Goal: Information Seeking & Learning: Learn about a topic

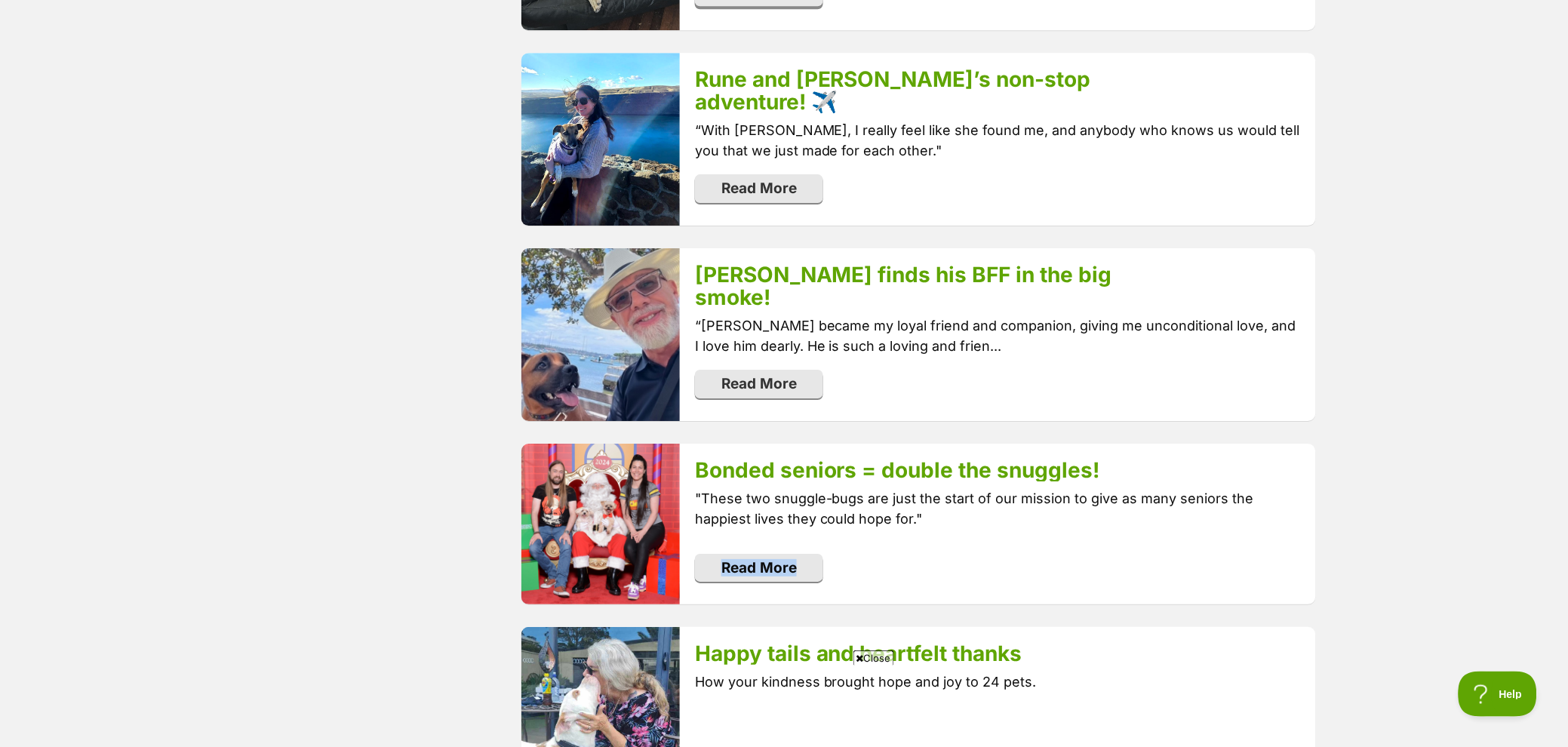
scroll to position [1393, 0]
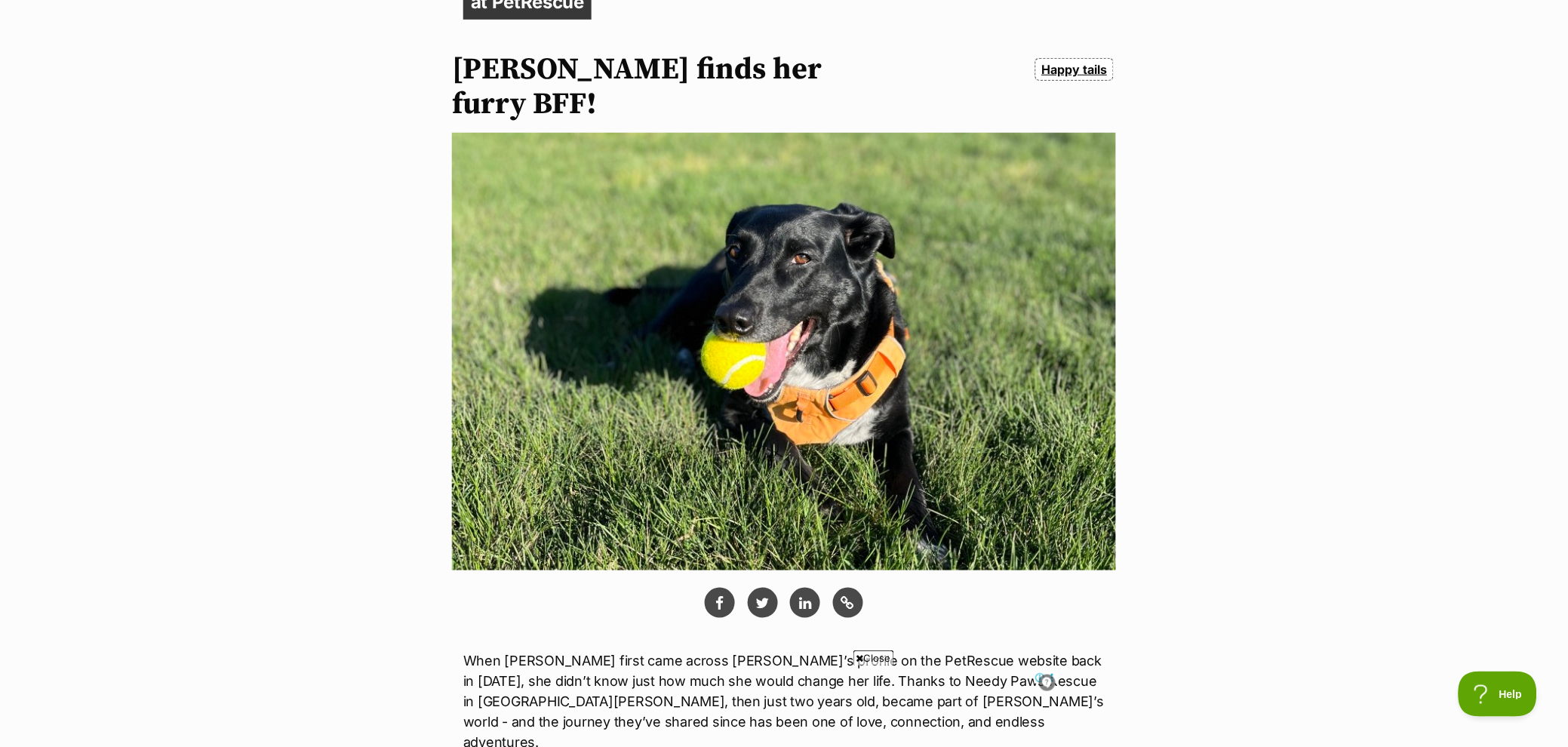
scroll to position [331, 0]
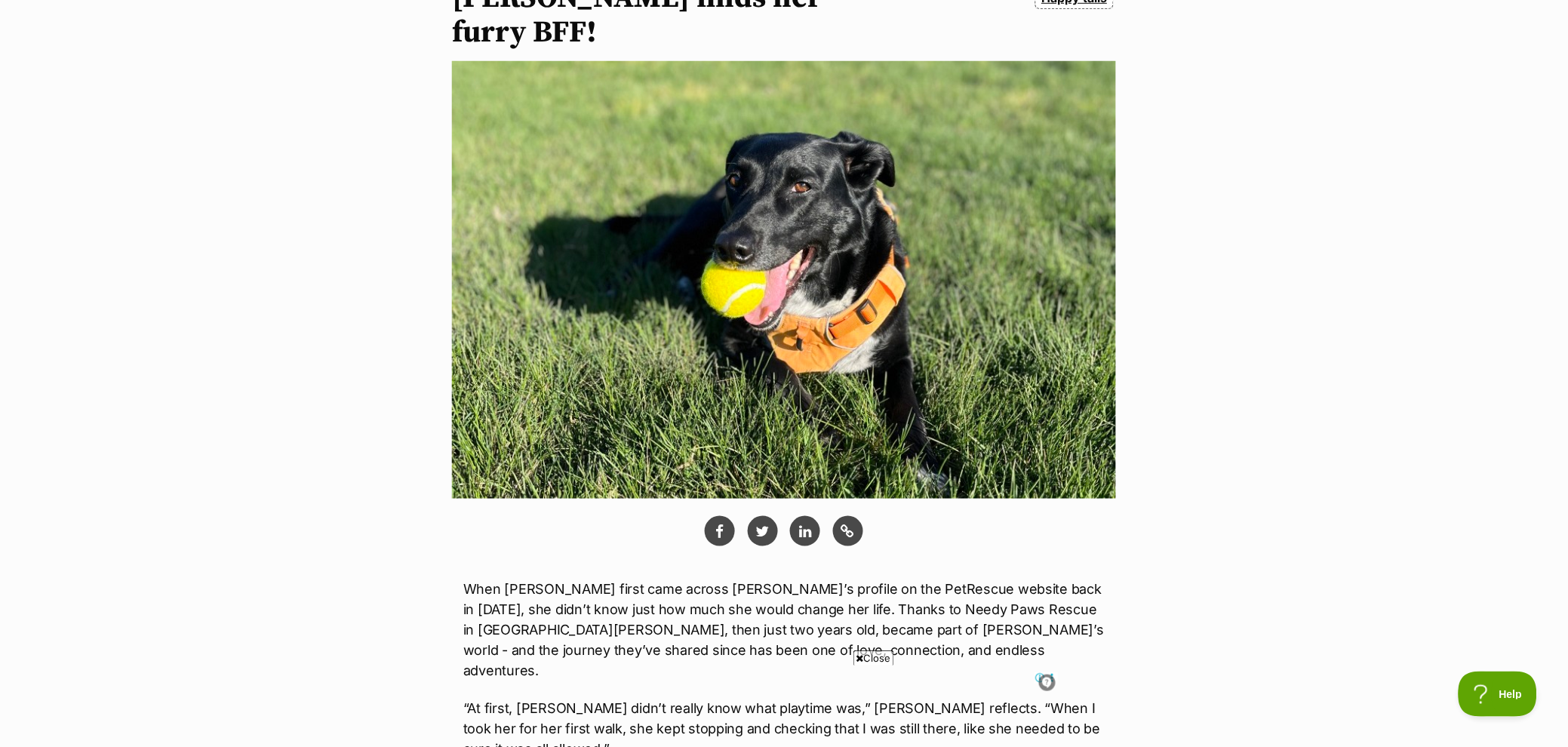
drag, startPoint x: 646, startPoint y: 349, endPoint x: 684, endPoint y: 349, distance: 38.0
click at [684, 349] on img at bounding box center [784, 279] width 664 height 438
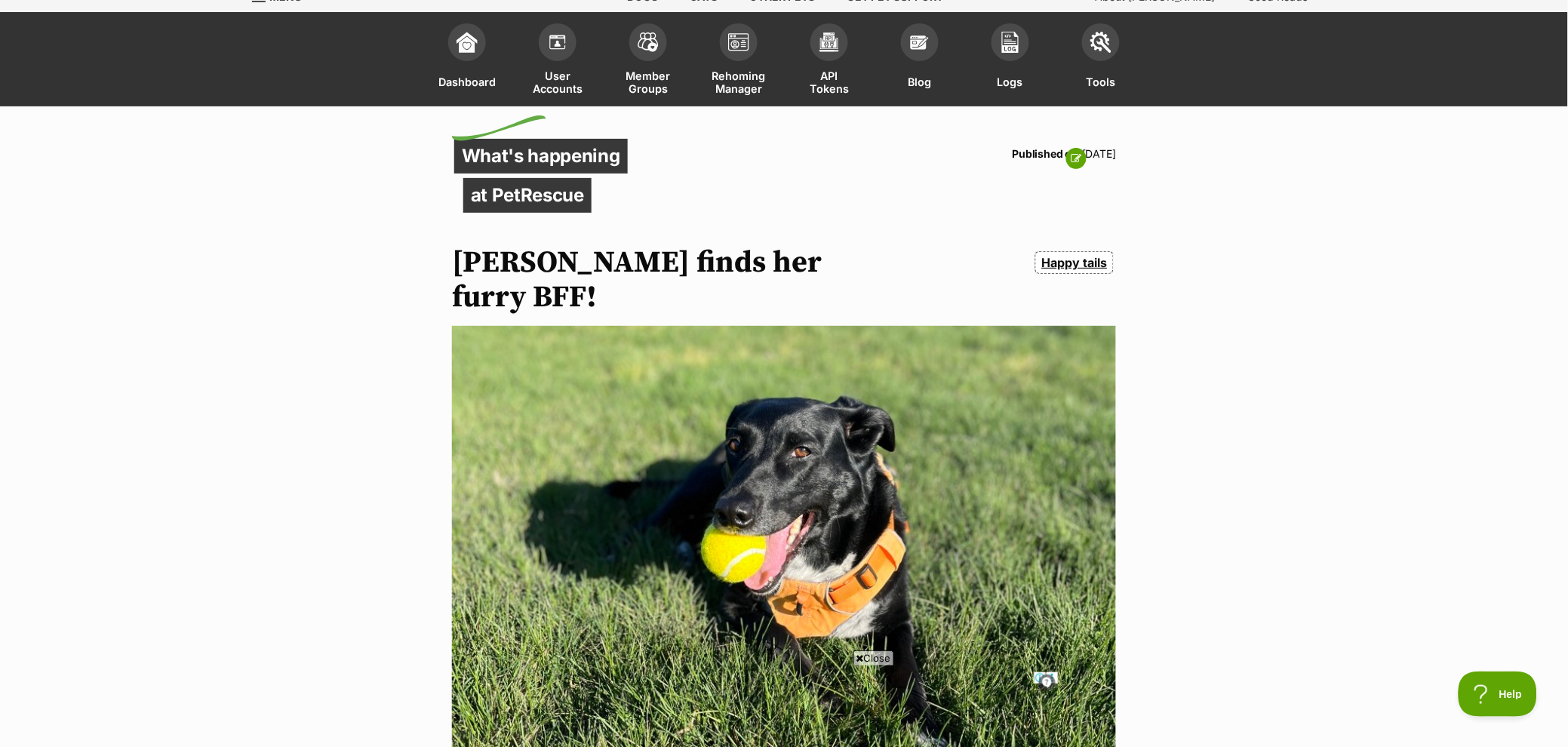
scroll to position [0, 0]
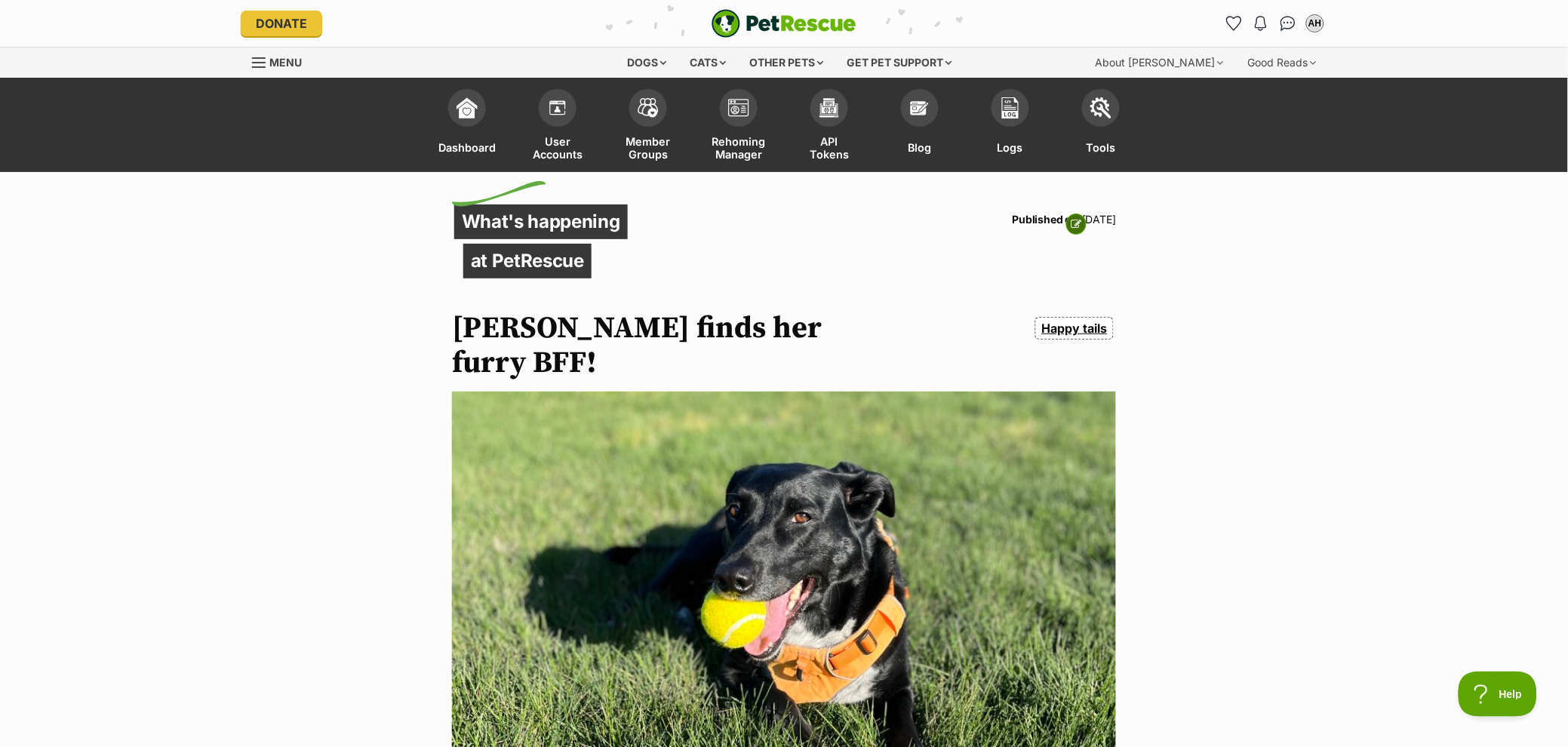
click at [1079, 231] on link at bounding box center [1076, 224] width 20 height 21
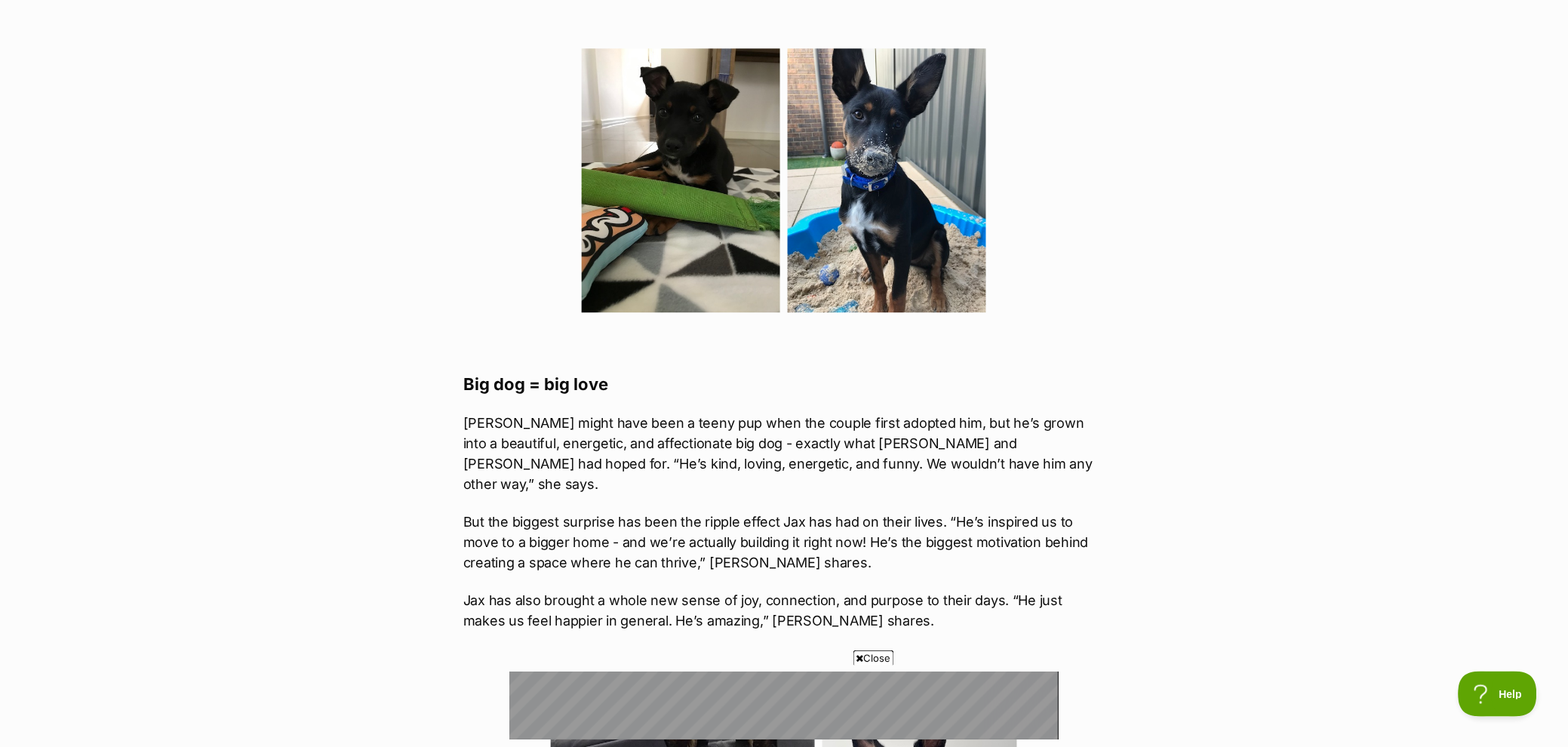
scroll to position [1551, 0]
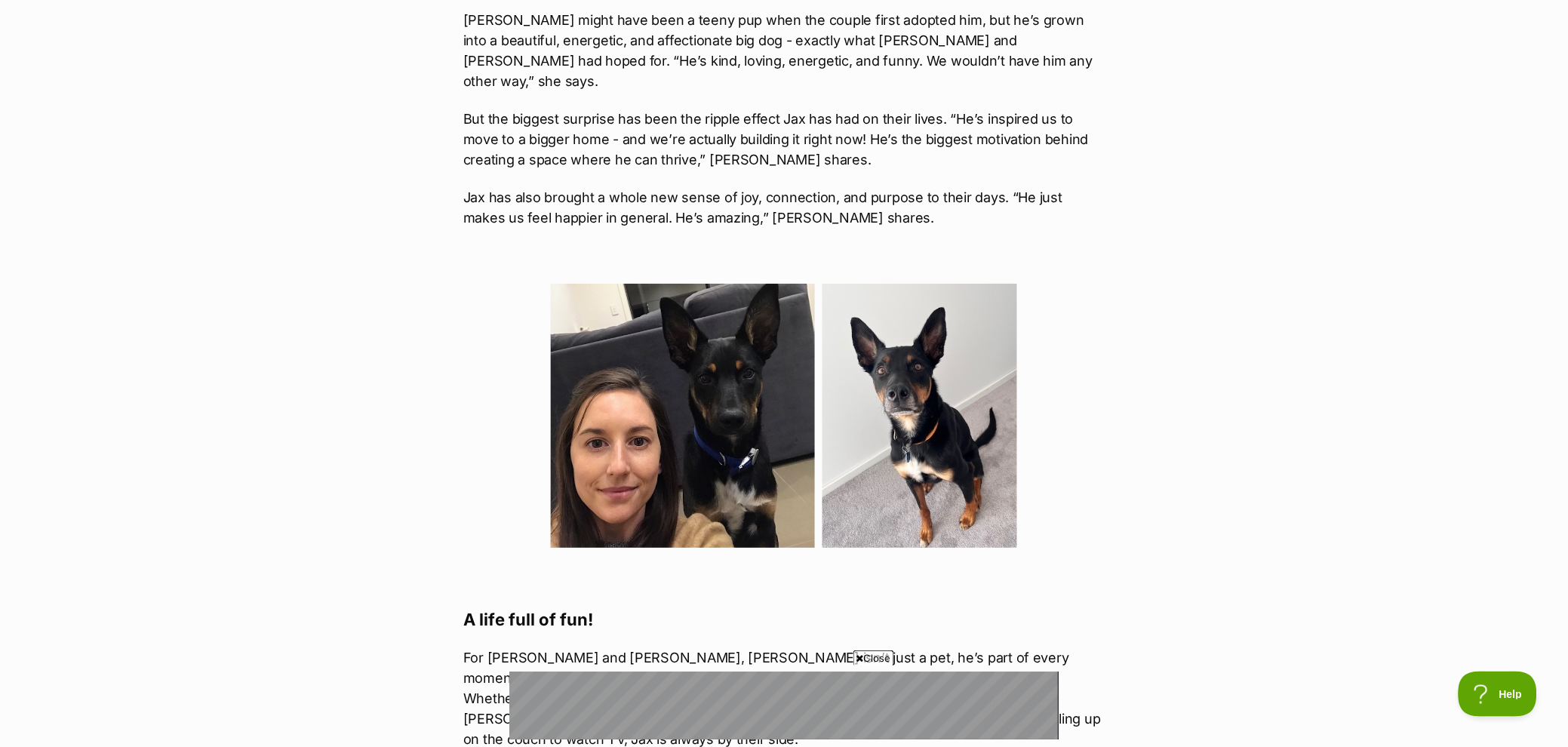
click at [716, 367] on img at bounding box center [683, 415] width 264 height 264
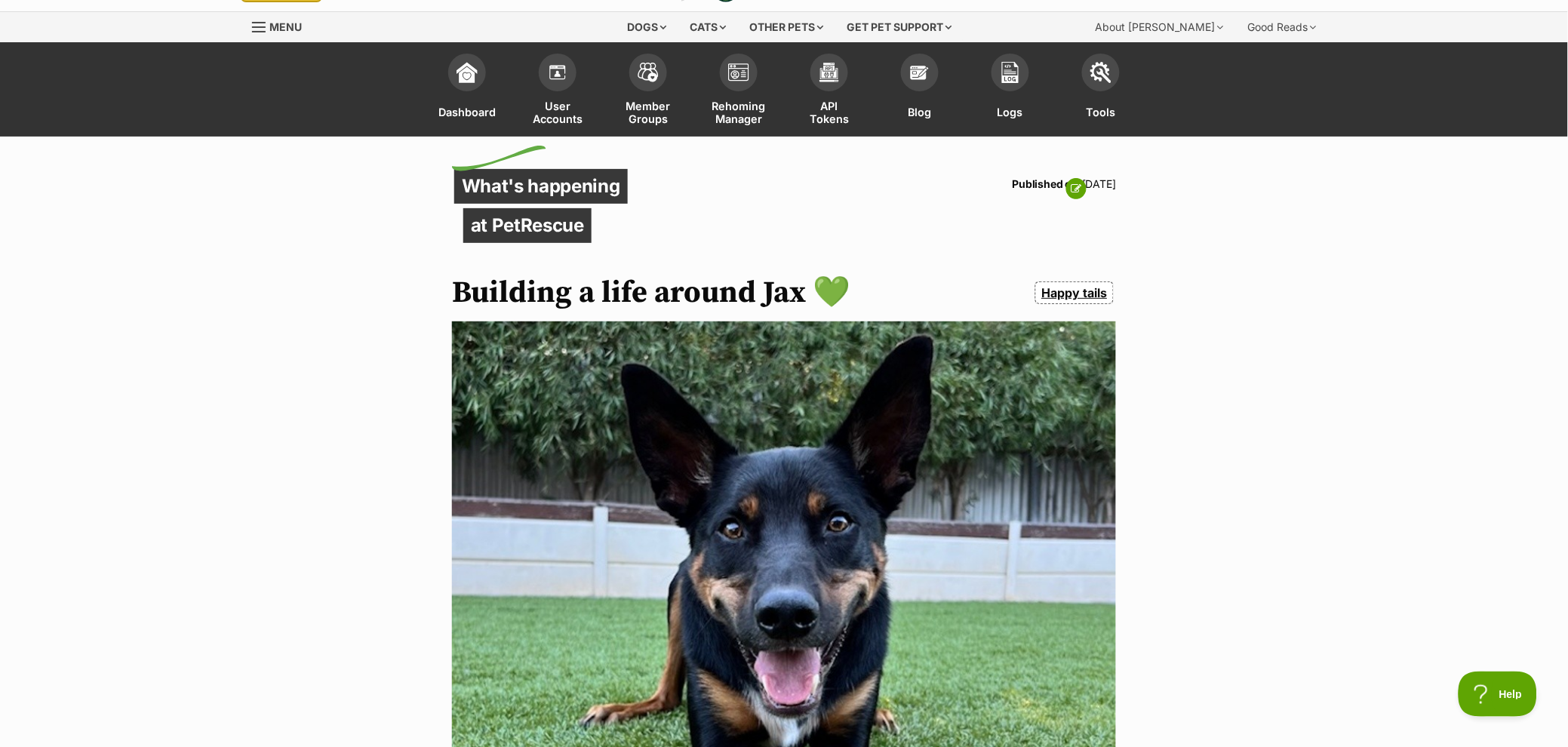
scroll to position [0, 0]
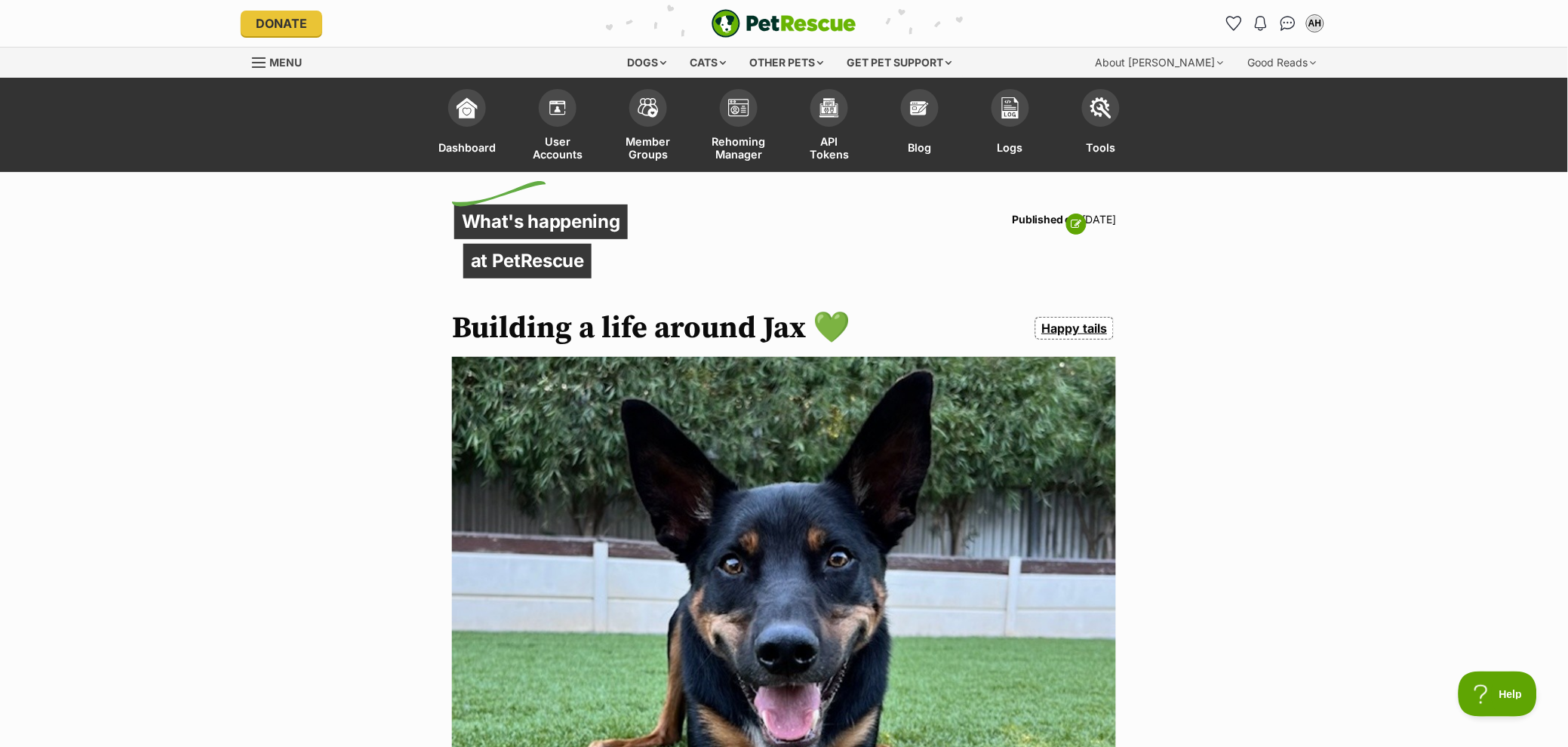
click at [1080, 225] on icon at bounding box center [1077, 224] width 11 height 11
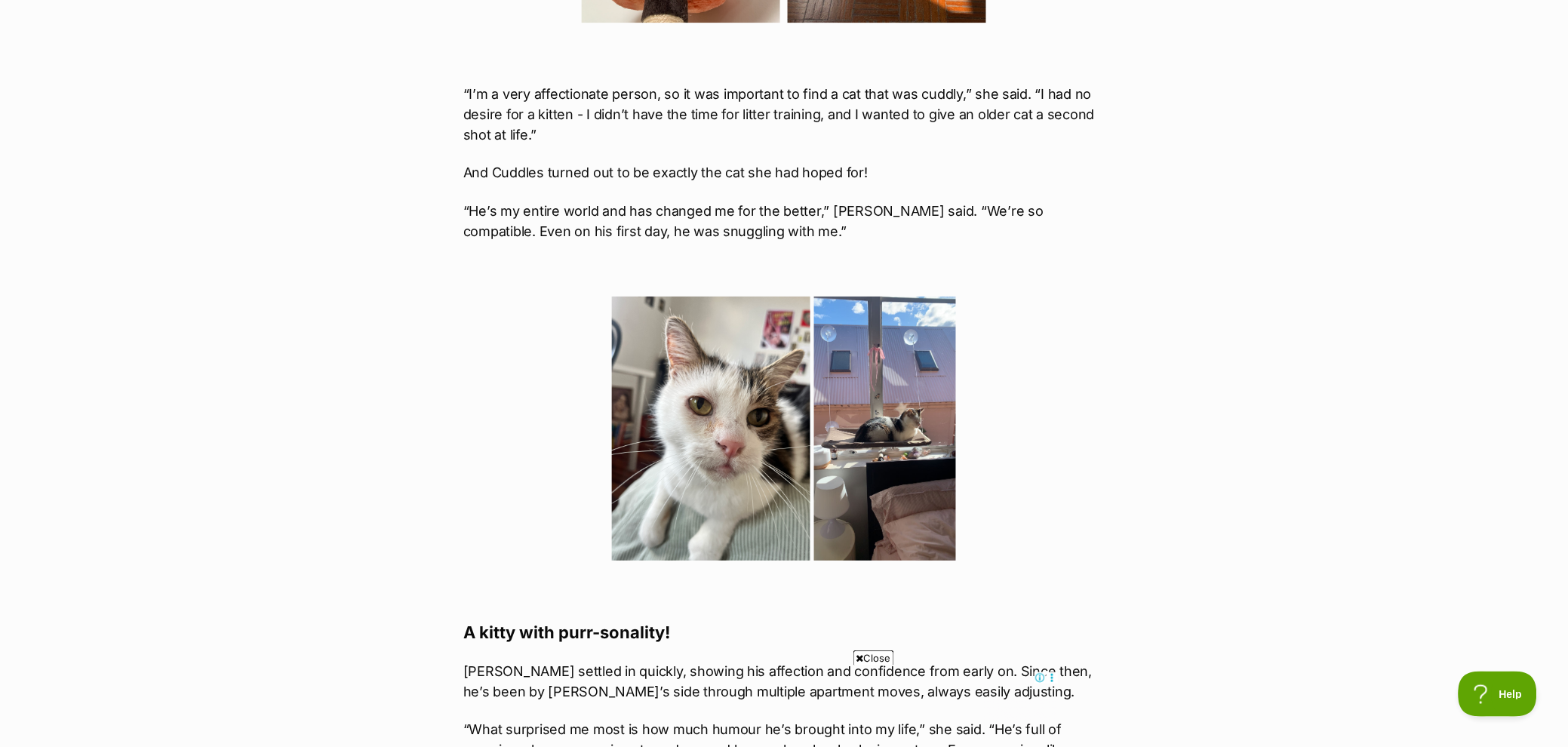
scroll to position [1561, 0]
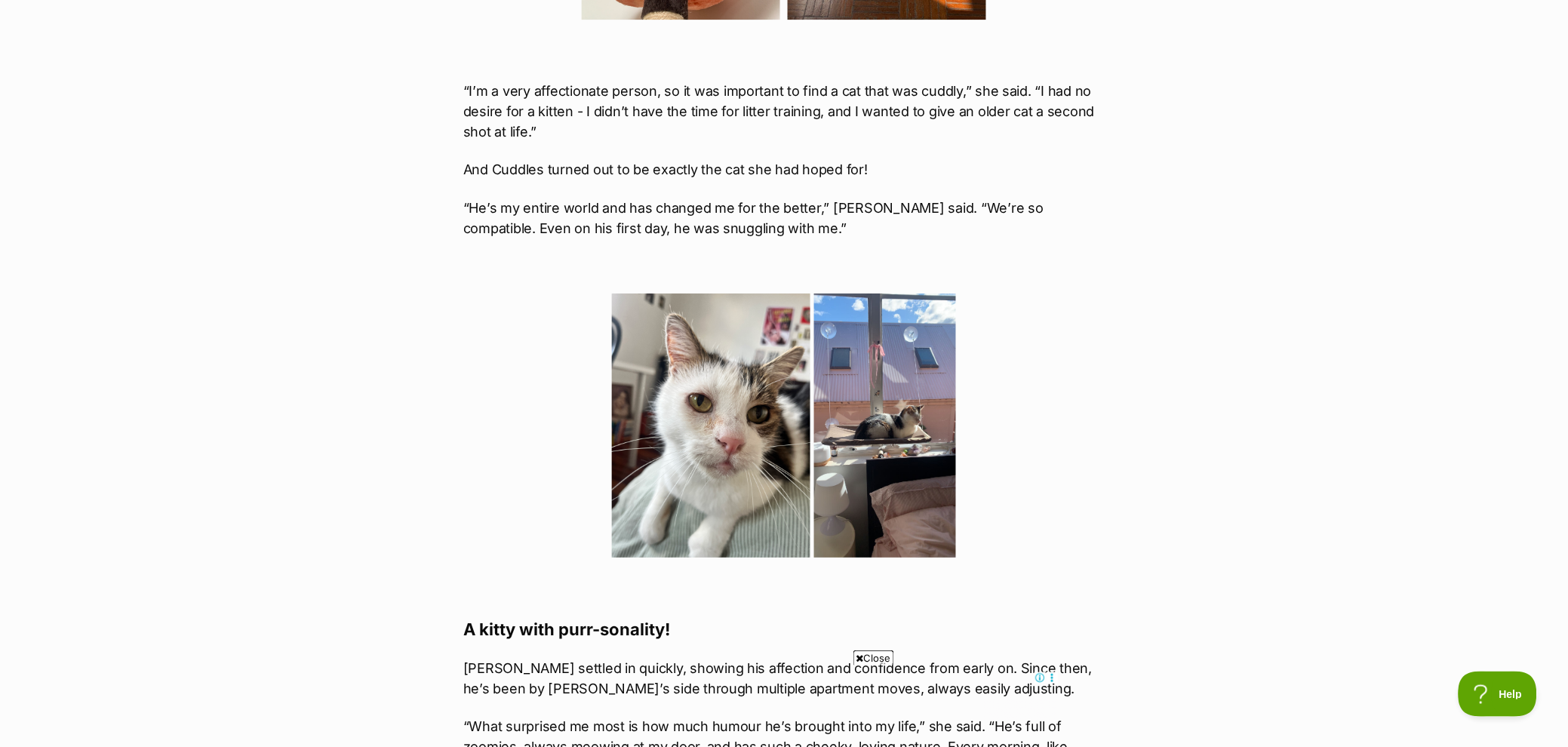
click at [752, 427] on img at bounding box center [711, 425] width 198 height 264
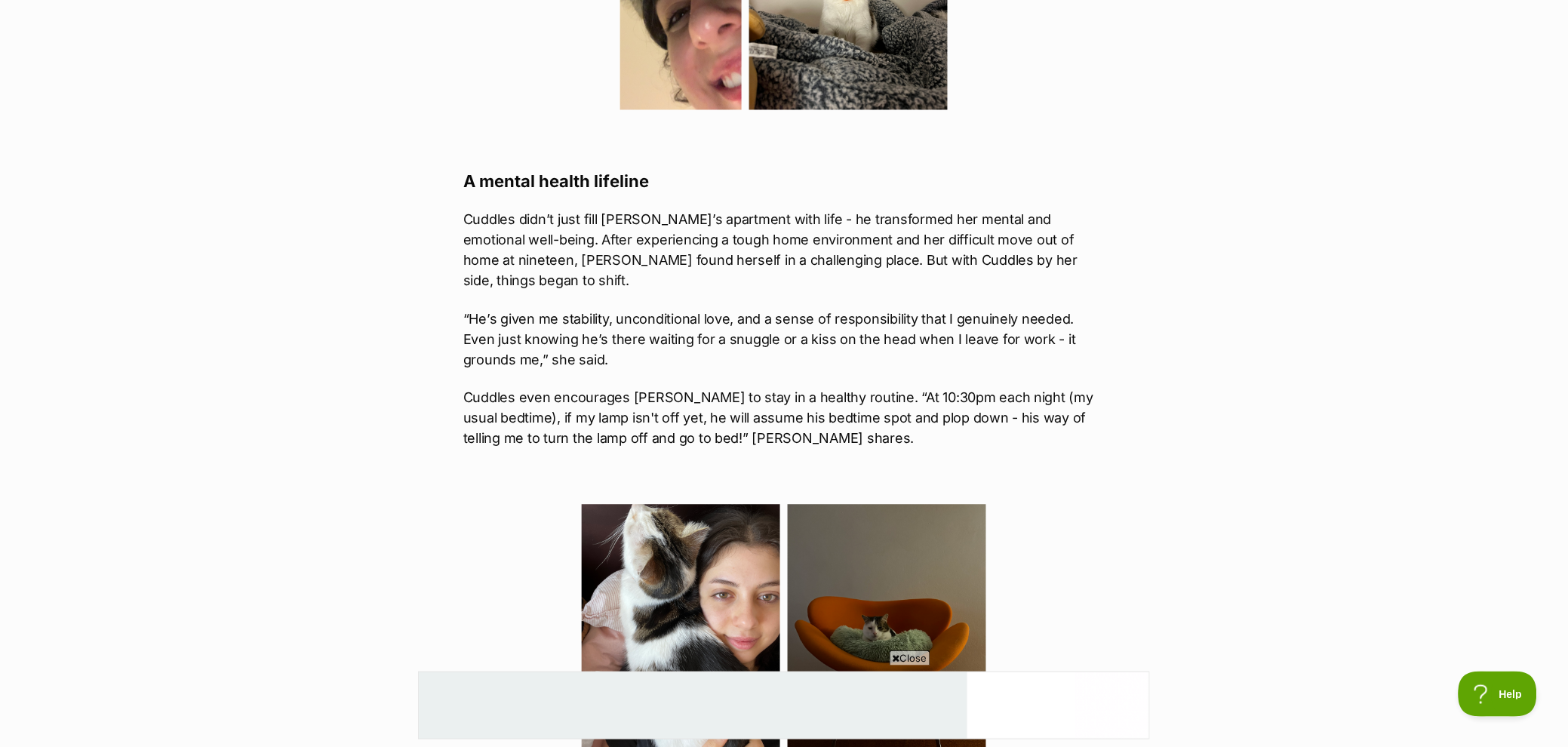
scroll to position [2920, 0]
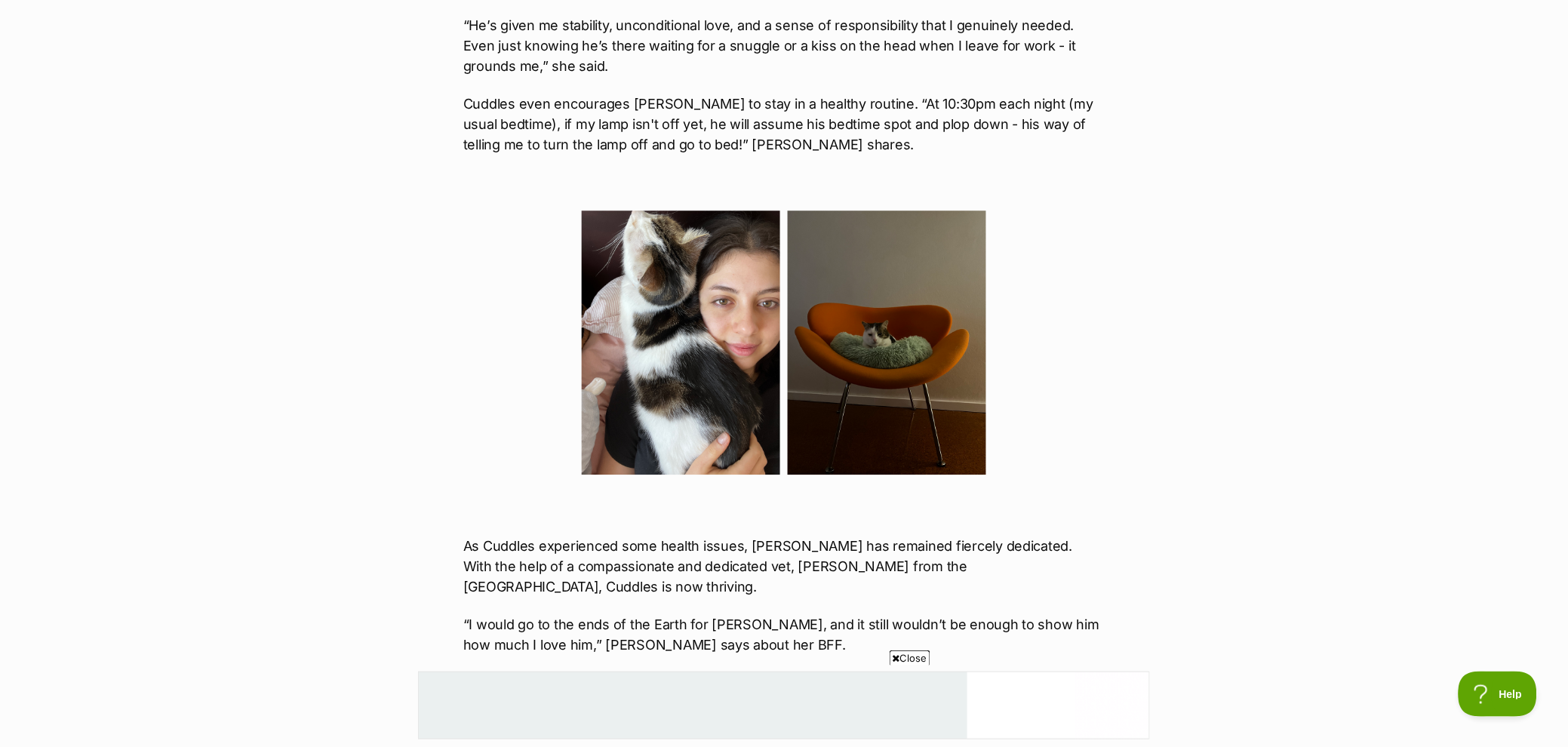
click at [689, 361] on img at bounding box center [680, 342] width 198 height 264
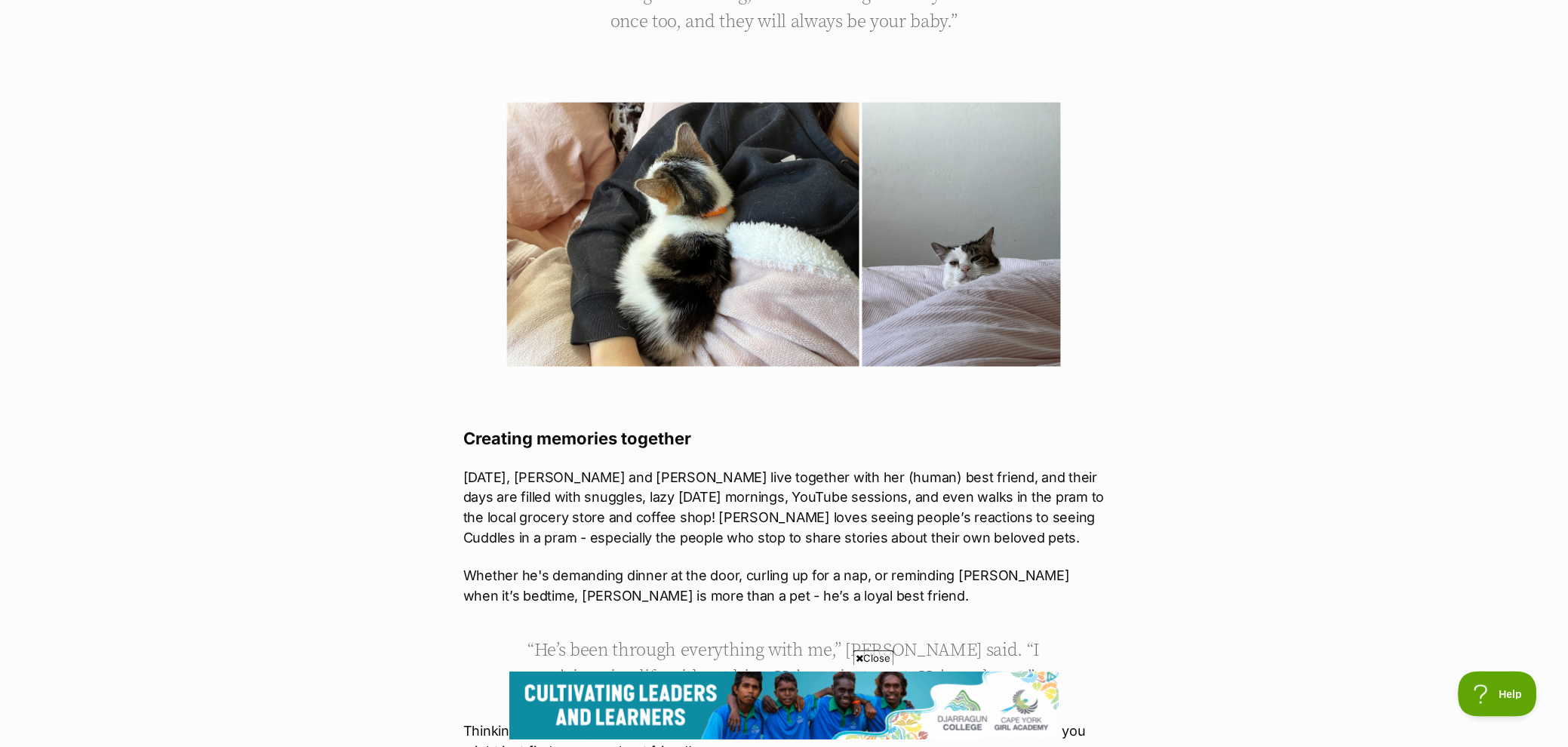
scroll to position [0, 0]
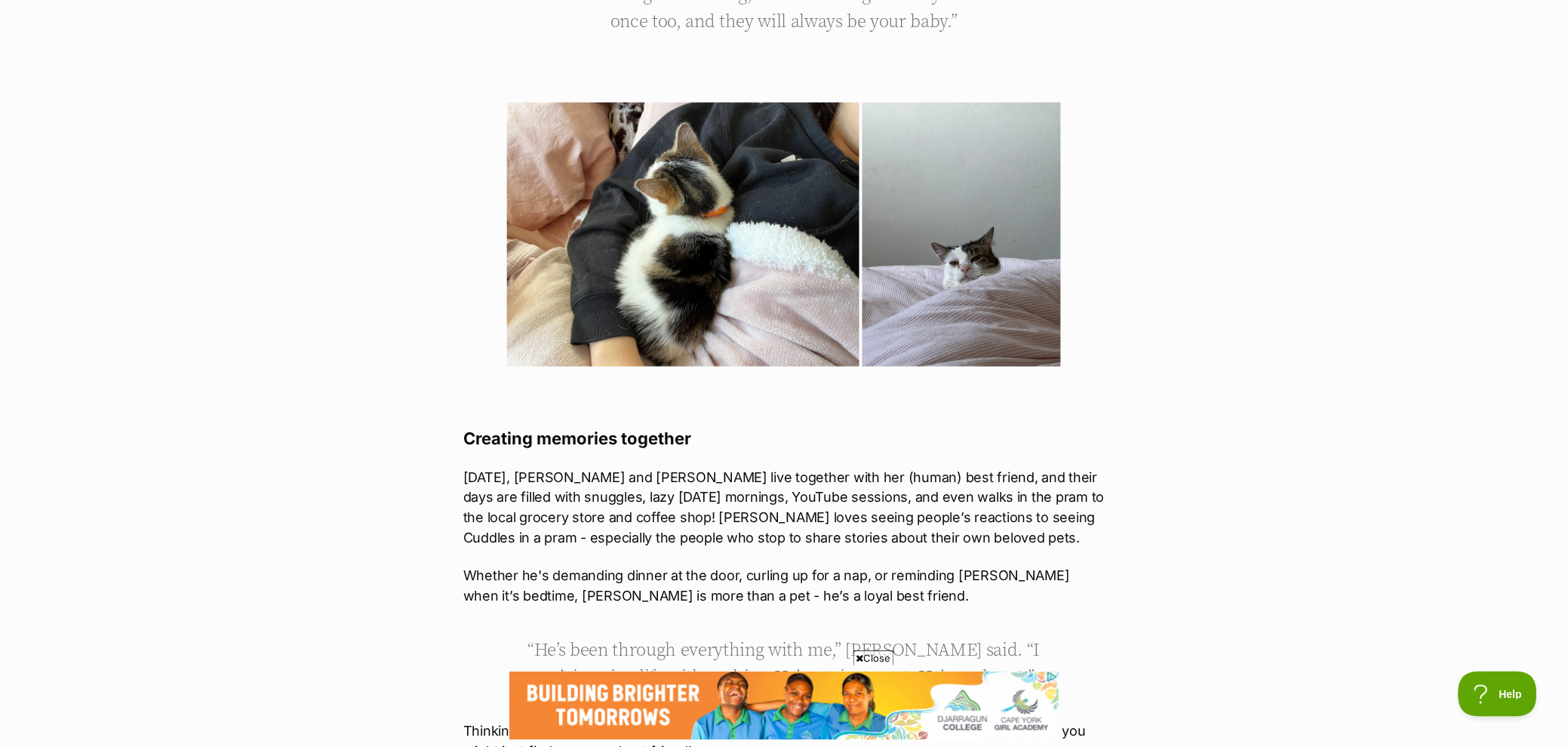
click at [727, 196] on img at bounding box center [684, 235] width 353 height 264
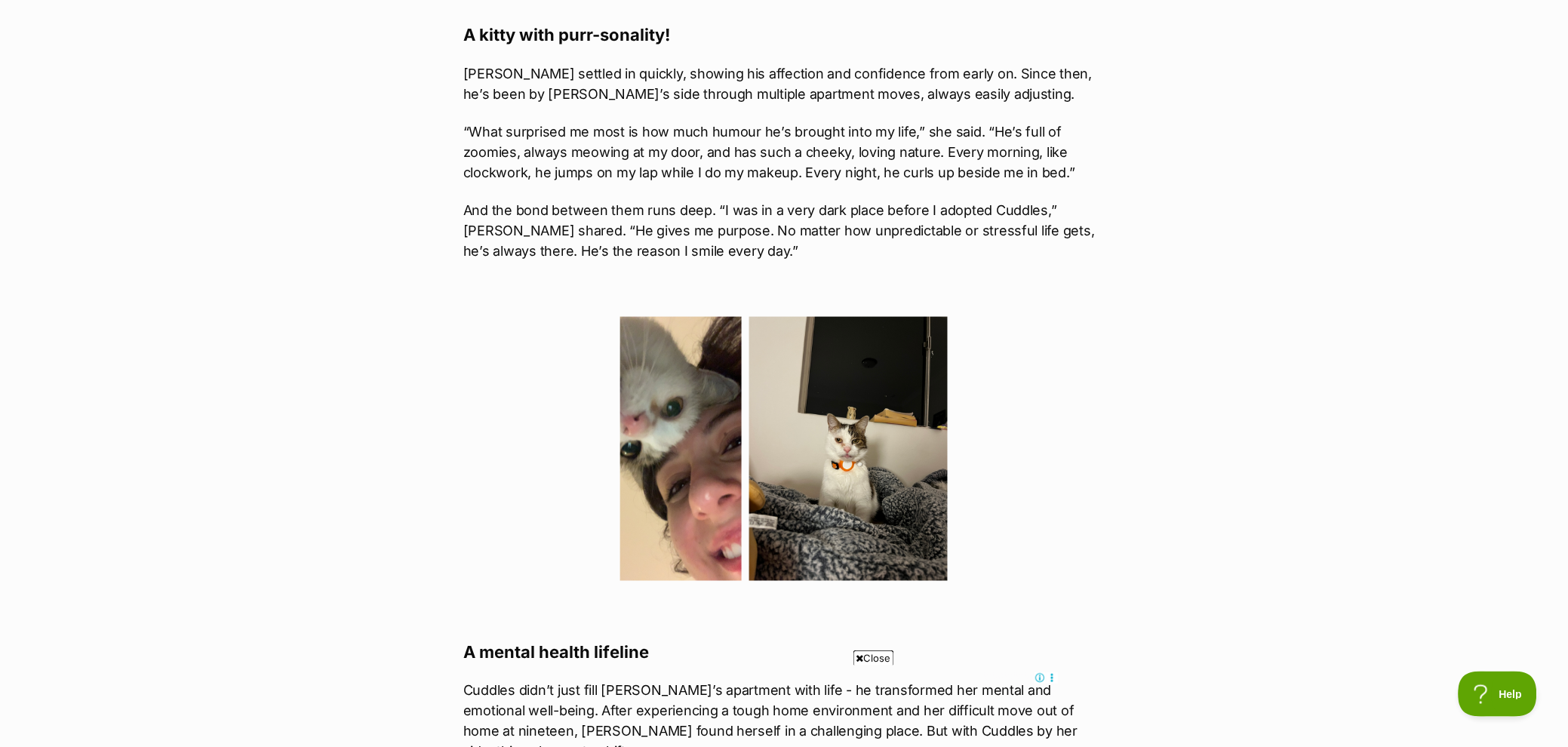
scroll to position [2765, 0]
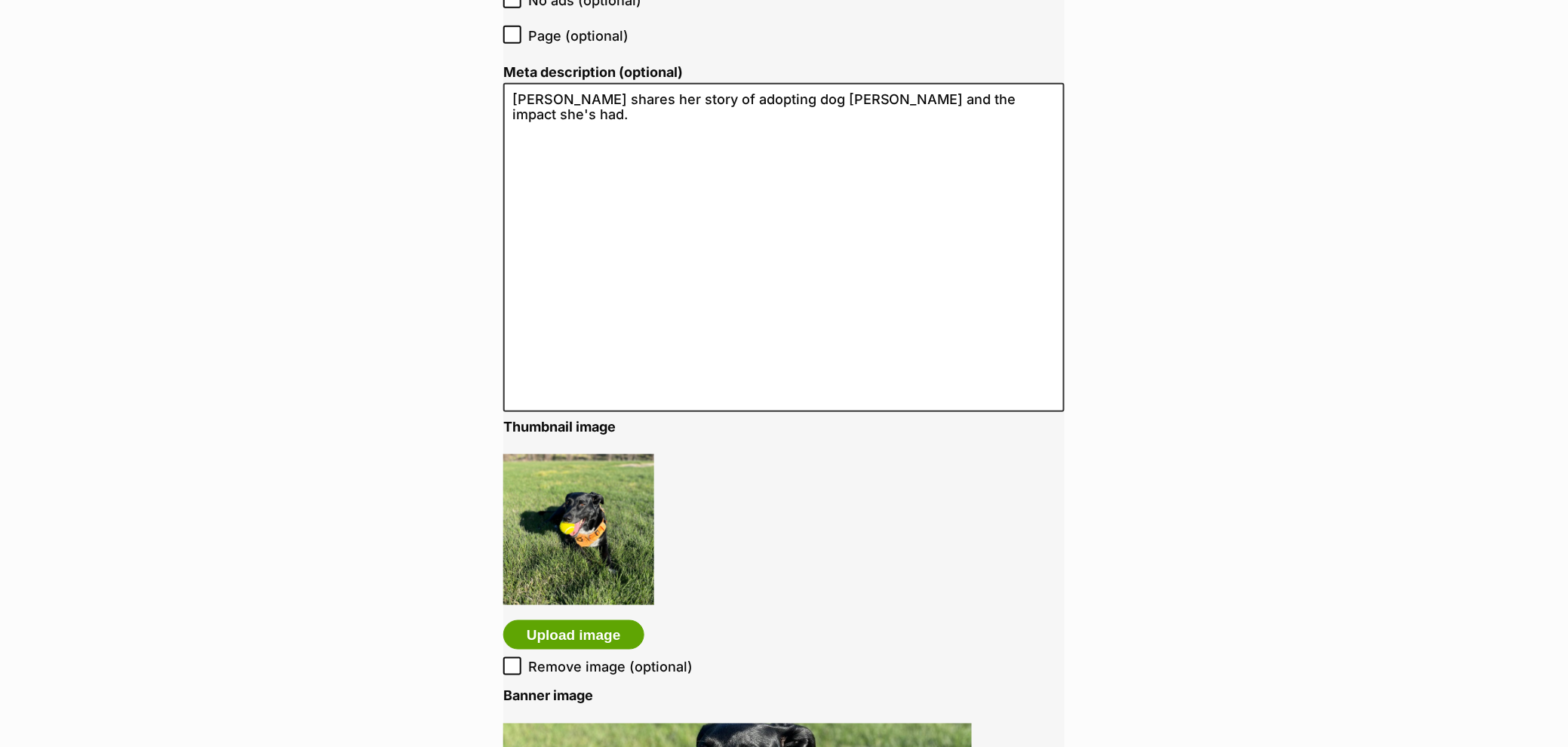
scroll to position [2133, 0]
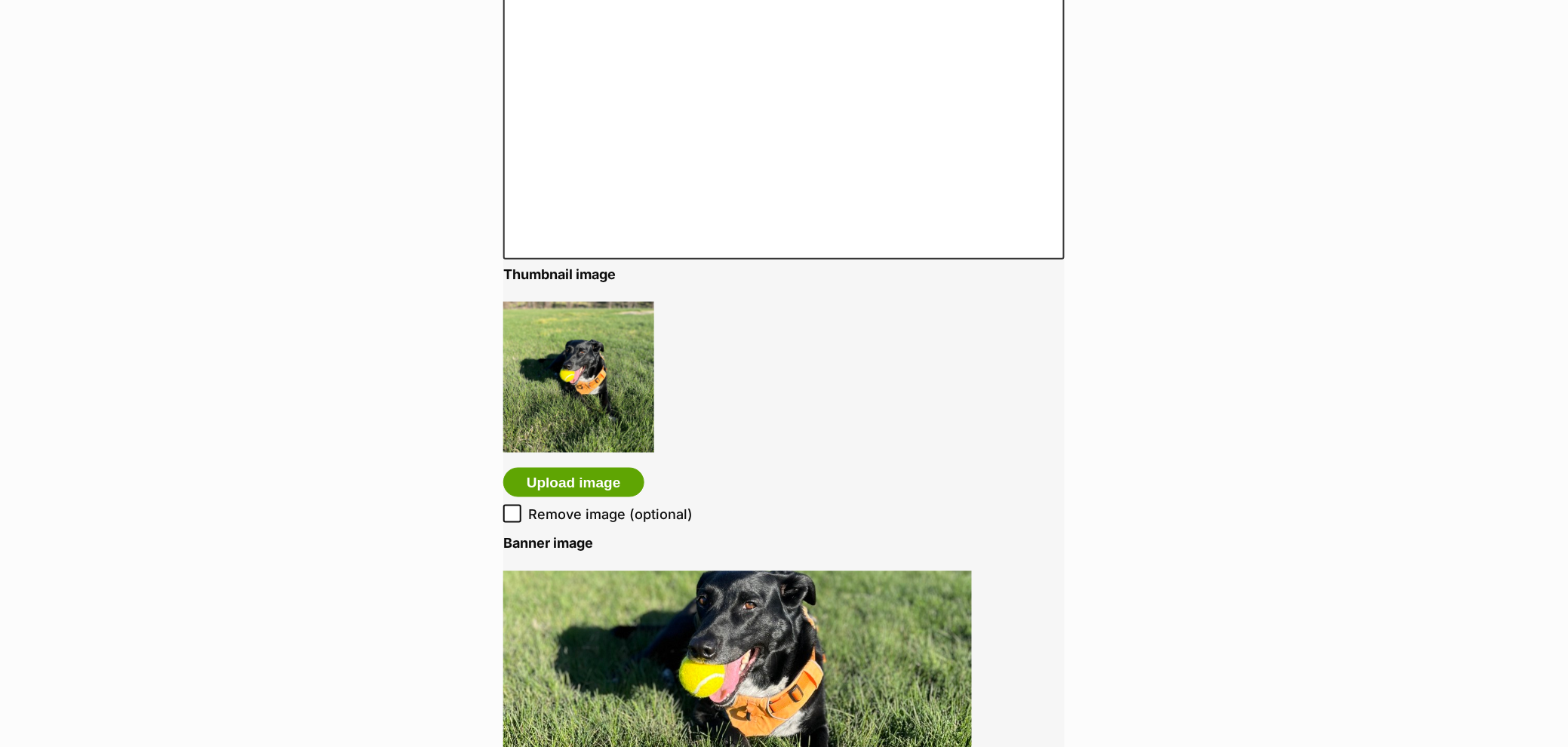
click at [617, 393] on img at bounding box center [578, 377] width 151 height 151
click at [587, 409] on img at bounding box center [578, 377] width 151 height 151
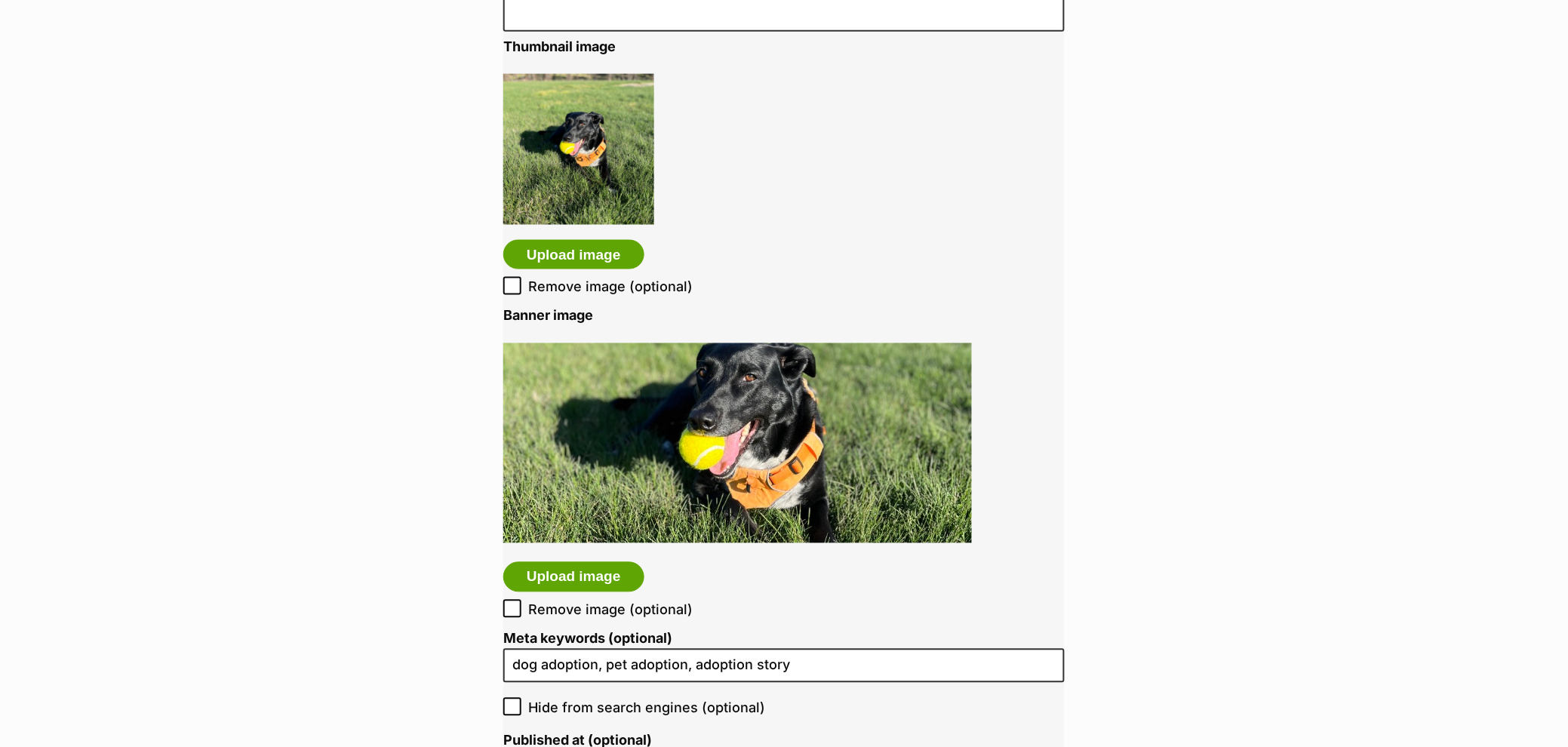
click at [676, 483] on img at bounding box center [737, 443] width 468 height 200
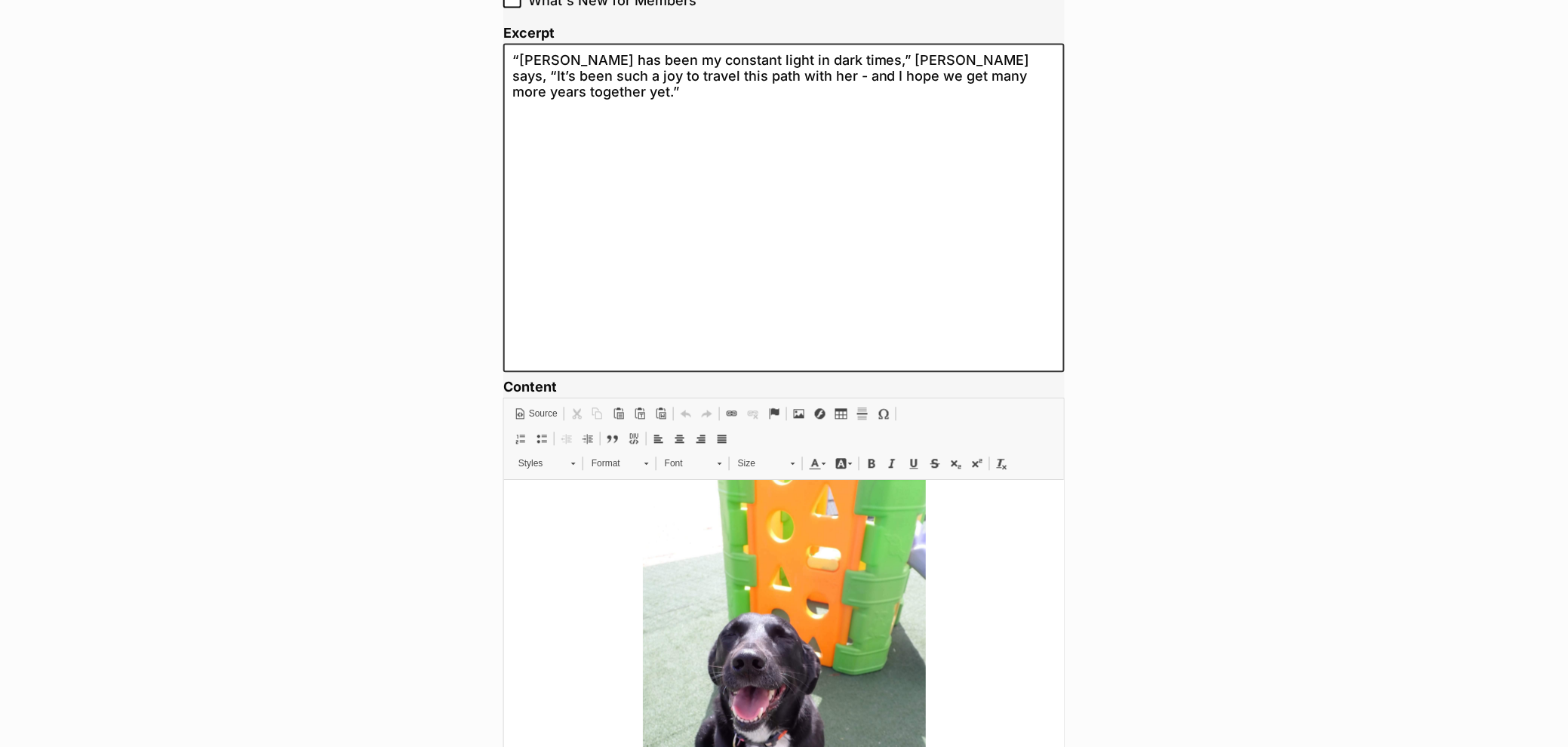
scroll to position [522, 0]
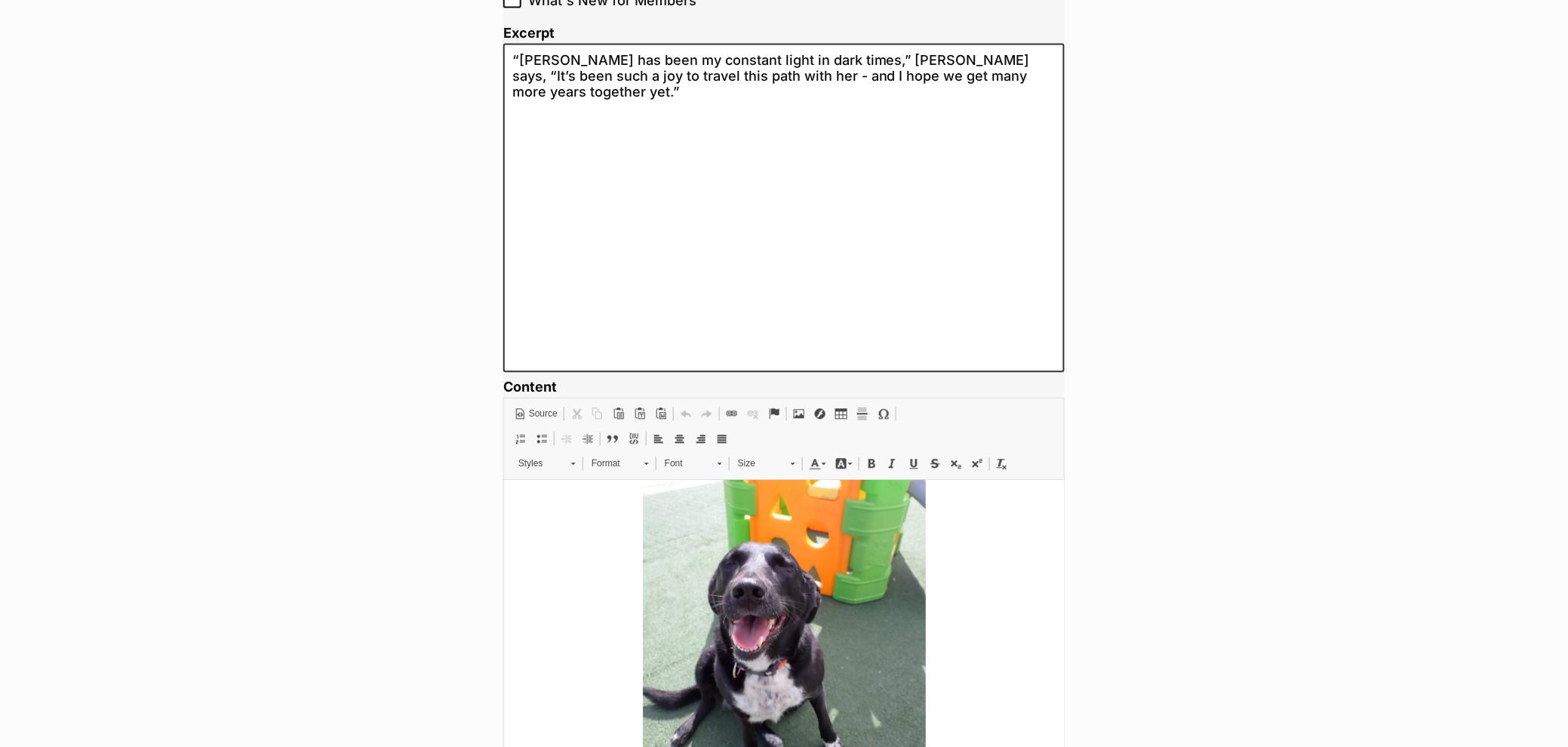
click at [840, 566] on img at bounding box center [783, 596] width 283 height 377
click at [863, 637] on span "Image Properties" at bounding box center [900, 641] width 84 height 22
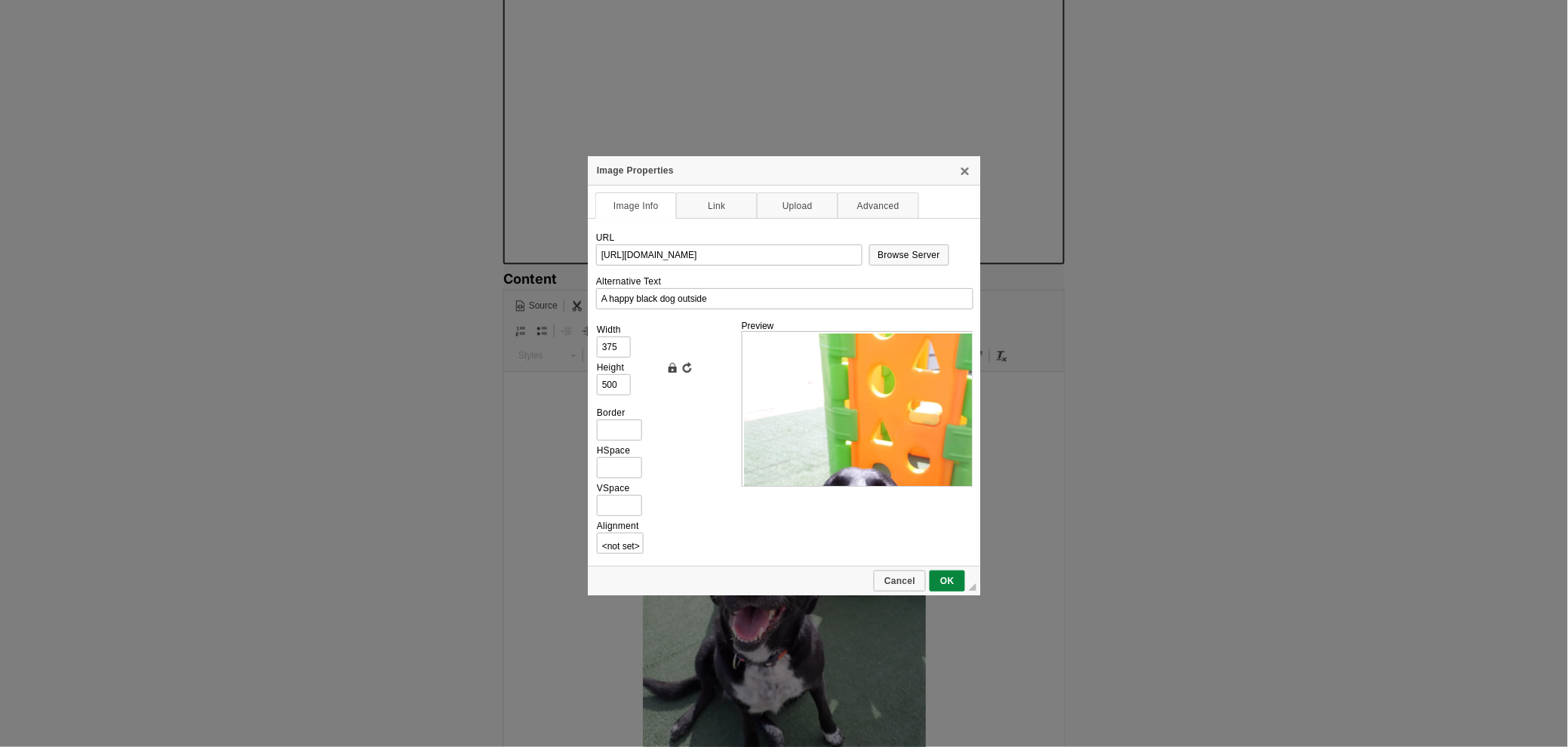
scroll to position [0, 160]
click at [712, 198] on link "Link" at bounding box center [716, 205] width 82 height 26
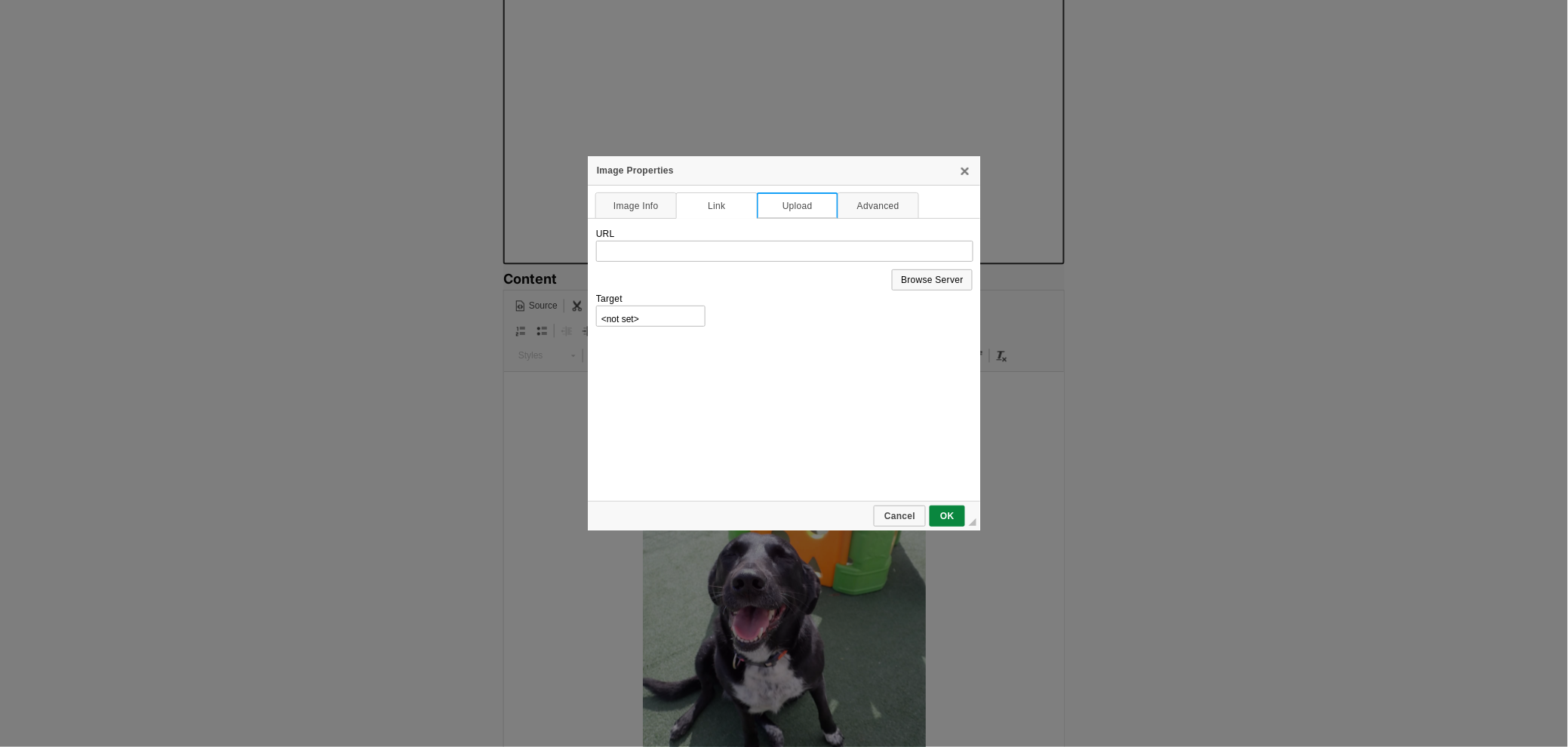
click at [784, 197] on link "Upload" at bounding box center [798, 205] width 82 height 26
click at [880, 204] on link "Advanced" at bounding box center [878, 205] width 82 height 26
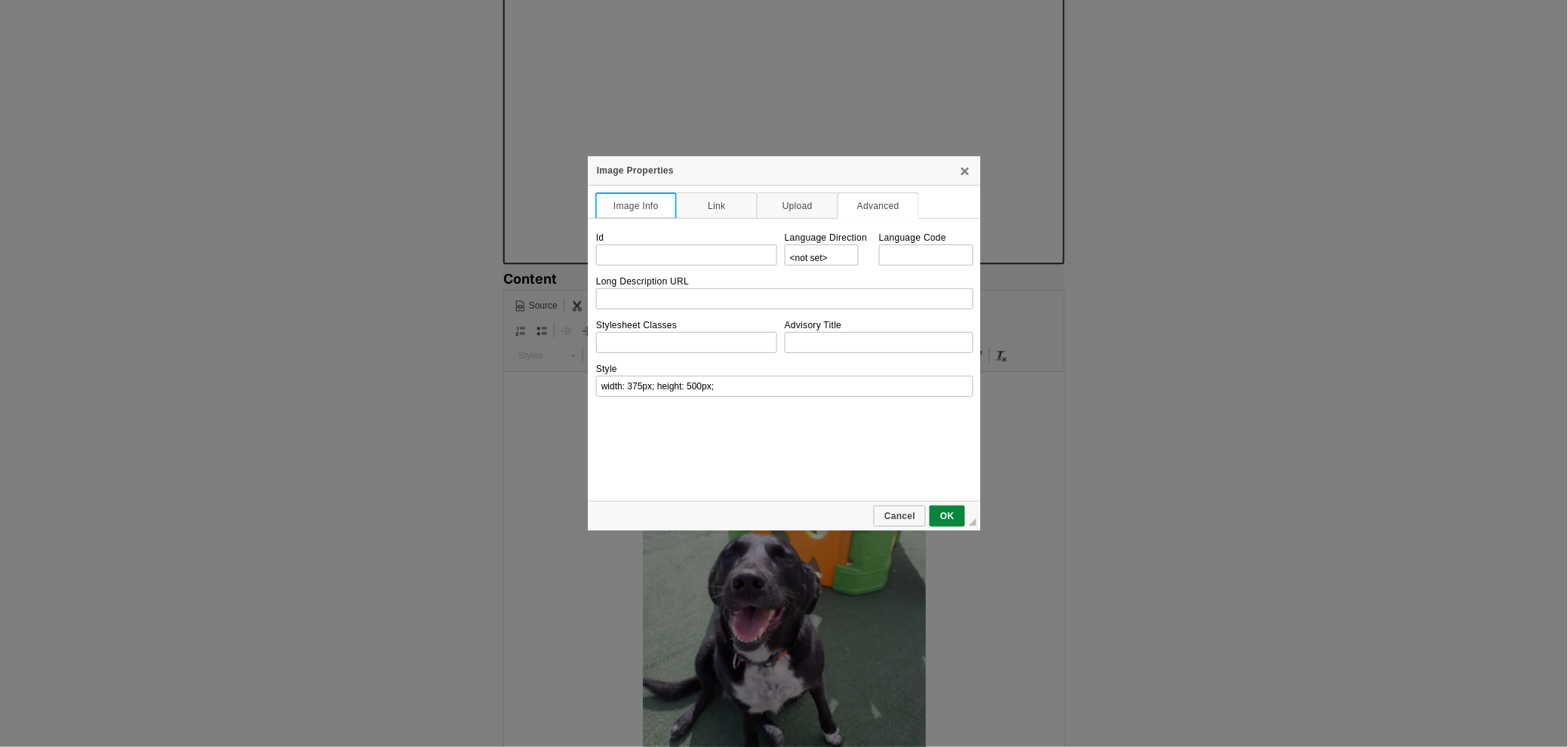
click at [641, 201] on link "Image Info" at bounding box center [635, 205] width 82 height 26
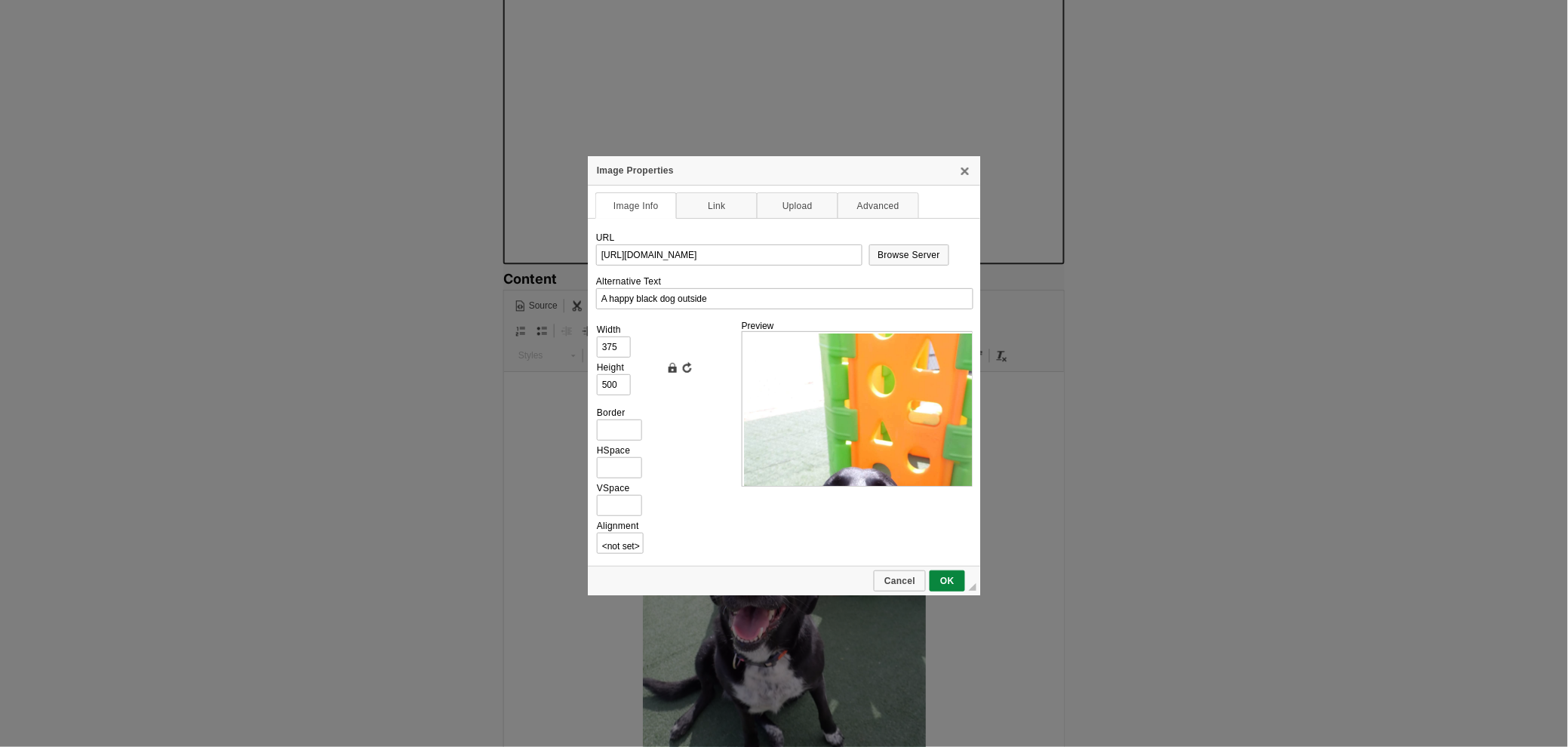
scroll to position [0, 68]
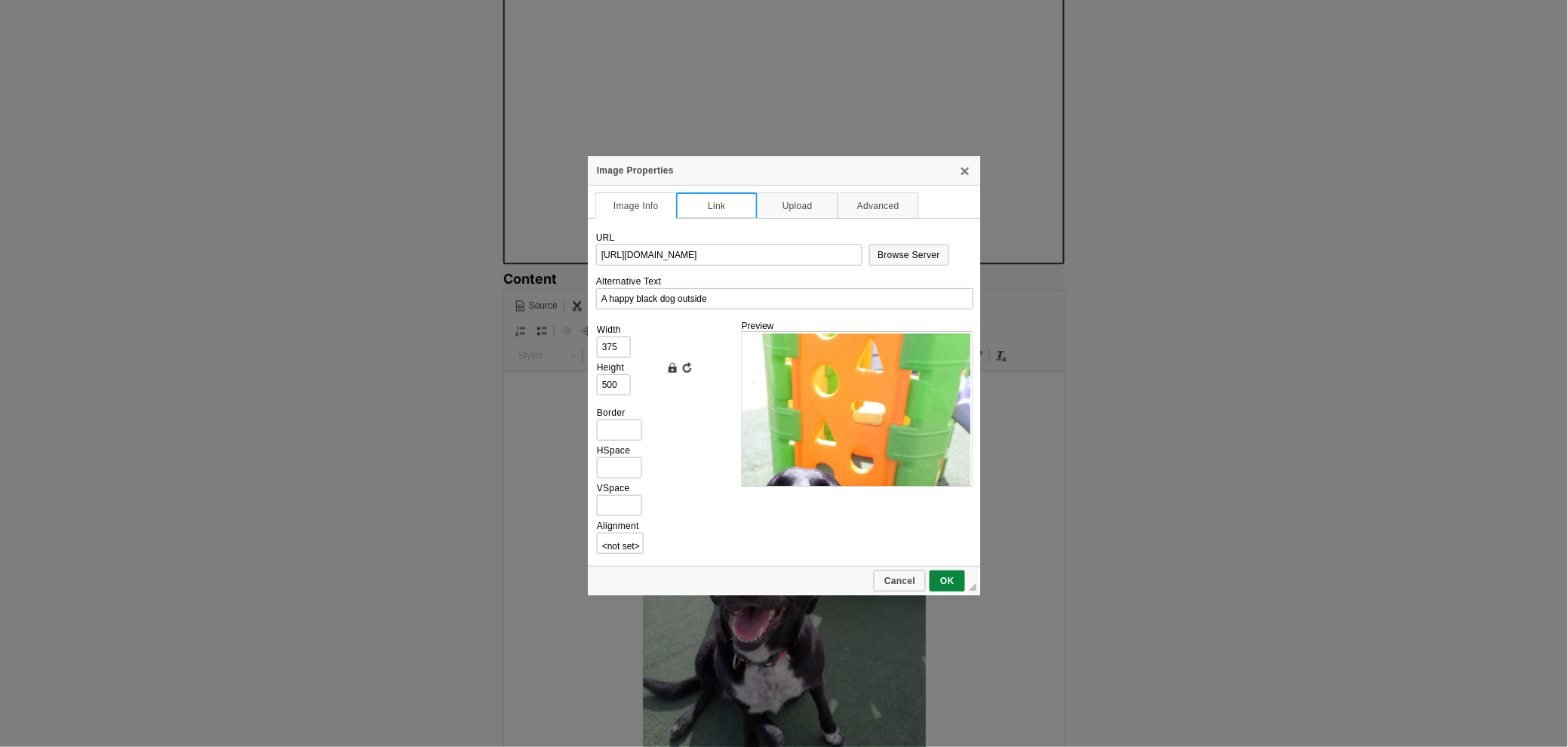
click at [722, 213] on link "Link" at bounding box center [716, 205] width 82 height 26
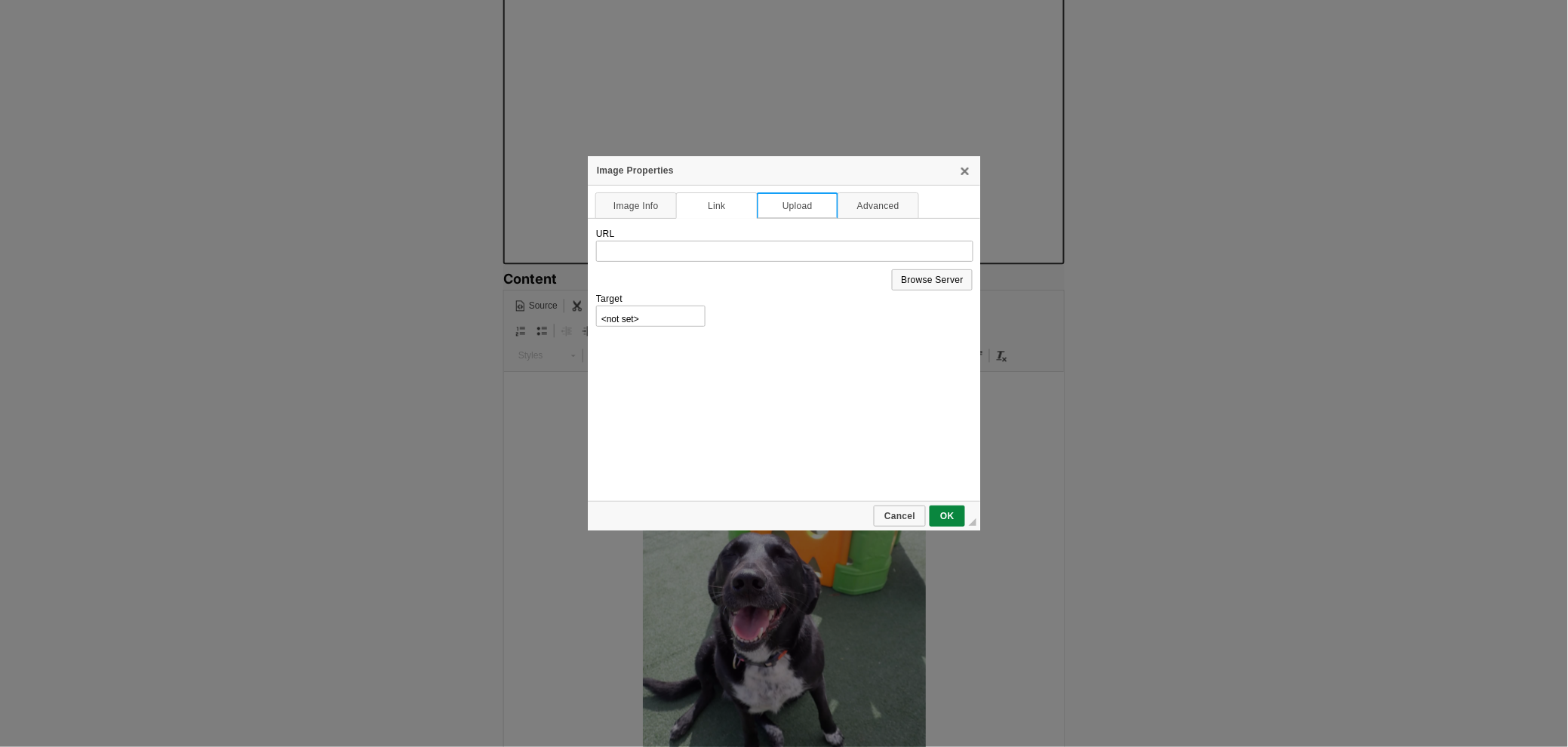
click at [772, 205] on link "Upload" at bounding box center [798, 205] width 82 height 26
click at [873, 201] on link "Advanced" at bounding box center [878, 205] width 82 height 26
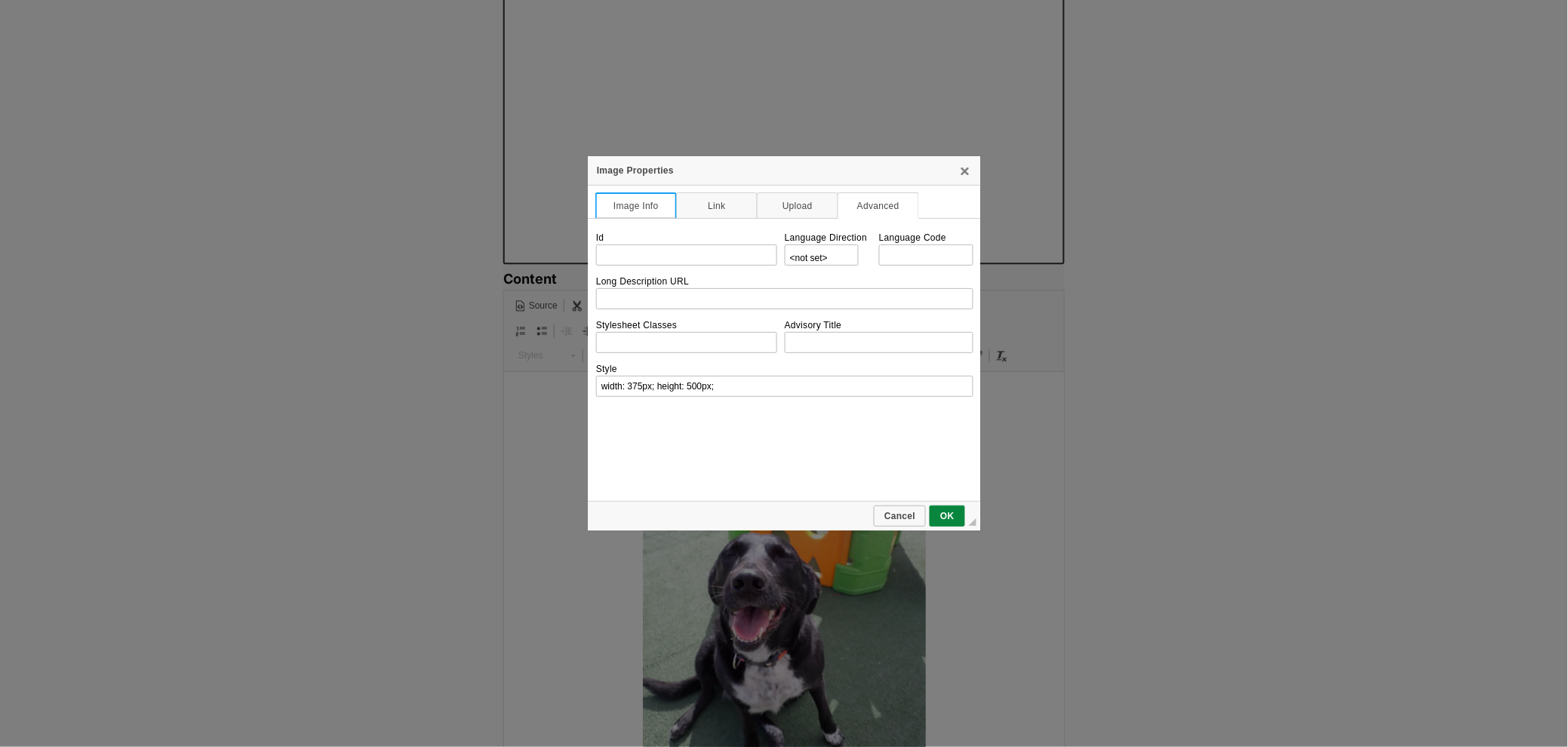
click at [612, 204] on link "Image Info" at bounding box center [635, 205] width 82 height 26
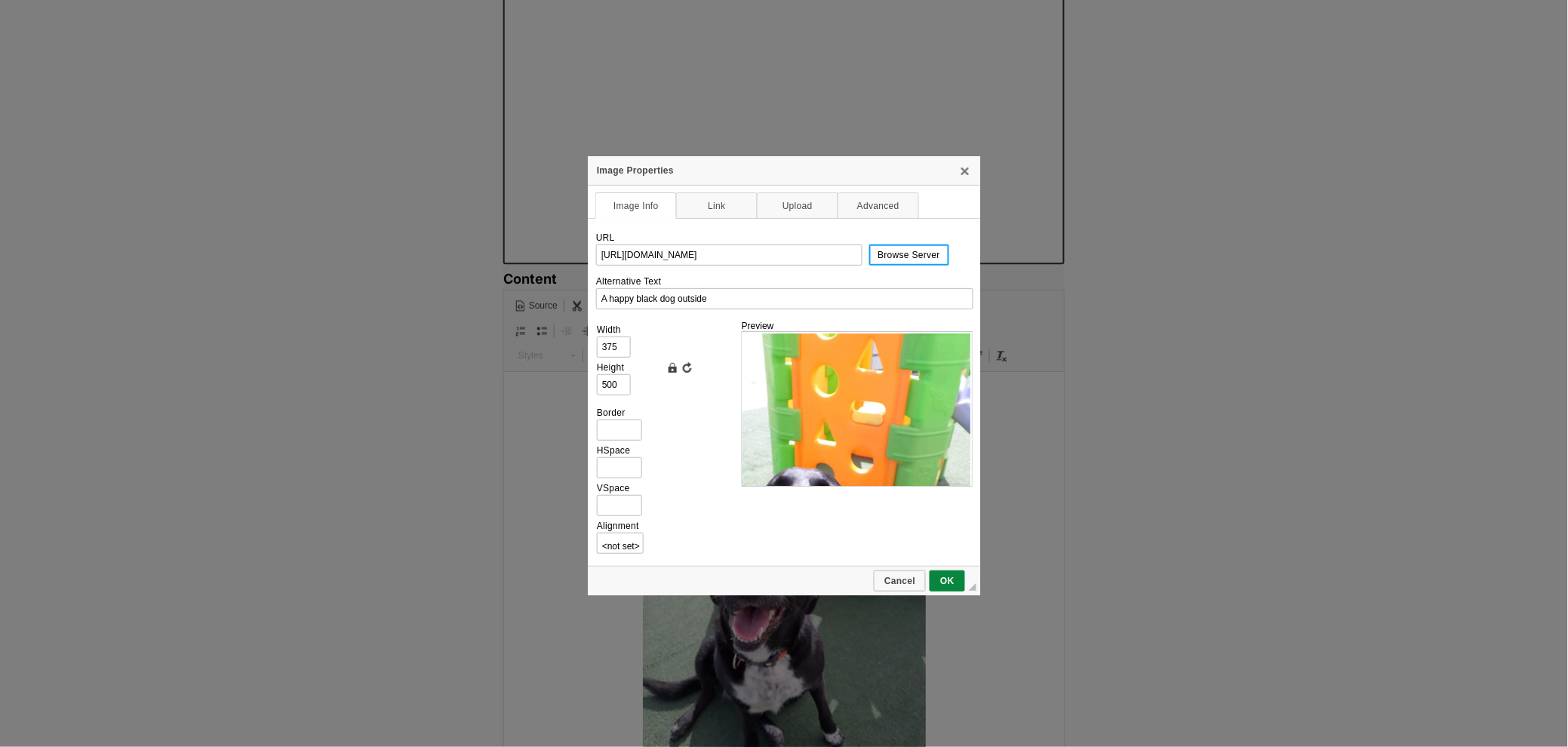
click at [918, 257] on span "Browse Server" at bounding box center [910, 255] width 78 height 11
type input "1500"
type input "2000"
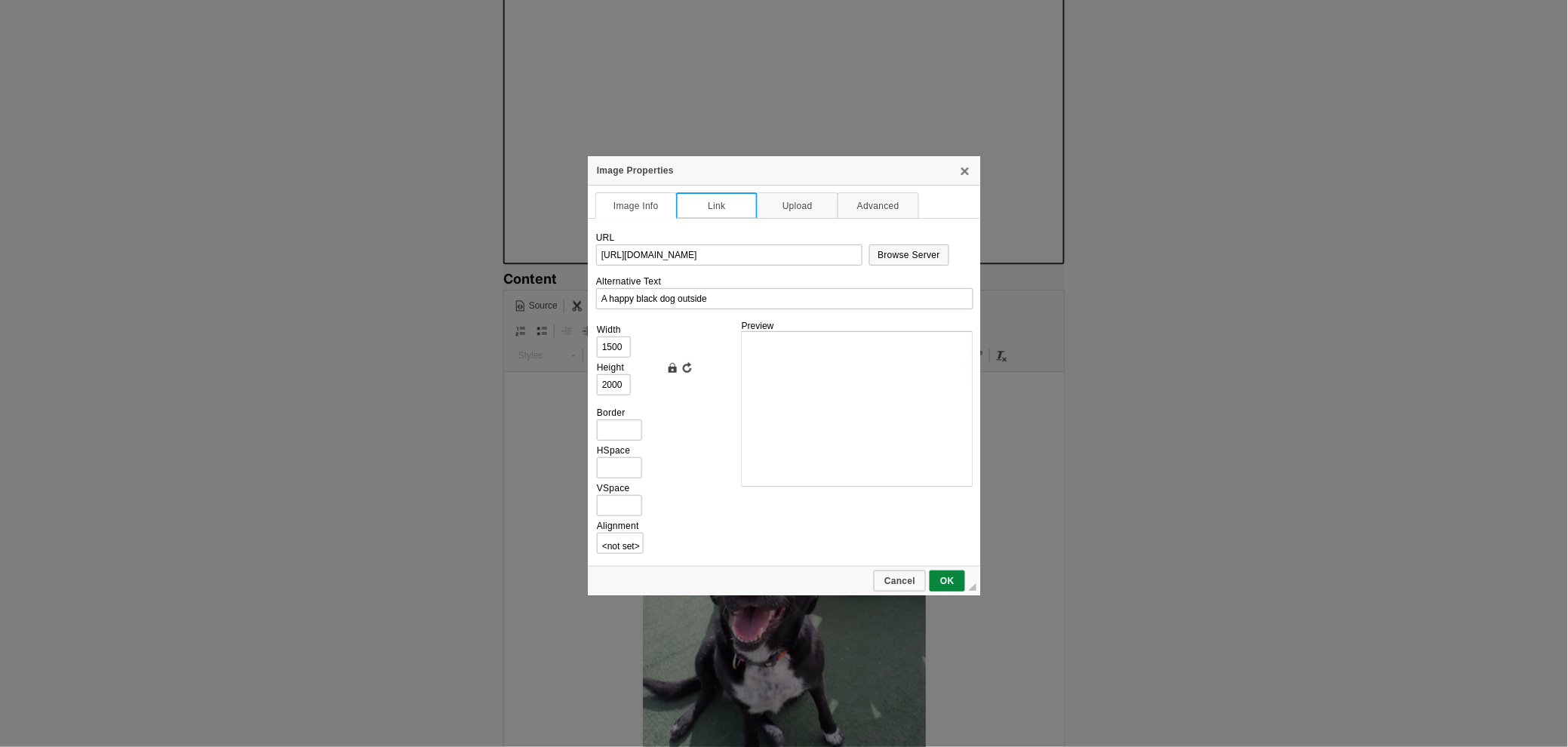
click at [727, 210] on link "Link" at bounding box center [716, 205] width 82 height 26
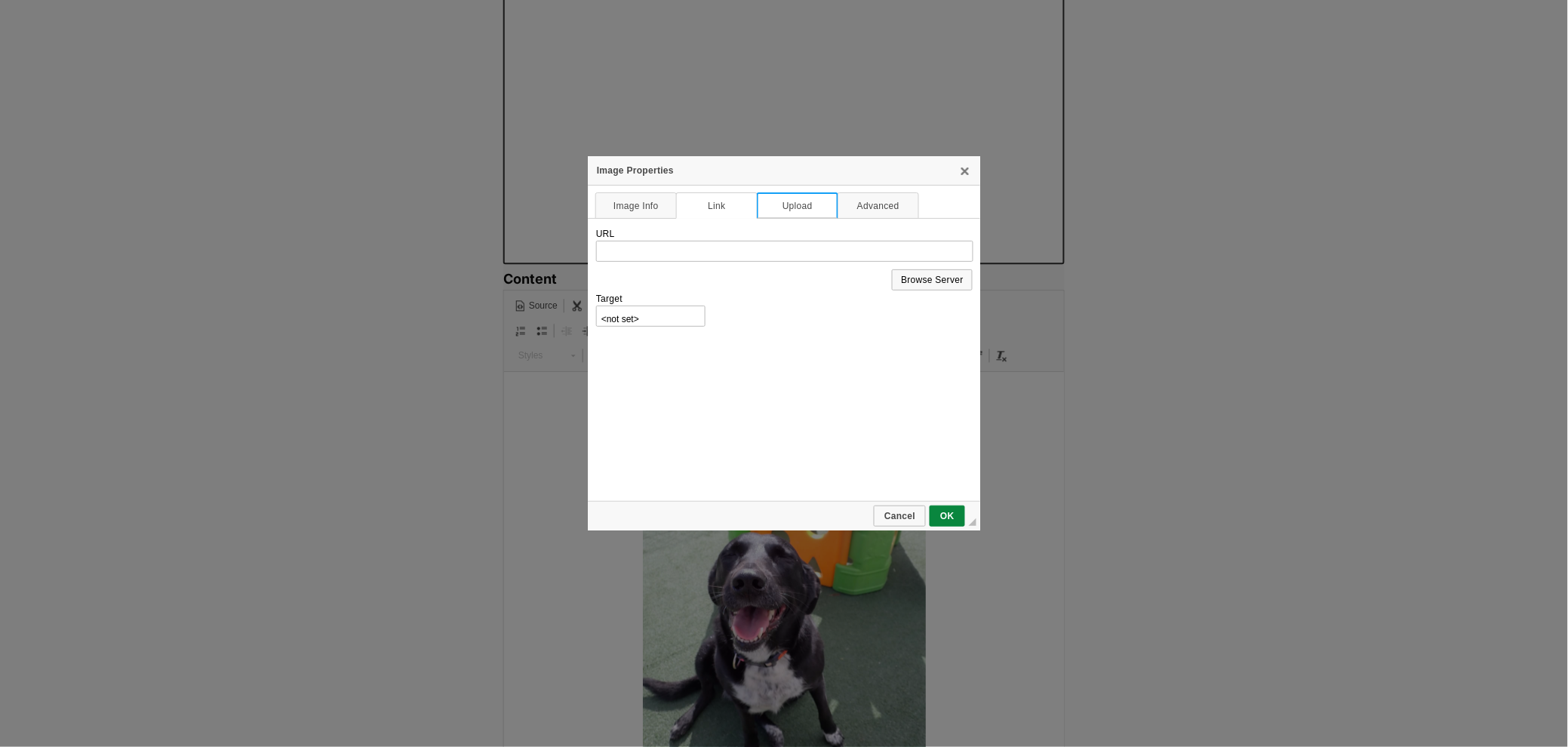
click at [785, 204] on link "Upload" at bounding box center [798, 205] width 82 height 26
click at [892, 197] on link "Advanced" at bounding box center [878, 205] width 82 height 26
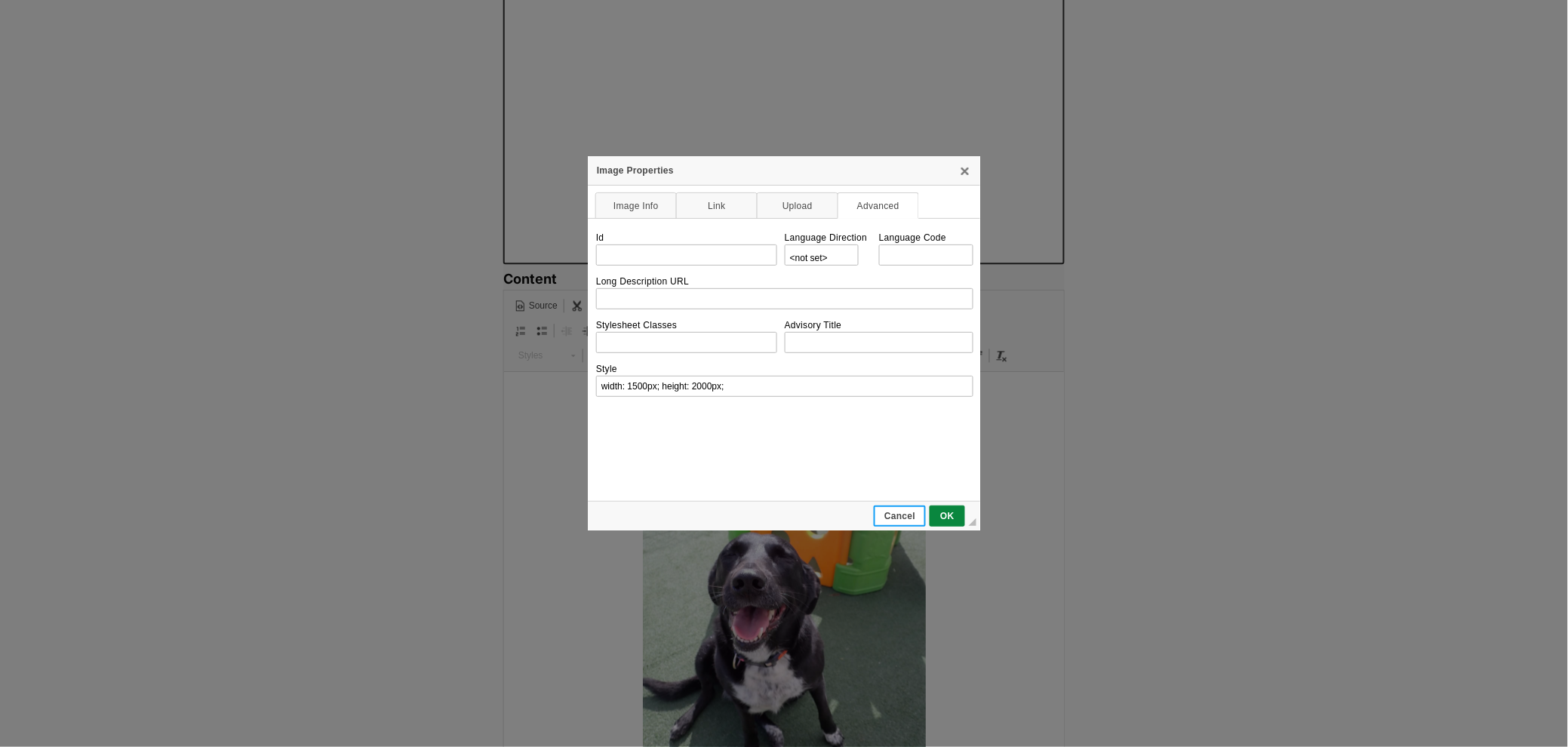
click at [901, 514] on span "Cancel" at bounding box center [900, 516] width 49 height 11
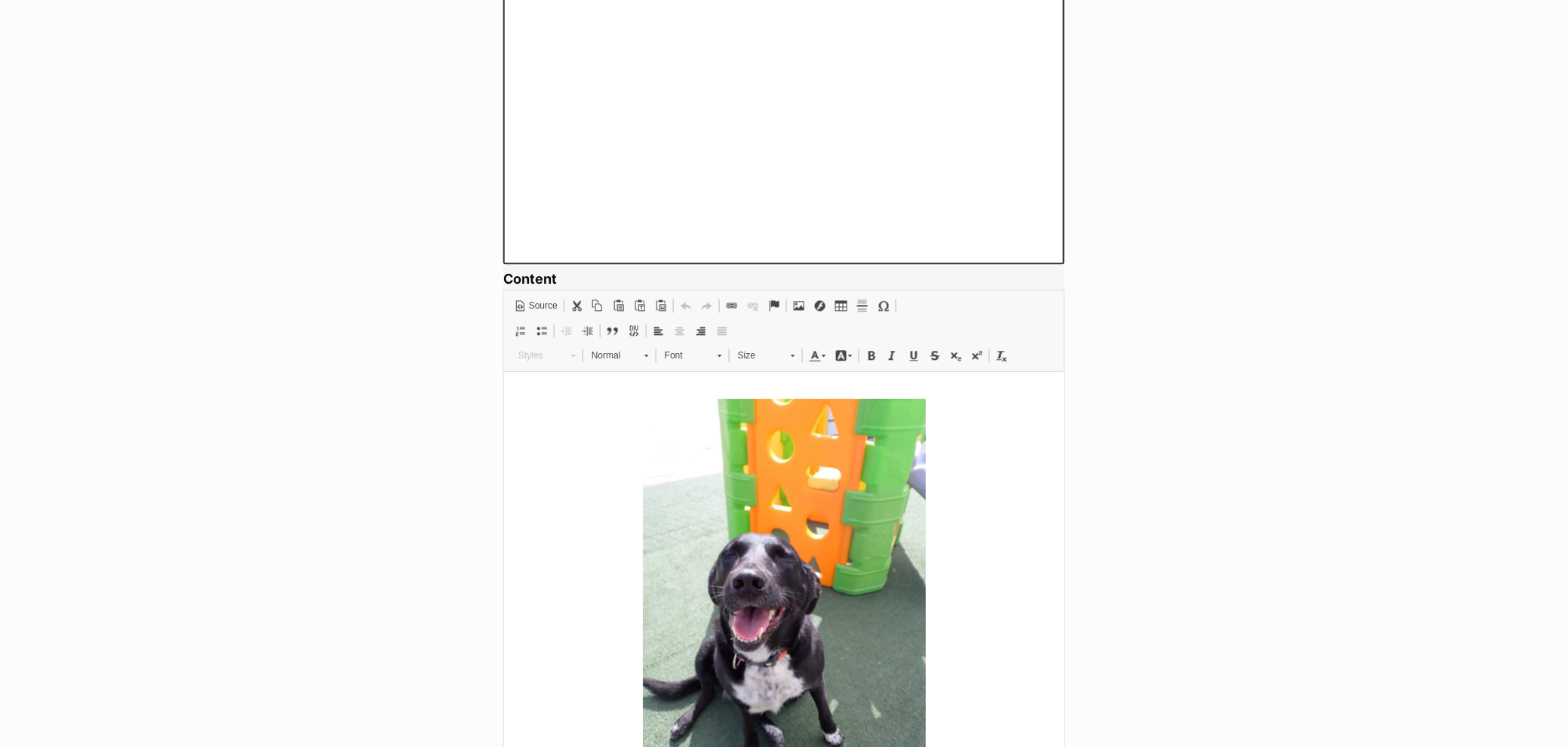
click at [1008, 457] on p at bounding box center [783, 589] width 530 height 382
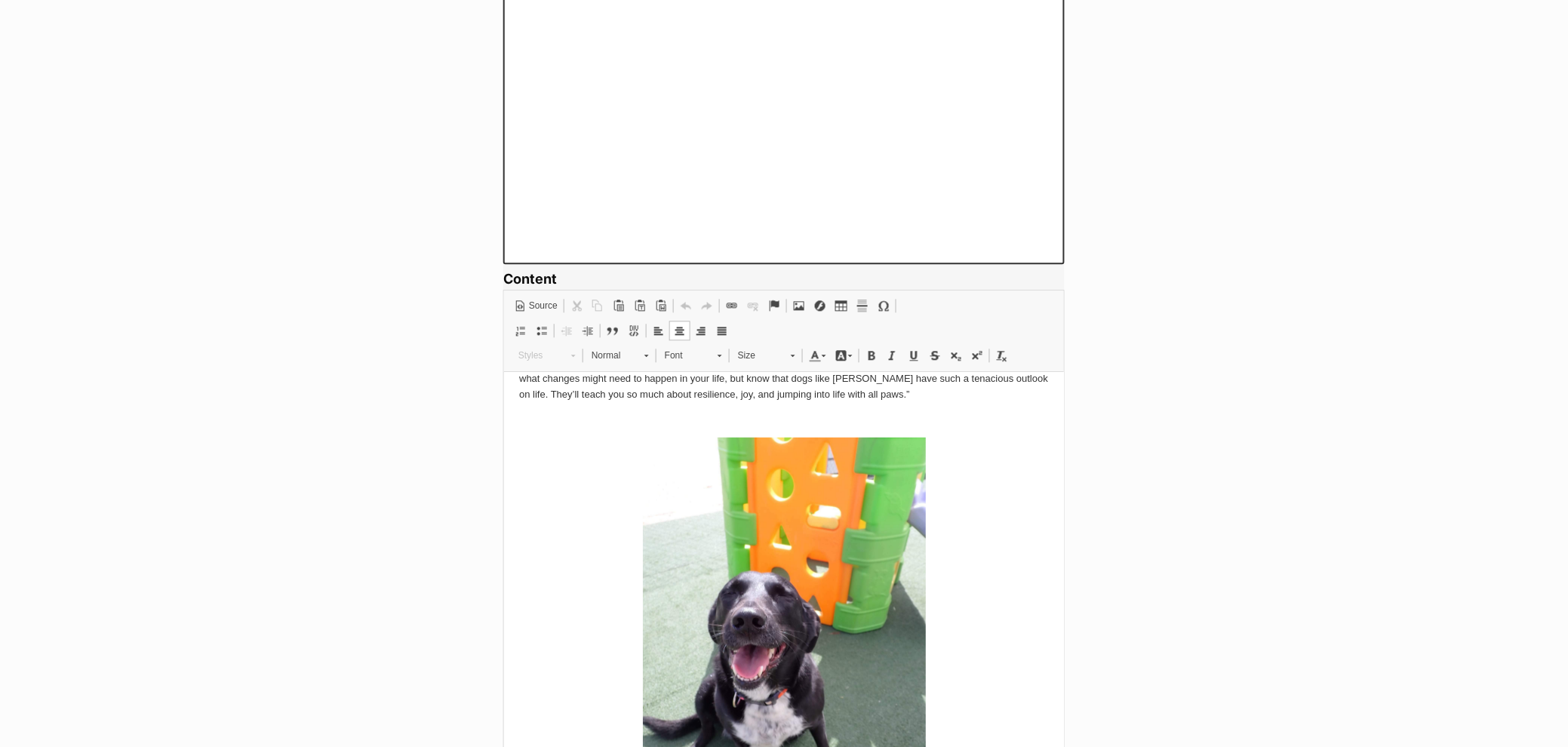
scroll to position [345, 0]
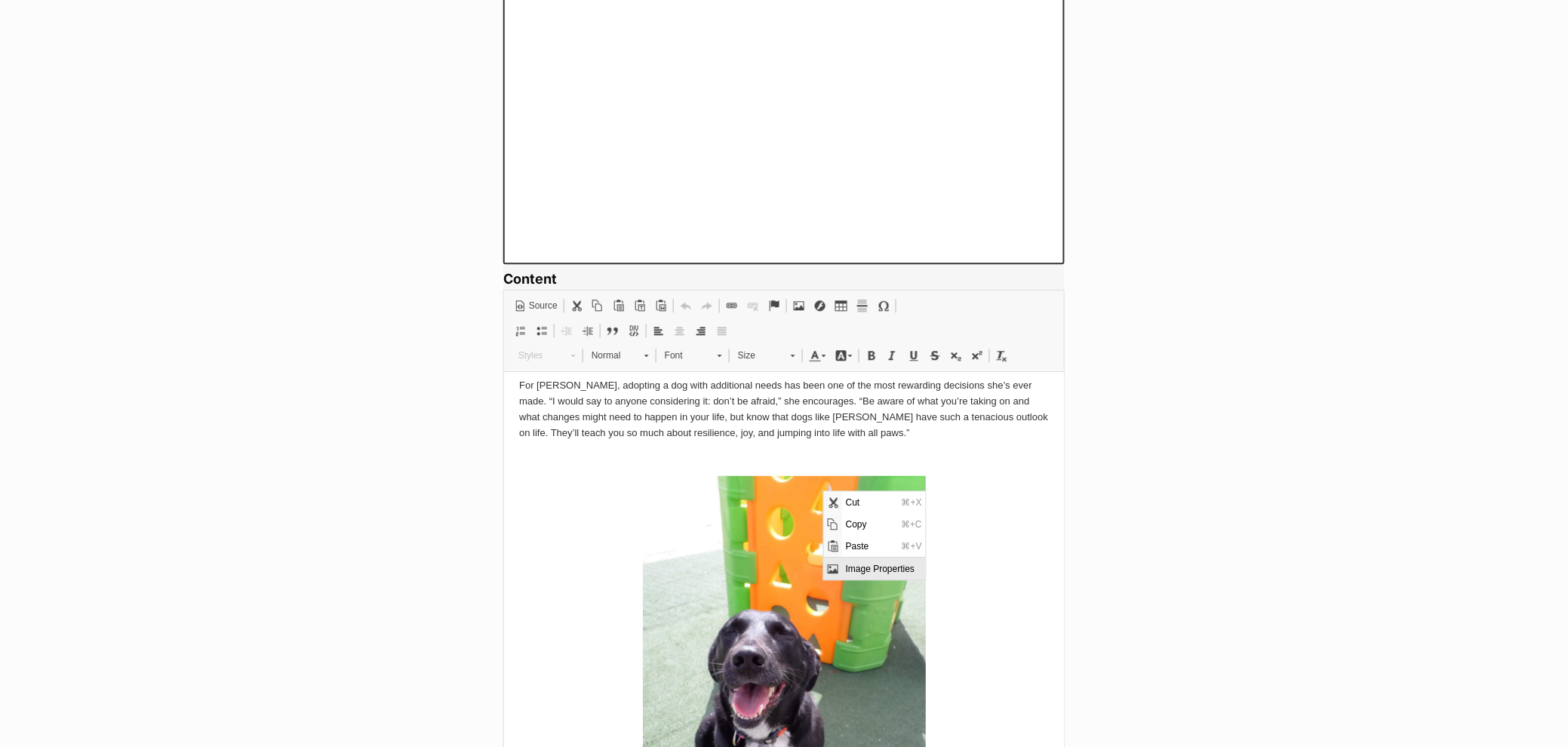
click at [865, 575] on span "Image Properties" at bounding box center [883, 570] width 84 height 22
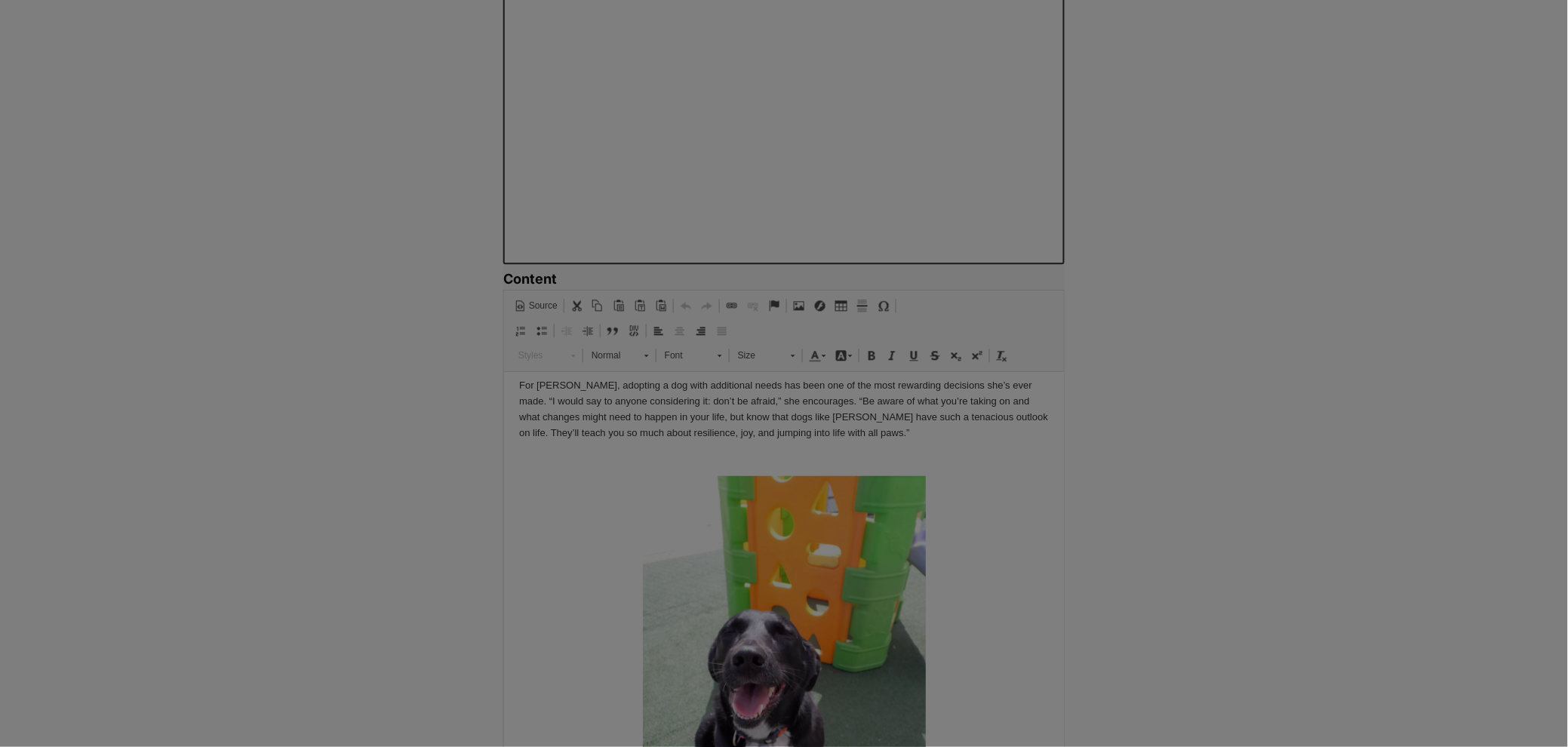
scroll to position [418, 0]
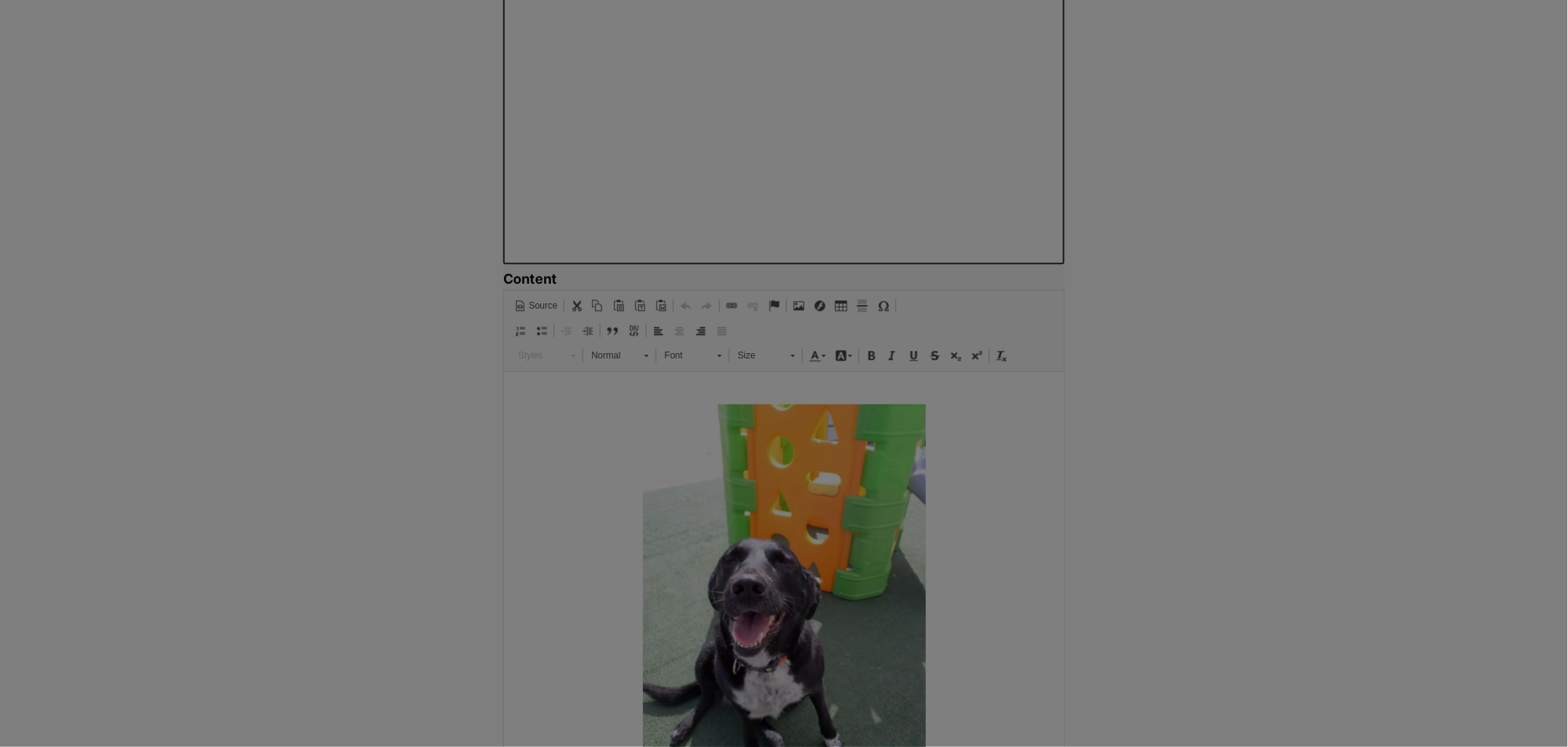
type input "https://d339b5nop2tkmp.cloudfront.net/uploads/pictures/3957/content_af99b3649f1…"
type input "A happy black dog outside"
type input "375"
type input "500"
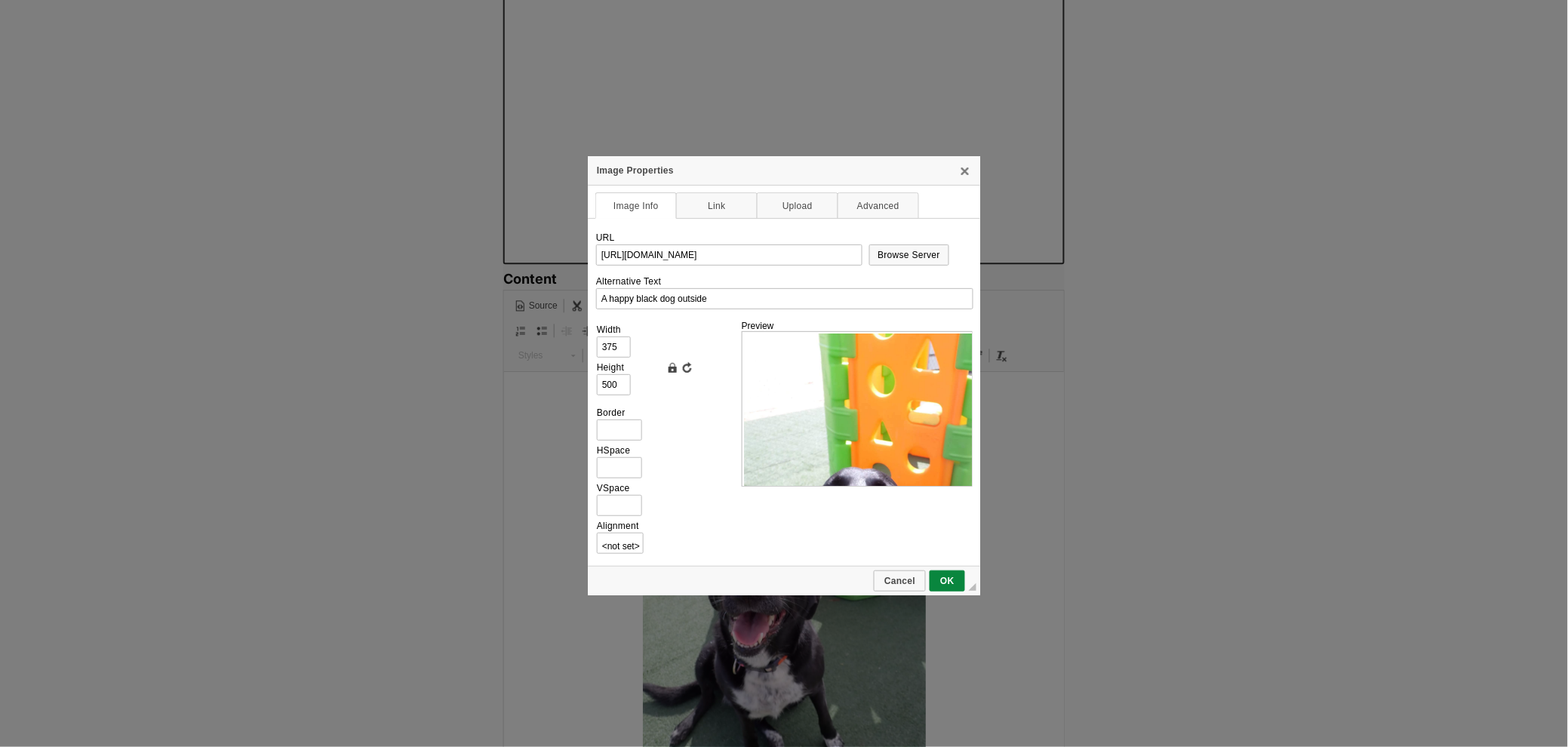
scroll to position [0, 0]
click at [803, 253] on input "https://d339b5nop2tkmp.cloudfront.net/uploads/pictures/3957/content_af99b3649f1…" at bounding box center [729, 255] width 267 height 21
click at [713, 205] on link "Link" at bounding box center [716, 205] width 82 height 26
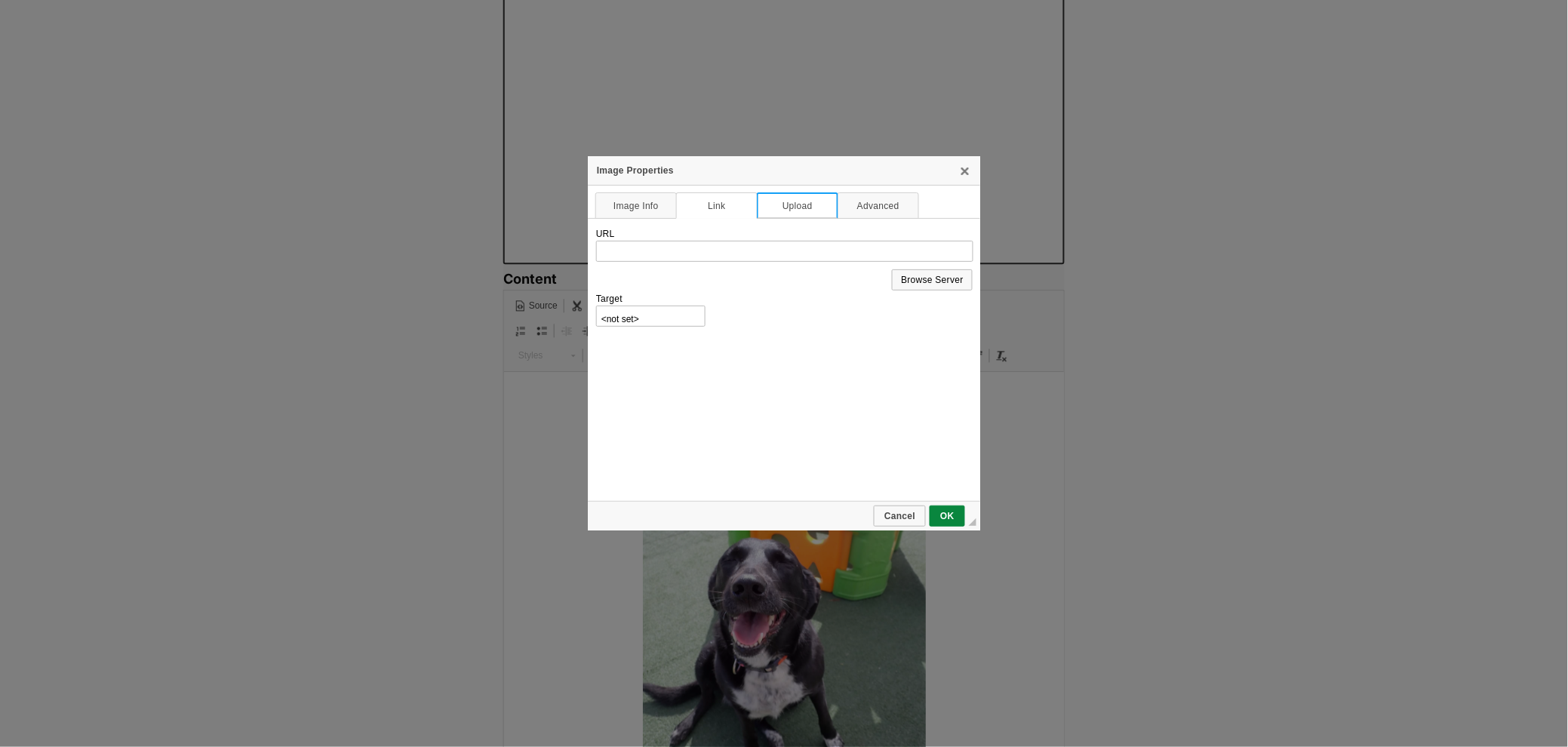
click at [818, 210] on link "Upload" at bounding box center [798, 205] width 82 height 26
click at [867, 206] on link "Advanced" at bounding box center [878, 205] width 82 height 26
click at [766, 208] on link "Upload" at bounding box center [798, 205] width 82 height 26
click at [730, 208] on link "Link" at bounding box center [716, 205] width 82 height 26
click at [624, 202] on link "Image Info" at bounding box center [635, 205] width 82 height 26
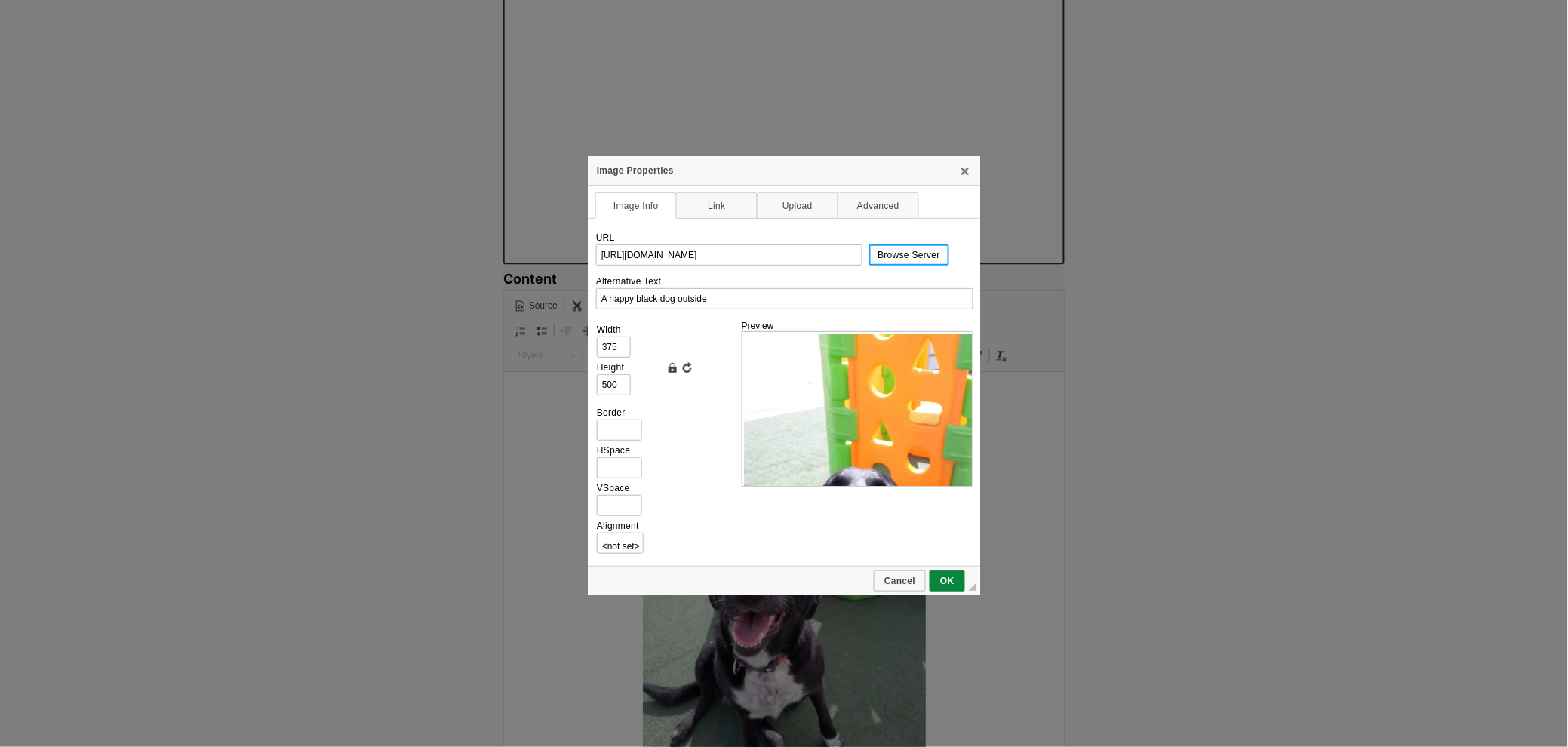
click at [887, 248] on link "Browse Server" at bounding box center [910, 255] width 81 height 21
type input "1500"
type input "2000"
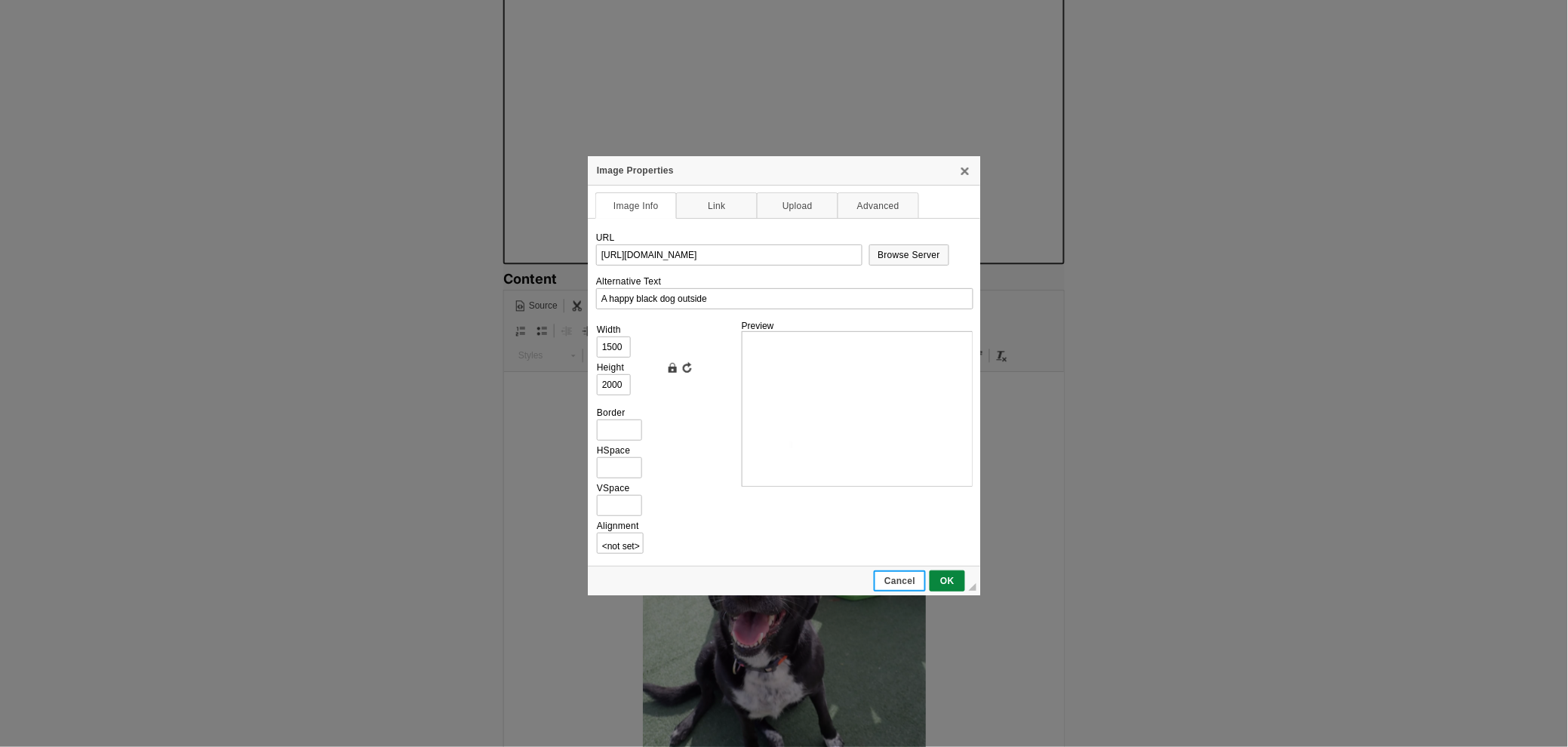
click at [910, 576] on span "Cancel" at bounding box center [900, 581] width 49 height 11
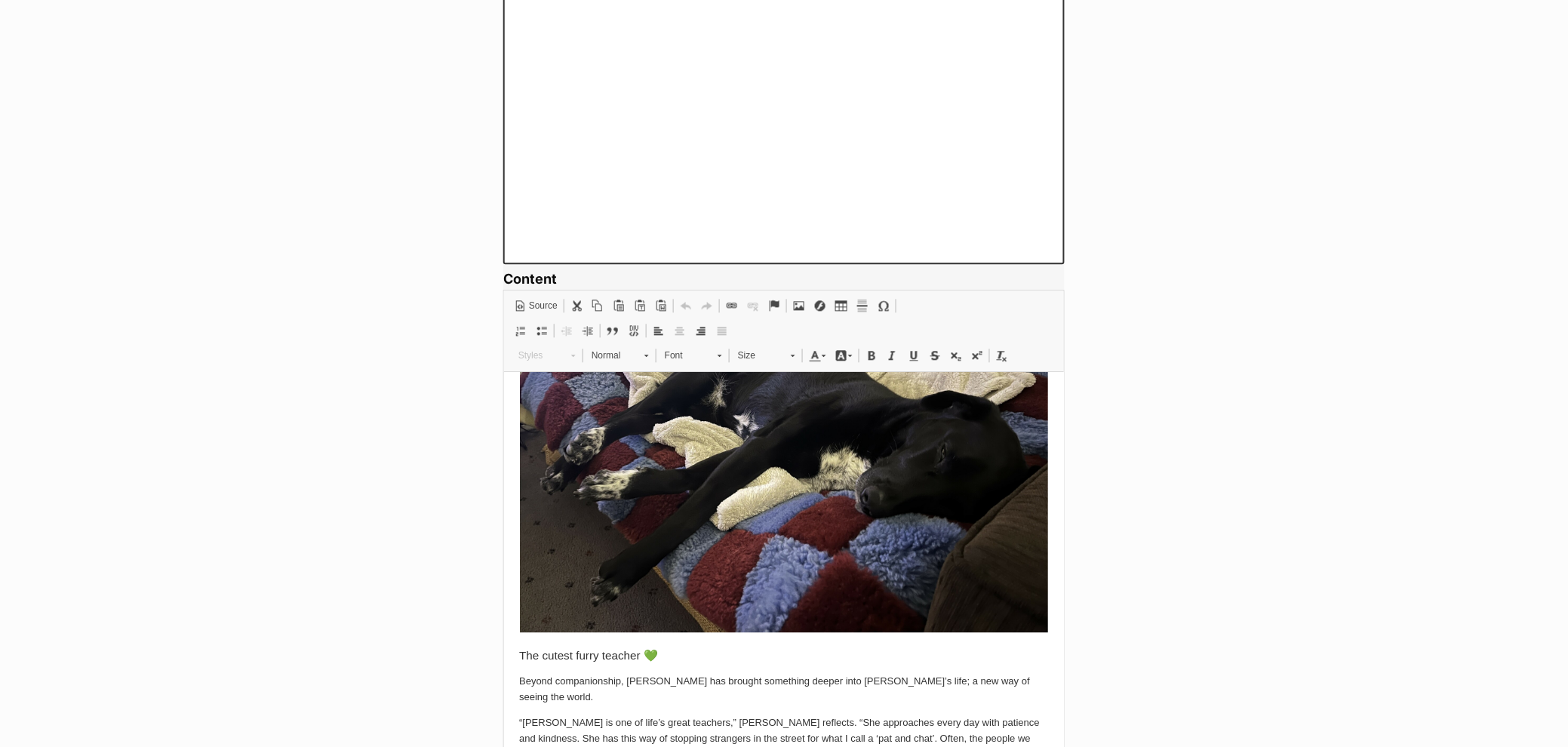
scroll to position [1129, 0]
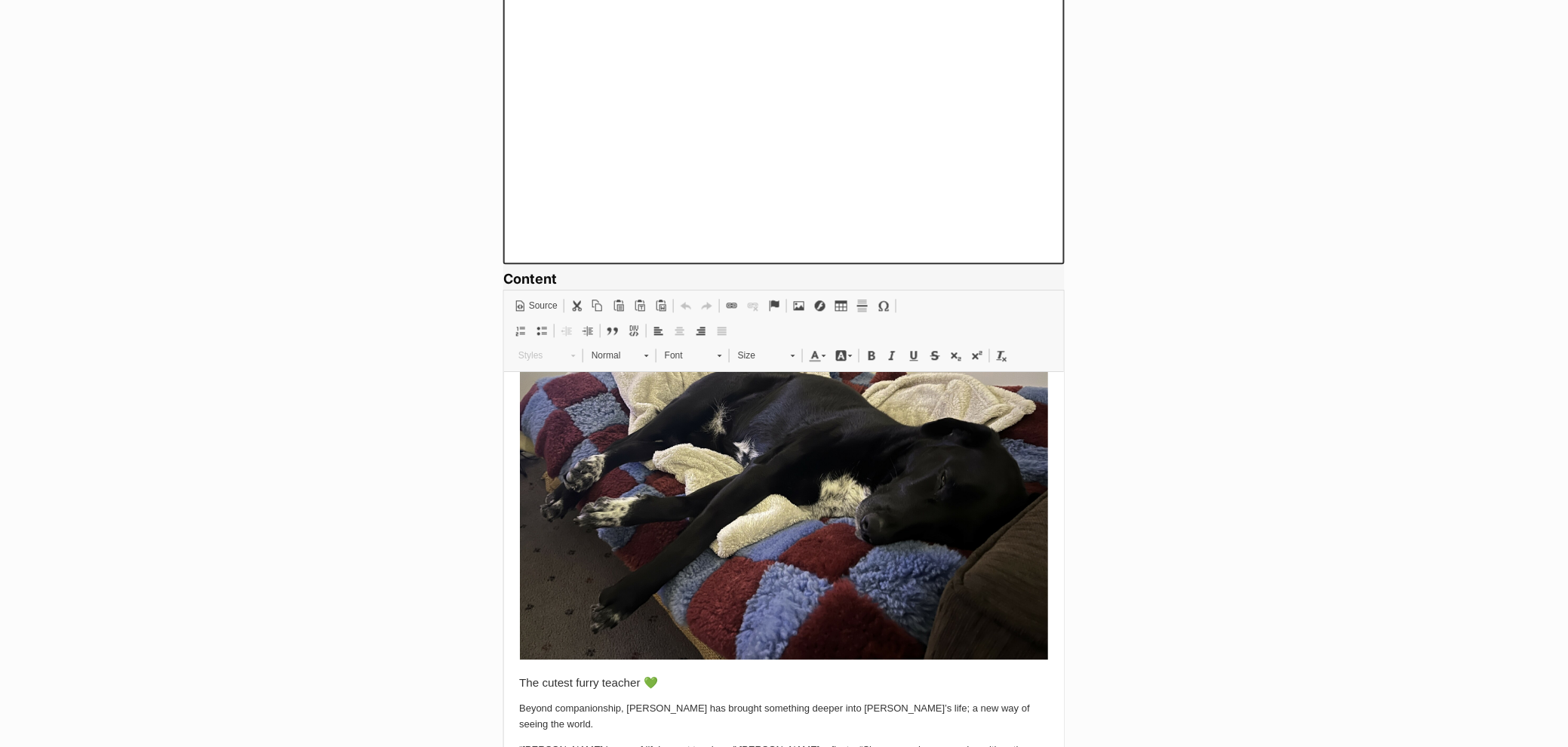
click at [820, 481] on img at bounding box center [783, 484] width 528 height 351
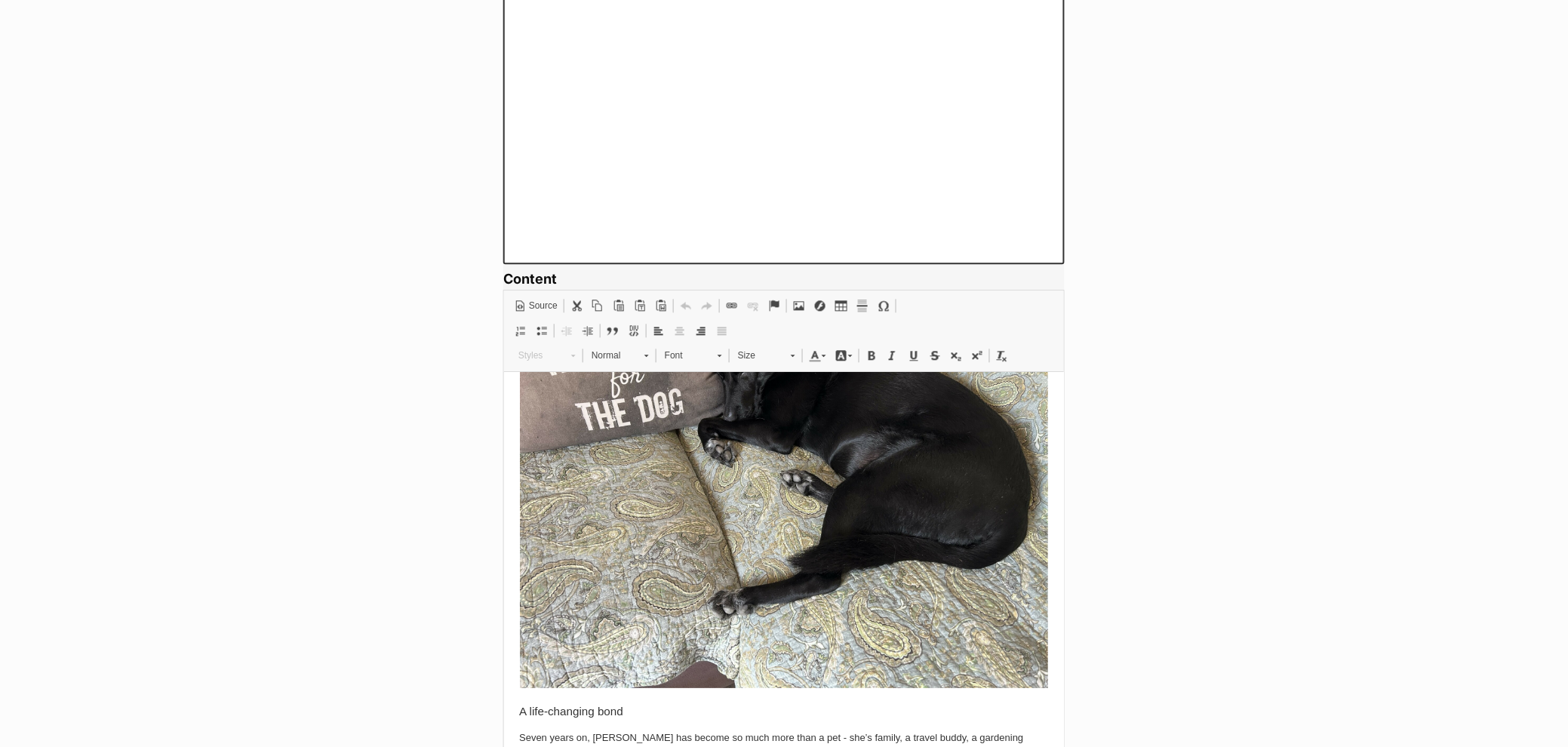
scroll to position [872, 0]
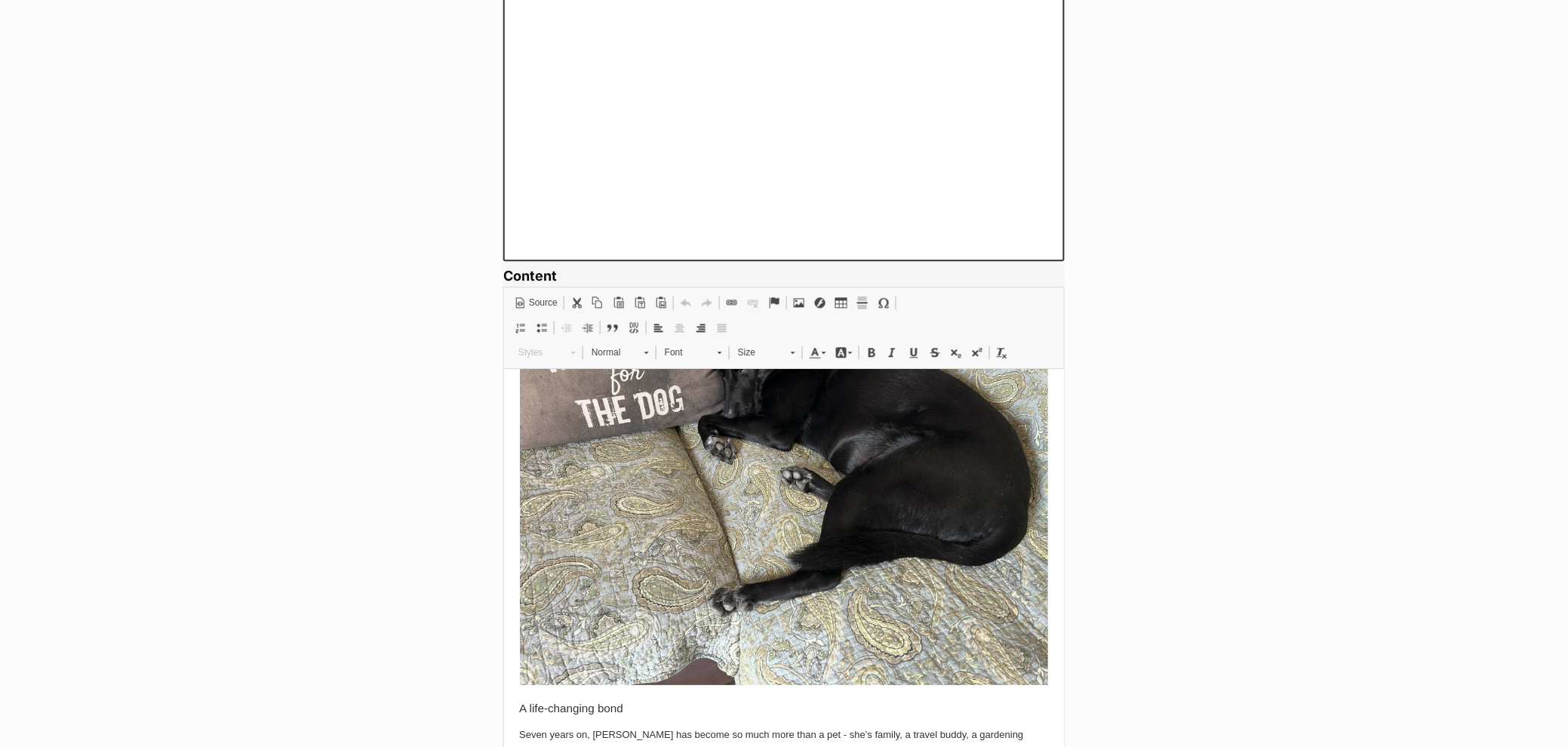
click at [646, 537] on img at bounding box center [783, 486] width 528 height 396
click at [697, 604] on span "Image Properties" at bounding box center [723, 612] width 84 height 22
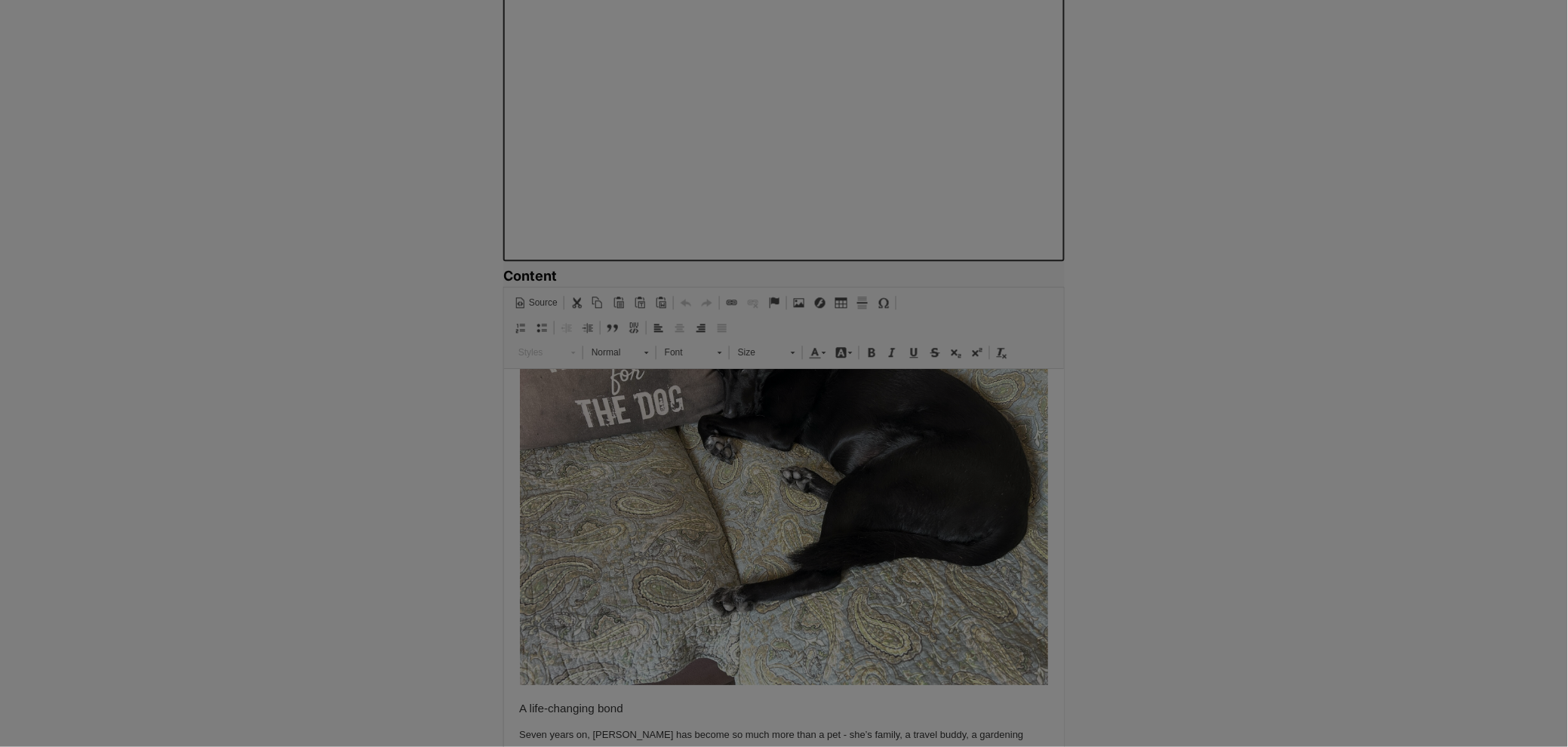
type input "https://d339b5nop2tkmp.cloudfront.net/uploads/pictures/3975/content_Mia-Lorne_H…"
type input "black and white dog sleeping on reserved pillow"
type input "700"
type input "525"
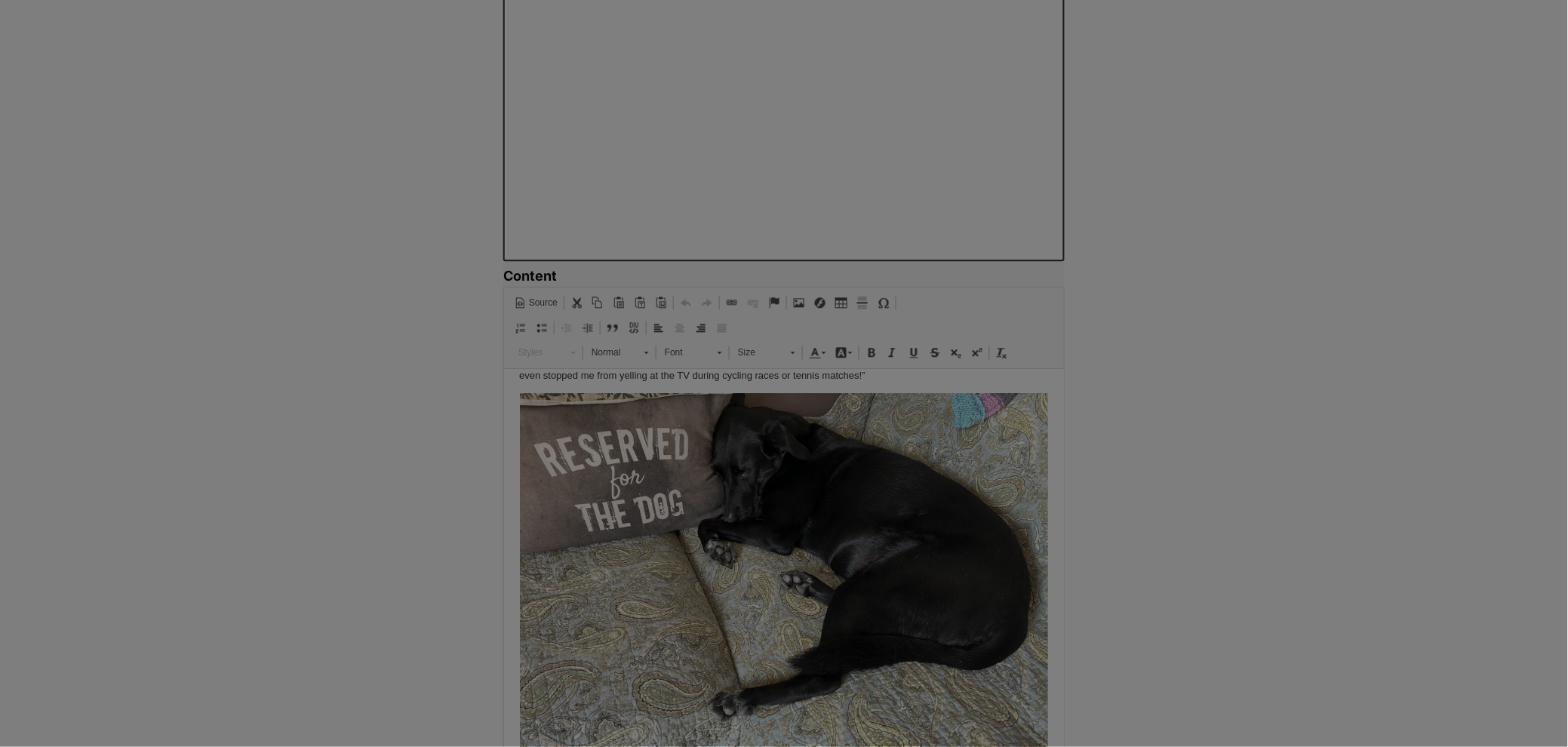
scroll to position [0, 126]
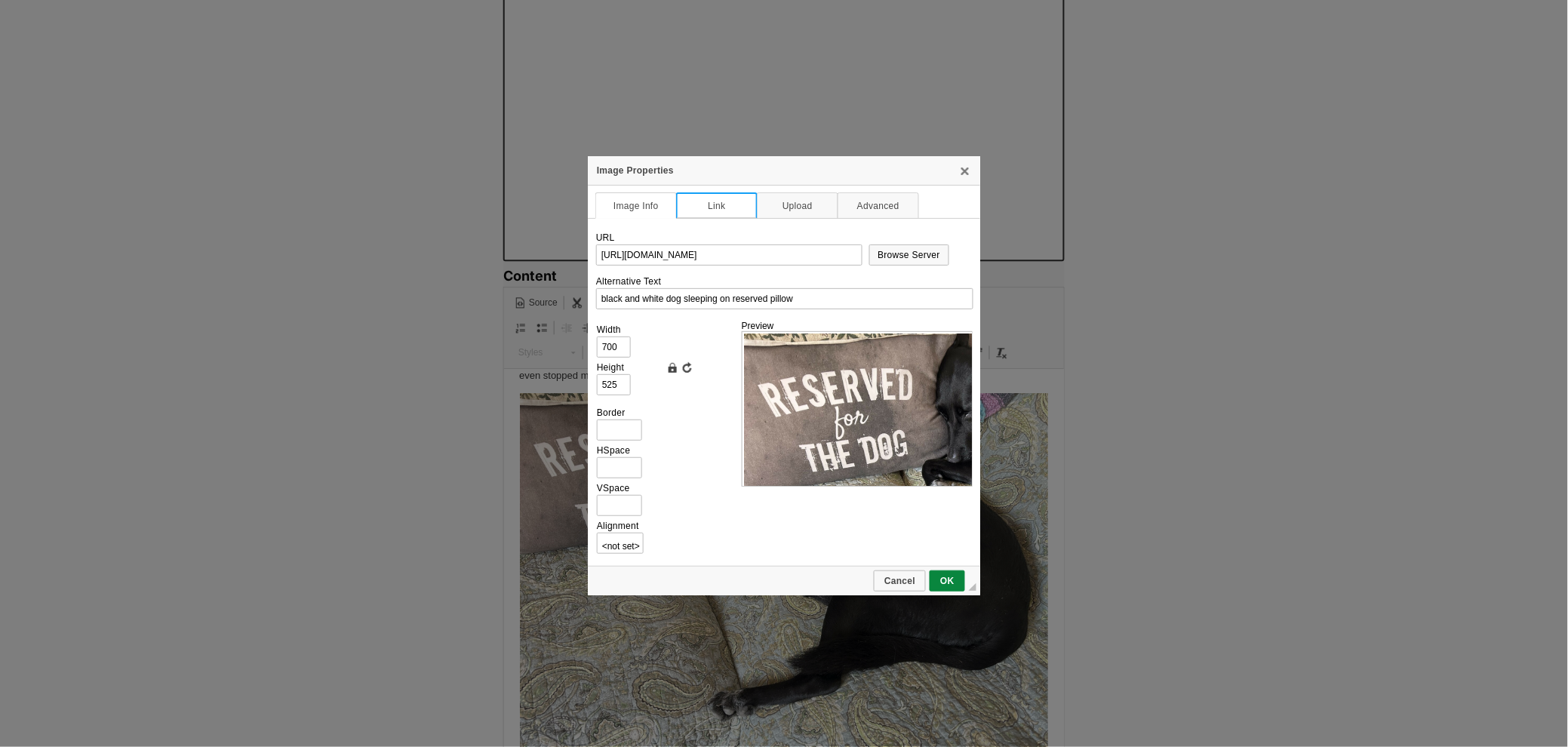
click at [690, 198] on link "Link" at bounding box center [716, 205] width 82 height 26
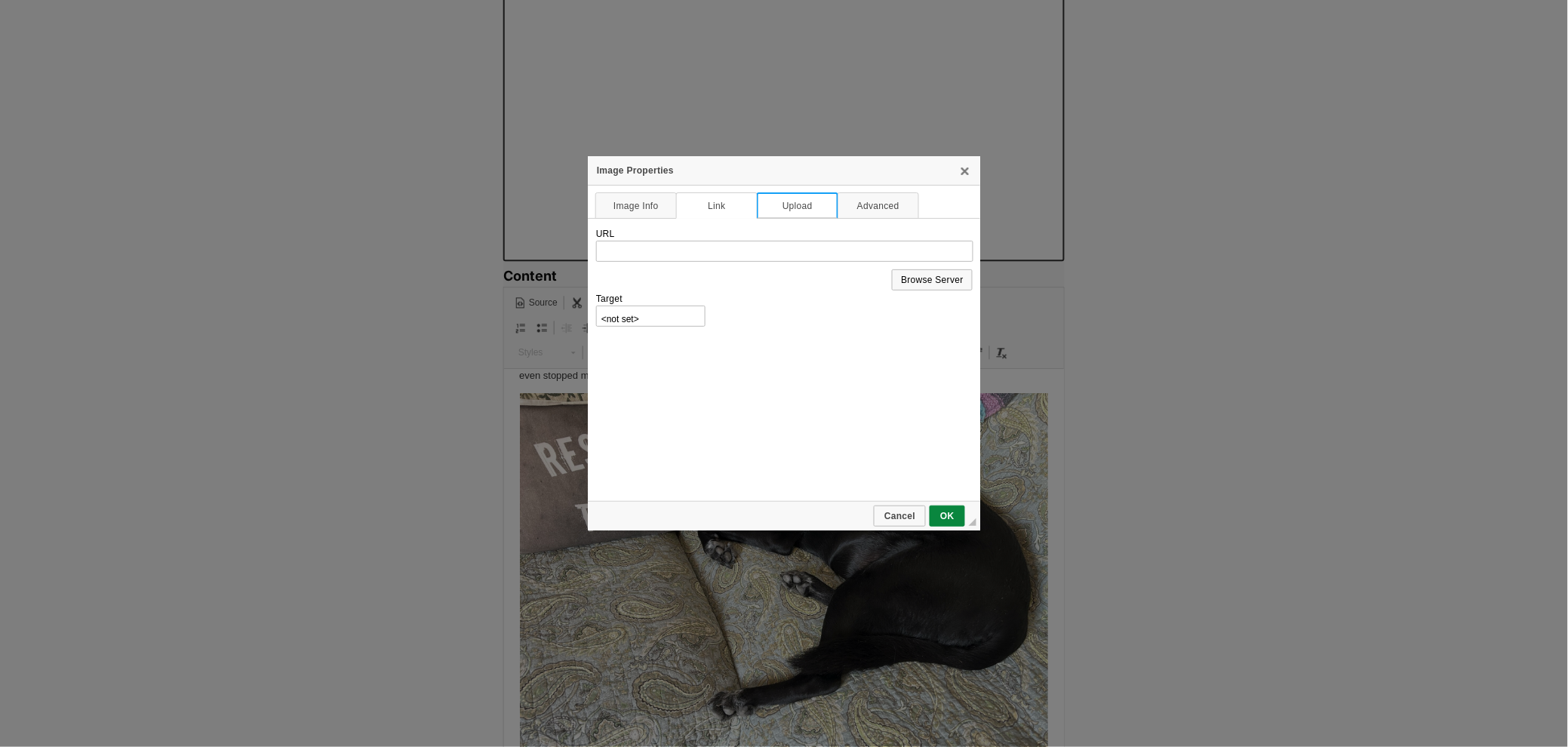
click at [794, 201] on link "Upload" at bounding box center [798, 205] width 82 height 26
click at [852, 204] on link "Advanced" at bounding box center [878, 205] width 82 height 26
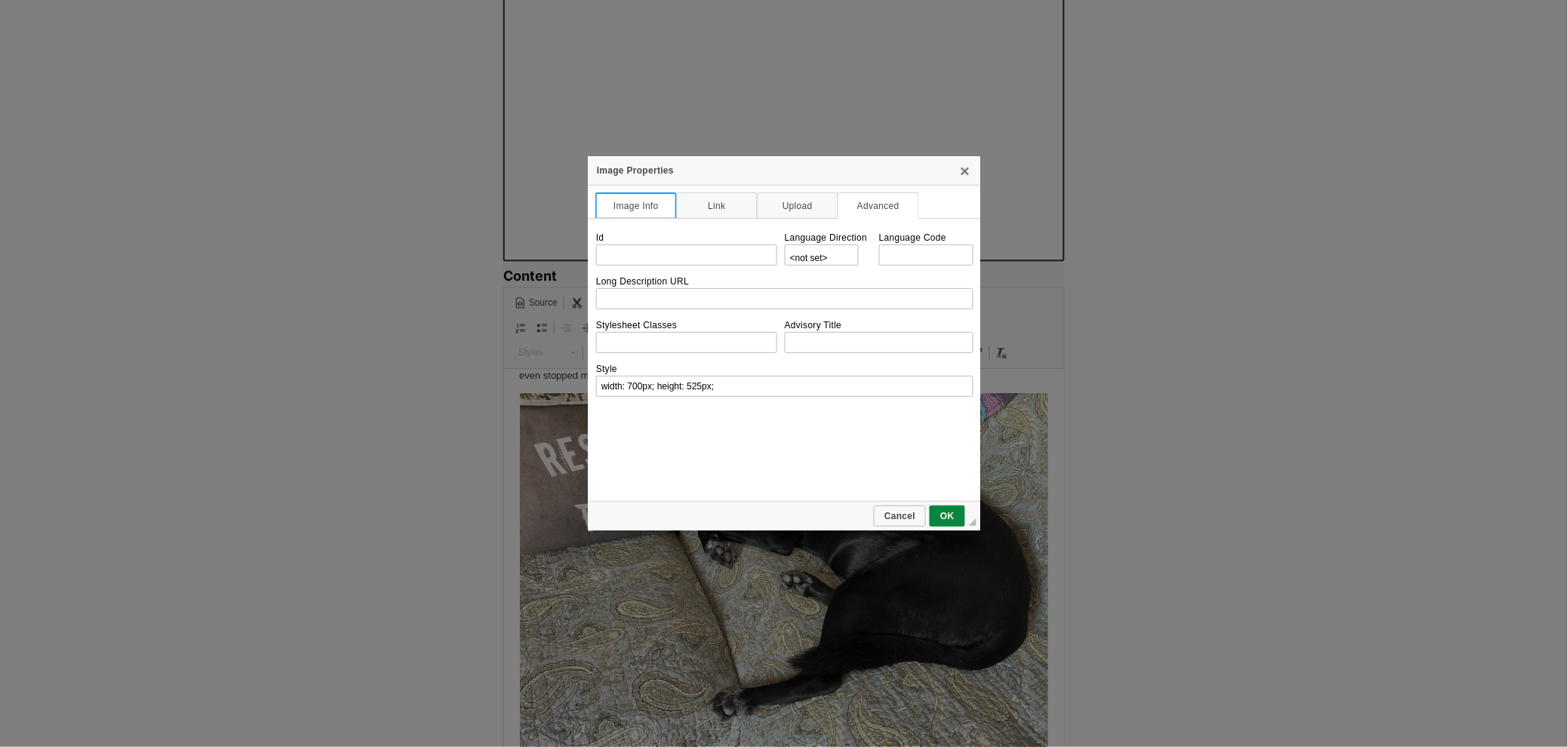
click at [630, 203] on link "Image Info" at bounding box center [635, 205] width 82 height 26
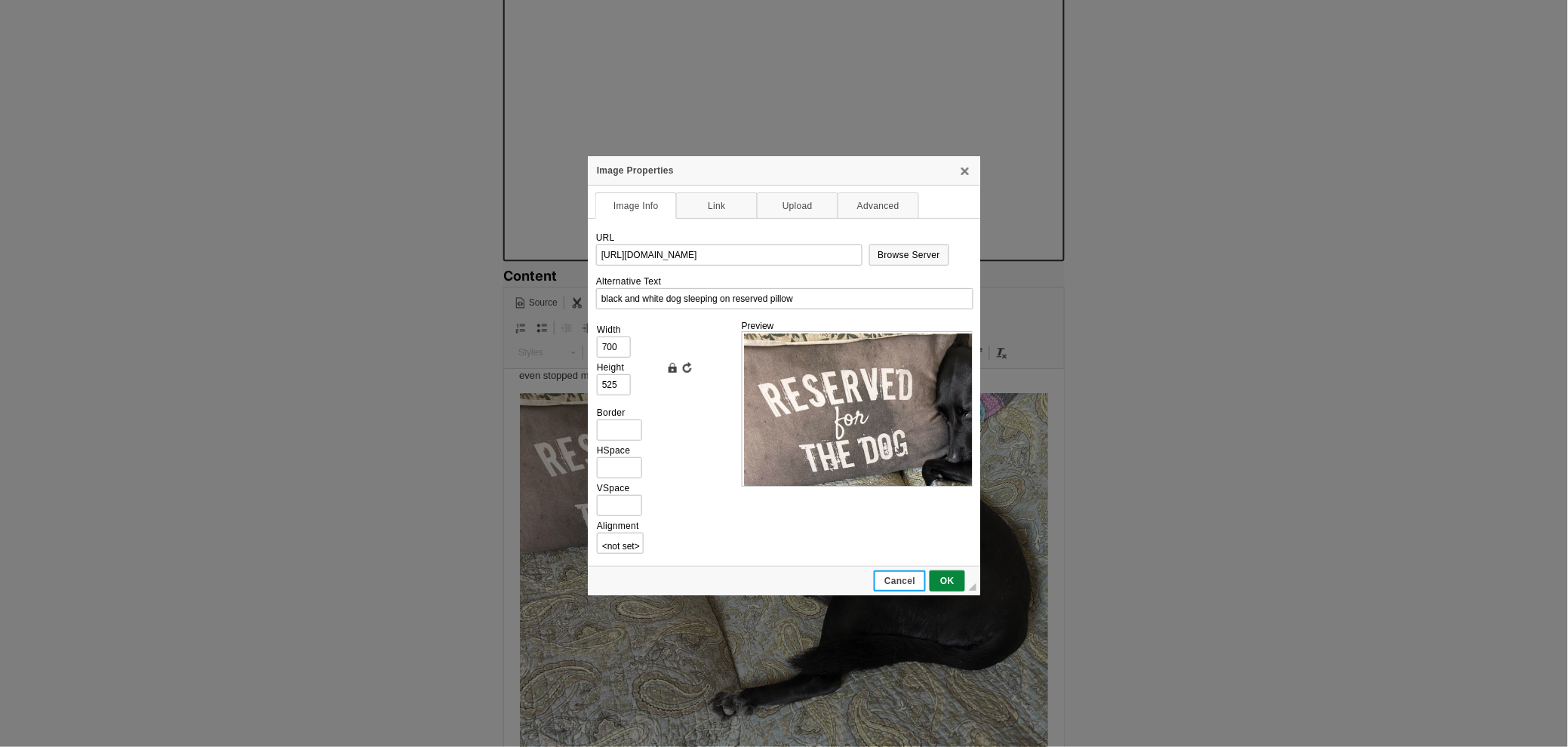
click at [905, 576] on span "Cancel" at bounding box center [900, 581] width 49 height 11
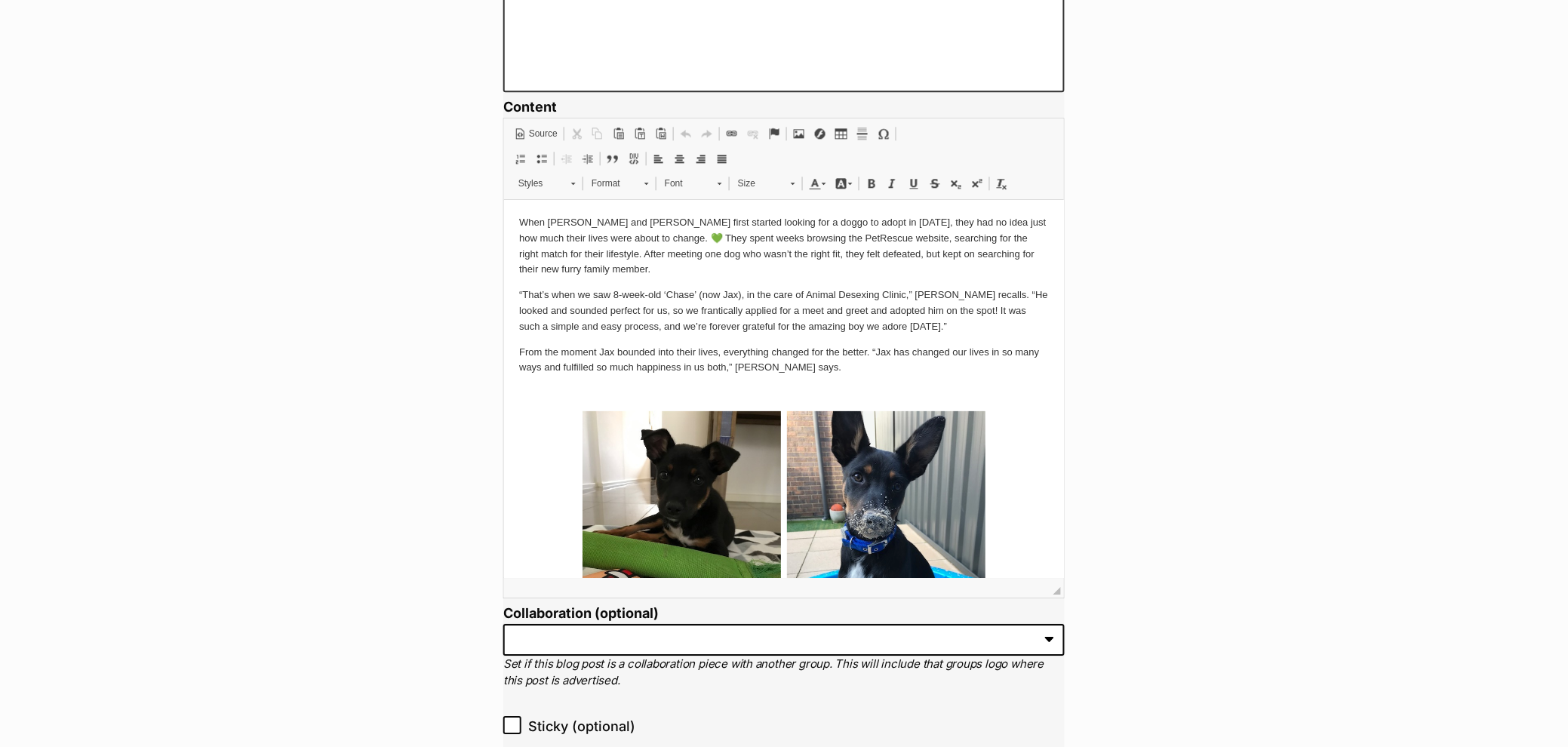
scroll to position [1046, 0]
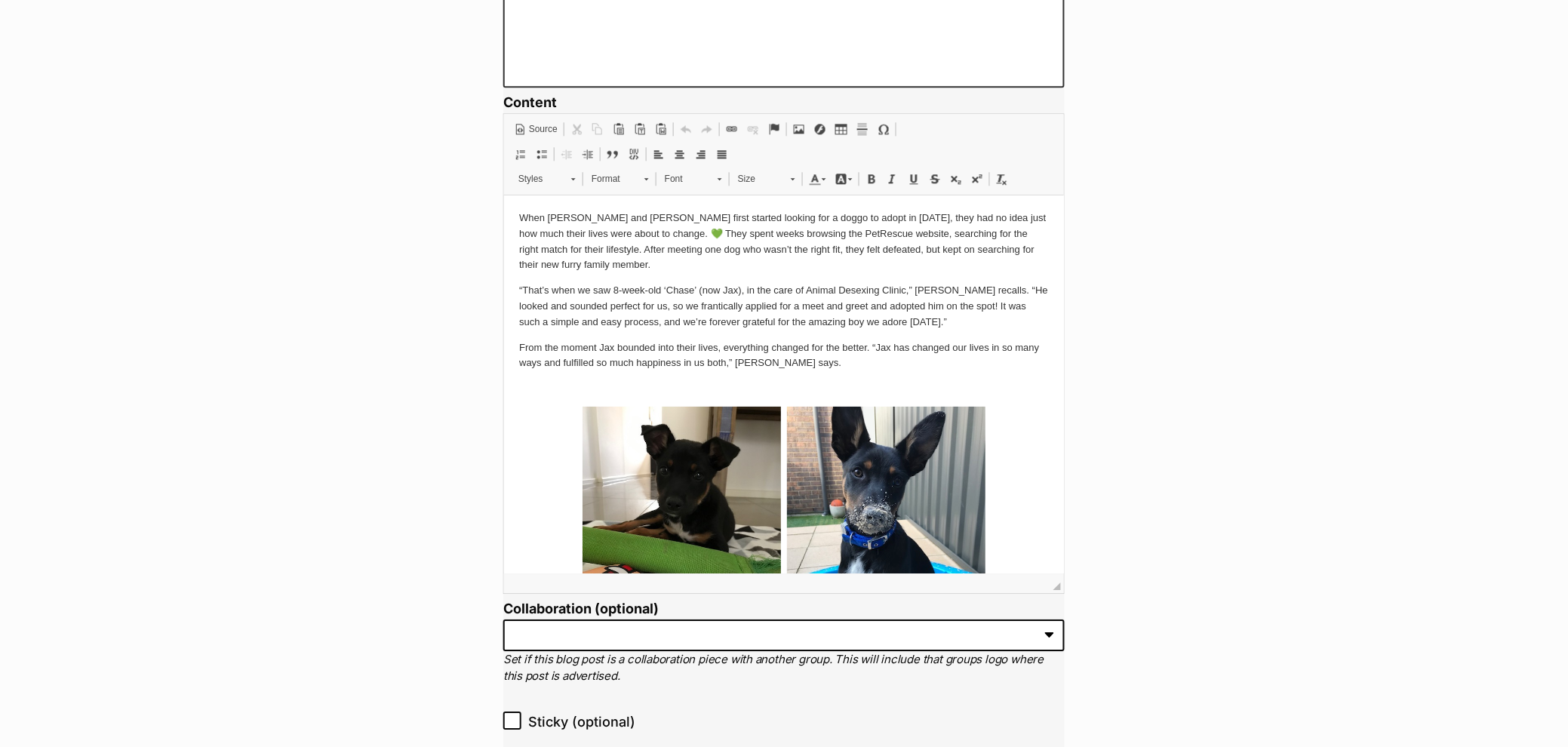
click at [709, 455] on img at bounding box center [680, 538] width 198 height 264
click at [749, 526] on span "Image Properties" at bounding box center [770, 531] width 84 height 22
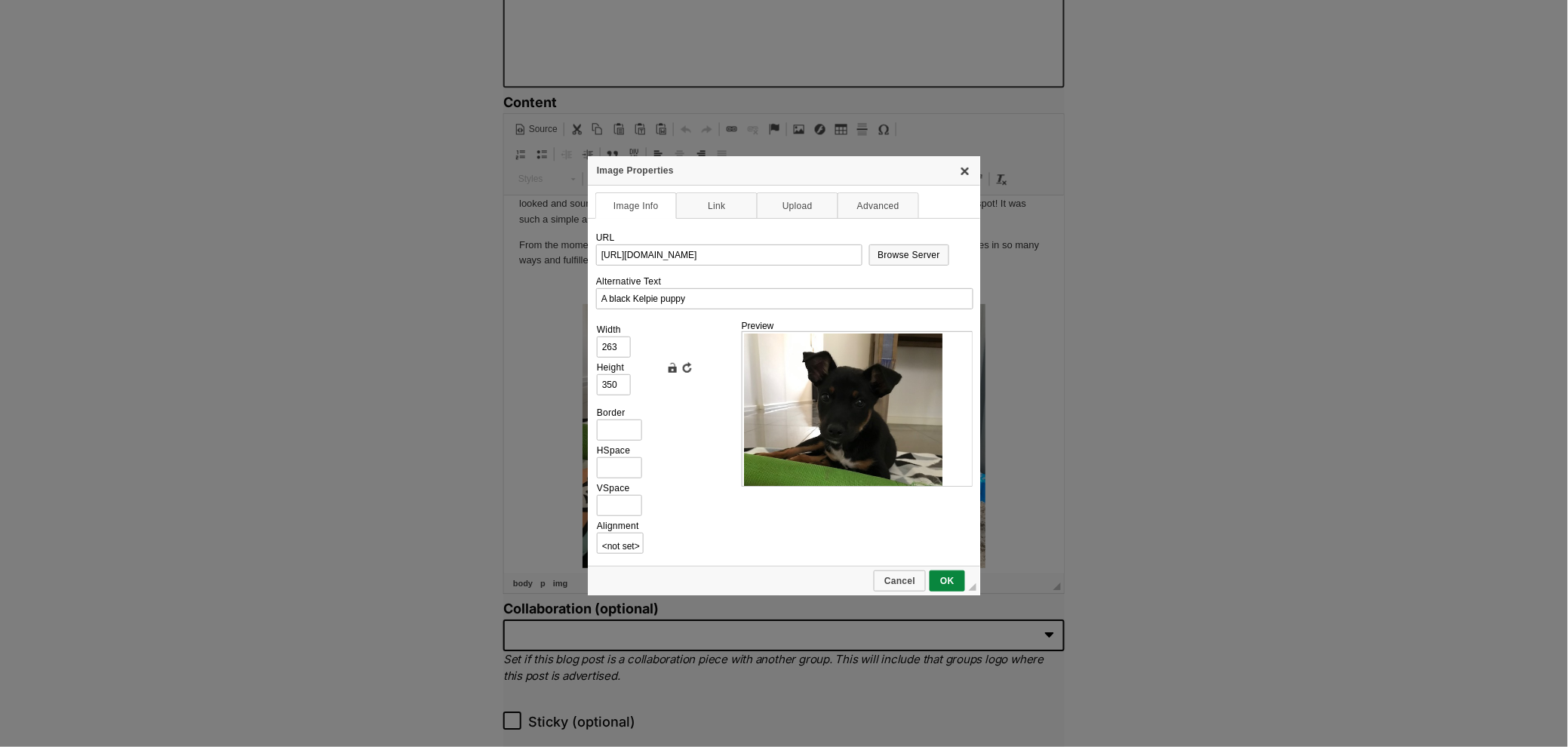
click at [958, 171] on div "Image Properties" at bounding box center [783, 171] width 392 height 30
click at [962, 167] on link "X" at bounding box center [965, 170] width 12 height 12
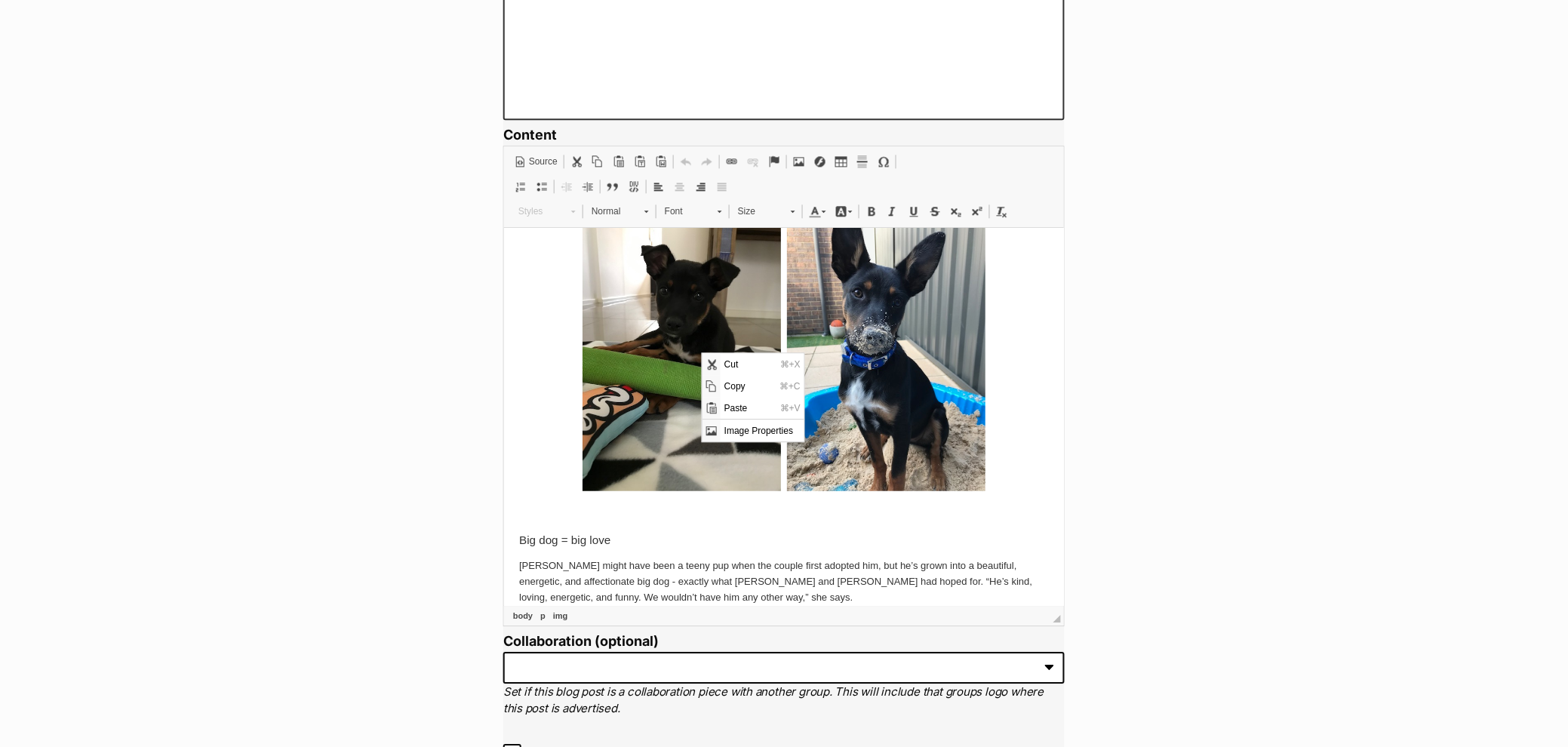
scroll to position [211, 0]
click at [726, 430] on span "Image Properties" at bounding box center [761, 430] width 84 height 22
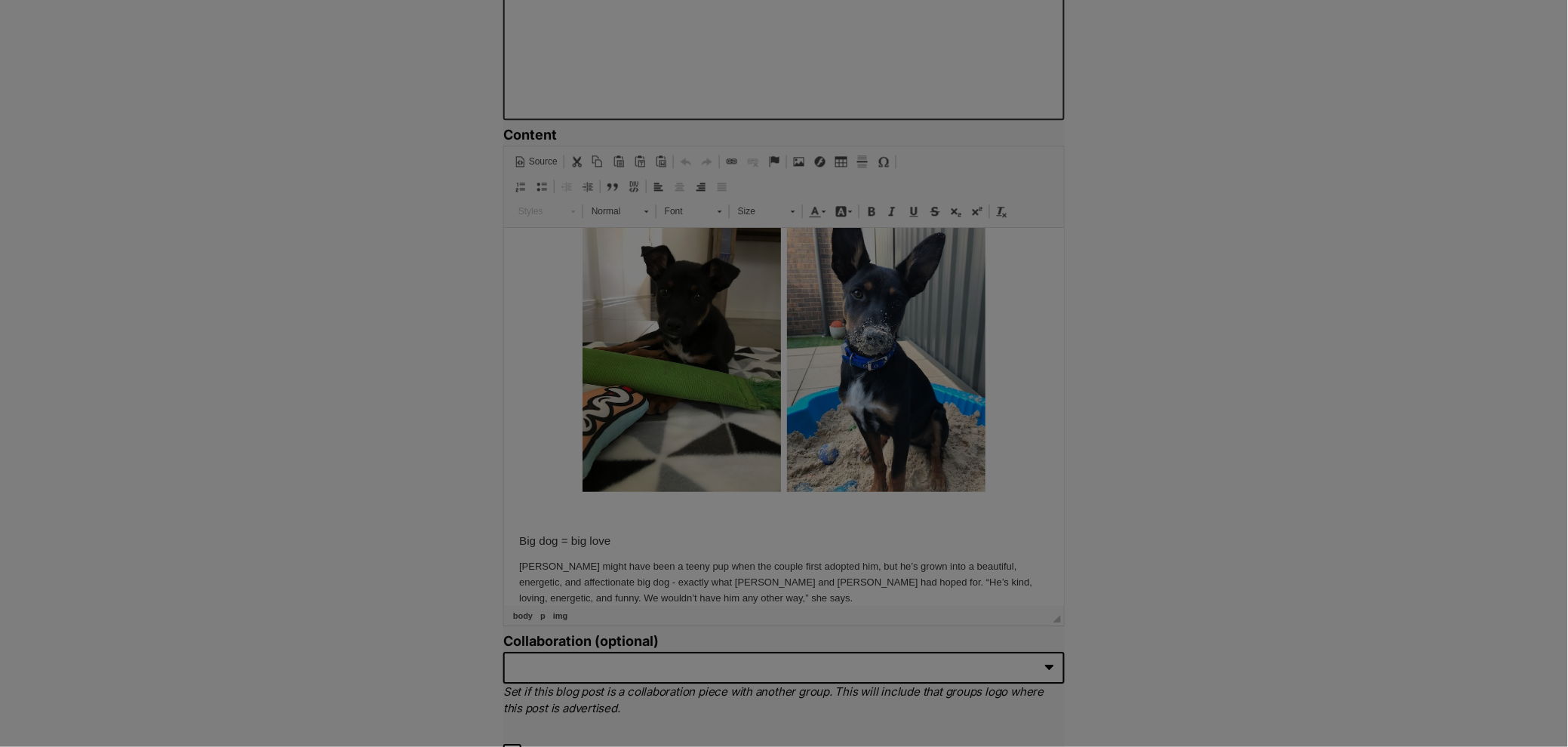
type input "https://d339b5nop2tkmp.cloudfront.net/uploads/pictures/3936/content_image8.jpeg"
type input "A black Kelpie puppy"
type input "263"
type input "350"
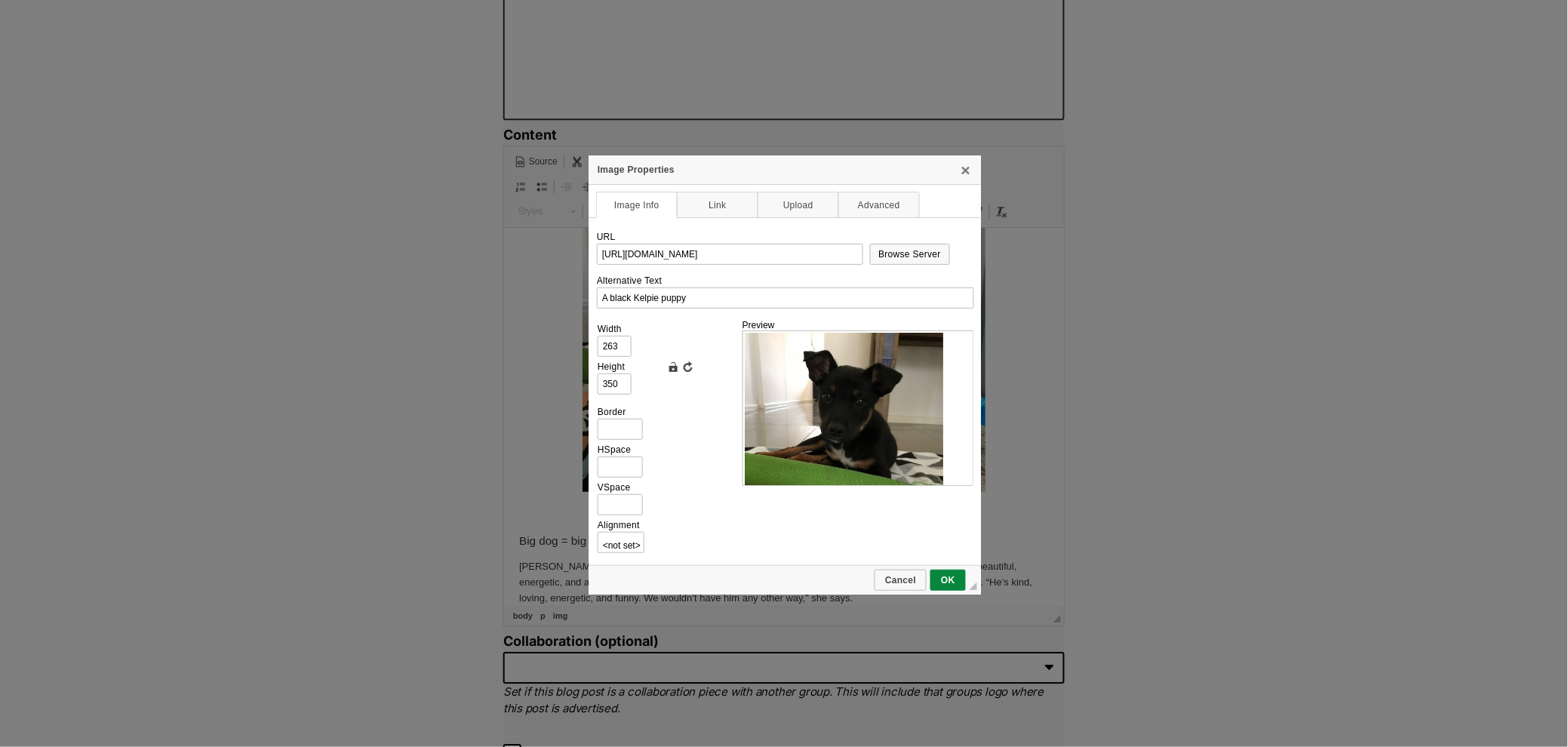
scroll to position [0, 0]
click at [716, 206] on link "Link" at bounding box center [717, 204] width 82 height 26
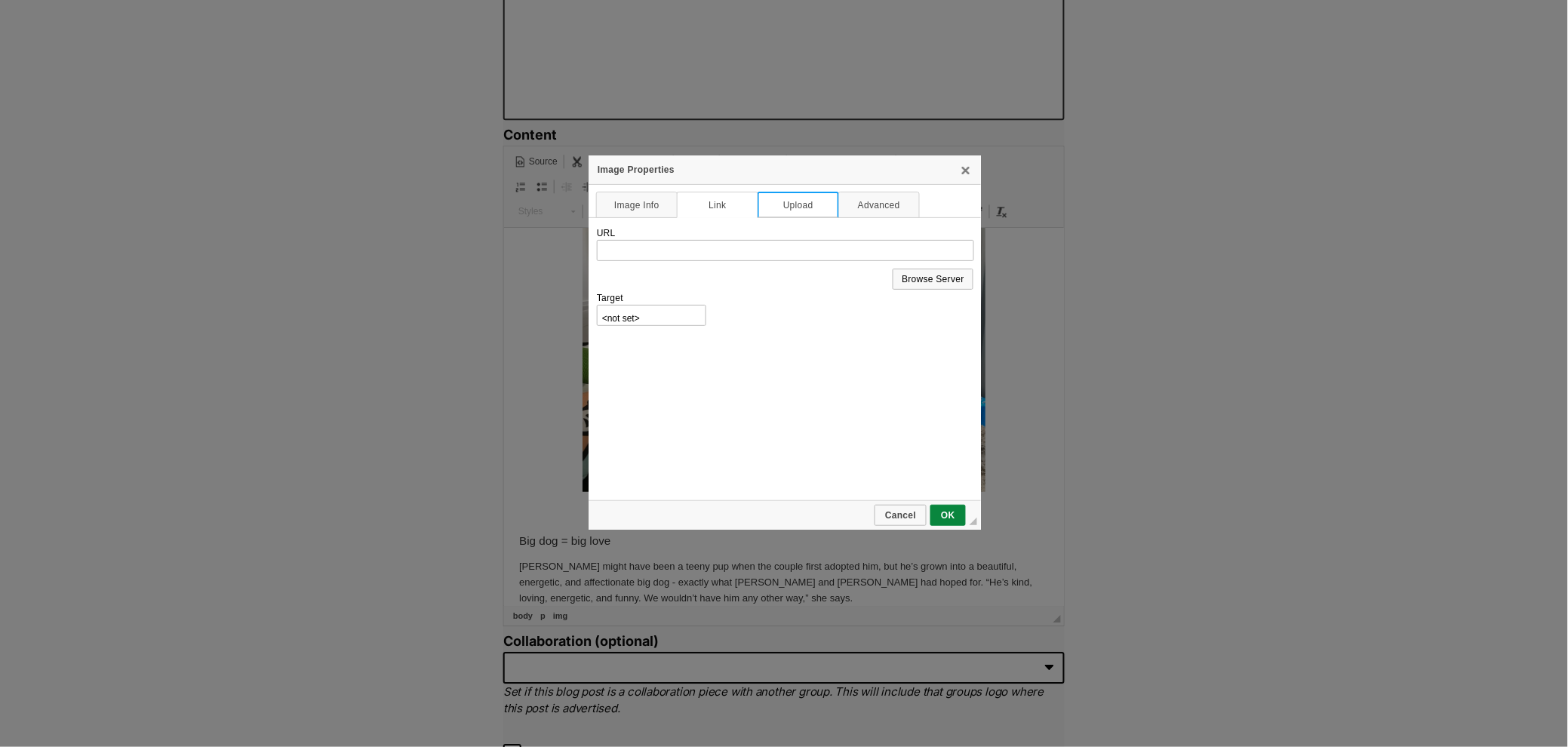
click at [825, 203] on link "Upload" at bounding box center [798, 204] width 82 height 26
click at [621, 203] on link "Image Info" at bounding box center [636, 204] width 82 height 26
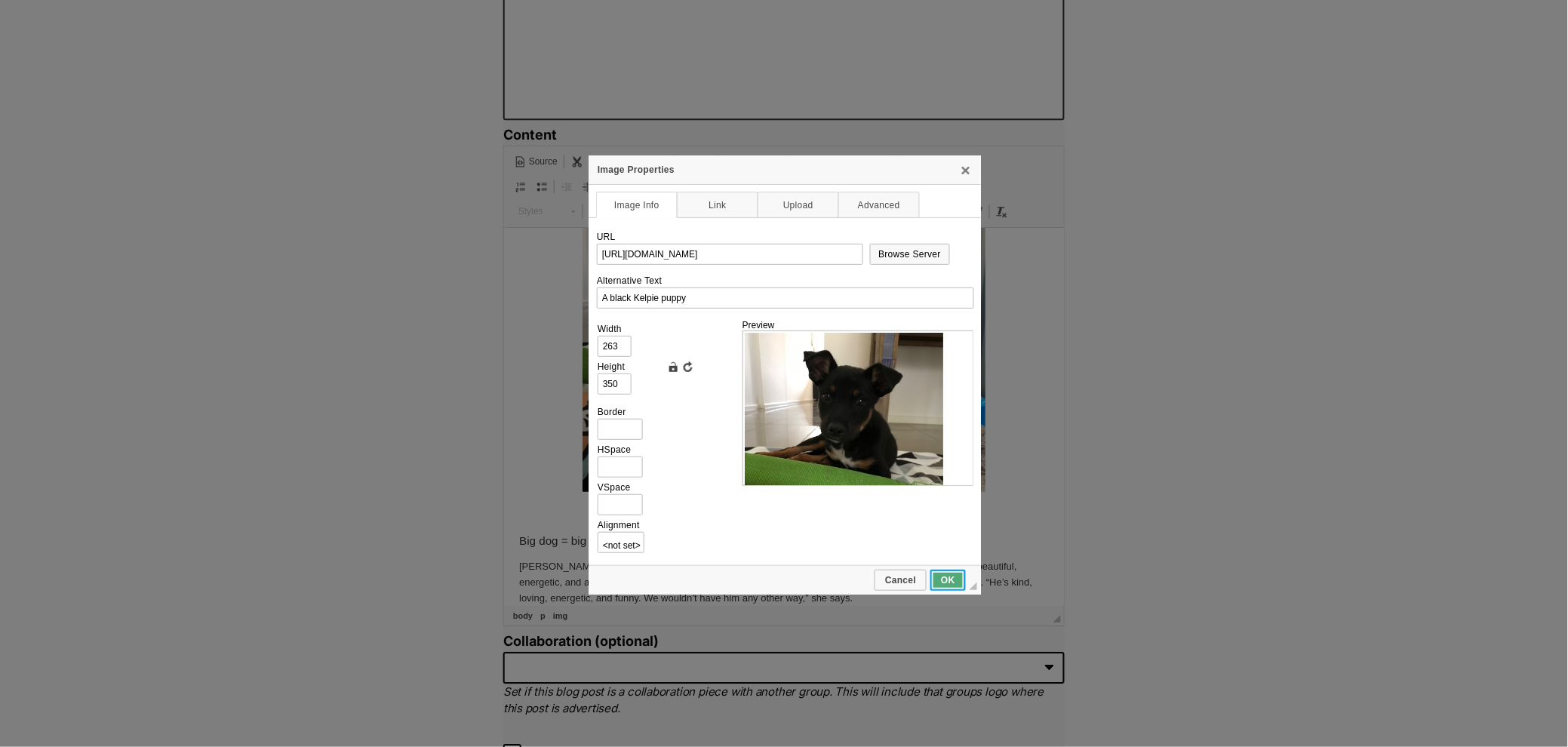
click at [942, 575] on span "OK" at bounding box center [948, 580] width 32 height 11
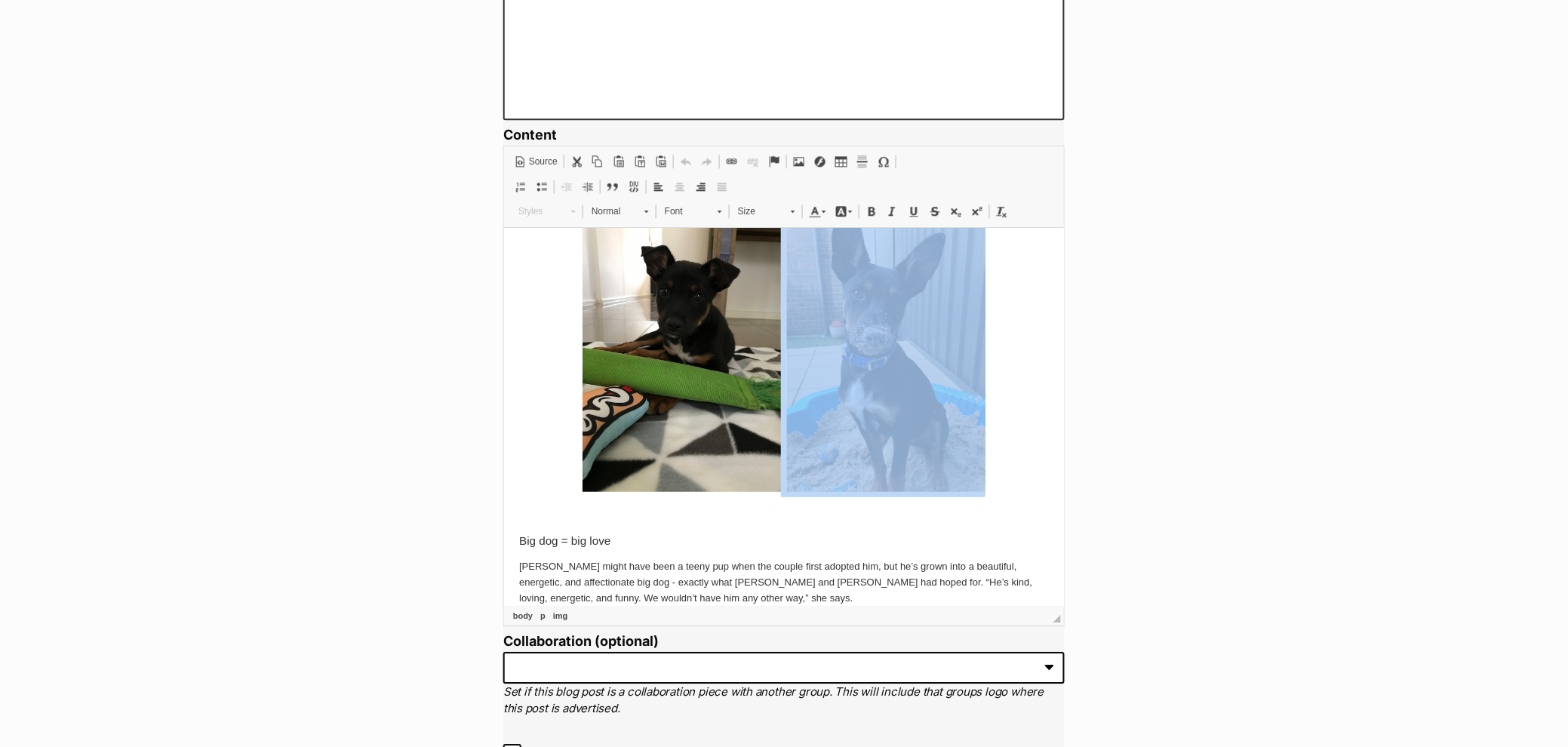
click at [855, 417] on img at bounding box center [885, 359] width 198 height 264
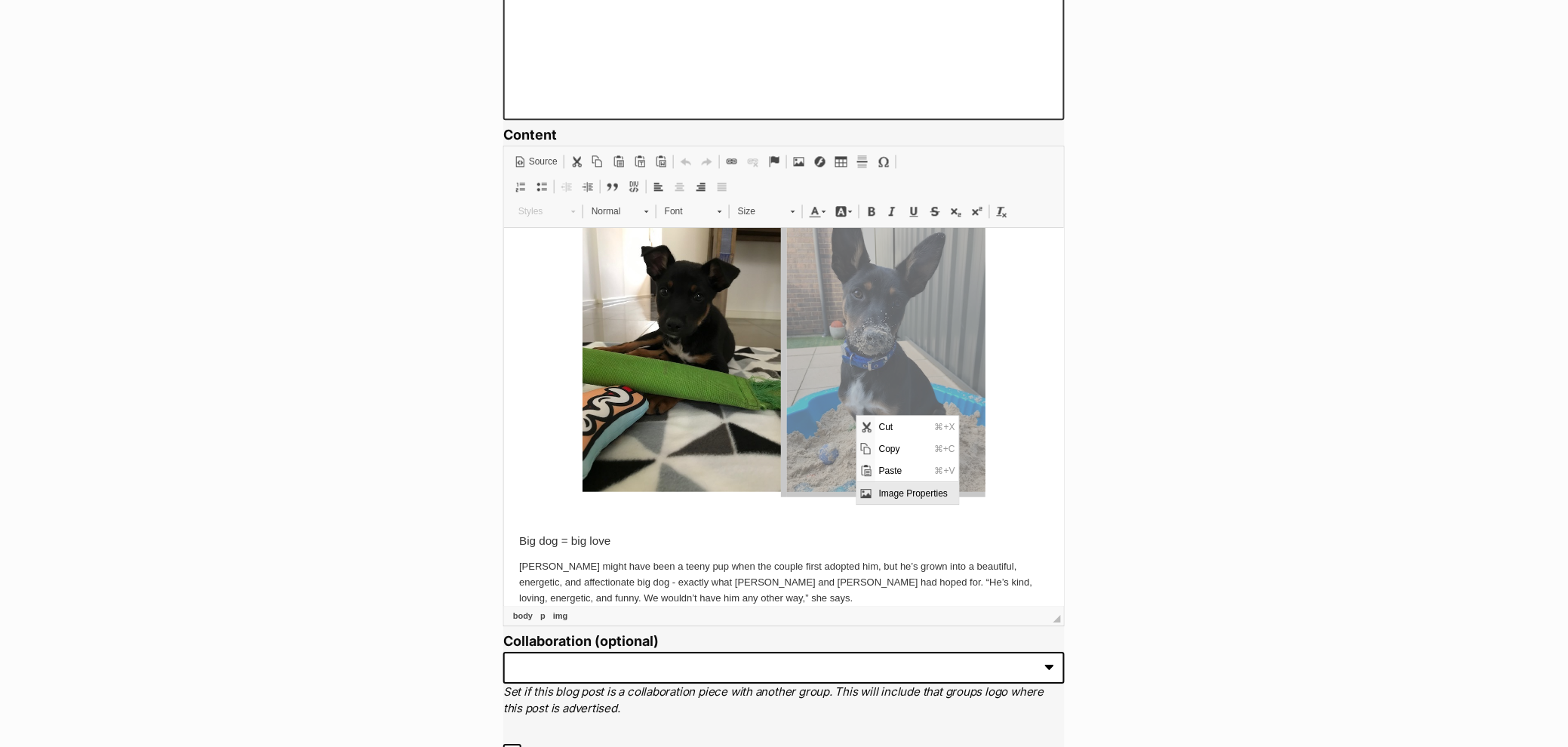
click at [895, 495] on span "Image Properties" at bounding box center [916, 493] width 84 height 22
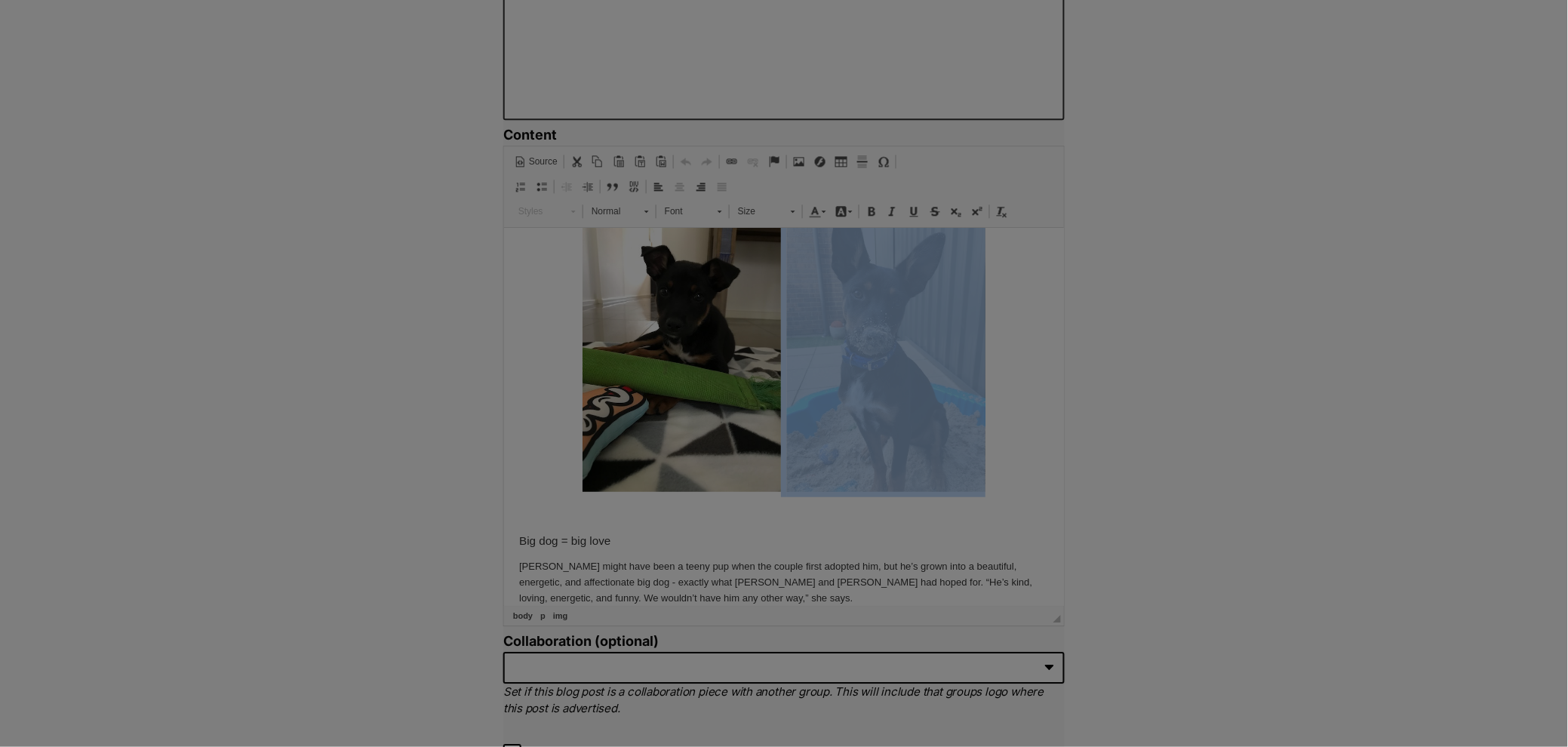
type input "https://d339b5nop2tkmp.cloudfront.net/uploads/pictures/3937/content_image9.jpeg"
type input "A black Kelpie puppy in a sandpit"
type input "263"
type input "350"
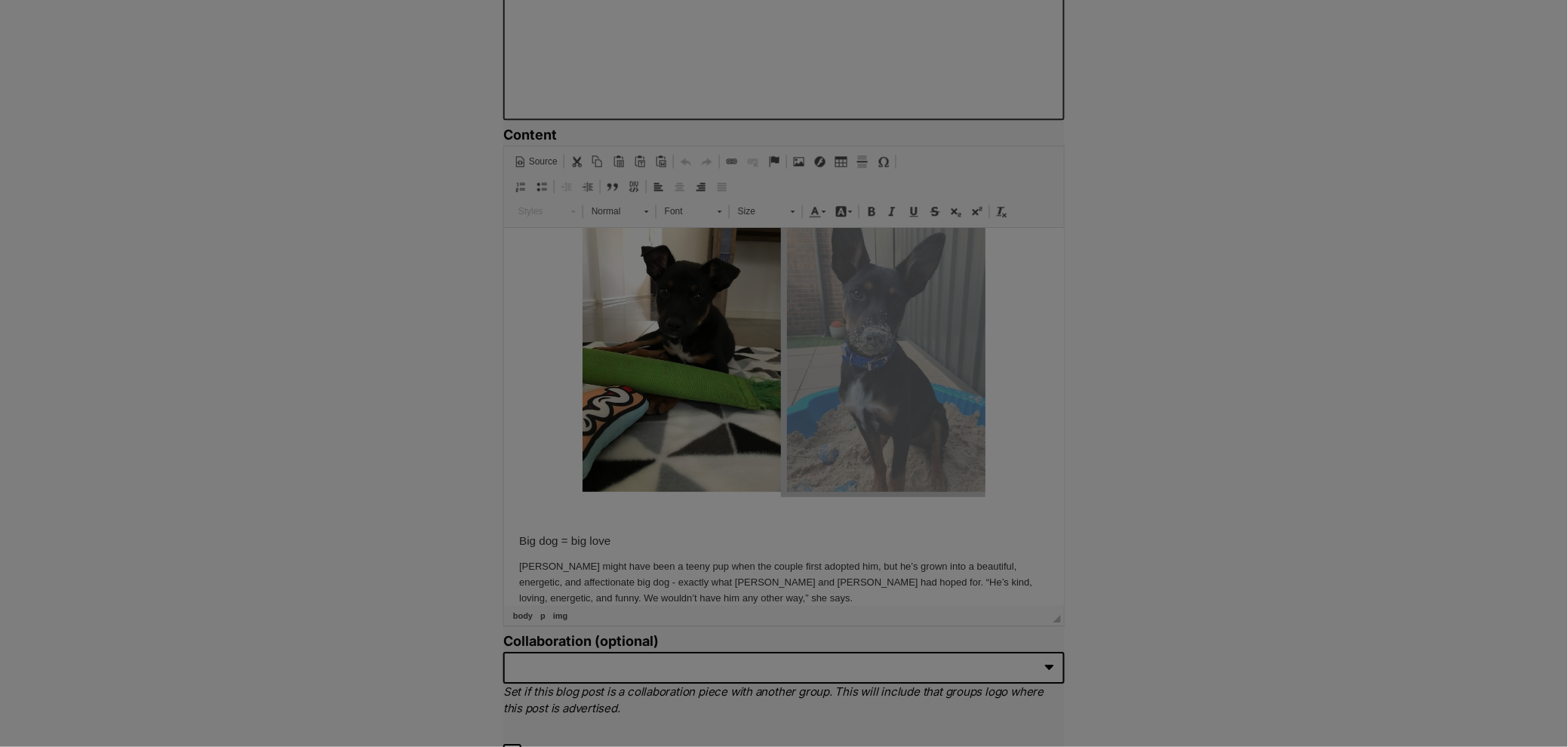
scroll to position [0, 76]
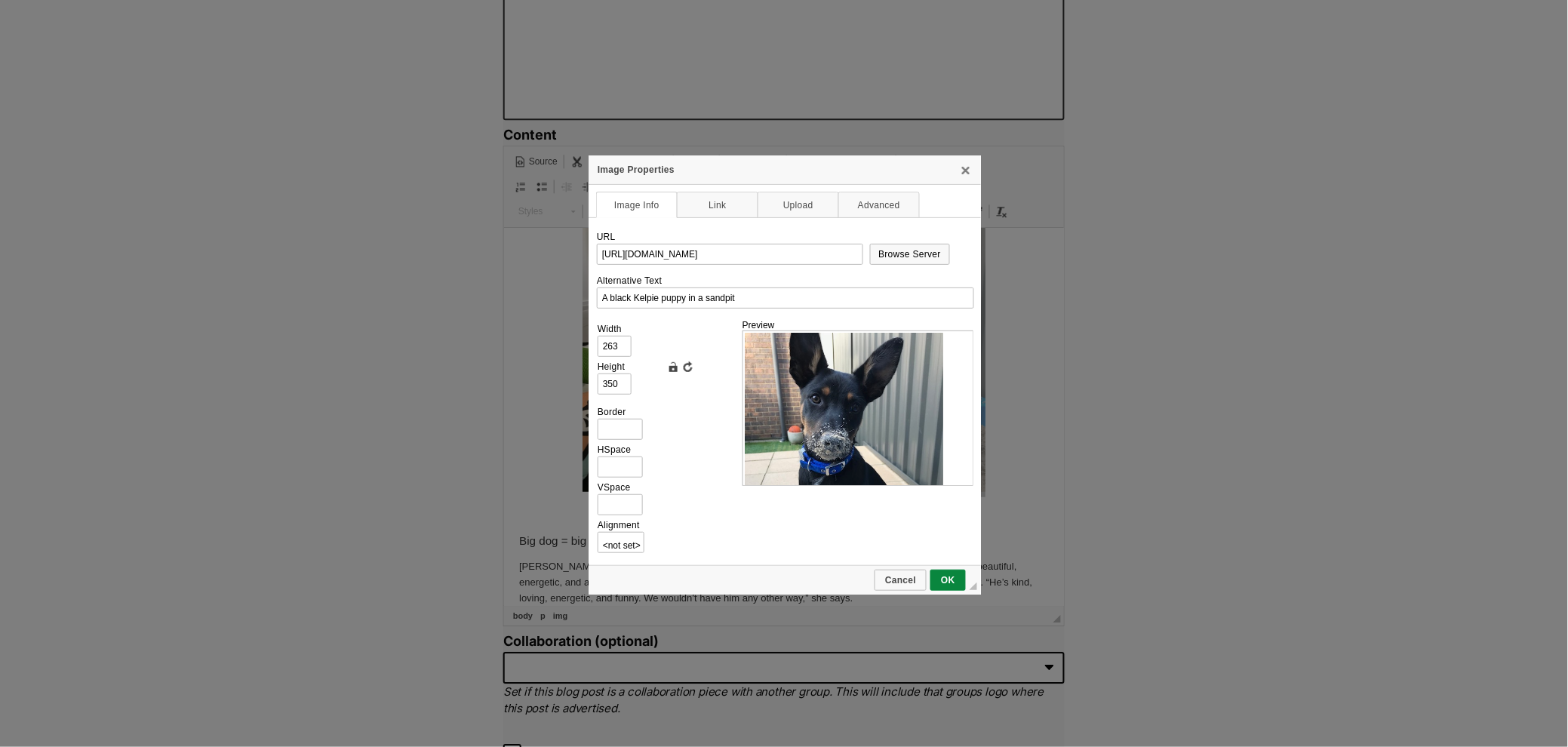
click at [877, 397] on img at bounding box center [843, 464] width 198 height 264
drag, startPoint x: 744, startPoint y: 260, endPoint x: 939, endPoint y: 260, distance: 195.0
click at [939, 260] on tr "URL https://d339b5nop2tkmp.cloudfront.net/uploads/pictures/3937/content_image9.…" at bounding box center [784, 246] width 377 height 36
drag, startPoint x: 810, startPoint y: 247, endPoint x: 895, endPoint y: 247, distance: 85.0
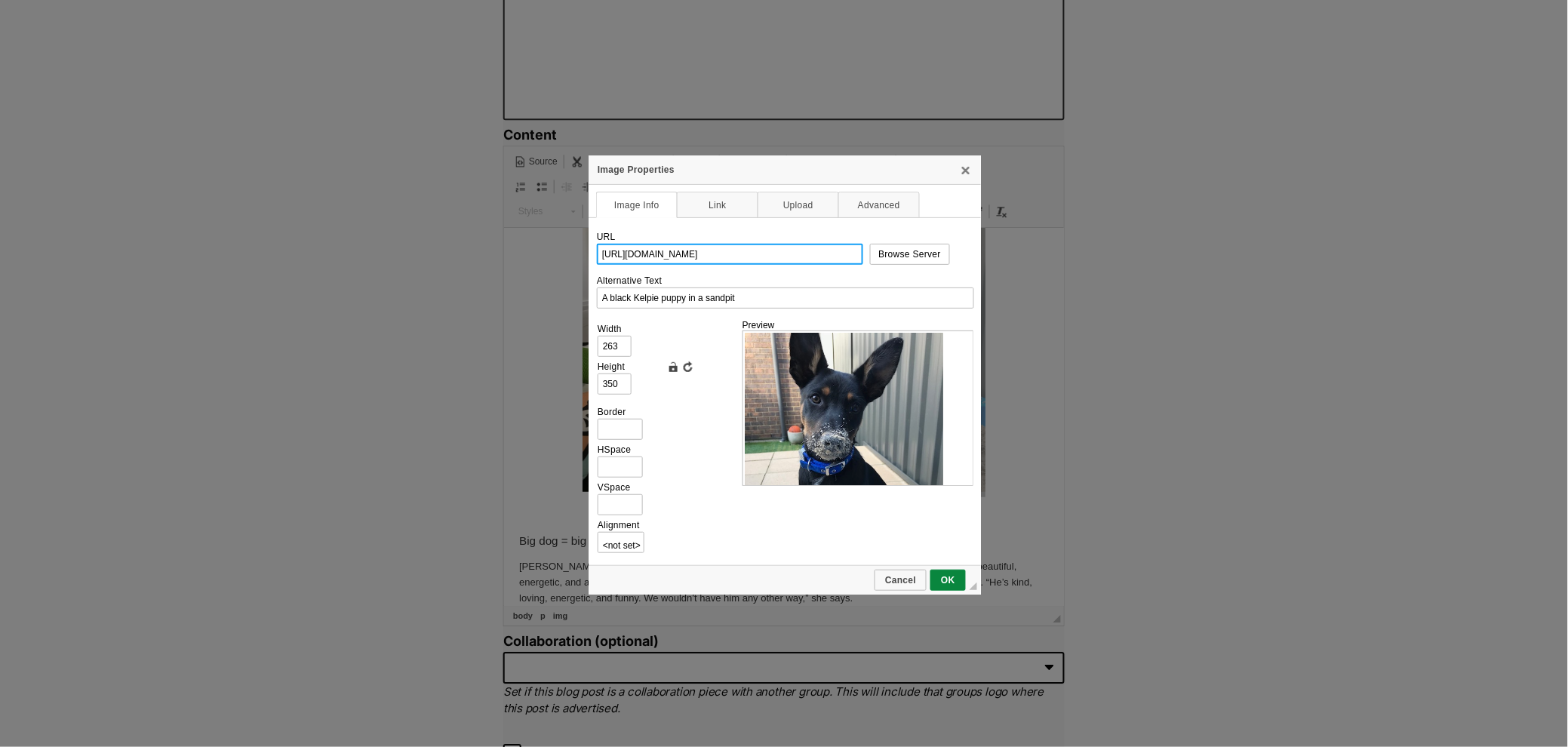
click at [895, 247] on tr "URL https://d339b5nop2tkmp.cloudfront.net/uploads/pictures/3937/content_image9.…" at bounding box center [784, 246] width 377 height 36
click at [808, 260] on input "https://d339b5nop2tkmp.cloudfront.net/uploads/pictures/3937/content_image9.jpeg" at bounding box center [730, 254] width 267 height 21
click at [726, 211] on link "Link" at bounding box center [717, 204] width 82 height 26
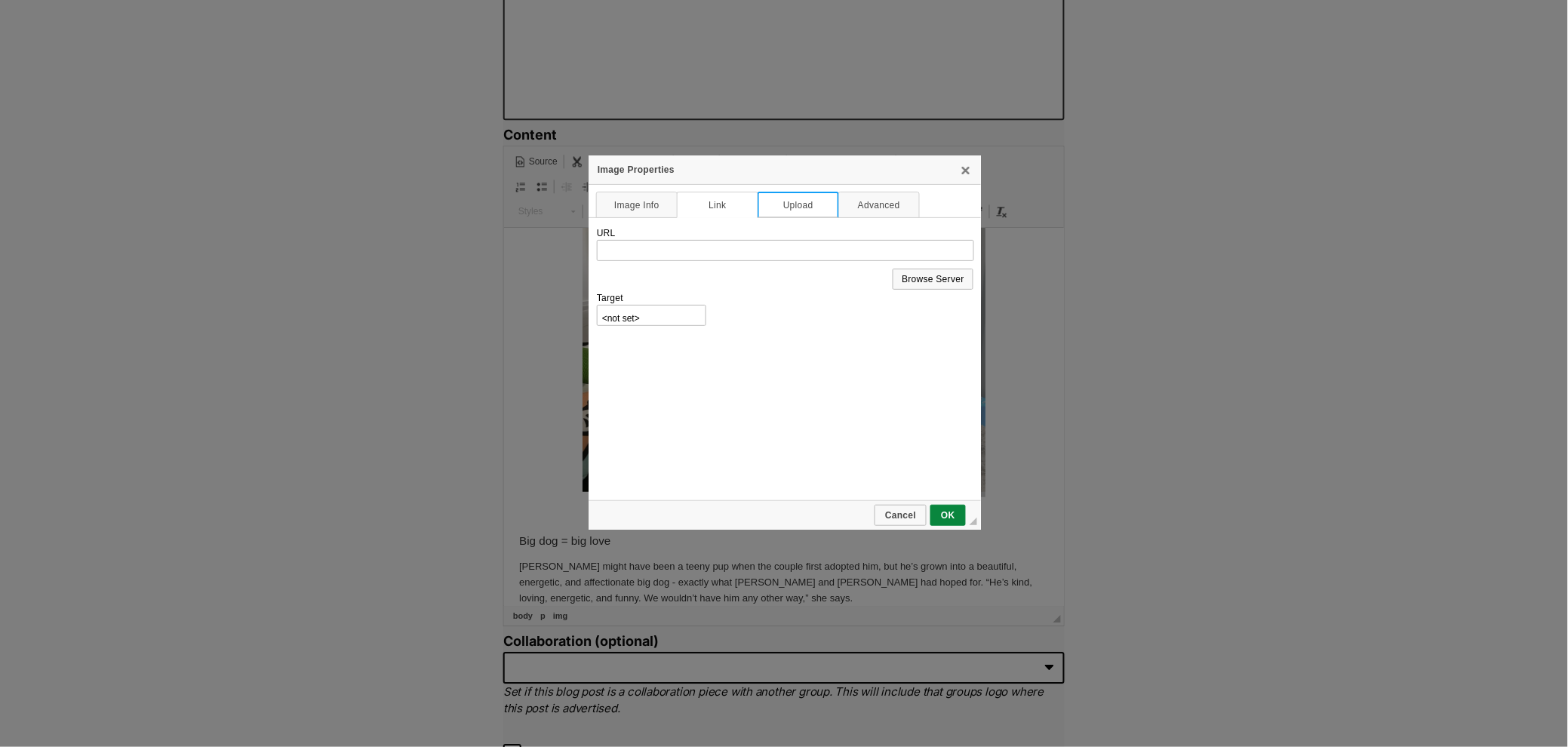
click at [816, 200] on link "Upload" at bounding box center [798, 204] width 82 height 26
click at [858, 203] on link "Advanced" at bounding box center [879, 204] width 82 height 26
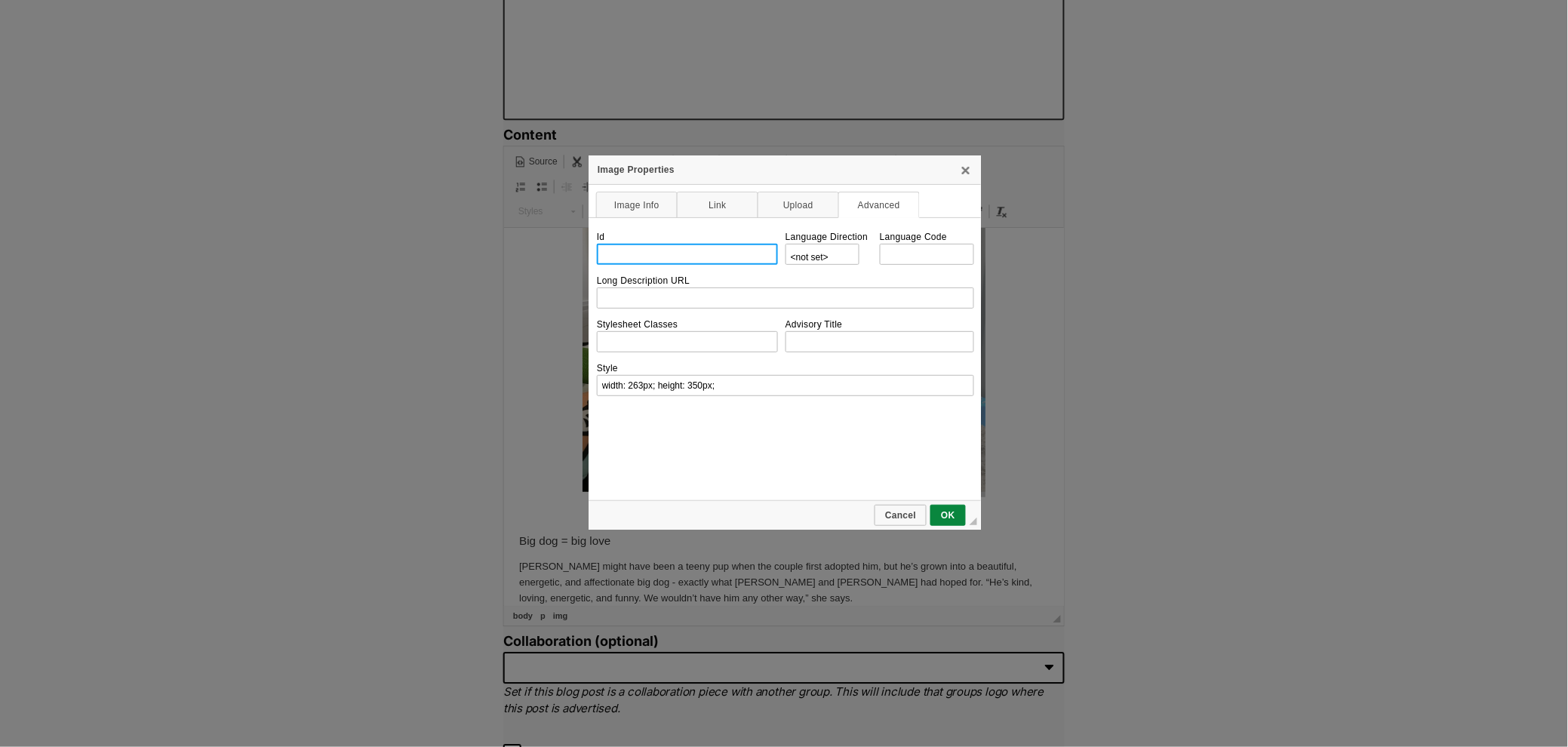
click at [716, 253] on input "Id" at bounding box center [687, 254] width 181 height 21
click at [716, 213] on link "Link" at bounding box center [717, 204] width 82 height 26
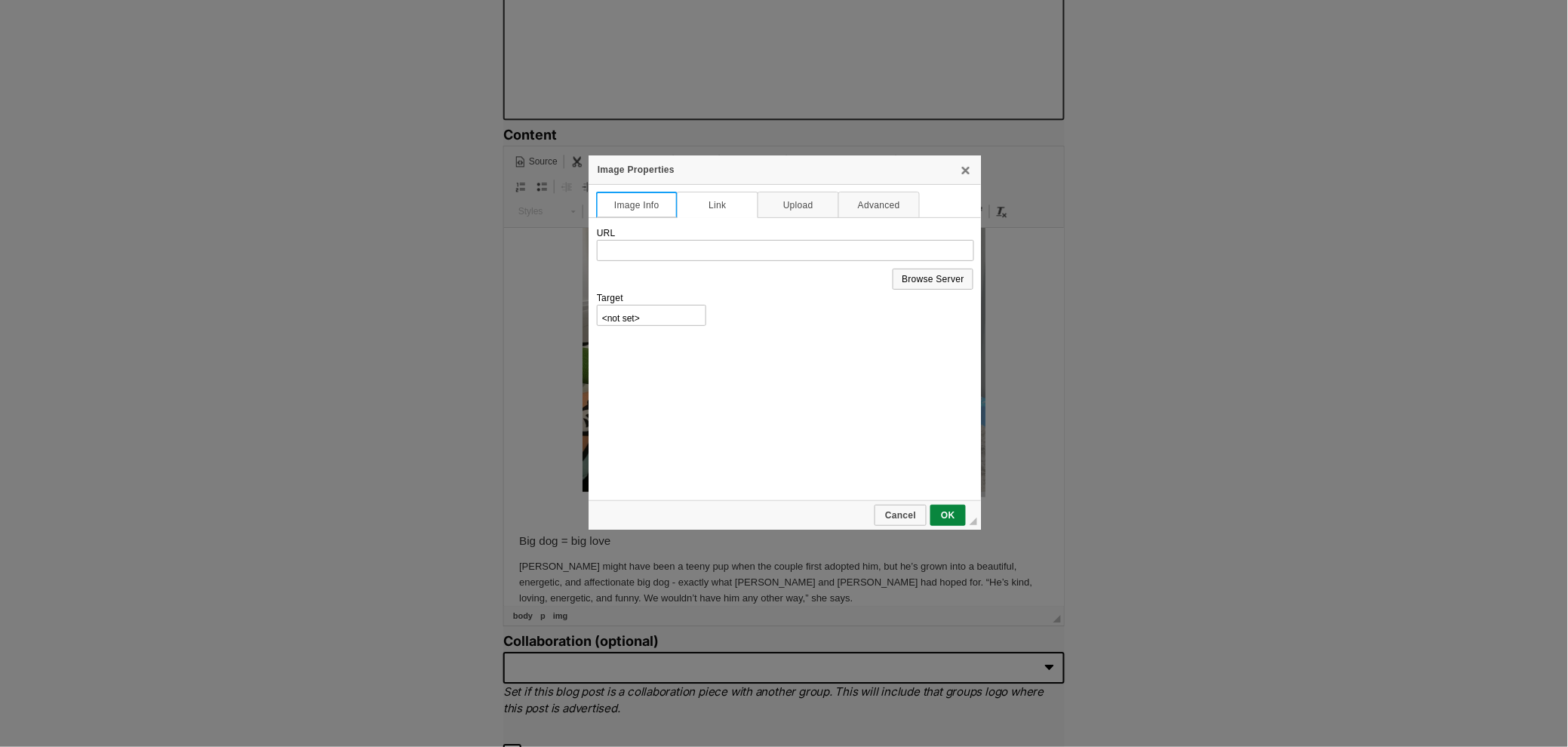
click at [625, 215] on link "Image Info" at bounding box center [636, 204] width 82 height 26
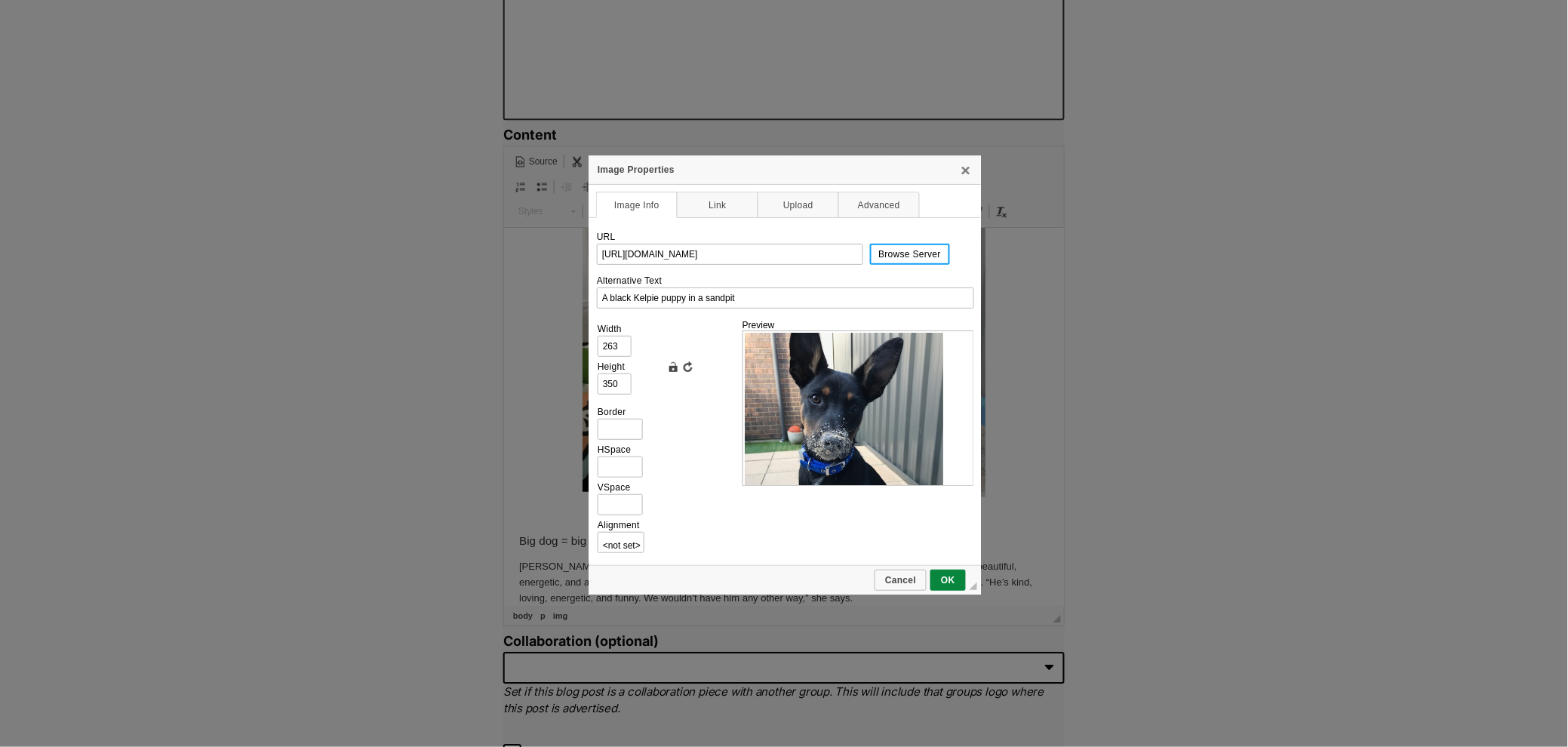
click at [889, 257] on span "Browse Server" at bounding box center [911, 254] width 78 height 11
type input "480"
type input "640"
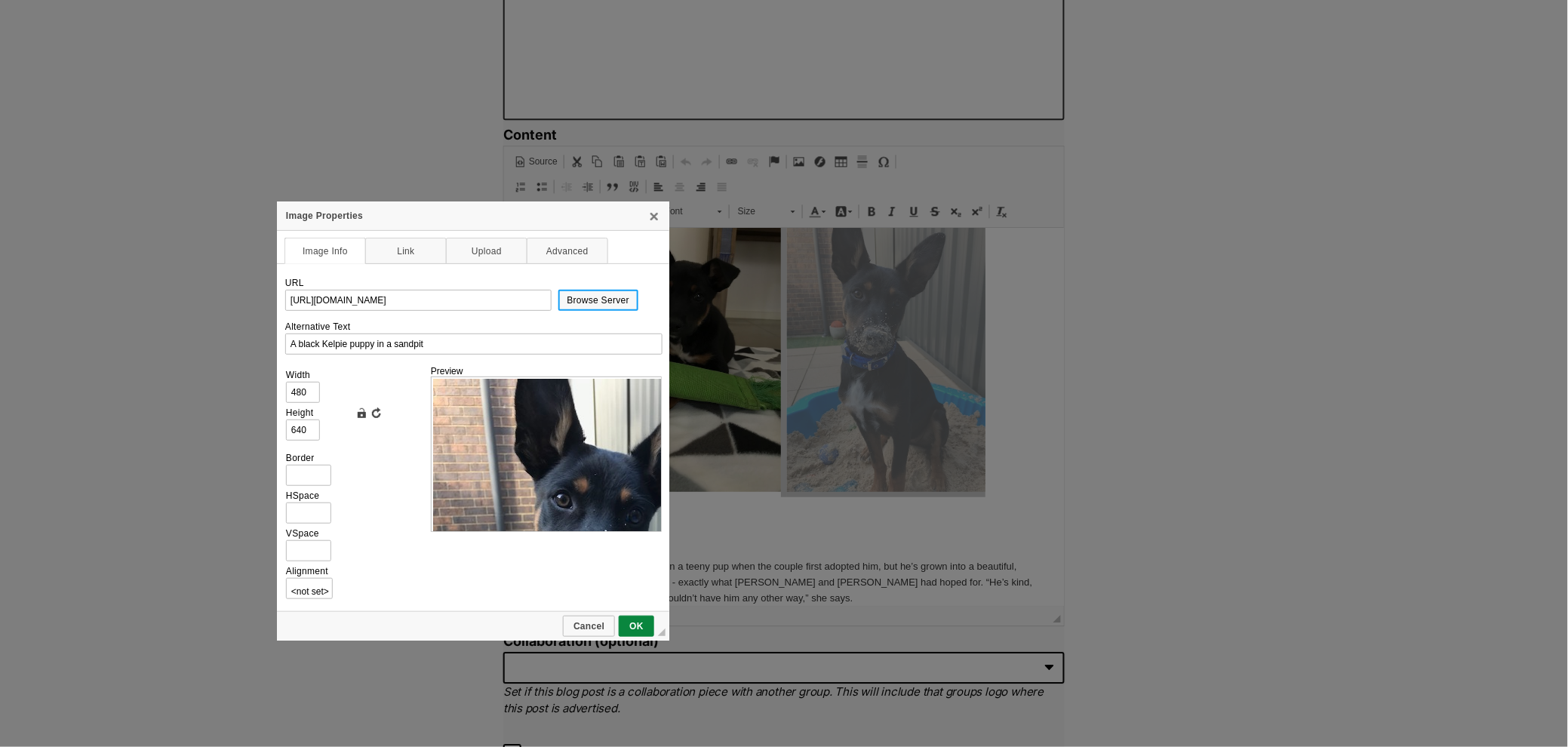
drag, startPoint x: 837, startPoint y: 177, endPoint x: 494, endPoint y: 226, distance: 346.5
click at [494, 226] on div "Image Properties" at bounding box center [473, 216] width 392 height 30
click at [589, 621] on span "Cancel" at bounding box center [589, 626] width 49 height 11
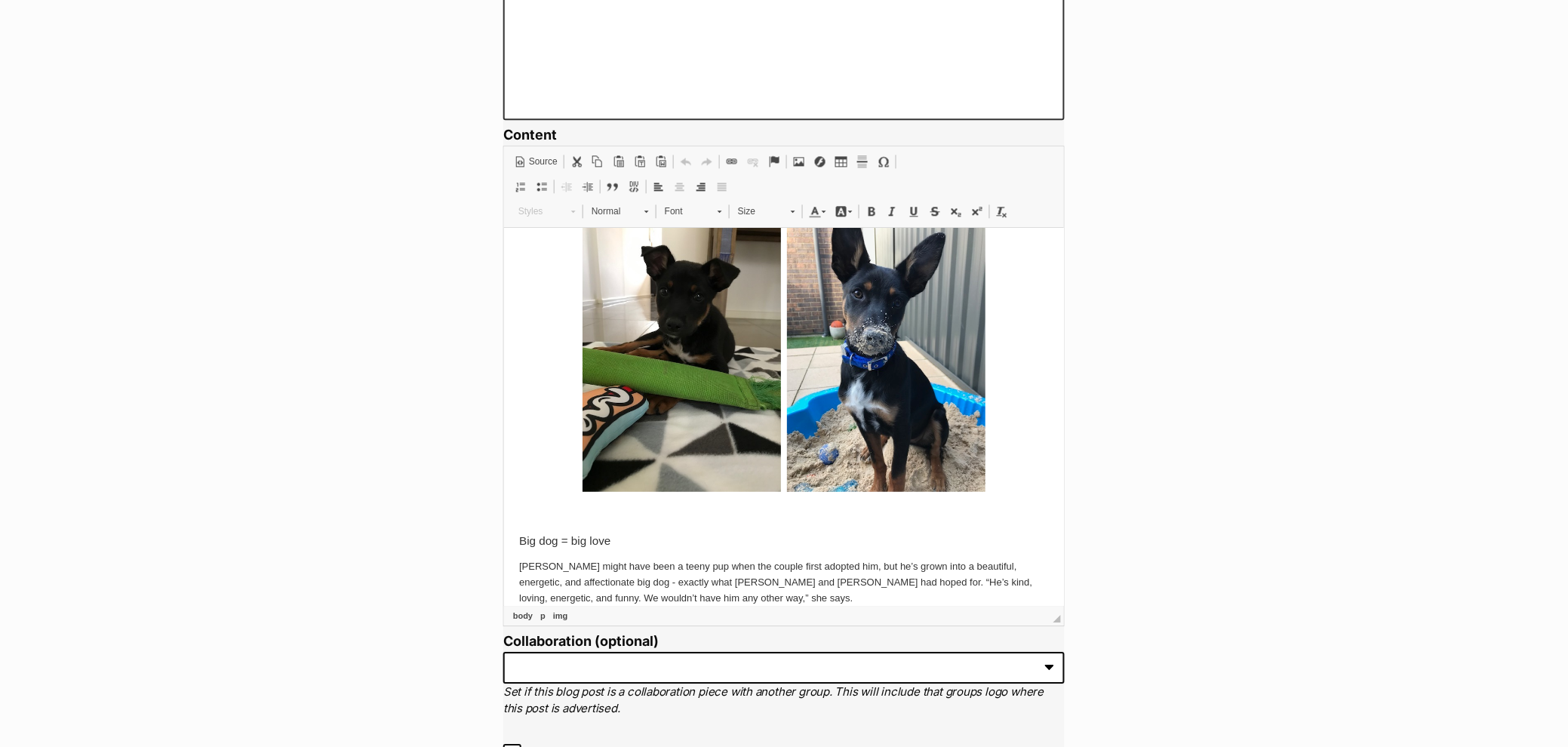
click at [998, 385] on p at bounding box center [783, 361] width 530 height 269
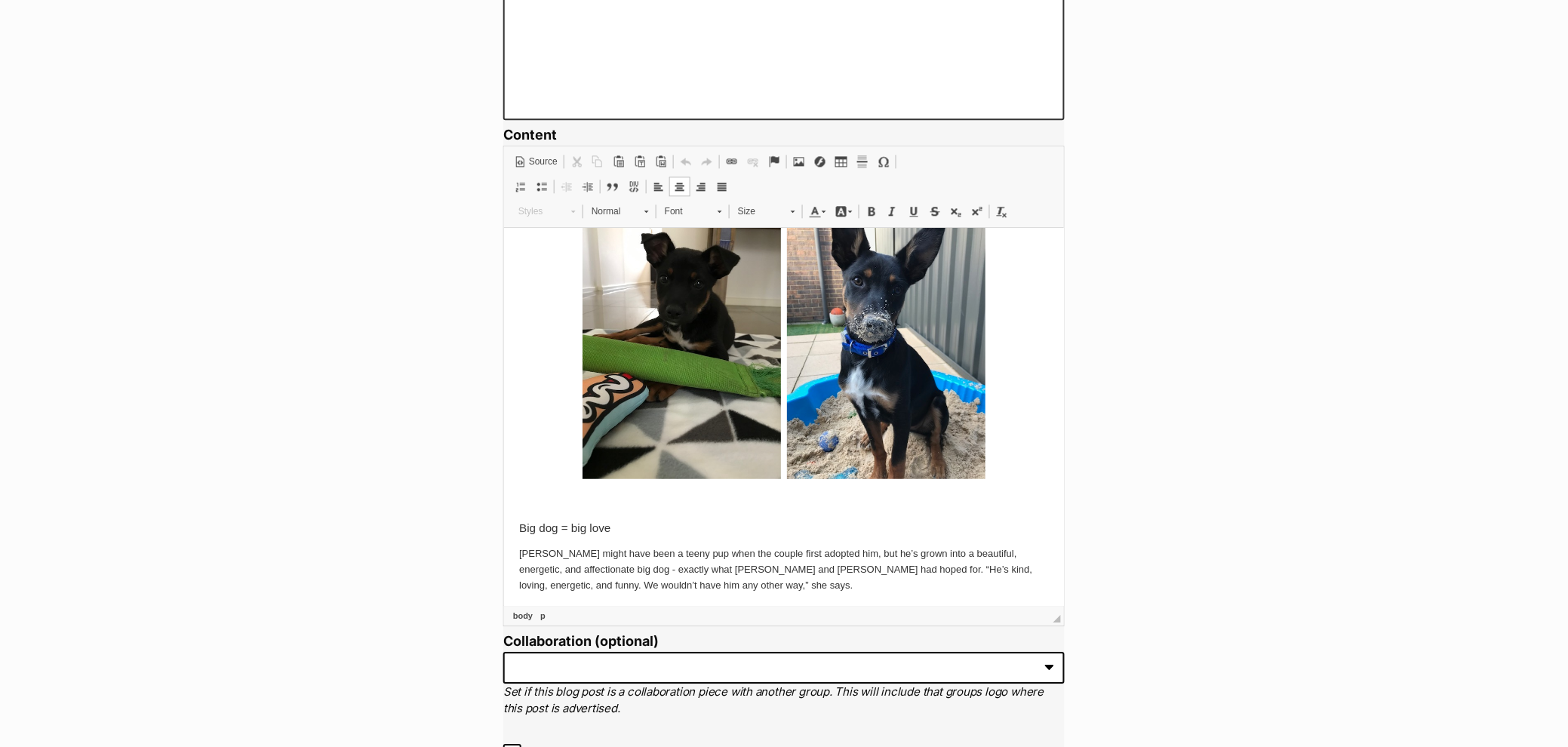
scroll to position [226, 0]
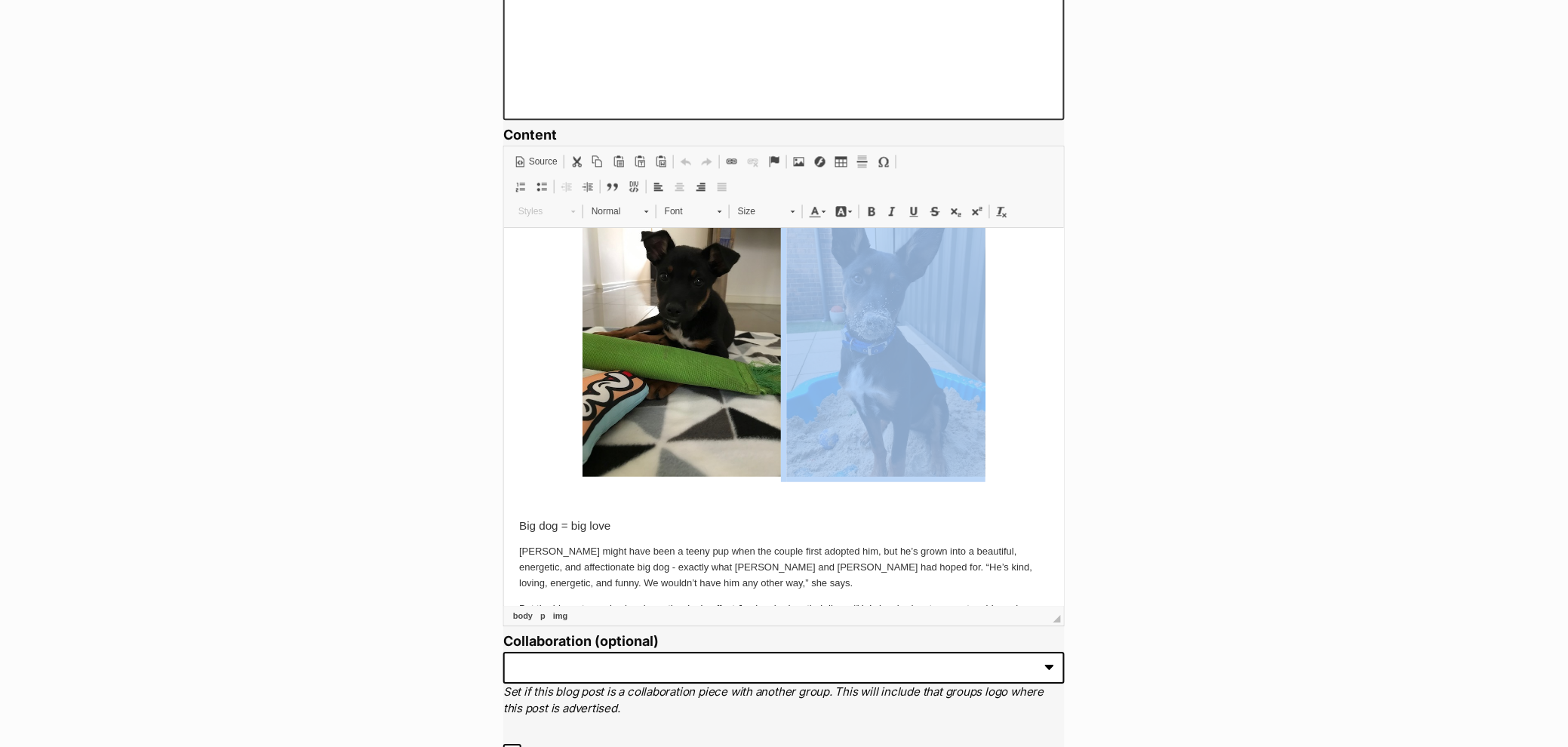
click at [899, 409] on img at bounding box center [885, 344] width 198 height 264
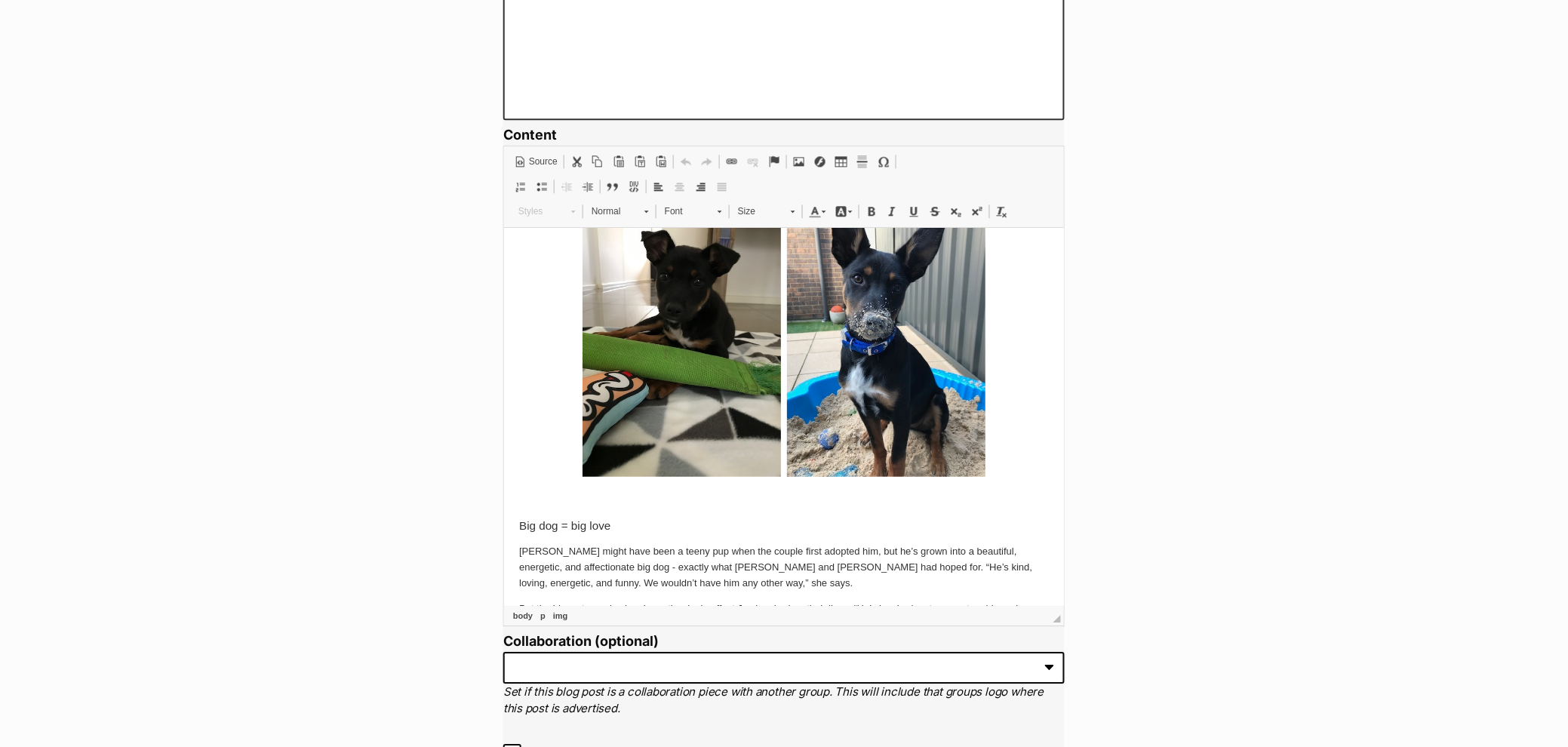
click at [1012, 385] on p at bounding box center [783, 346] width 530 height 269
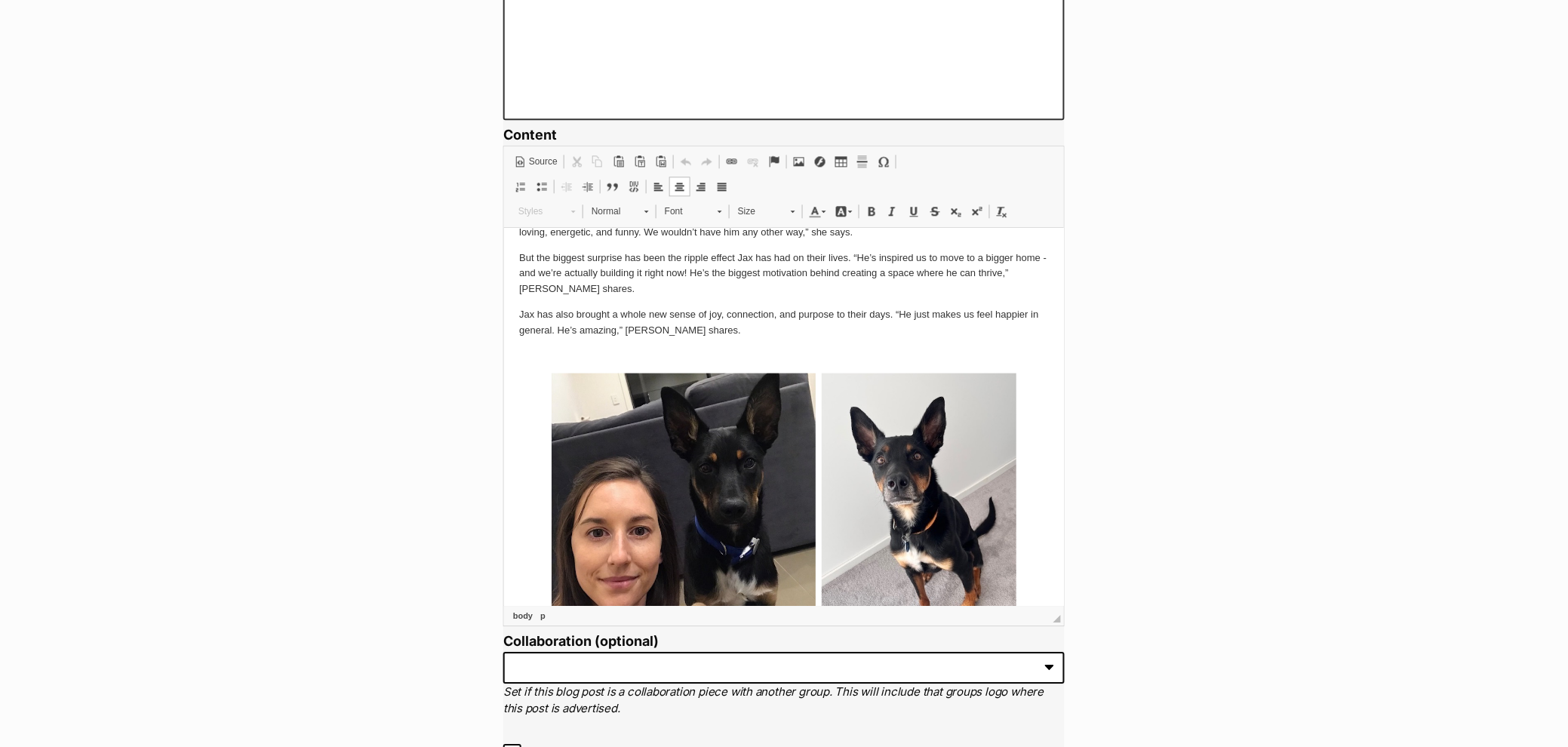
scroll to position [579, 0]
click at [765, 451] on img at bounding box center [683, 503] width 264 height 264
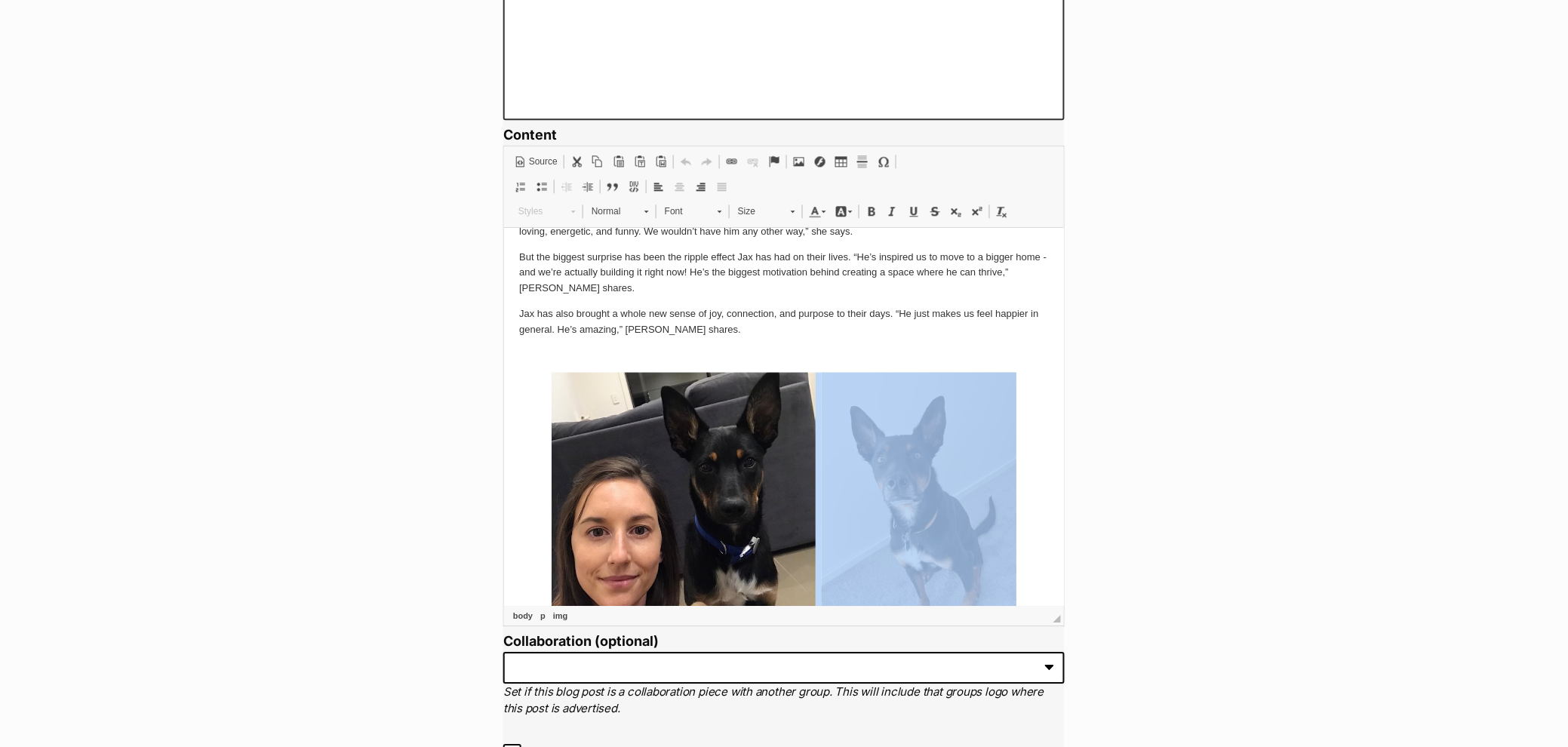
click at [848, 452] on img at bounding box center [918, 503] width 195 height 264
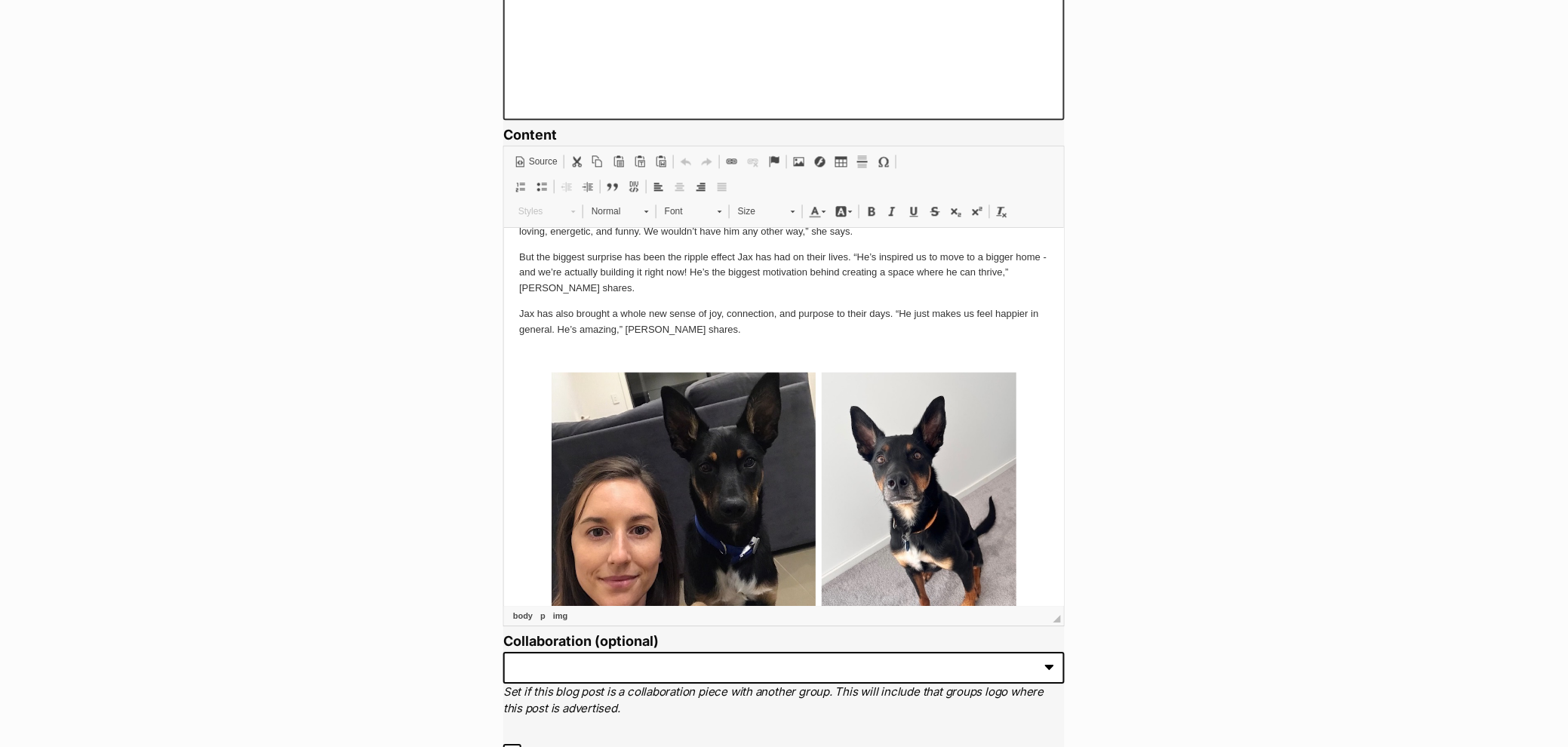
click at [776, 450] on img at bounding box center [683, 503] width 264 height 264
click at [816, 522] on span "Image Properties" at bounding box center [841, 525] width 84 height 22
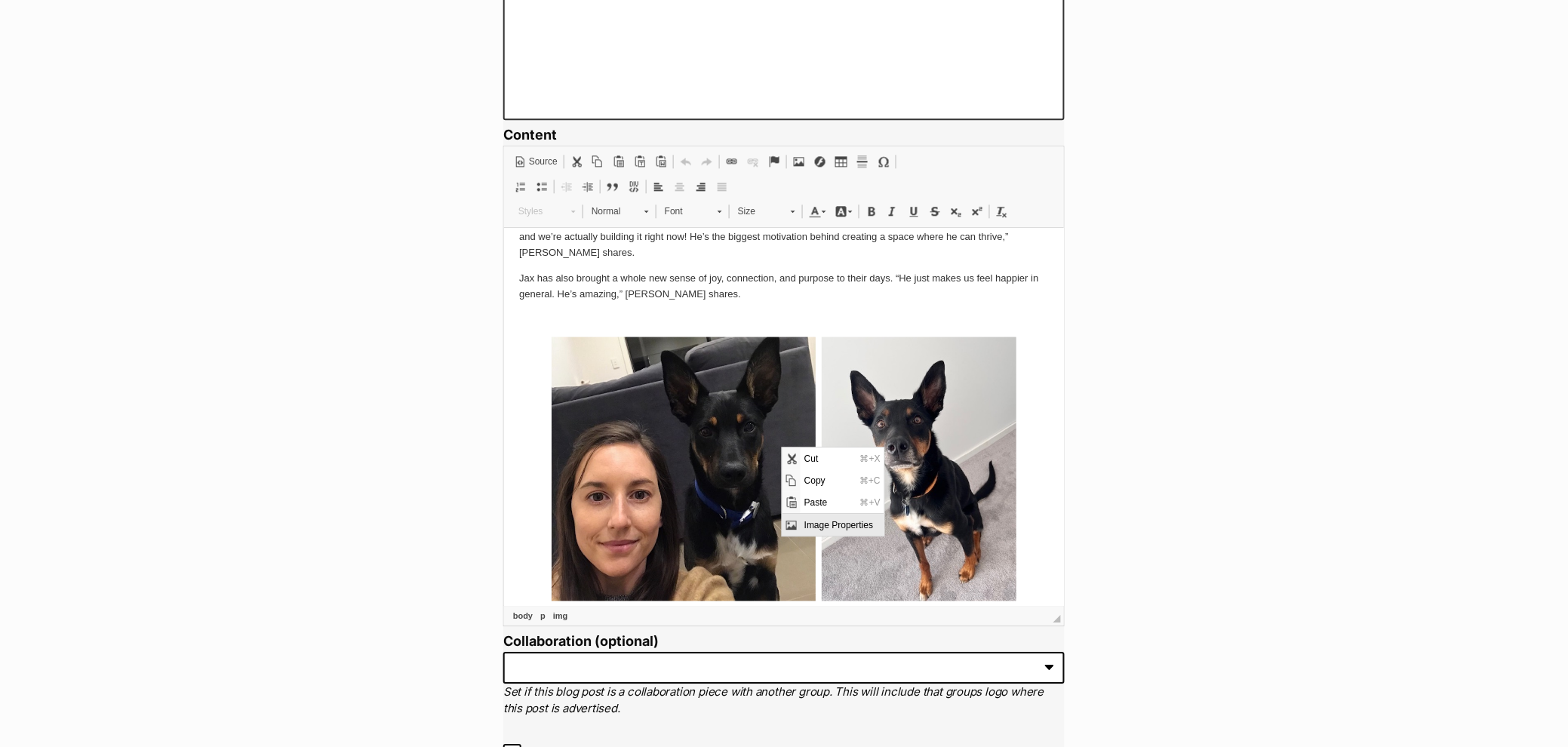
type input "https://d339b5nop2tkmp.cloudfront.net/uploads/pictures/3940/content_image6.jpeg"
type input "A black Kelpie with his human"
type input "350"
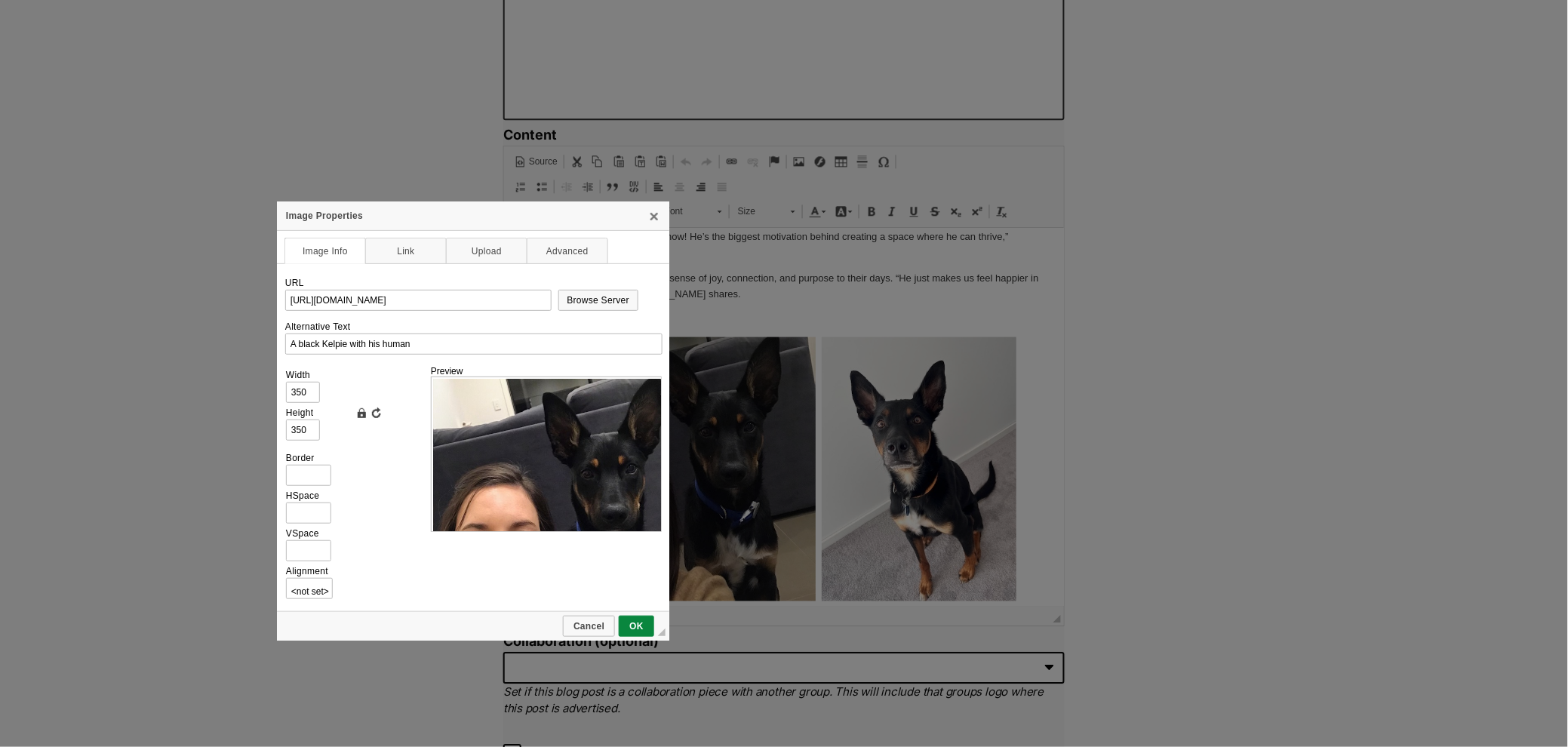
scroll to position [0, 0]
click at [627, 623] on span "OK" at bounding box center [636, 626] width 32 height 11
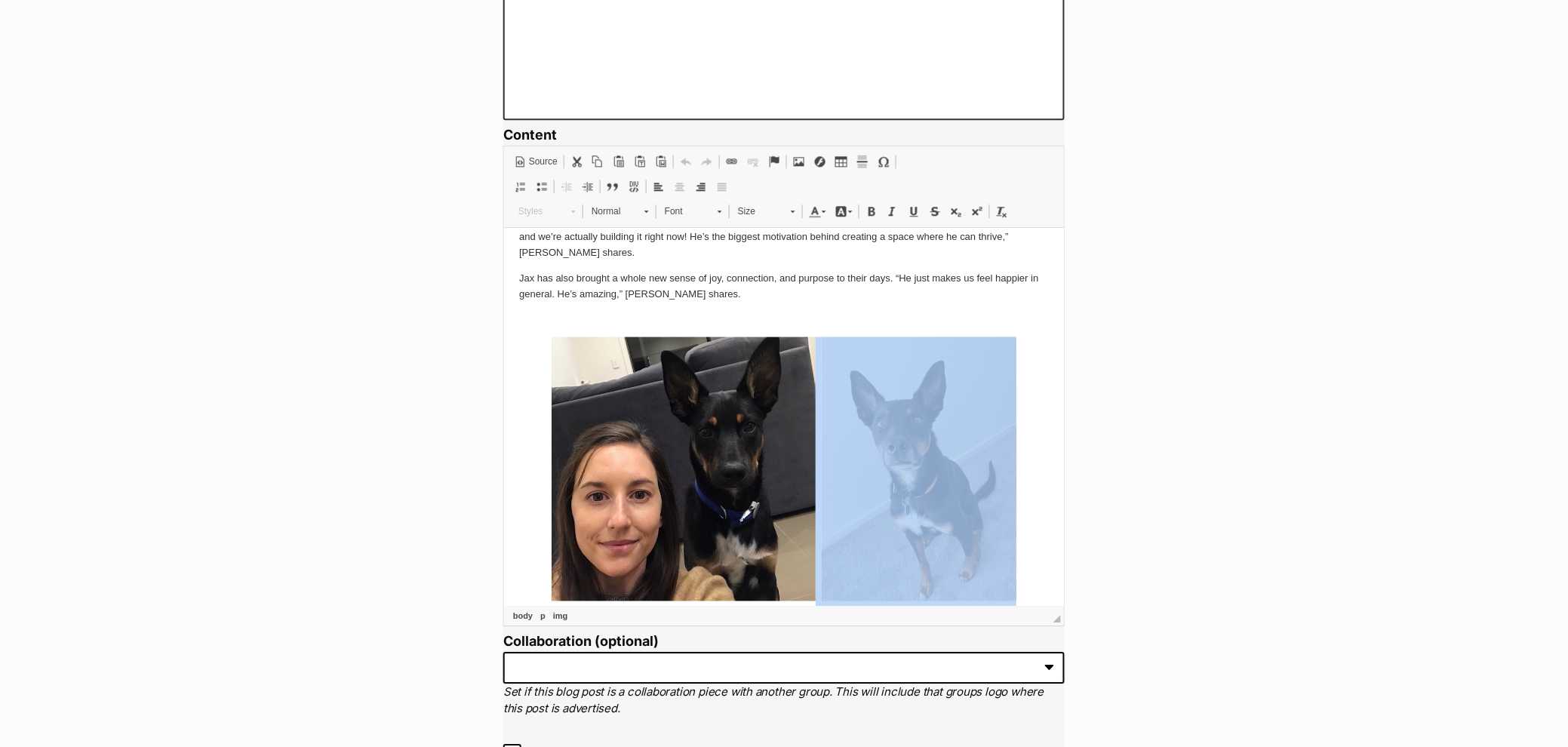
click at [907, 518] on img at bounding box center [918, 468] width 195 height 264
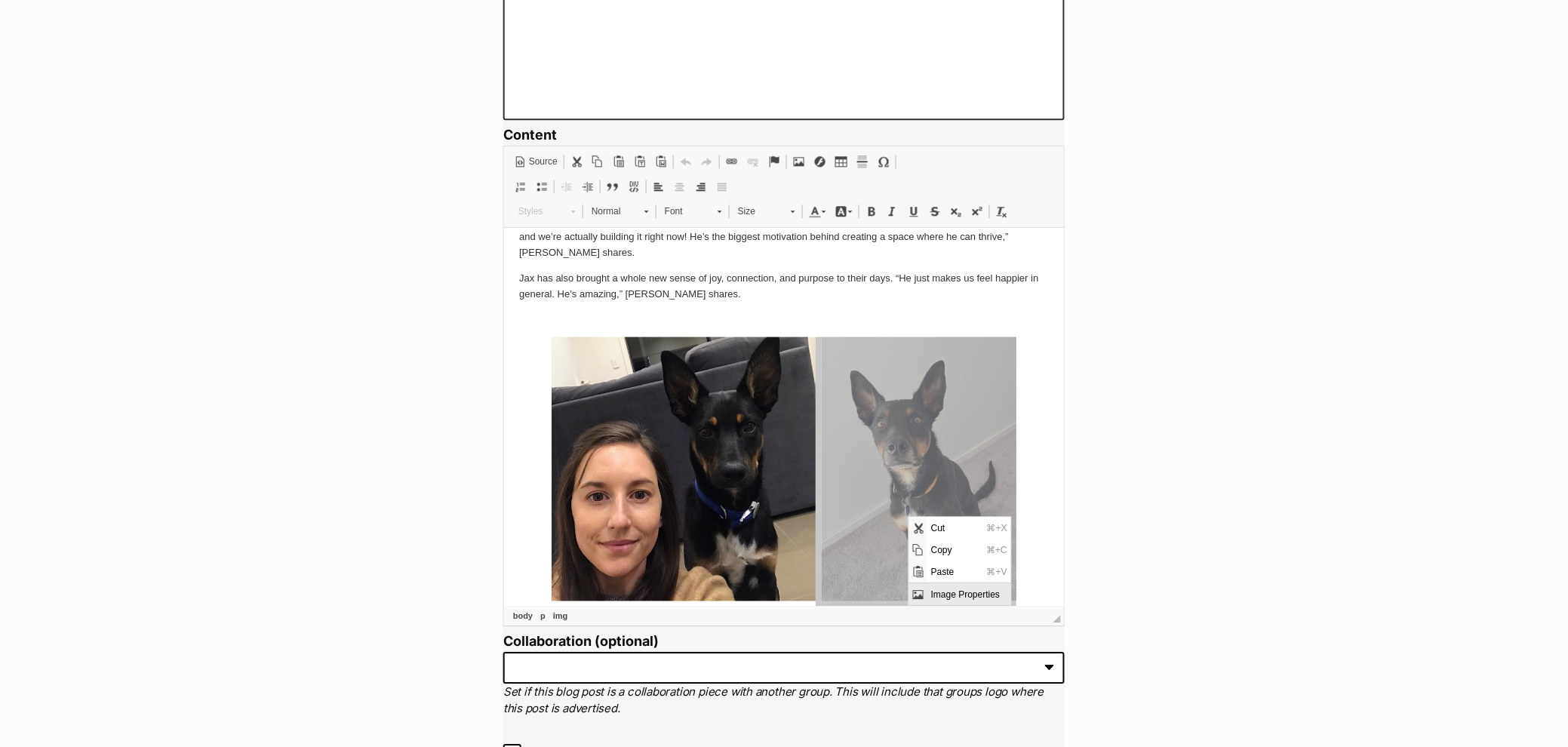
drag, startPoint x: 951, startPoint y: 590, endPoint x: 1861, endPoint y: 1107, distance: 1046.6
click at [951, 590] on span "Image Properties" at bounding box center [968, 594] width 84 height 22
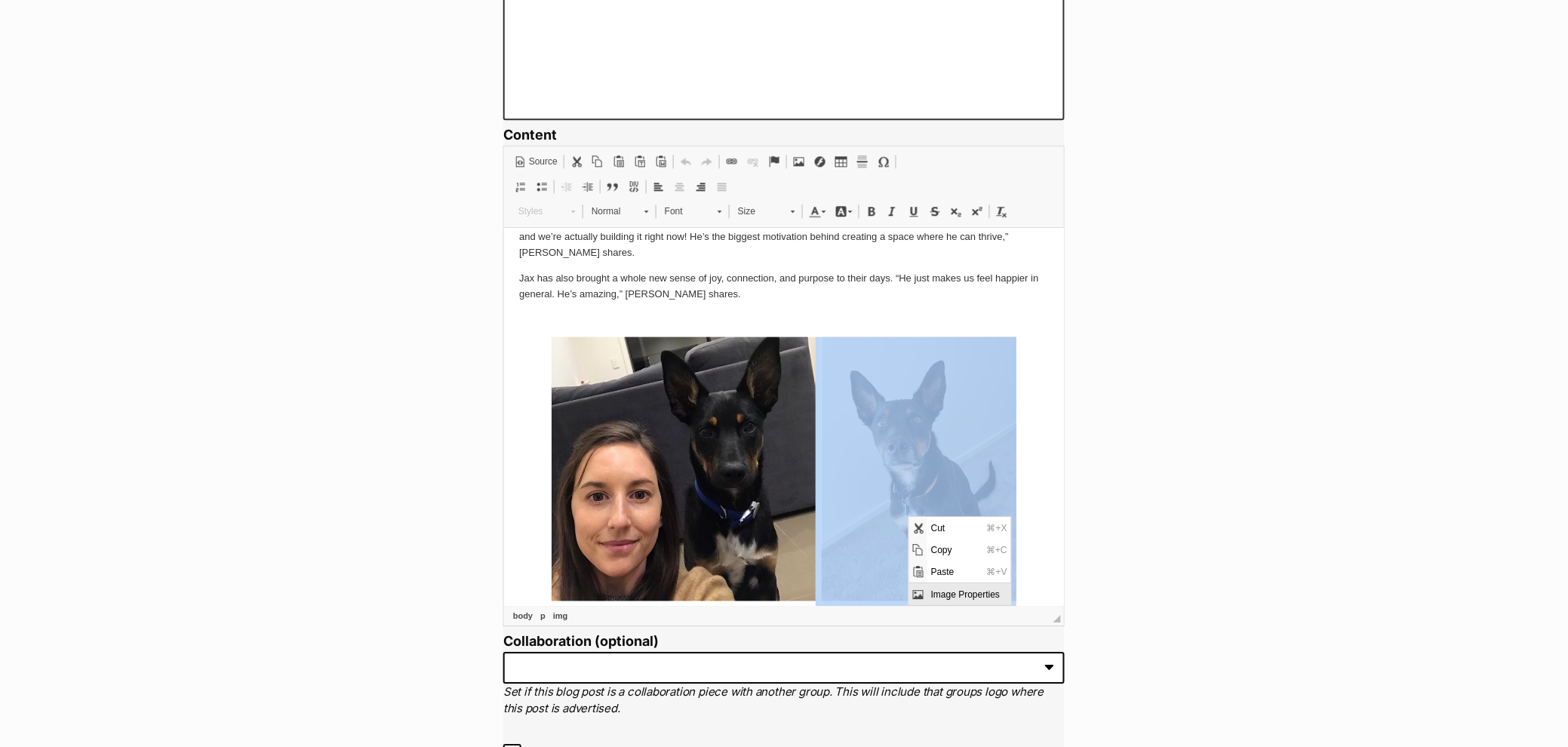
type input "https://d339b5nop2tkmp.cloudfront.net/uploads/pictures/3946/content_image31.jpeg"
type input "A black Kelpie"
type input "258"
type input "350"
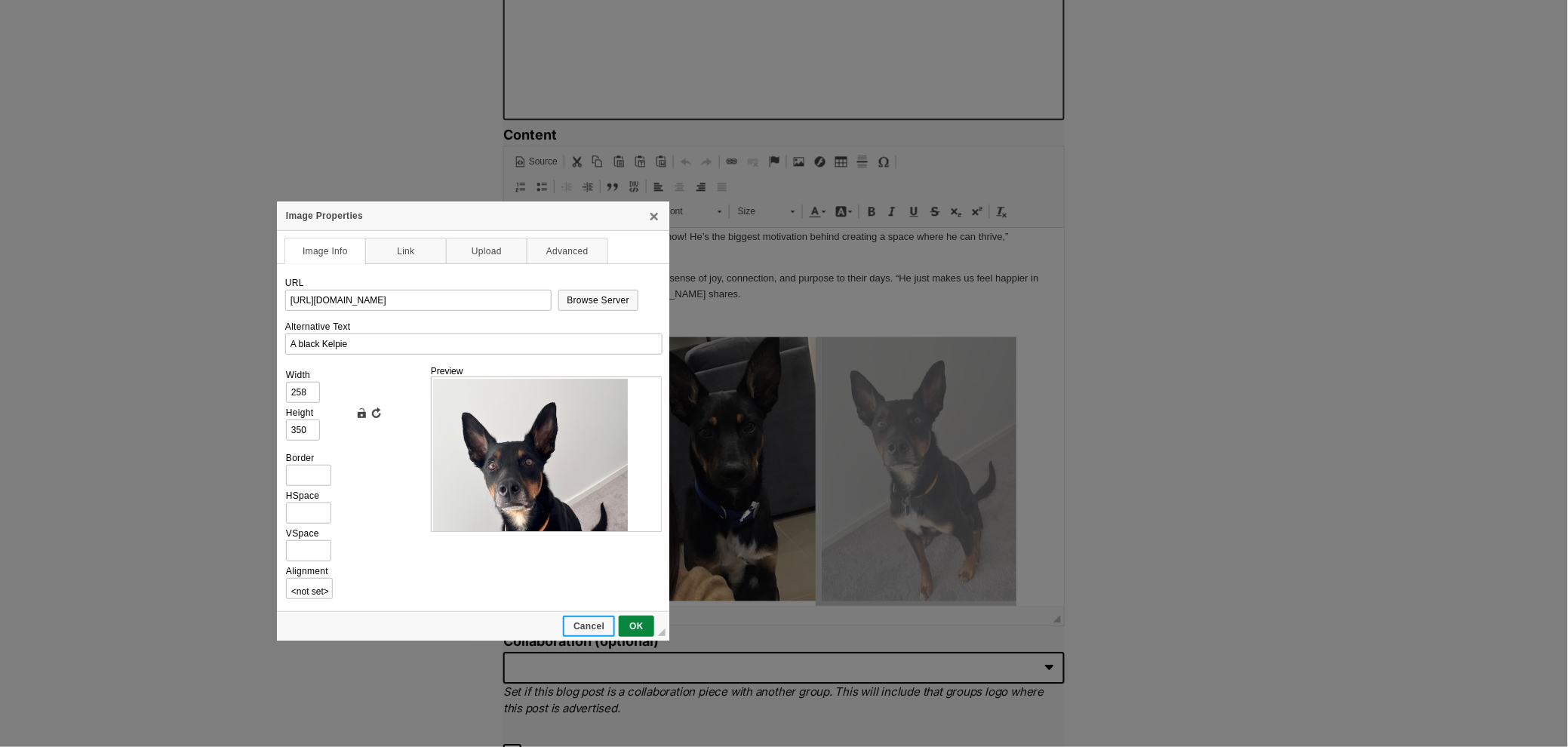
click at [602, 621] on span "Cancel" at bounding box center [589, 626] width 49 height 11
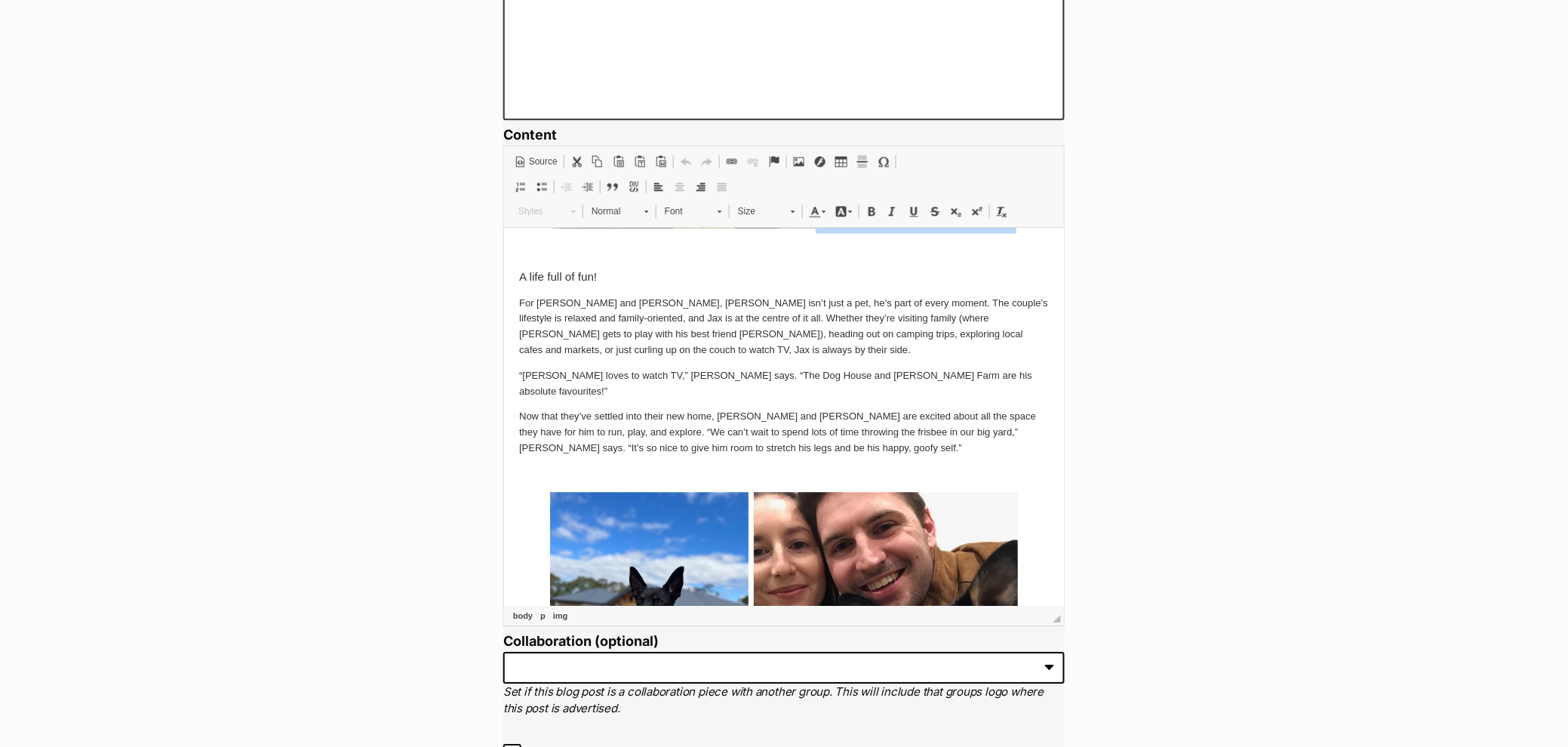
scroll to position [1338, 0]
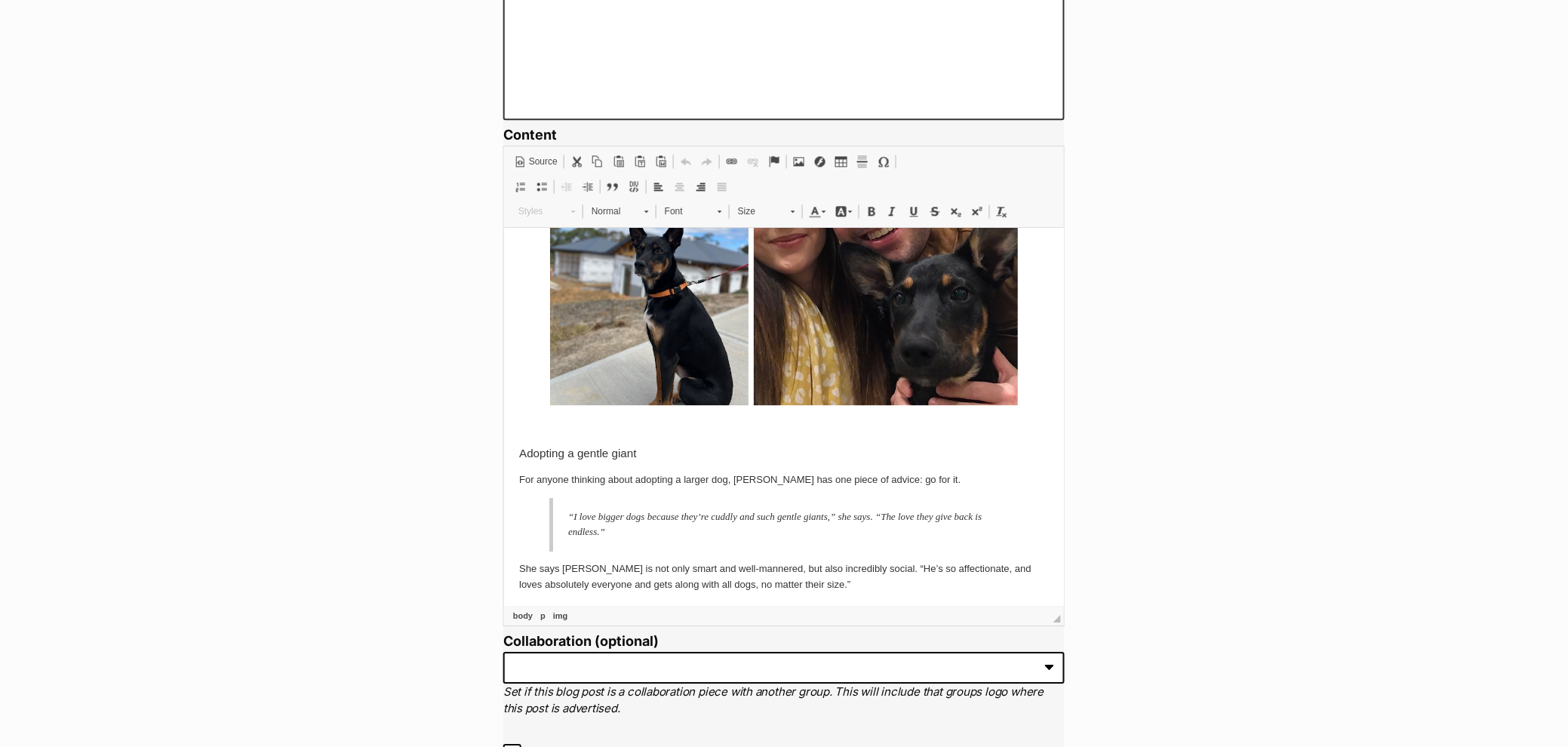
click at [675, 355] on img at bounding box center [648, 272] width 198 height 264
drag, startPoint x: 720, startPoint y: 425, endPoint x: 1398, endPoint y: 778, distance: 764.4
click at [720, 425] on span "Image Properties" at bounding box center [736, 430] width 84 height 22
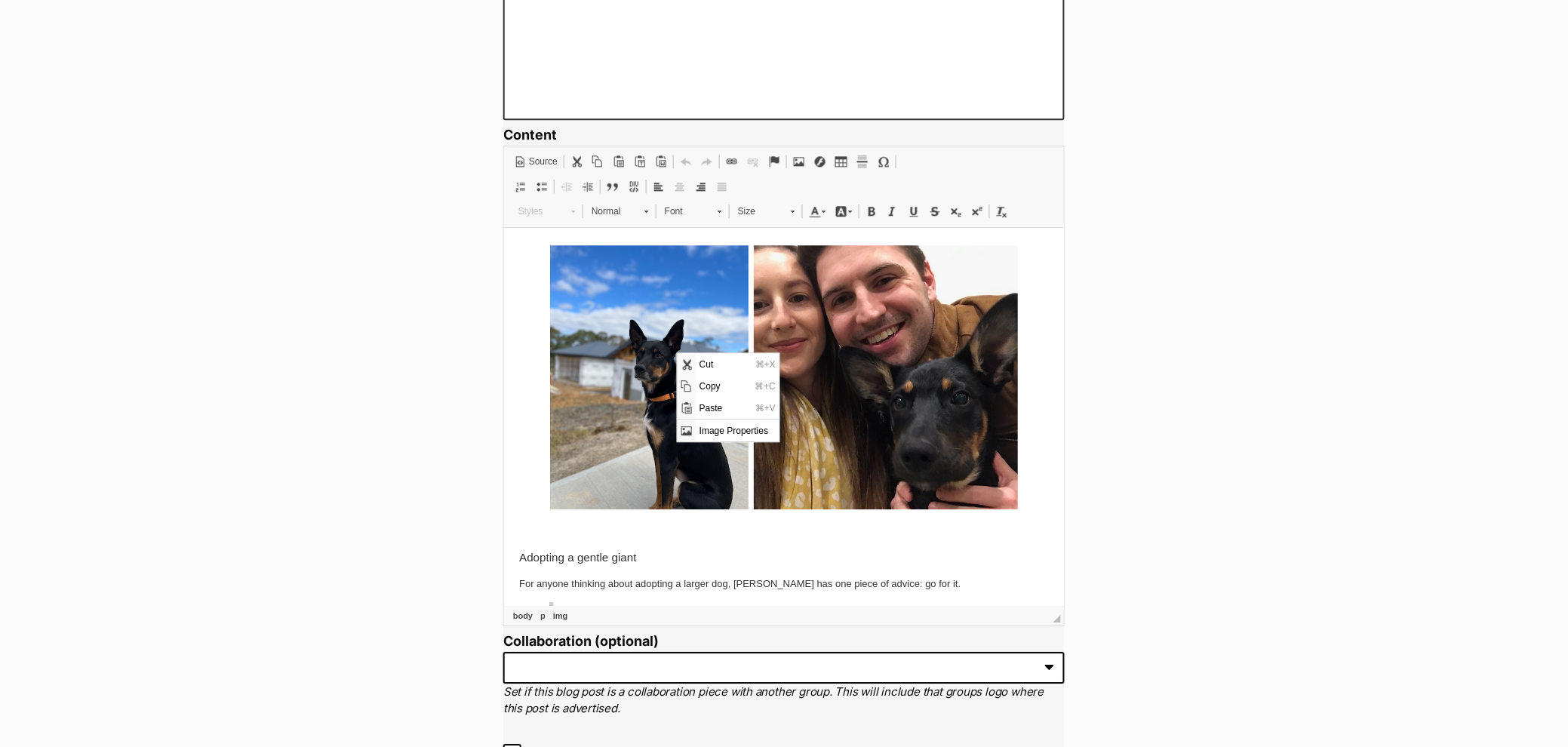
type input "https://d339b5nop2tkmp.cloudfront.net/uploads/pictures/3942/content_image2.jpeg"
type input "A black Kelpie in front of a house"
type input "263"
type input "350"
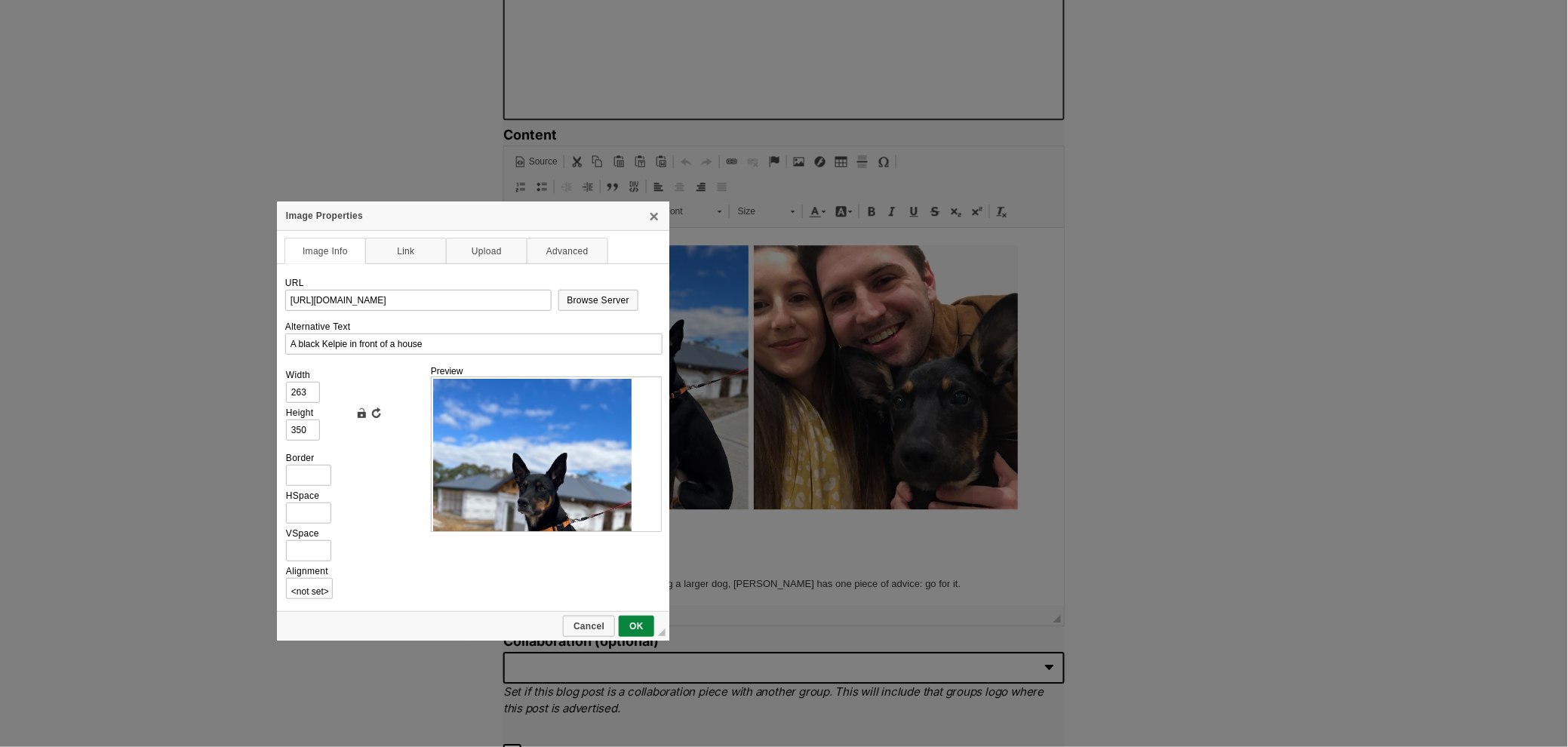
scroll to position [0, 76]
click at [551, 457] on img at bounding box center [532, 511] width 198 height 264
click at [311, 390] on input "263" at bounding box center [303, 392] width 34 height 21
drag, startPoint x: 311, startPoint y: 390, endPoint x: 279, endPoint y: 386, distance: 32.2
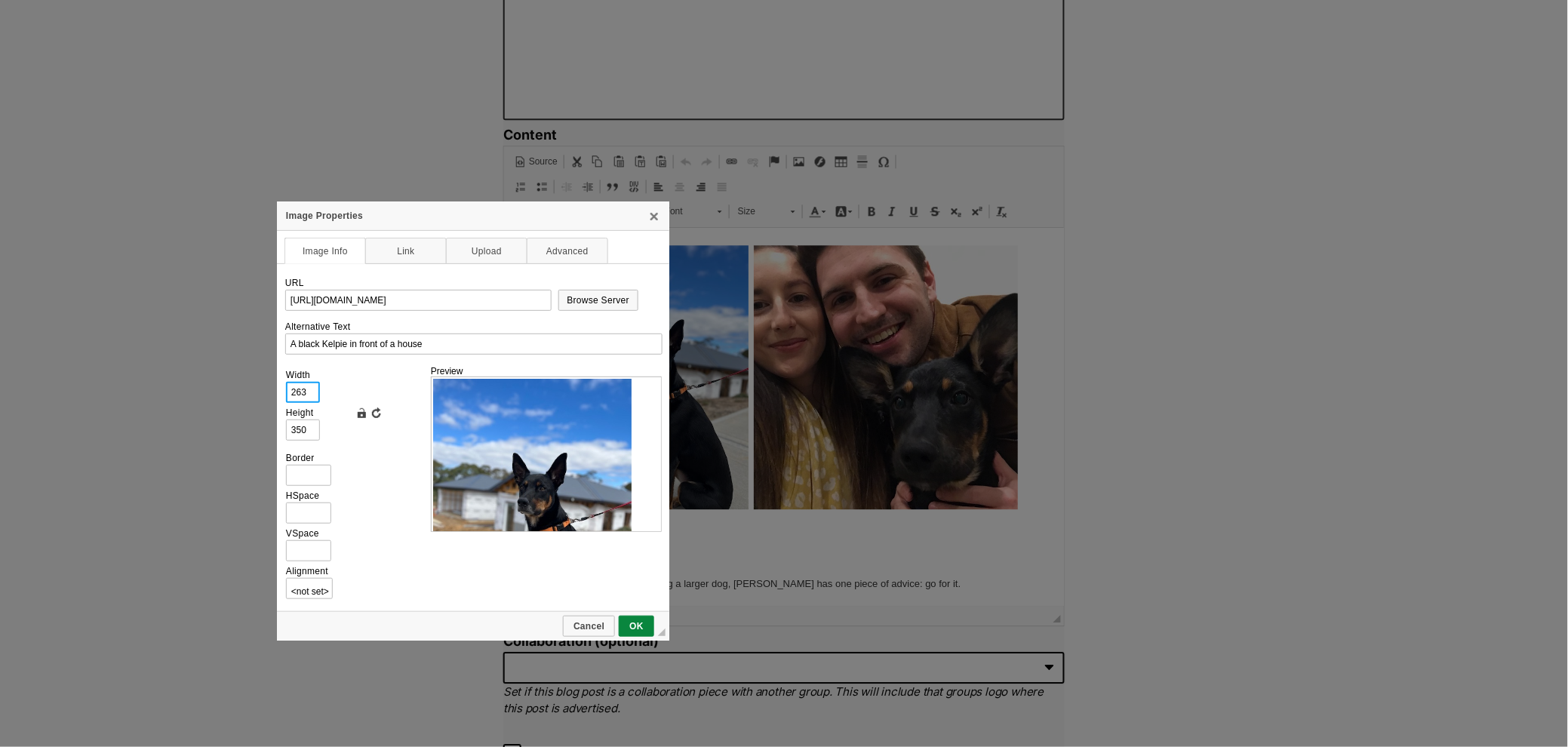
click at [279, 386] on td "URL https://d339b5nop2tkmp.cloudfront.net/uploads/pictures/3942/content_image2.…" at bounding box center [473, 438] width 392 height 348
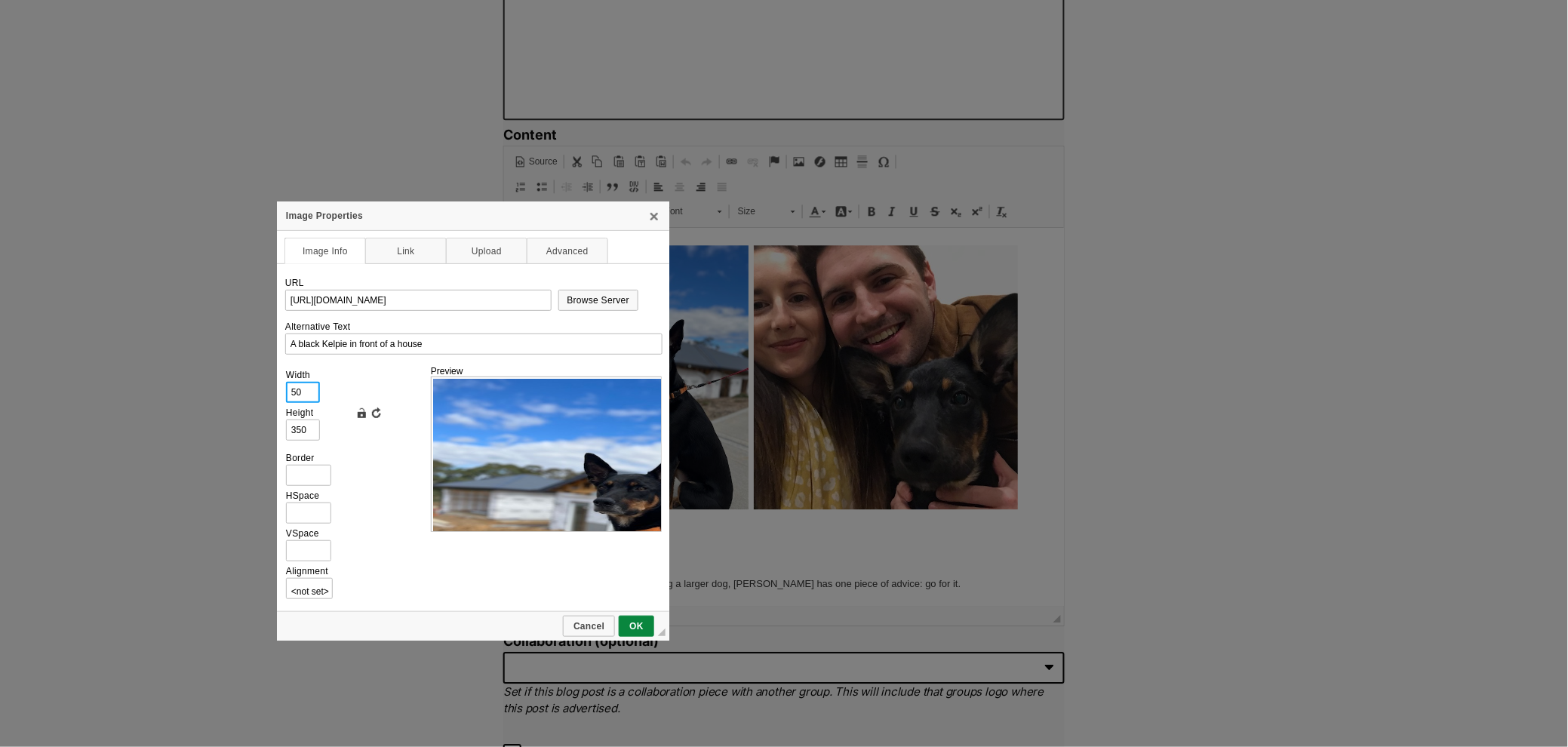
type input "5"
click at [360, 370] on td "Lock Ratio Reset Size" at bounding box center [388, 403] width 69 height 75
click at [370, 414] on link "Reset Size" at bounding box center [376, 413] width 15 height 15
type input "480"
type input "640"
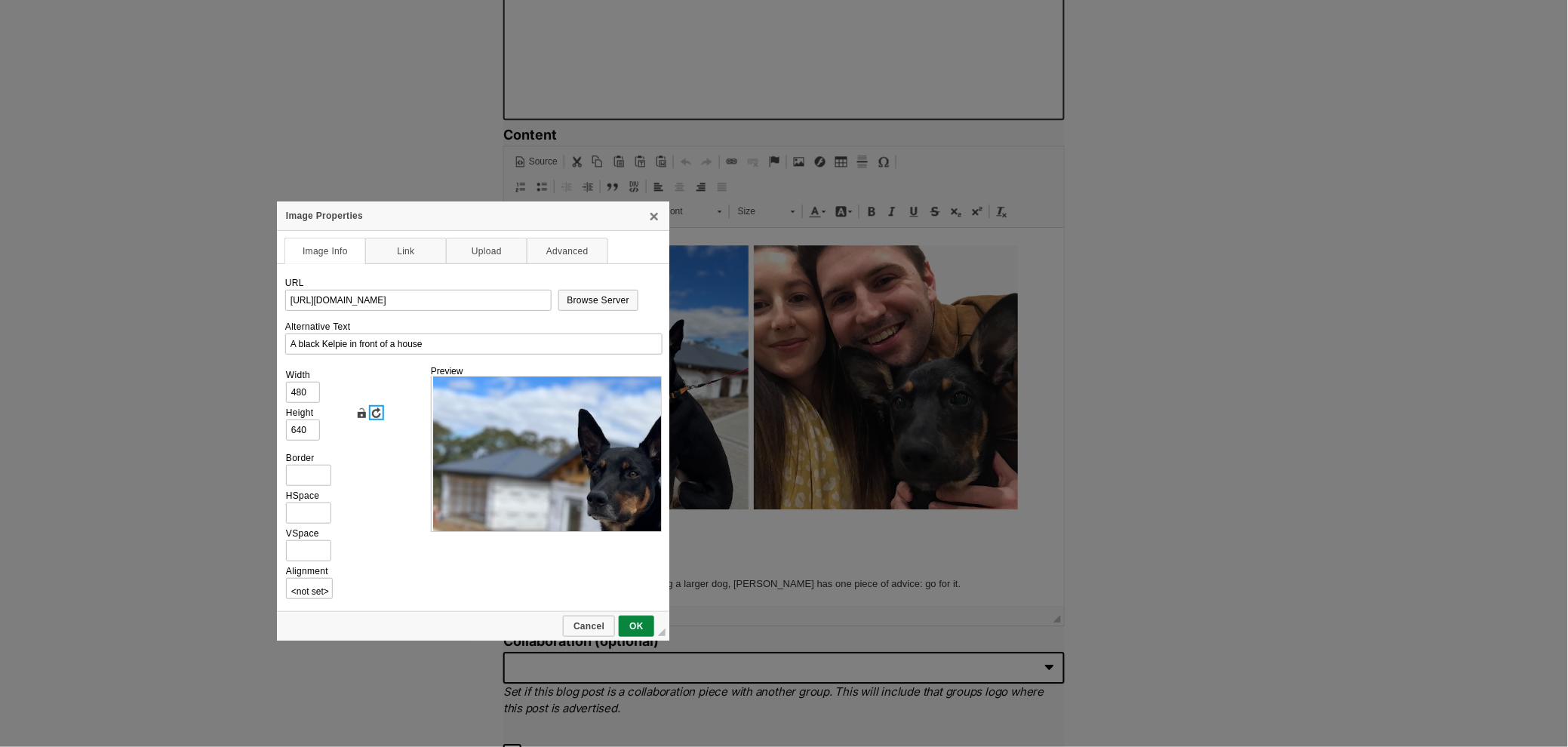
scroll to position [108, 0]
drag, startPoint x: 317, startPoint y: 386, endPoint x: 278, endPoint y: 389, distance: 39.1
click at [278, 389] on td "URL https://d339b5nop2tkmp.cloudfront.net/uploads/pictures/3942/content_image2.…" at bounding box center [473, 438] width 392 height 348
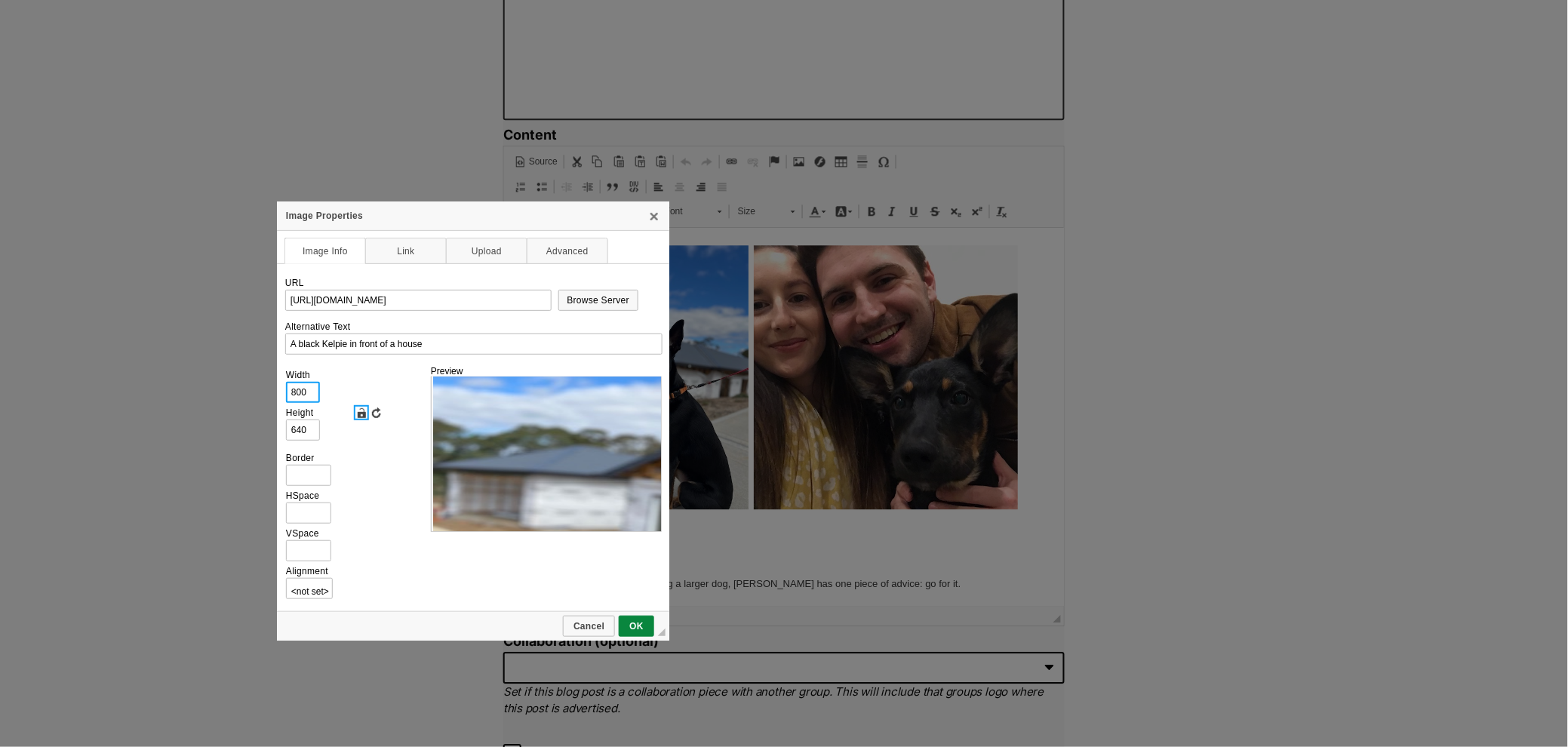
type input "800"
click at [356, 409] on link "Lock Ratio" at bounding box center [361, 413] width 15 height 15
type input "1067"
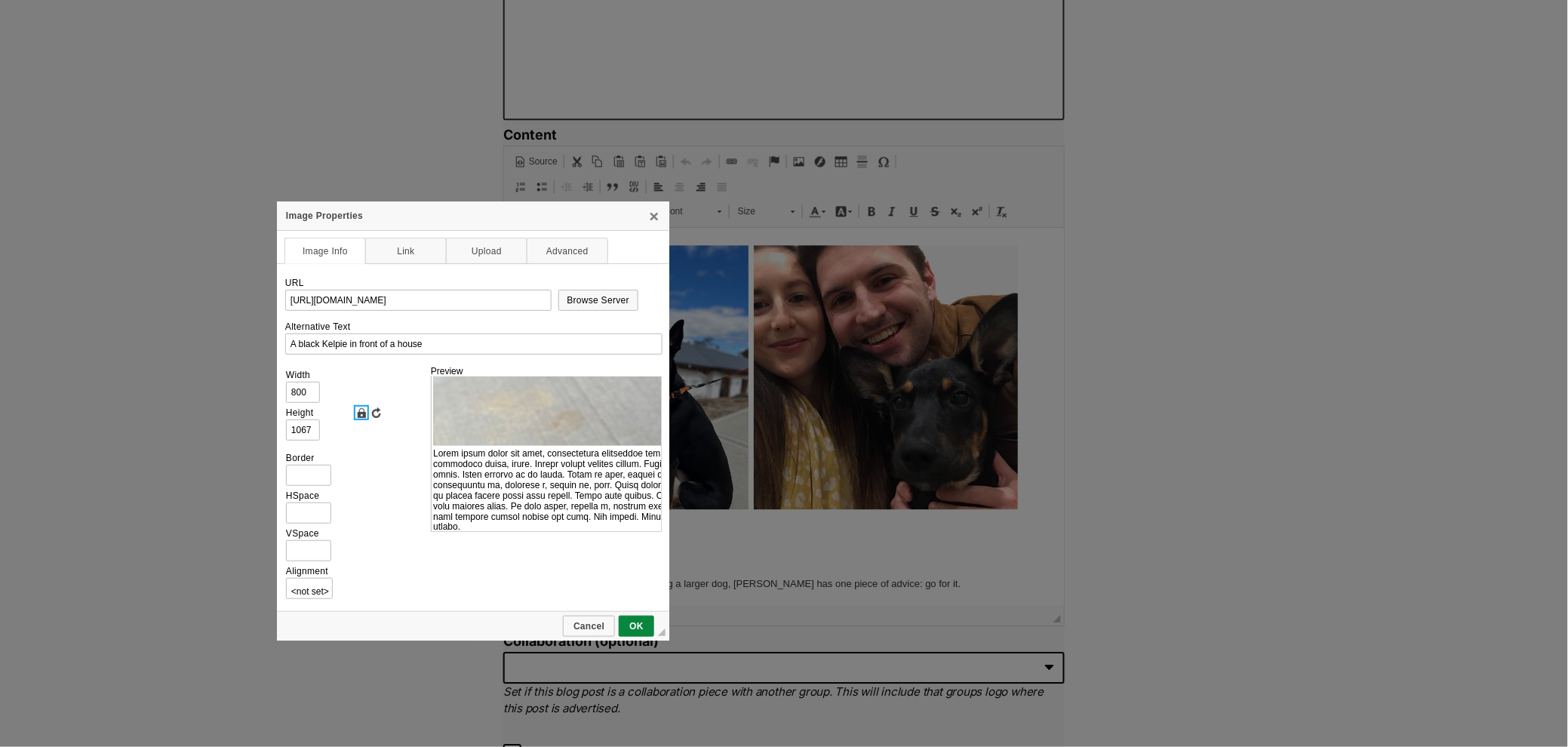
scroll to position [0, 0]
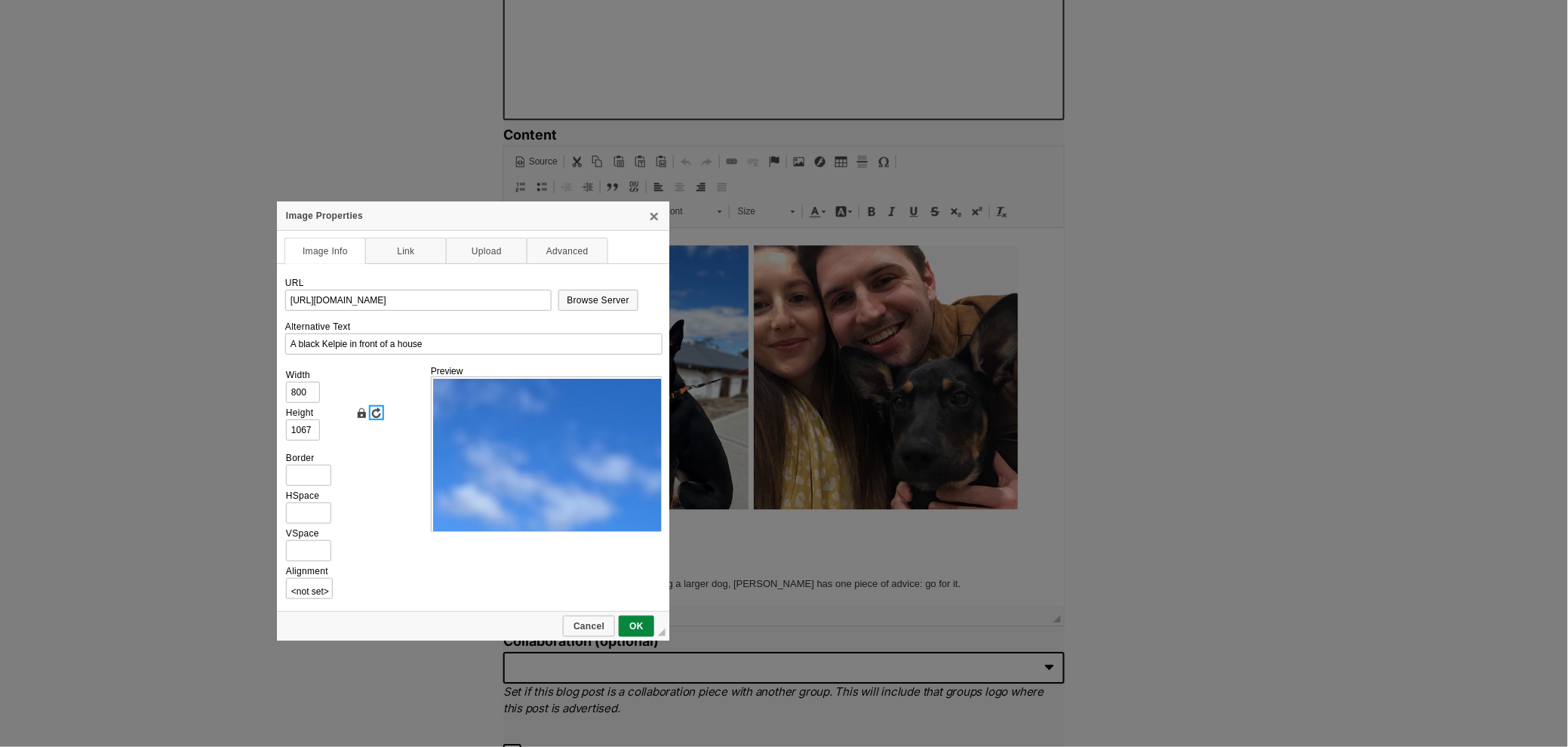
click at [376, 413] on link "Reset Size" at bounding box center [376, 413] width 15 height 15
type input "480"
type input "640"
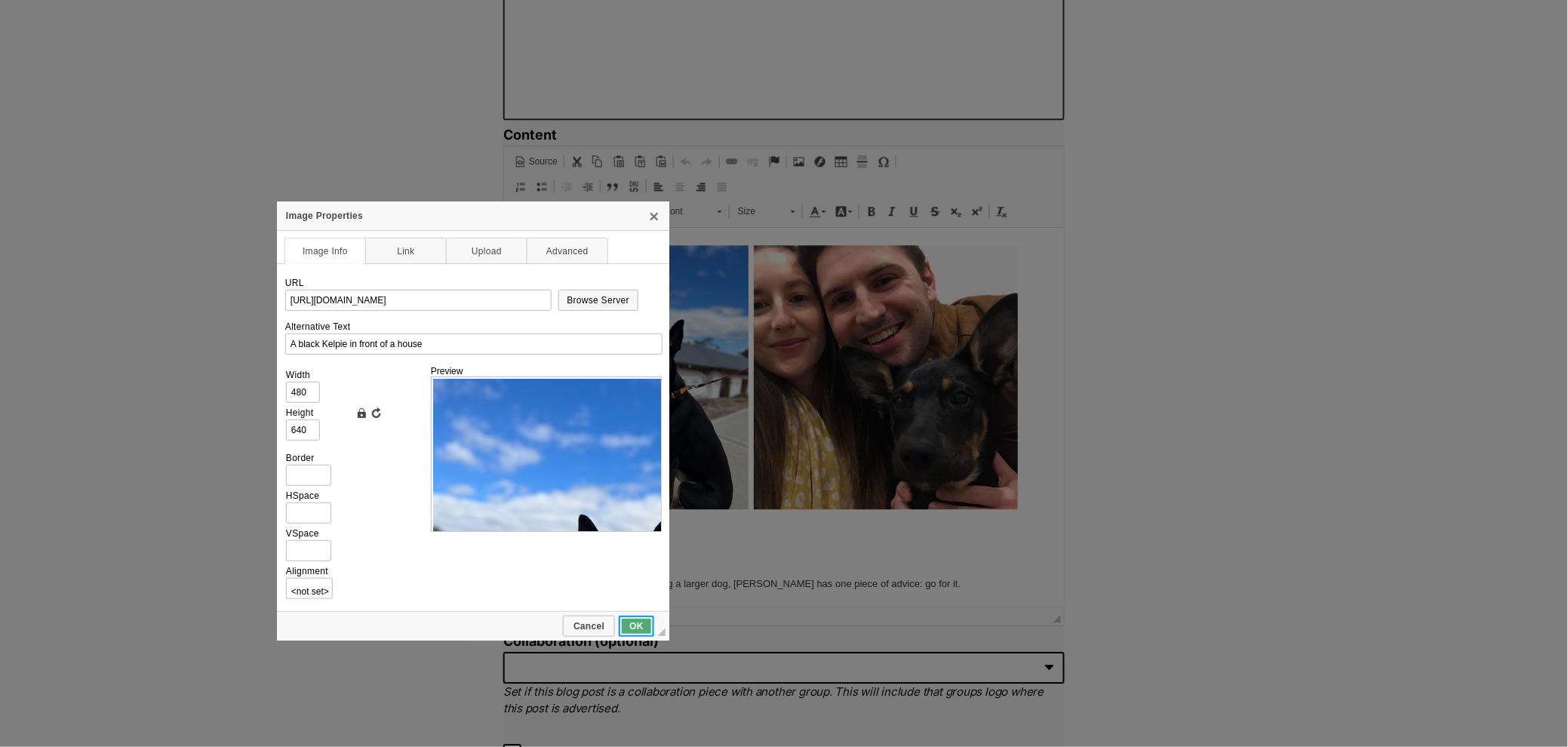
click at [642, 624] on span "OK" at bounding box center [636, 626] width 32 height 11
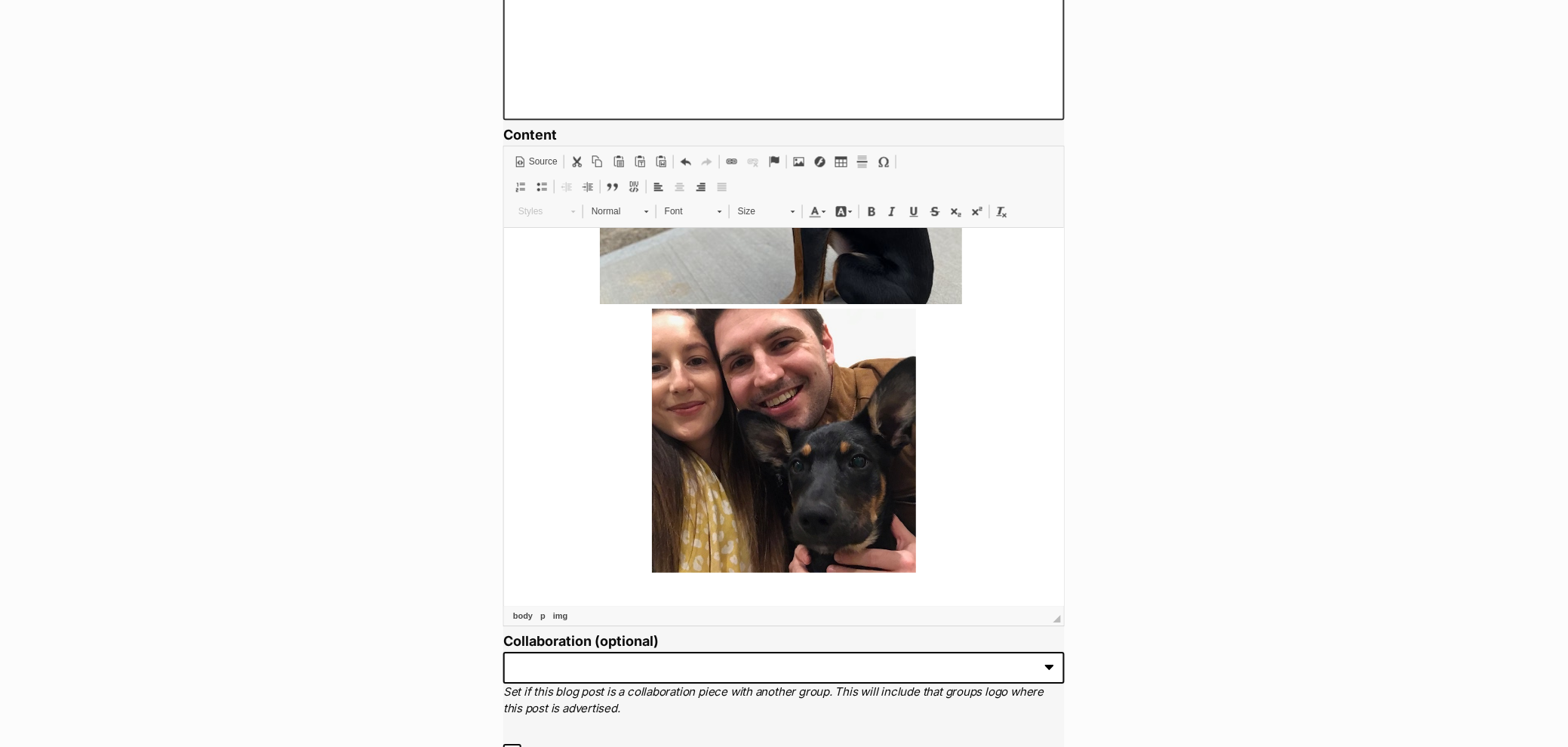
scroll to position [1300, 0]
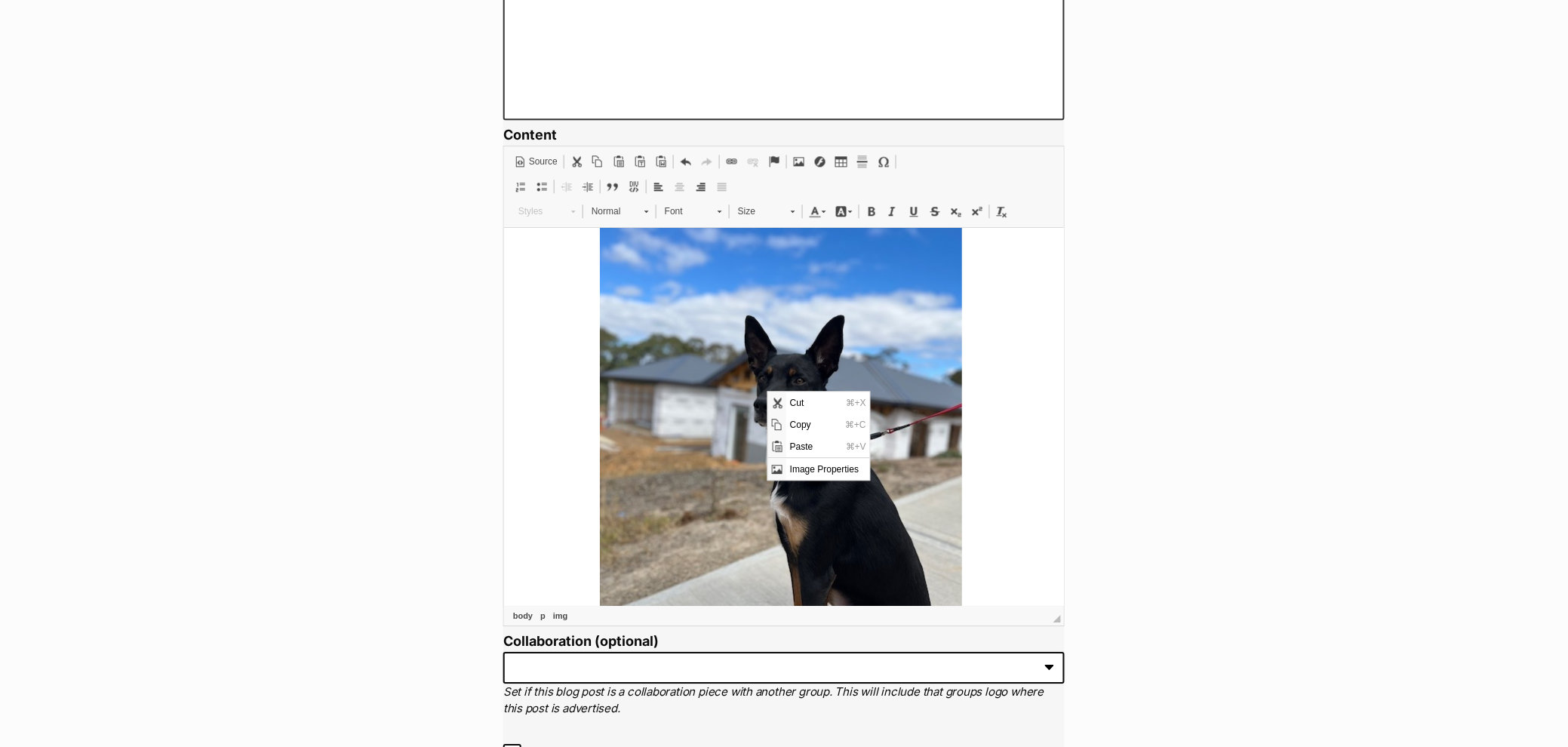
click at [959, 470] on p at bounding box center [783, 558] width 530 height 758
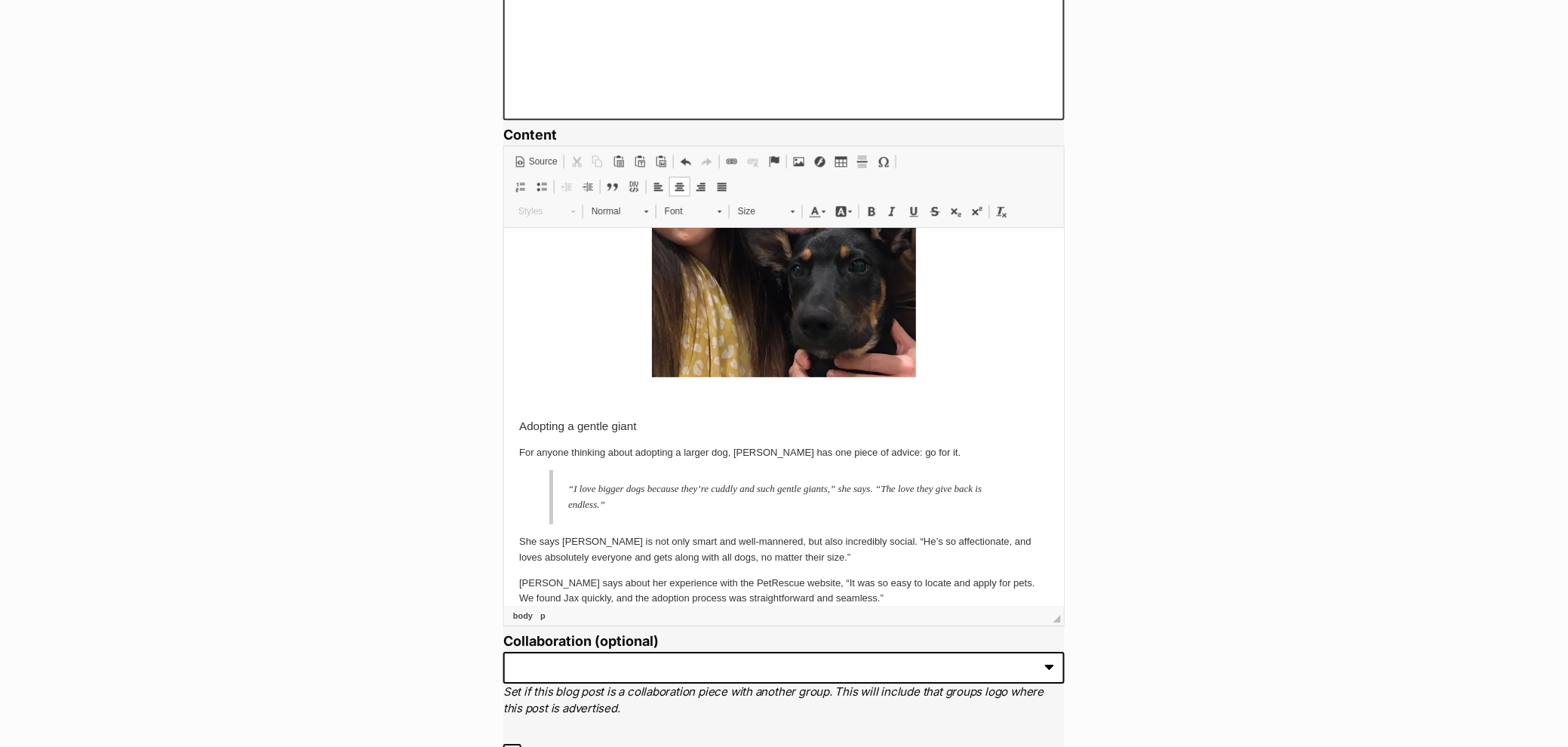
scroll to position [1866, 0]
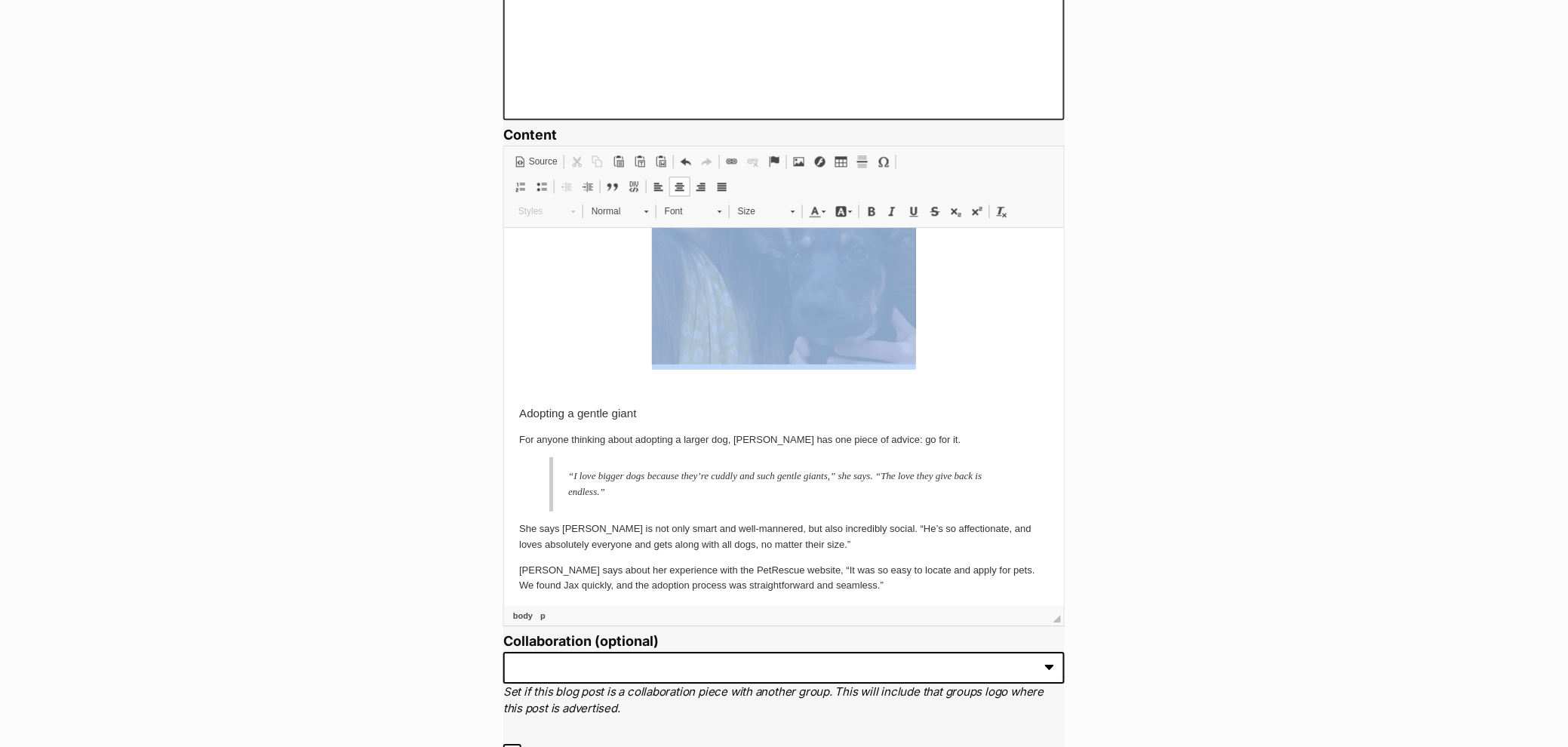
click at [753, 300] on img at bounding box center [783, 231] width 264 height 264
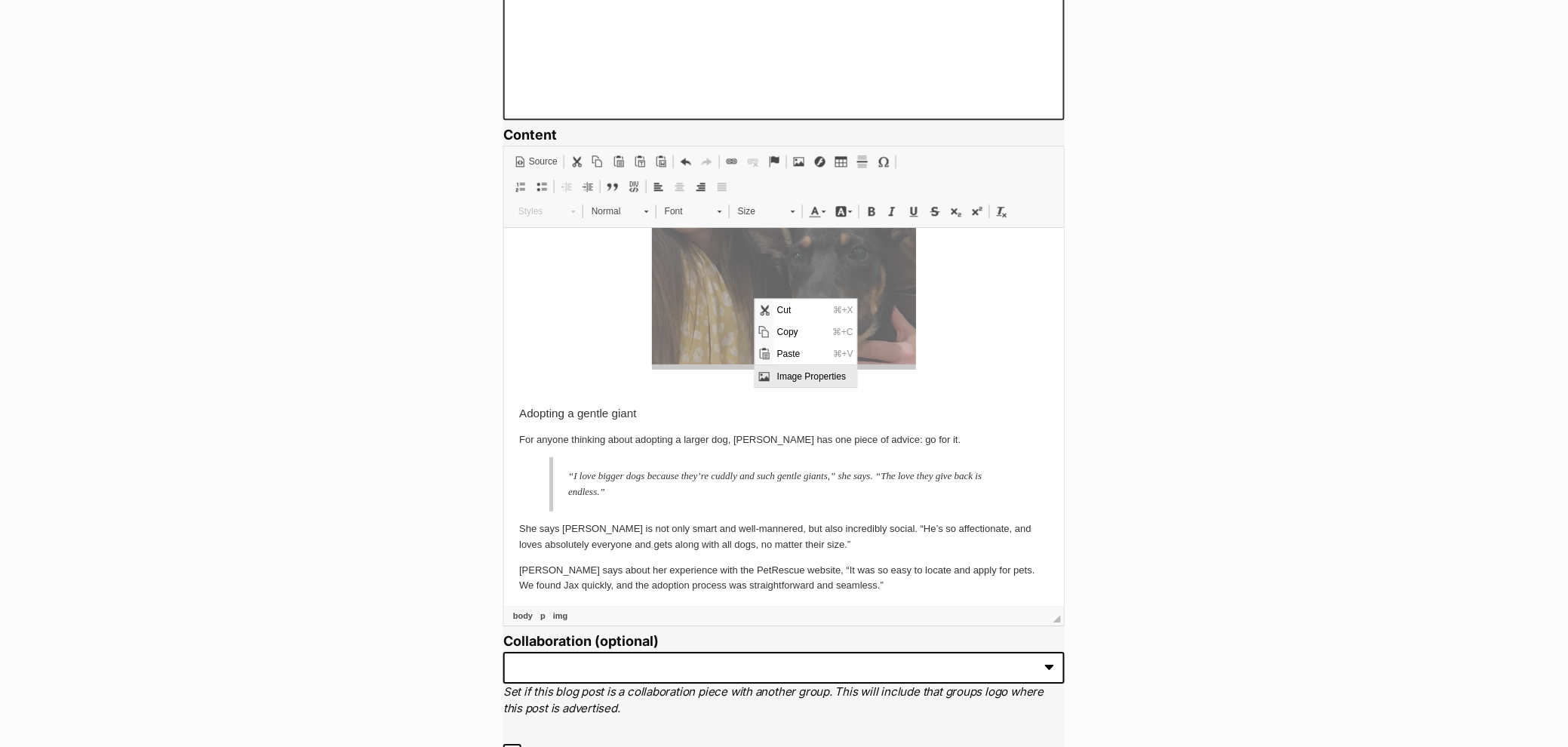
click at [781, 371] on span "Image Properties" at bounding box center [814, 376] width 84 height 22
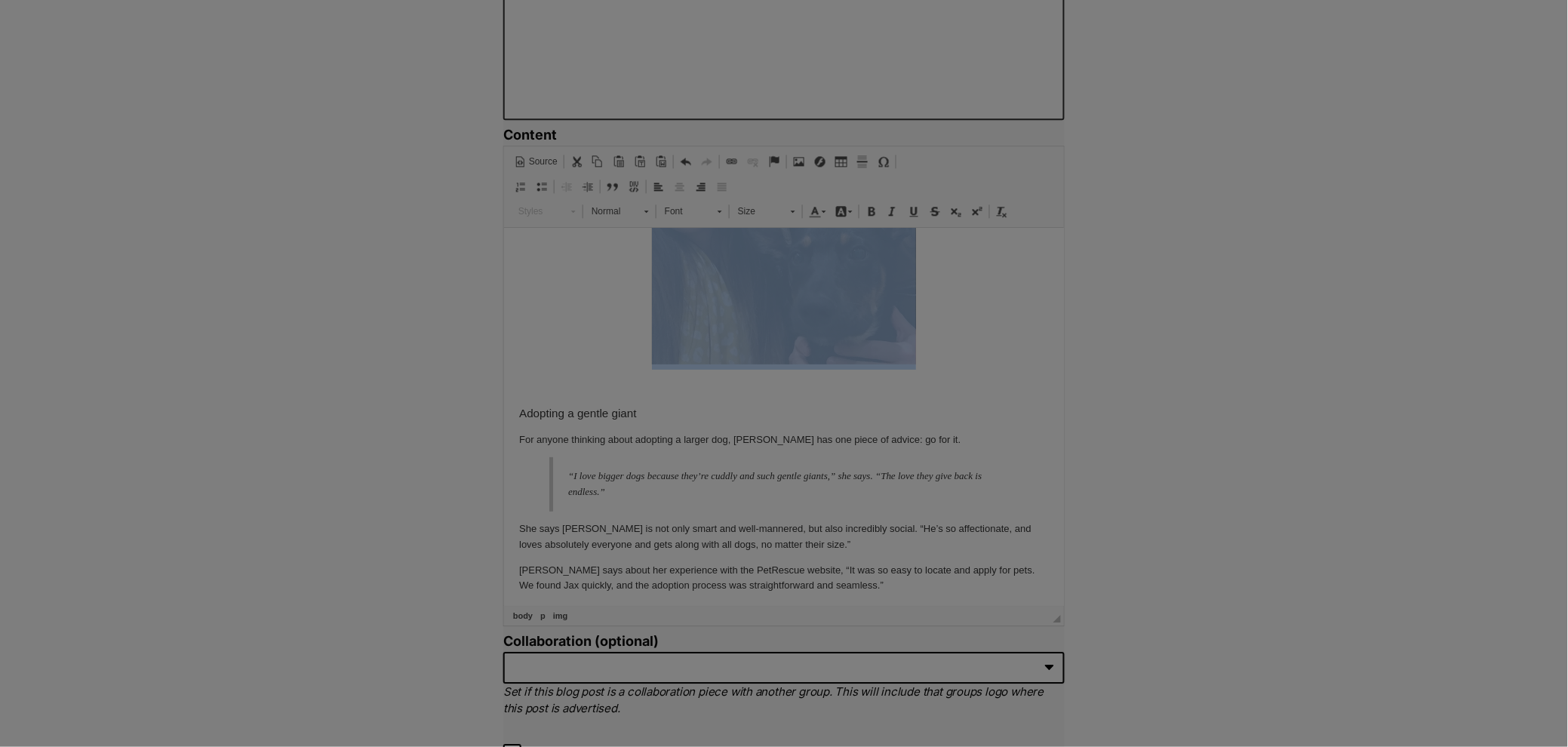
type input "https://d339b5nop2tkmp.cloudfront.net/uploads/pictures/3943/content_image5.jpeg"
type input "A black Kelpie with his humans"
type input "350"
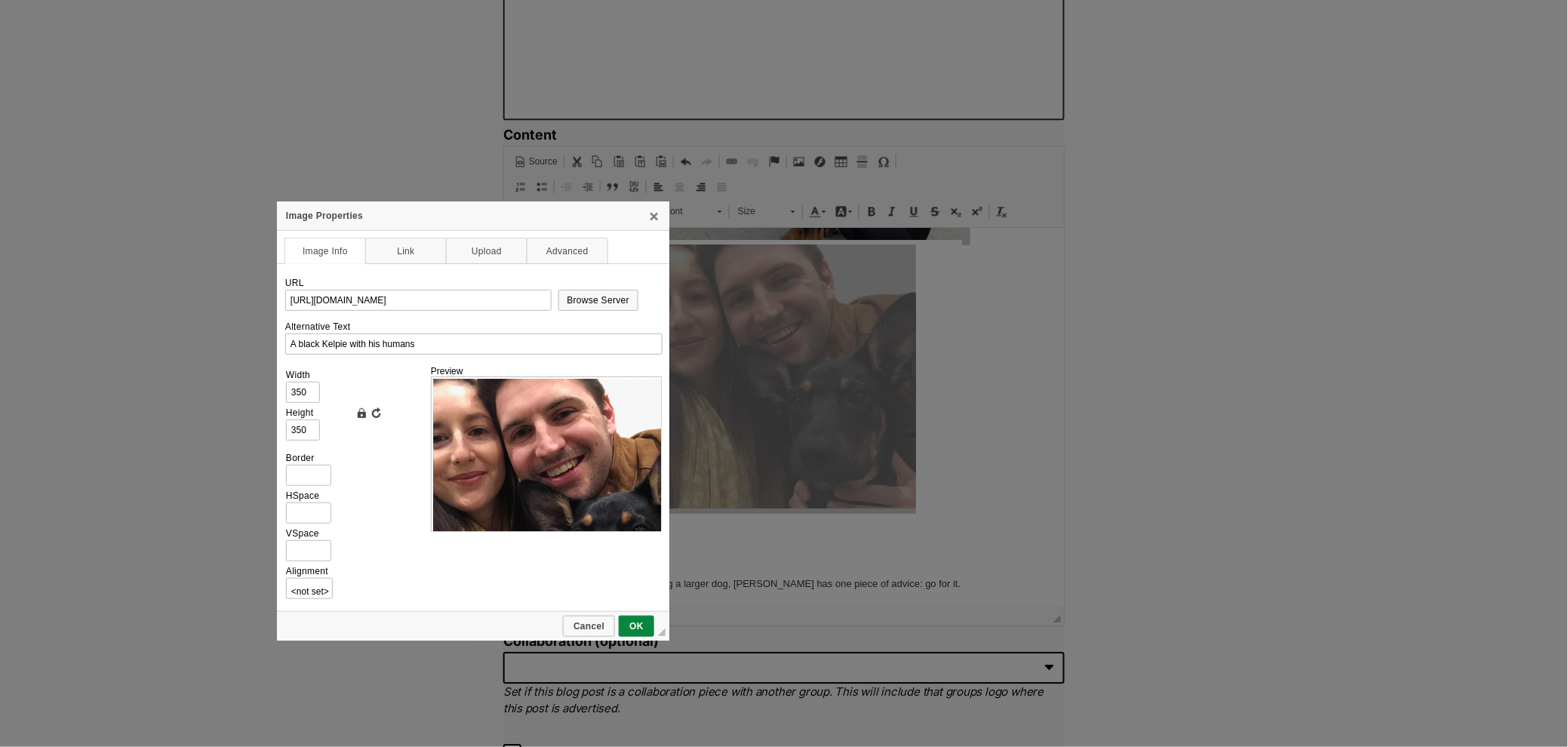
scroll to position [0, 0]
click at [522, 446] on img at bounding box center [565, 511] width 264 height 264
click at [597, 621] on span "Cancel" at bounding box center [589, 626] width 49 height 11
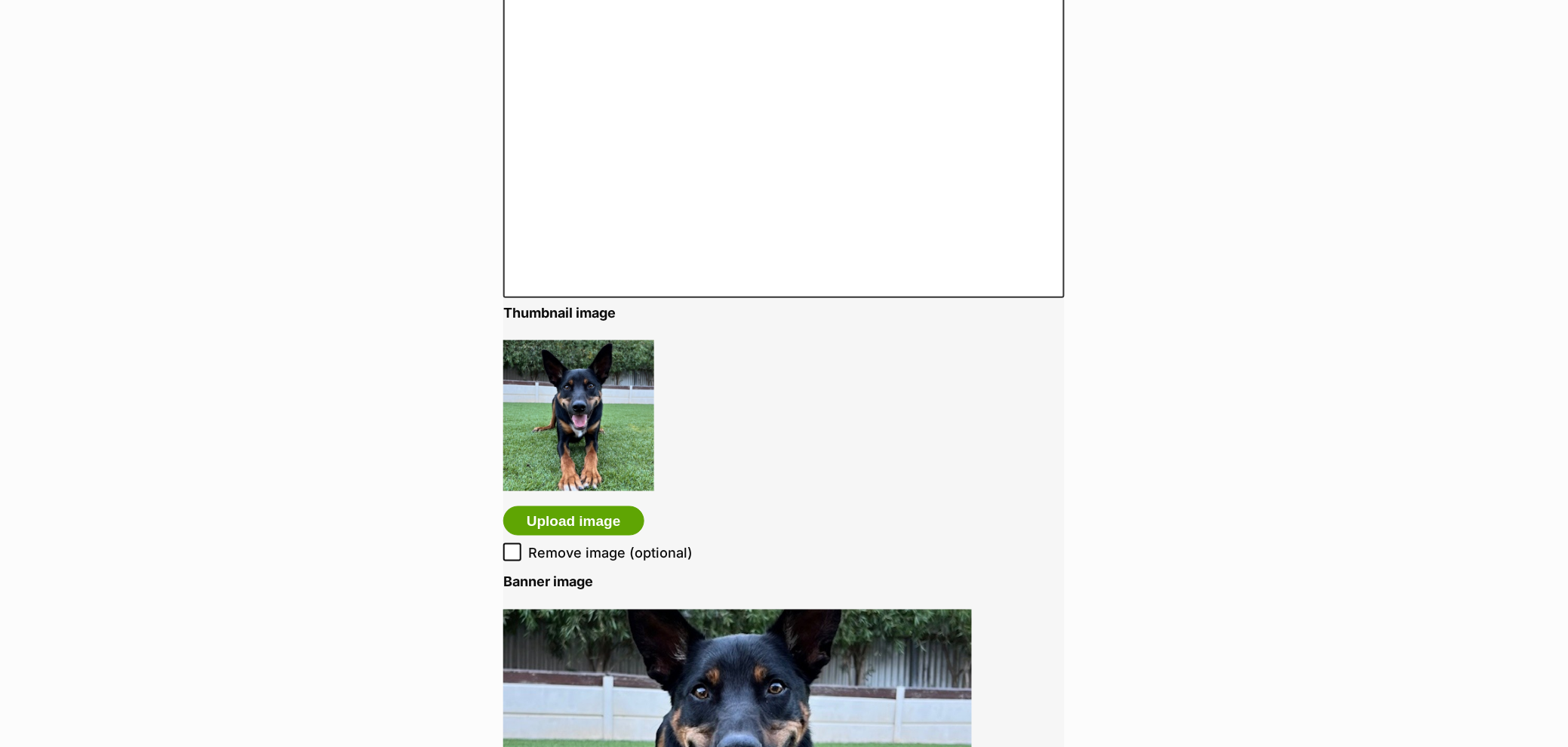
scroll to position [2095, 0]
click at [597, 418] on img at bounding box center [578, 414] width 151 height 151
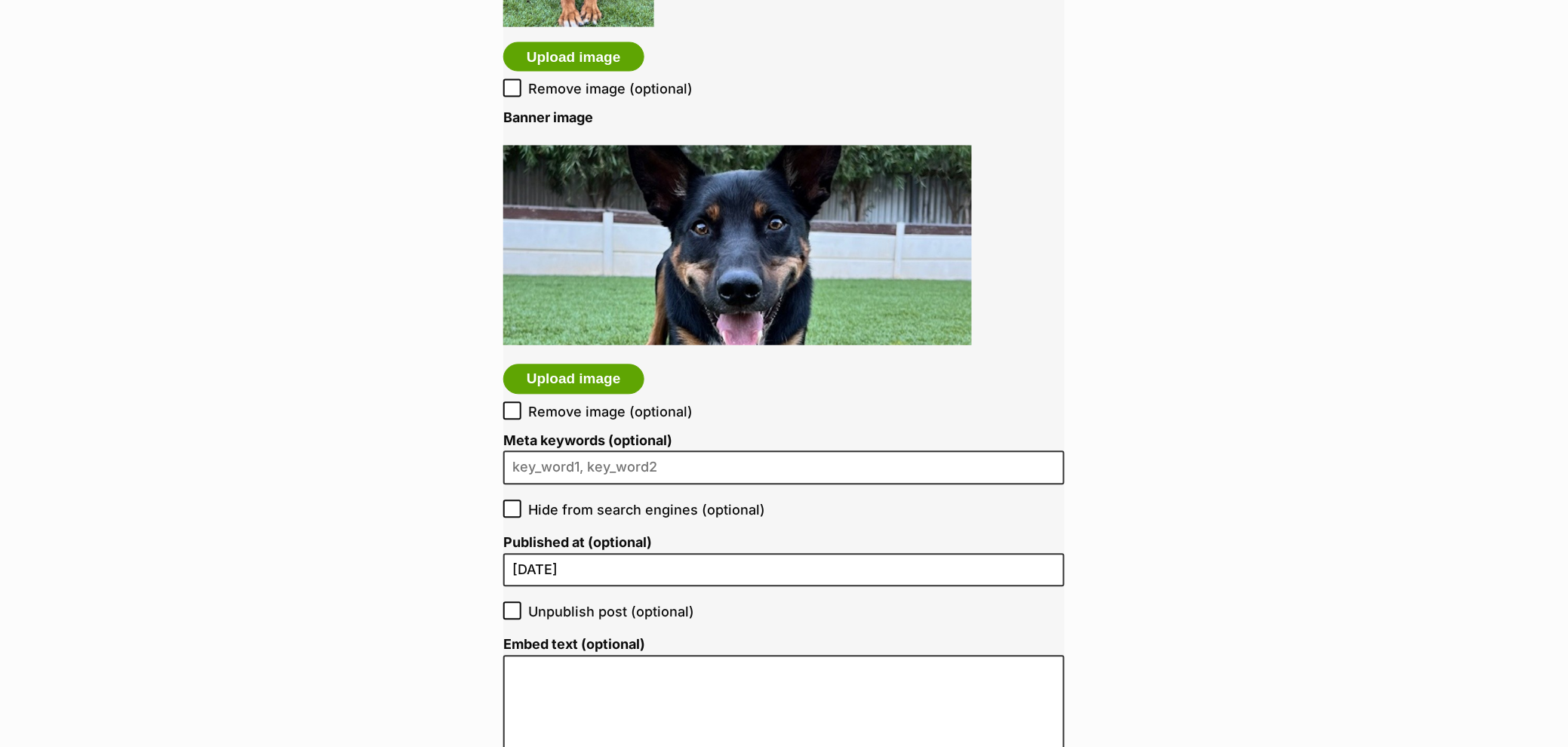
scroll to position [2563, 0]
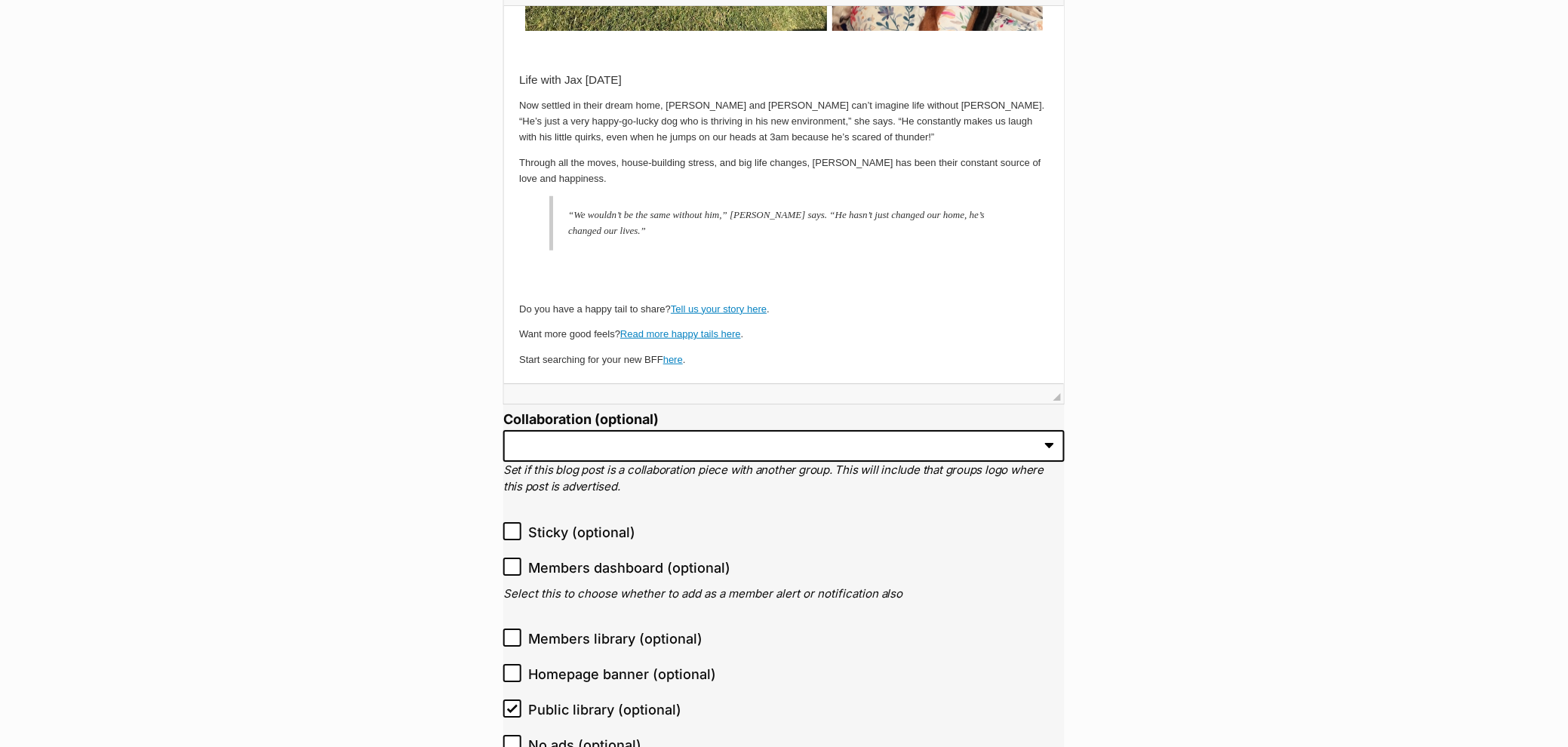
scroll to position [2195, 0]
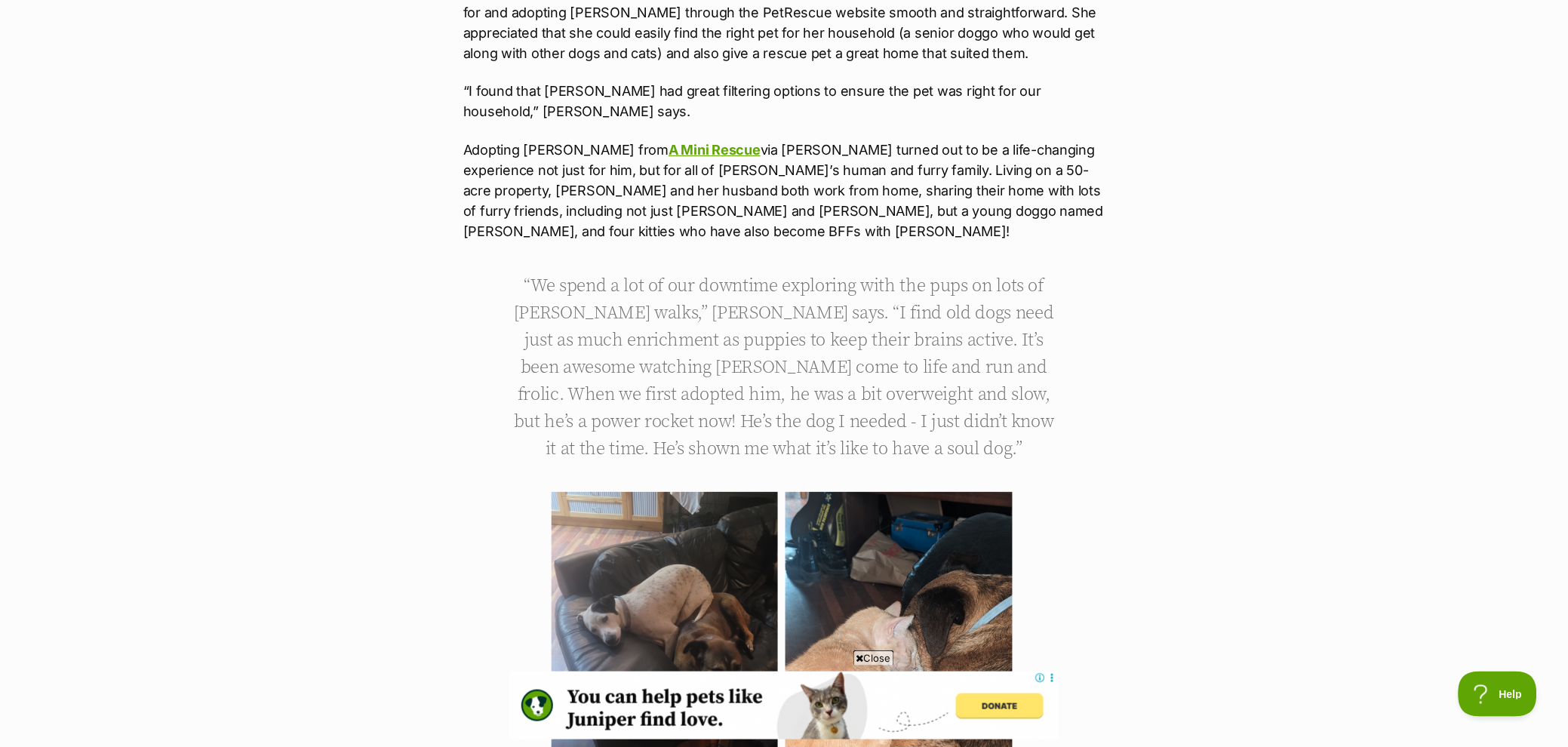
scroll to position [1570, 0]
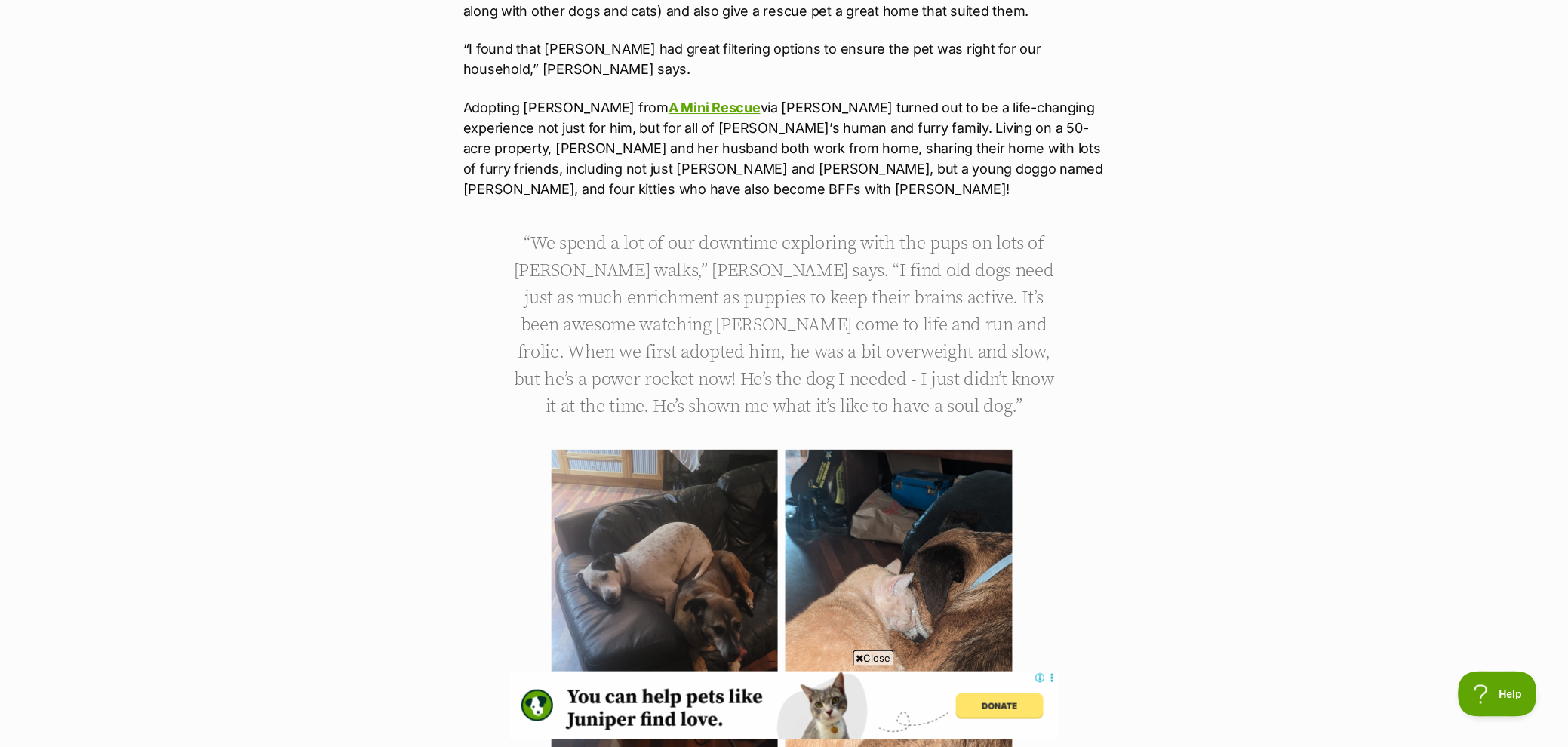
click at [701, 526] on img at bounding box center [665, 601] width 226 height 302
click at [923, 552] on img at bounding box center [899, 601] width 227 height 302
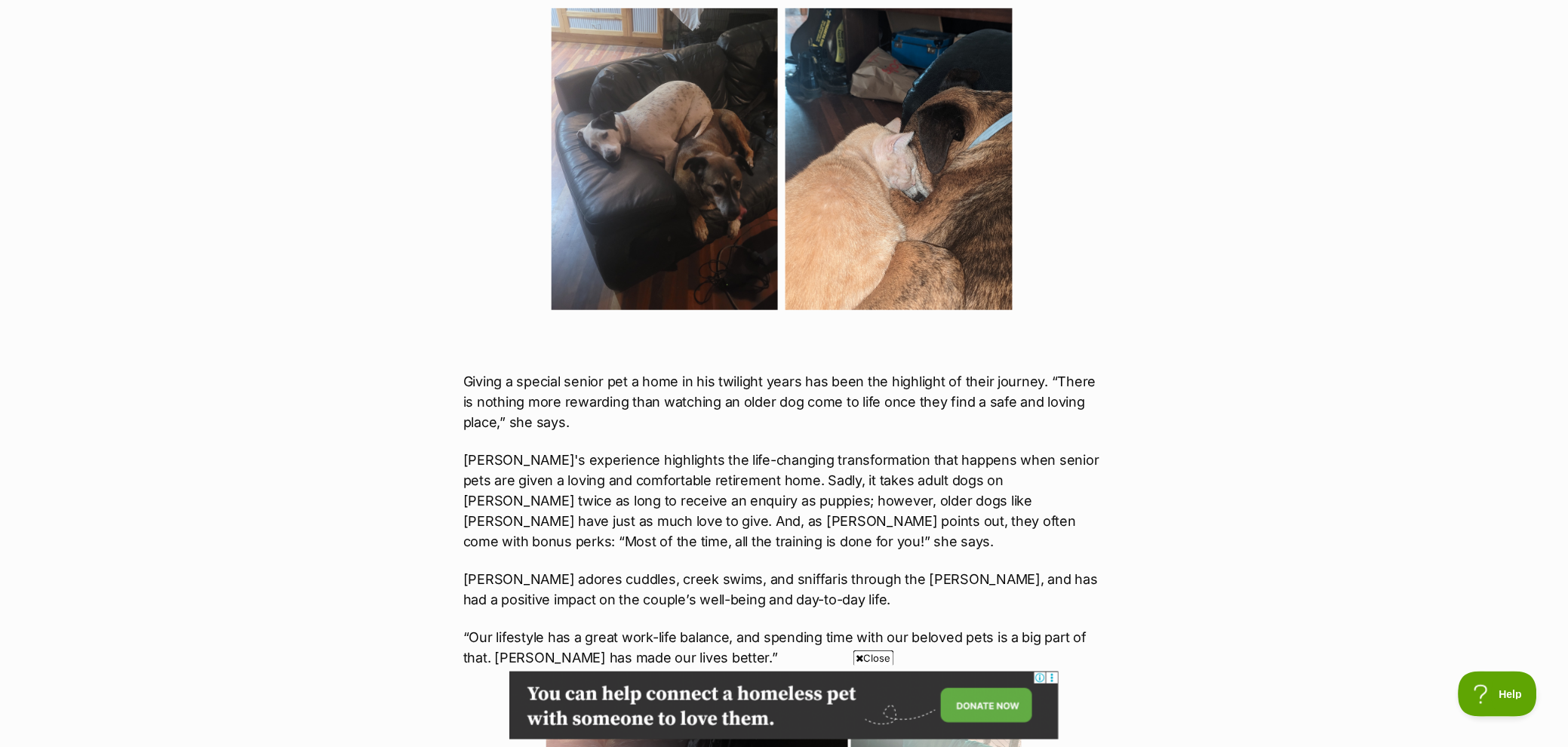
scroll to position [2468, 0]
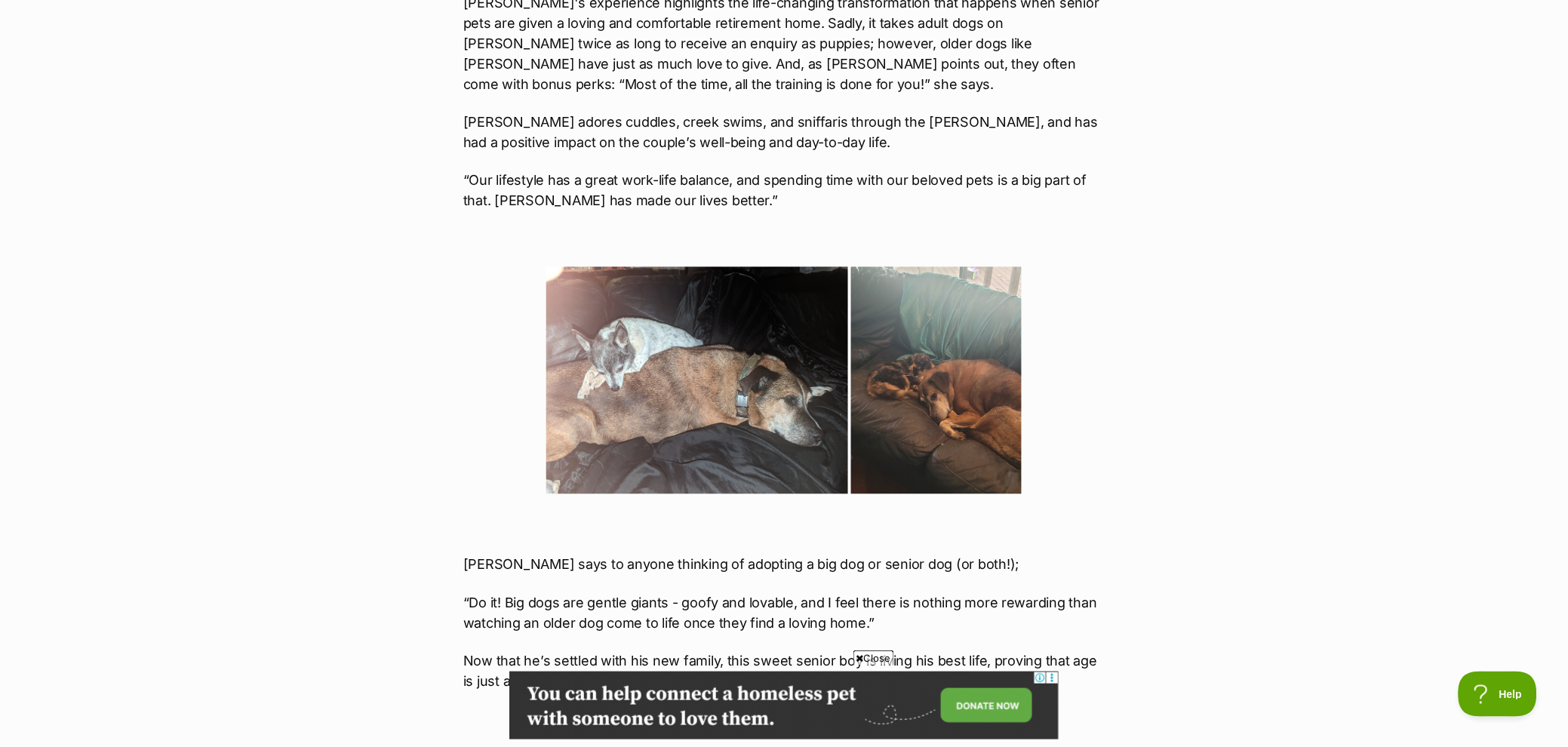
click at [722, 406] on img at bounding box center [697, 381] width 302 height 227
click at [908, 448] on img at bounding box center [937, 381] width 170 height 227
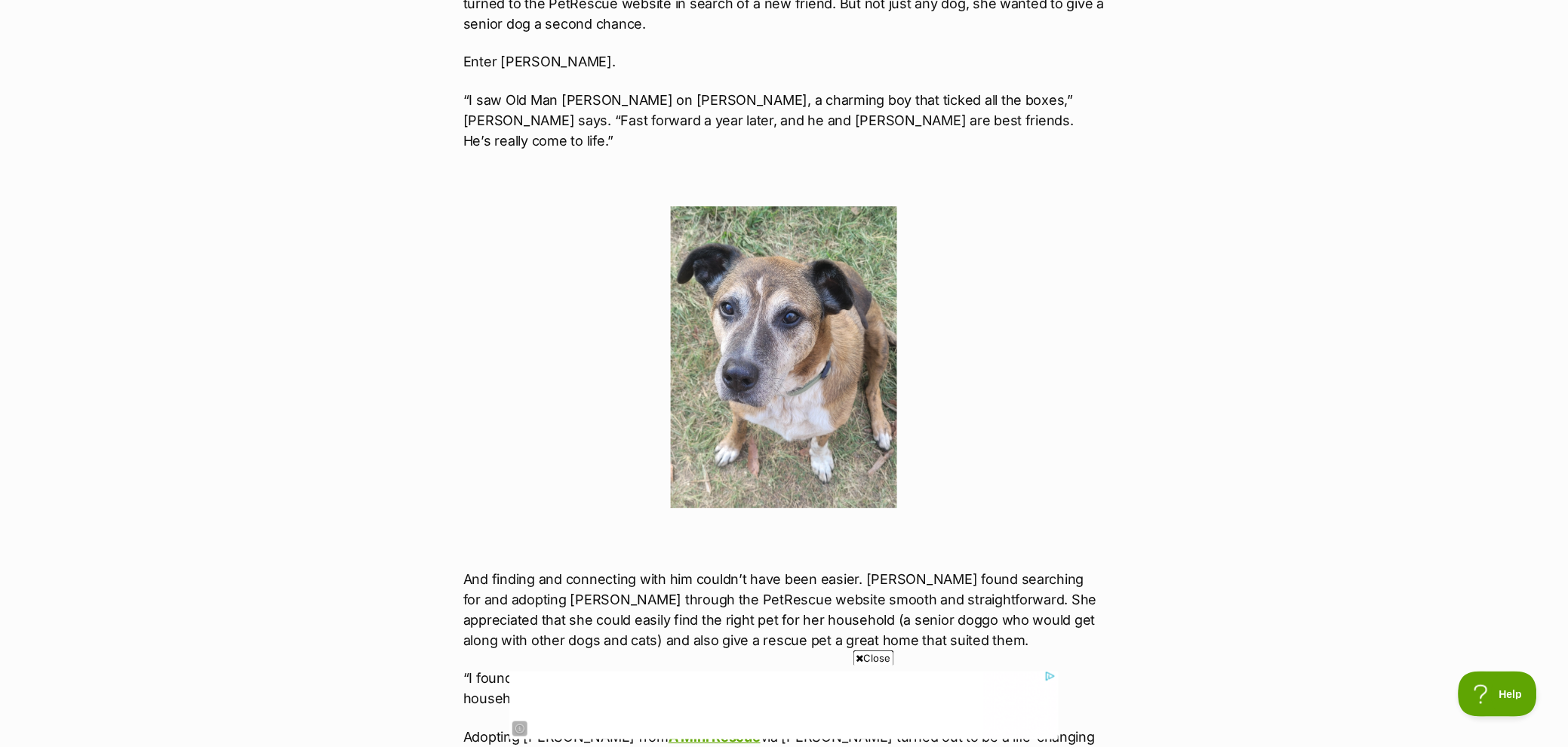
scroll to position [121, 0]
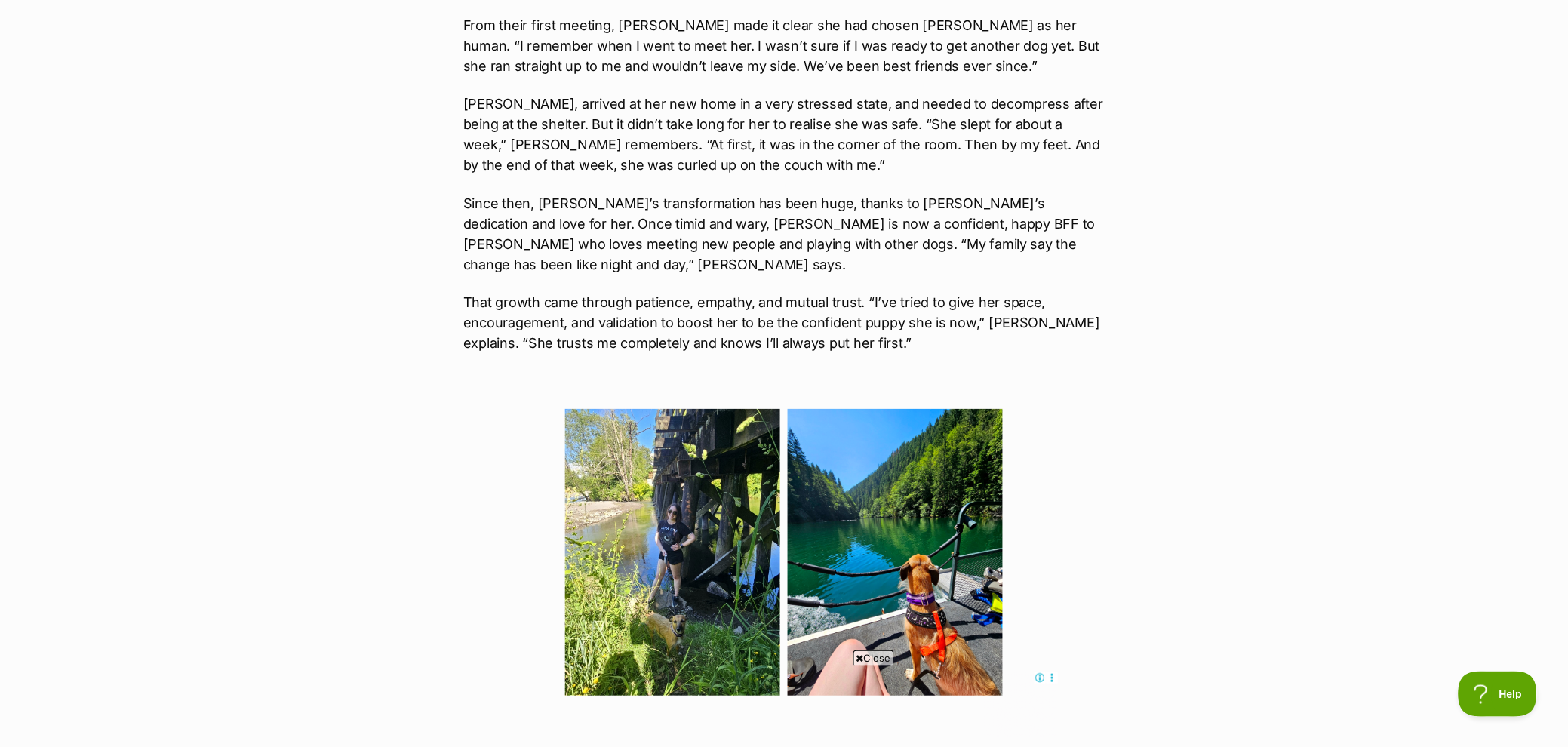
scroll to position [1565, 0]
click at [701, 496] on img at bounding box center [673, 551] width 215 height 287
click at [935, 523] on img at bounding box center [895, 551] width 215 height 287
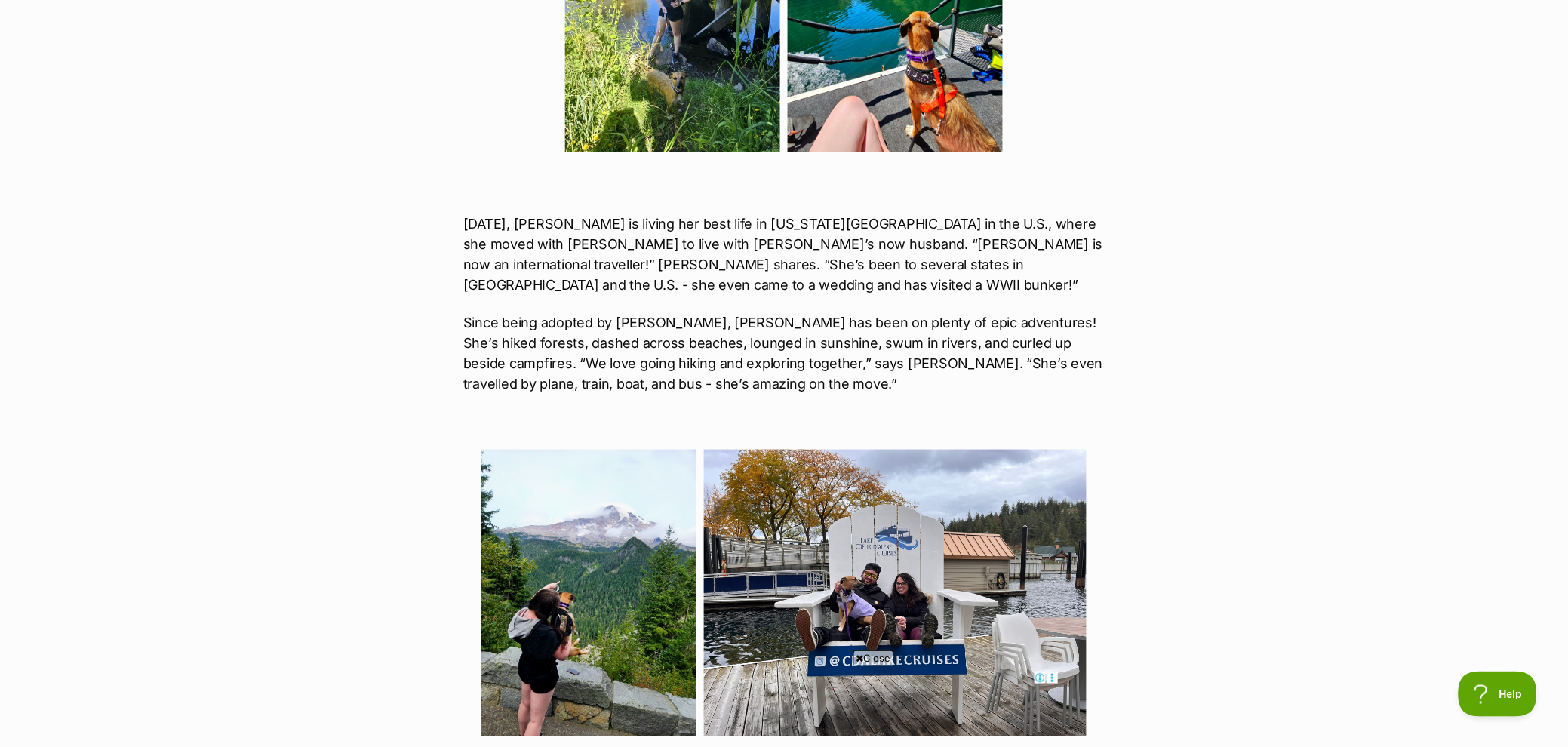
scroll to position [2108, 0]
click at [580, 476] on img at bounding box center [588, 593] width 215 height 287
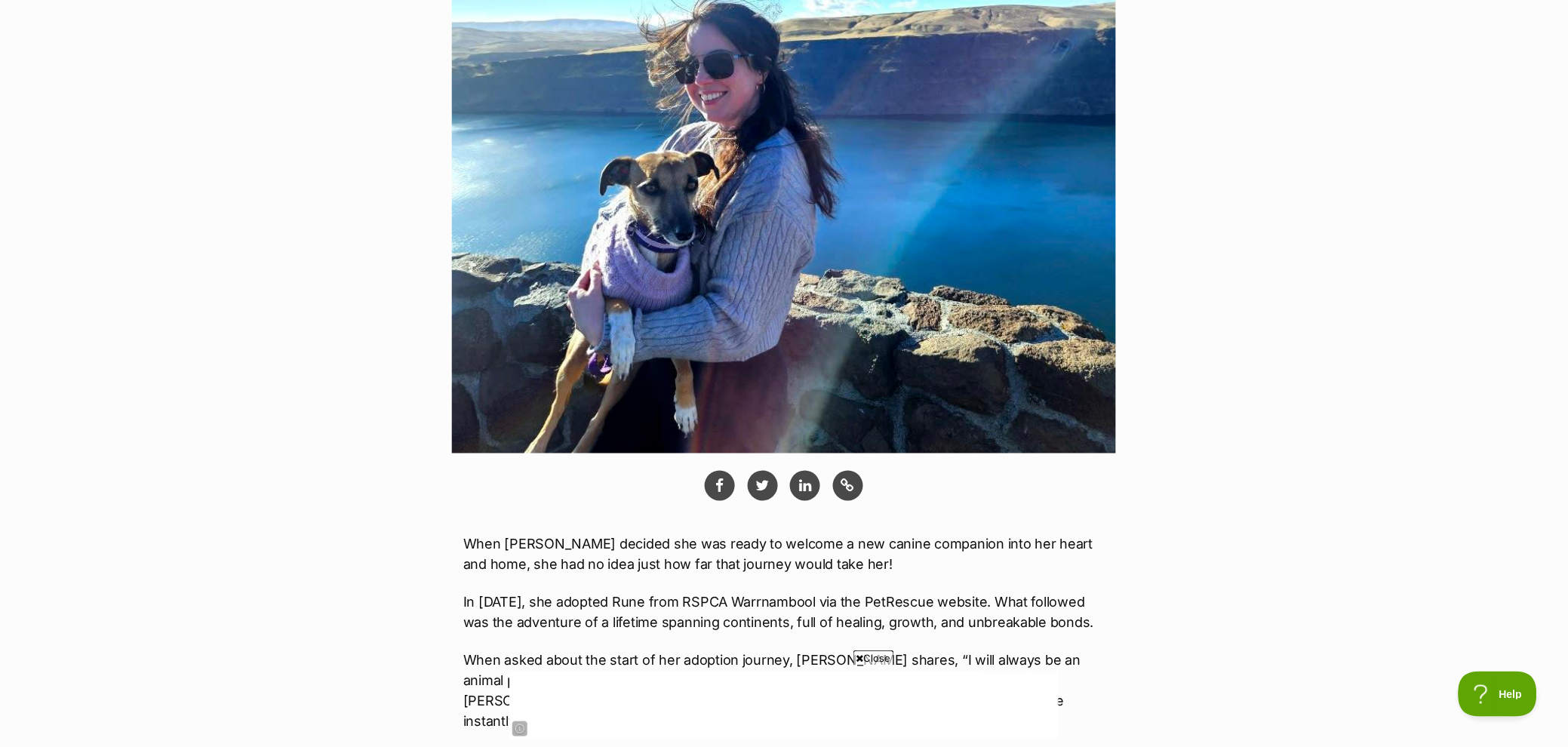
scroll to position [0, 0]
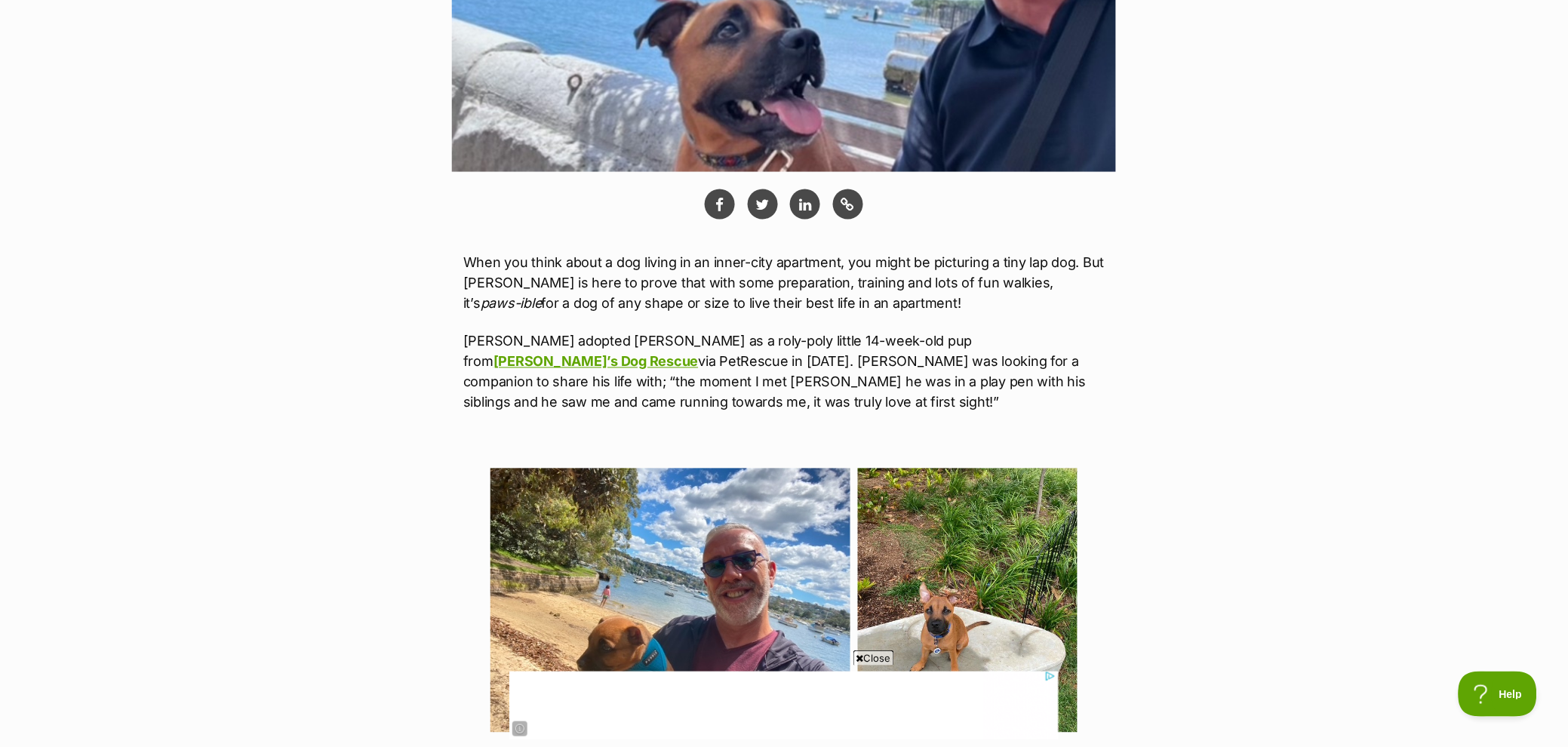
scroll to position [773, 0]
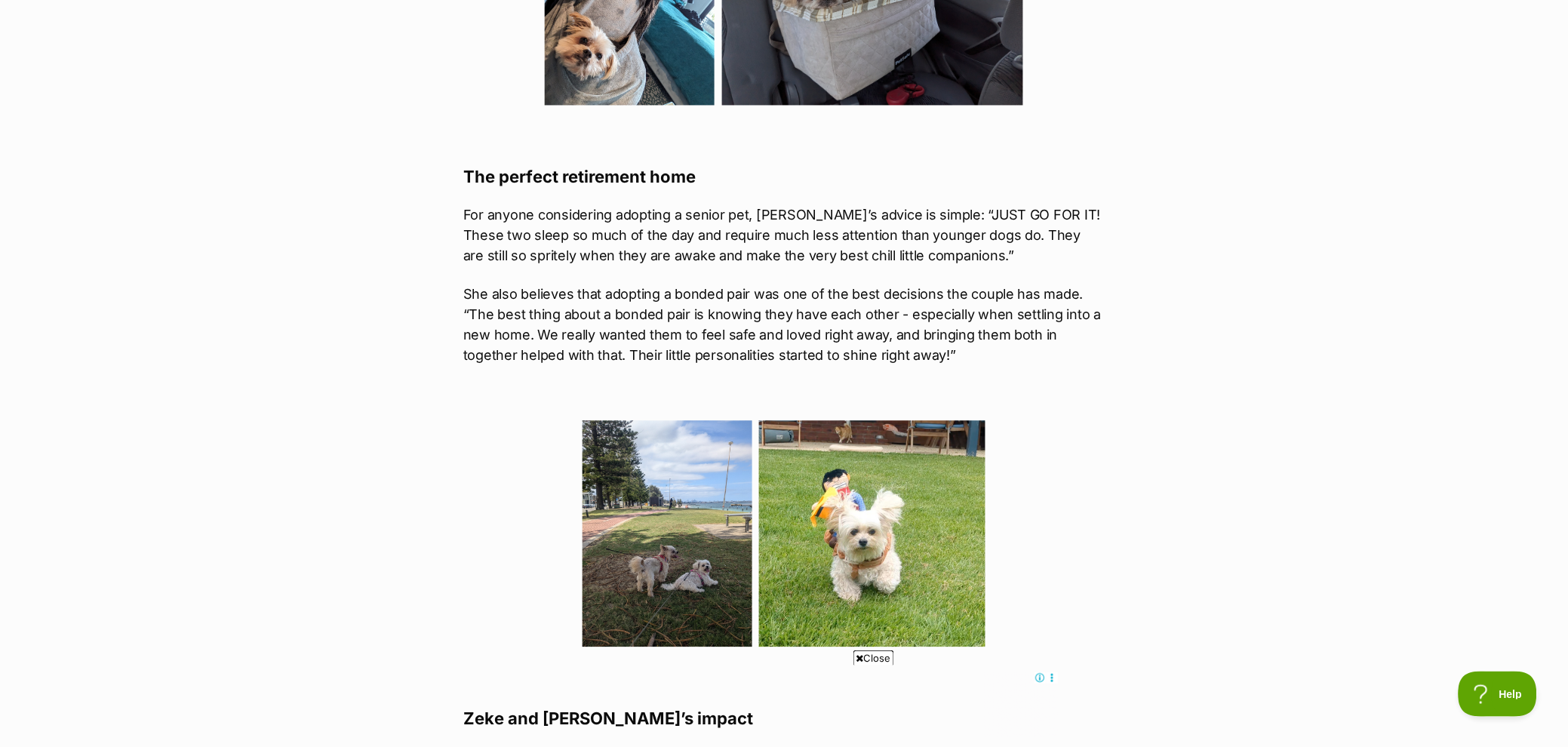
scroll to position [2694, 0]
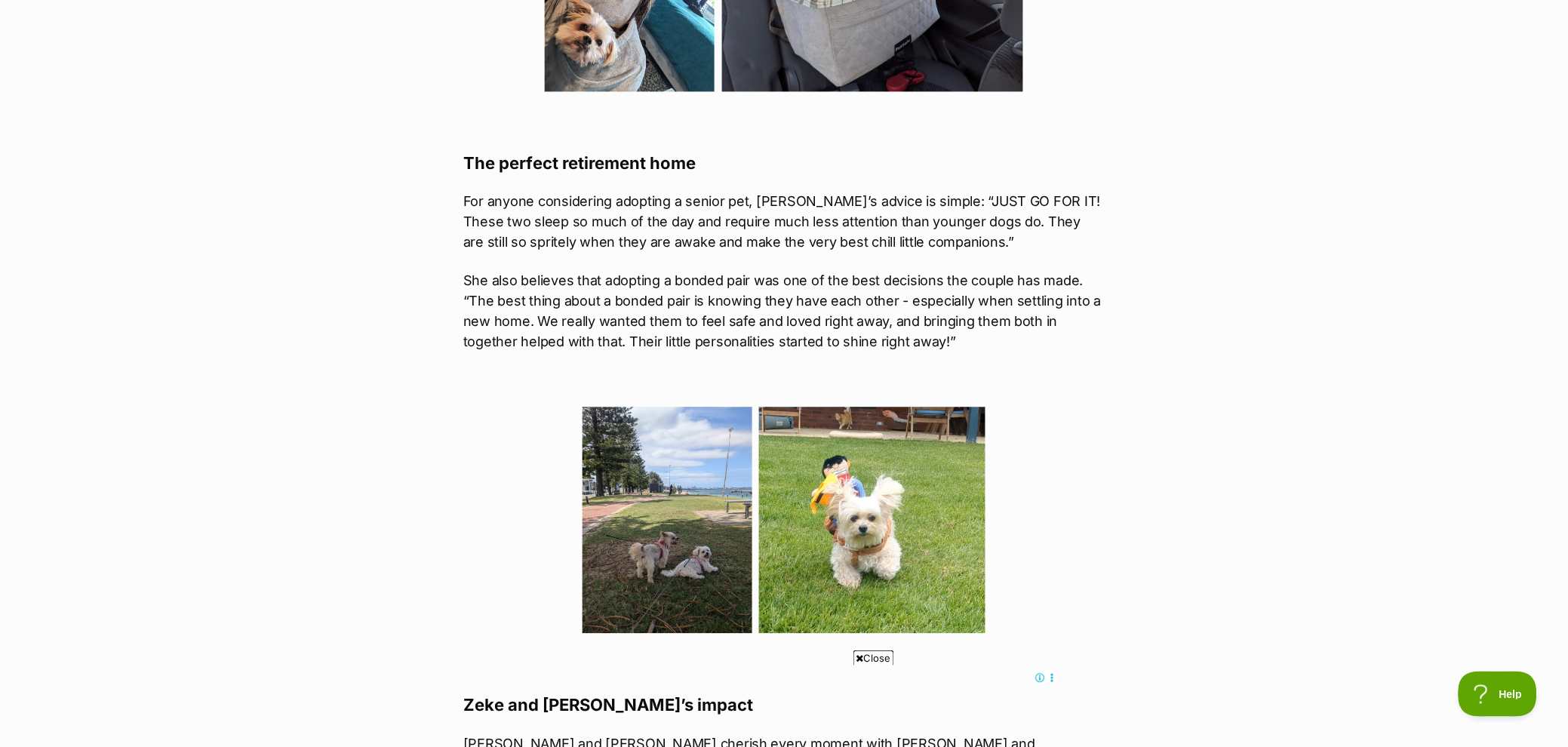
click at [841, 457] on img at bounding box center [872, 520] width 226 height 226
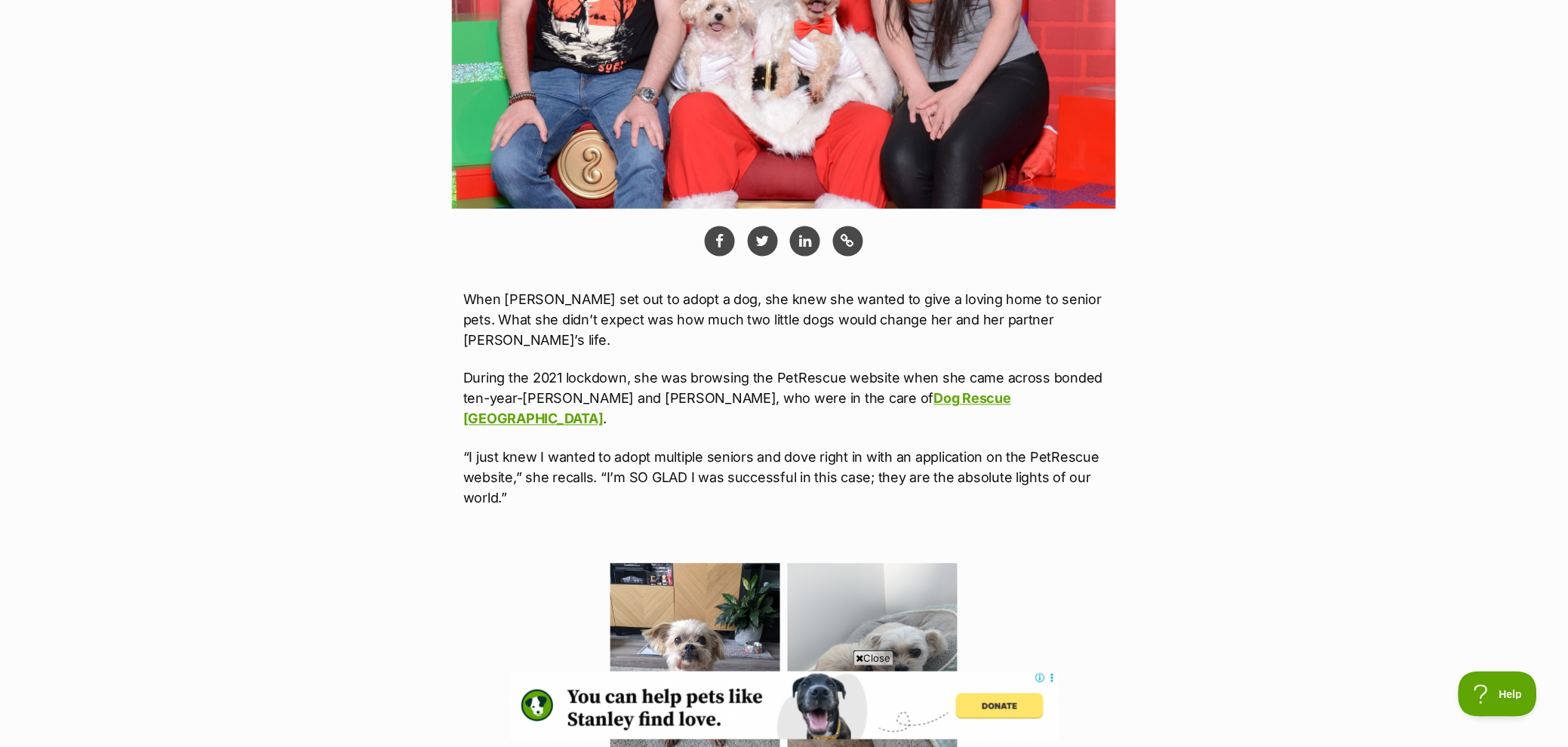
scroll to position [0, 0]
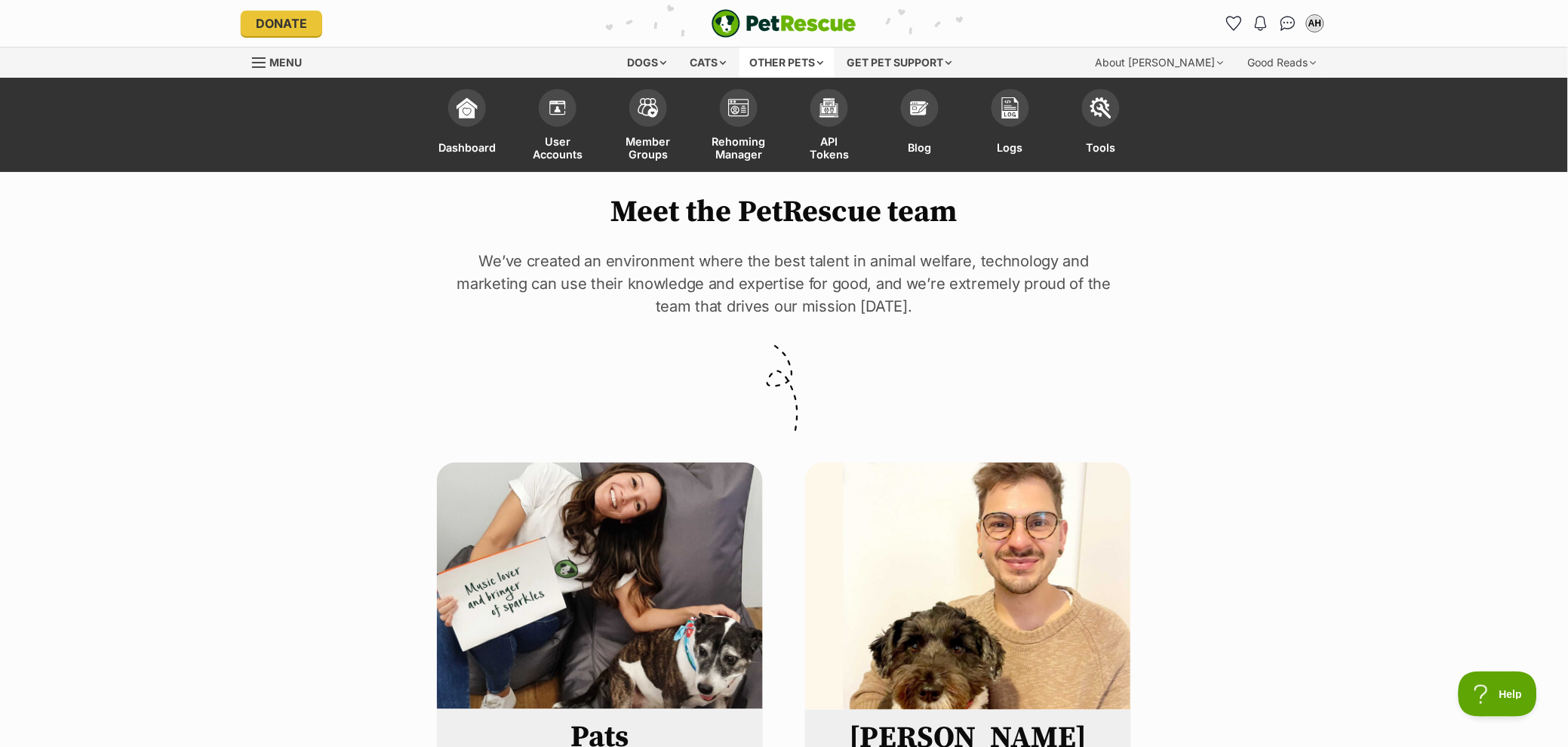
click at [808, 62] on div "Other pets" at bounding box center [787, 62] width 95 height 30
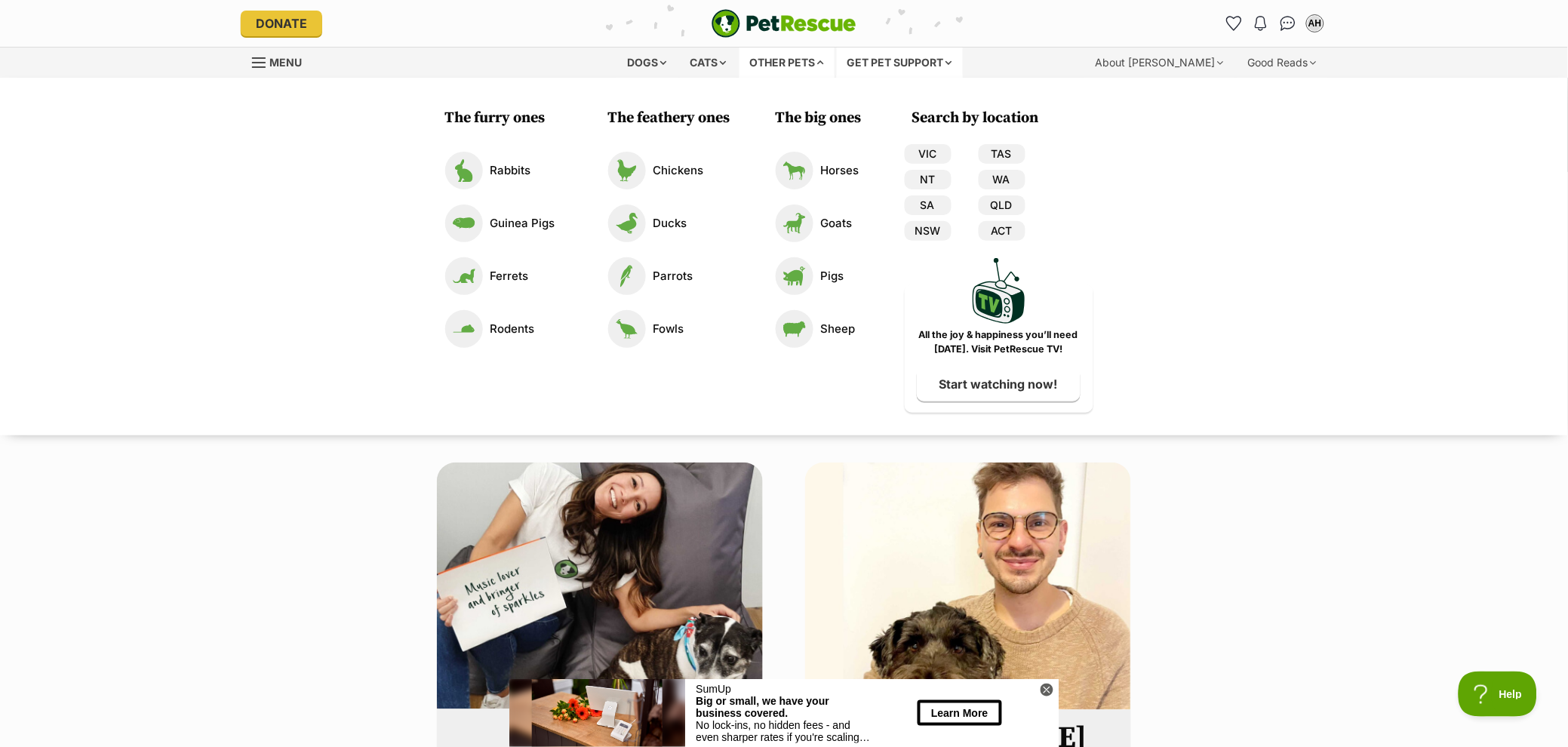
click at [905, 60] on div "Get pet support" at bounding box center [900, 62] width 126 height 30
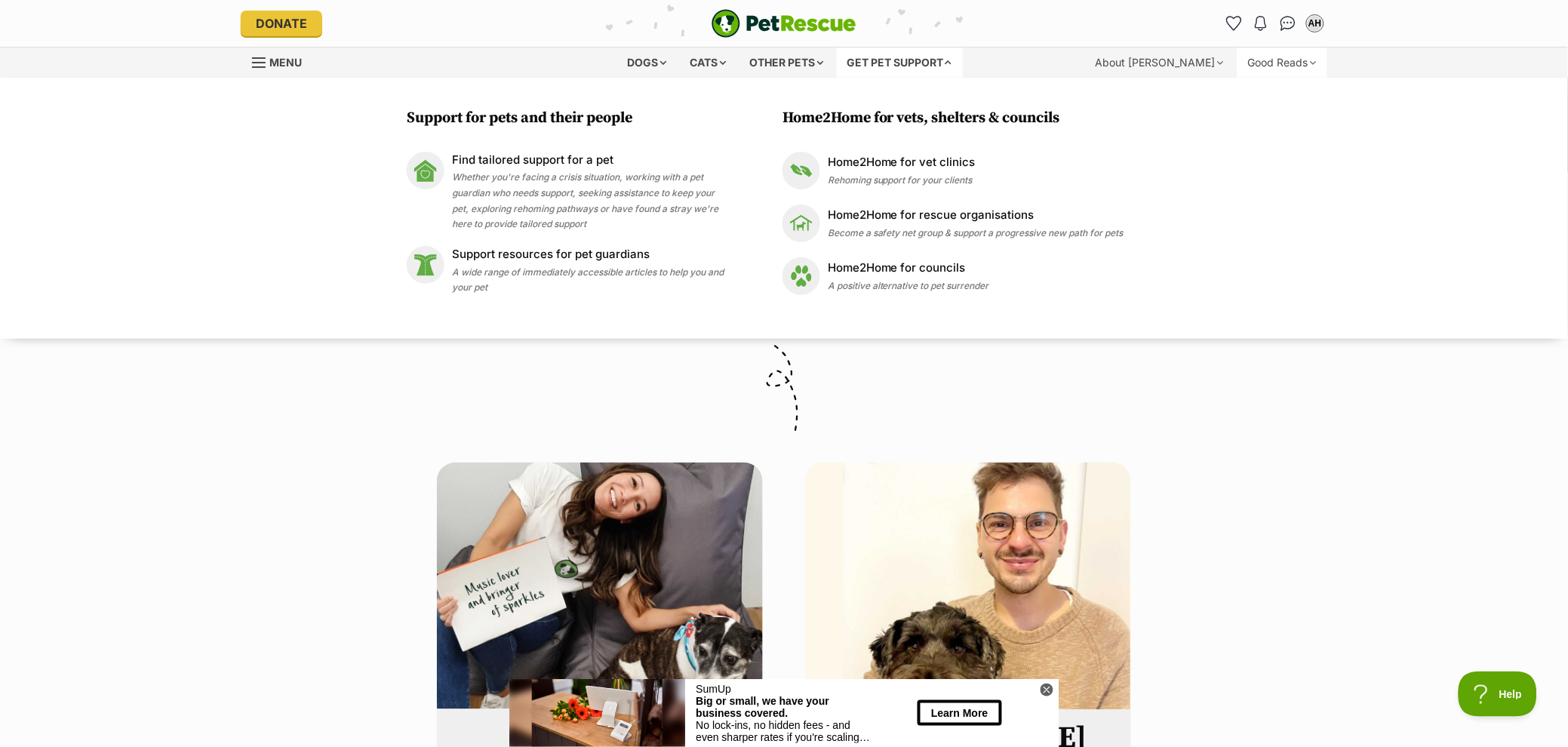
click at [1269, 63] on div "Good Reads" at bounding box center [1282, 62] width 89 height 30
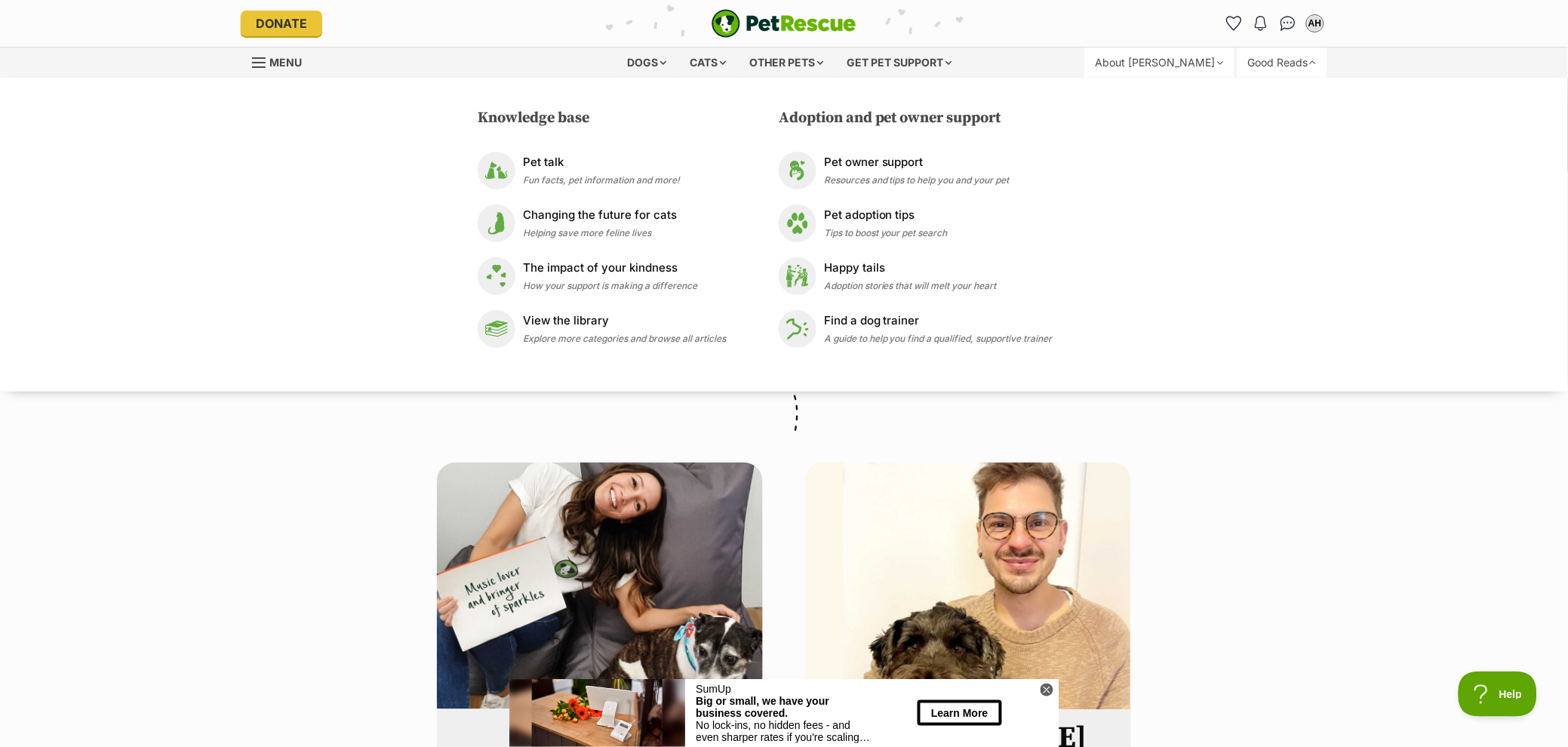
click at [1186, 66] on div "About [PERSON_NAME]" at bounding box center [1160, 62] width 149 height 30
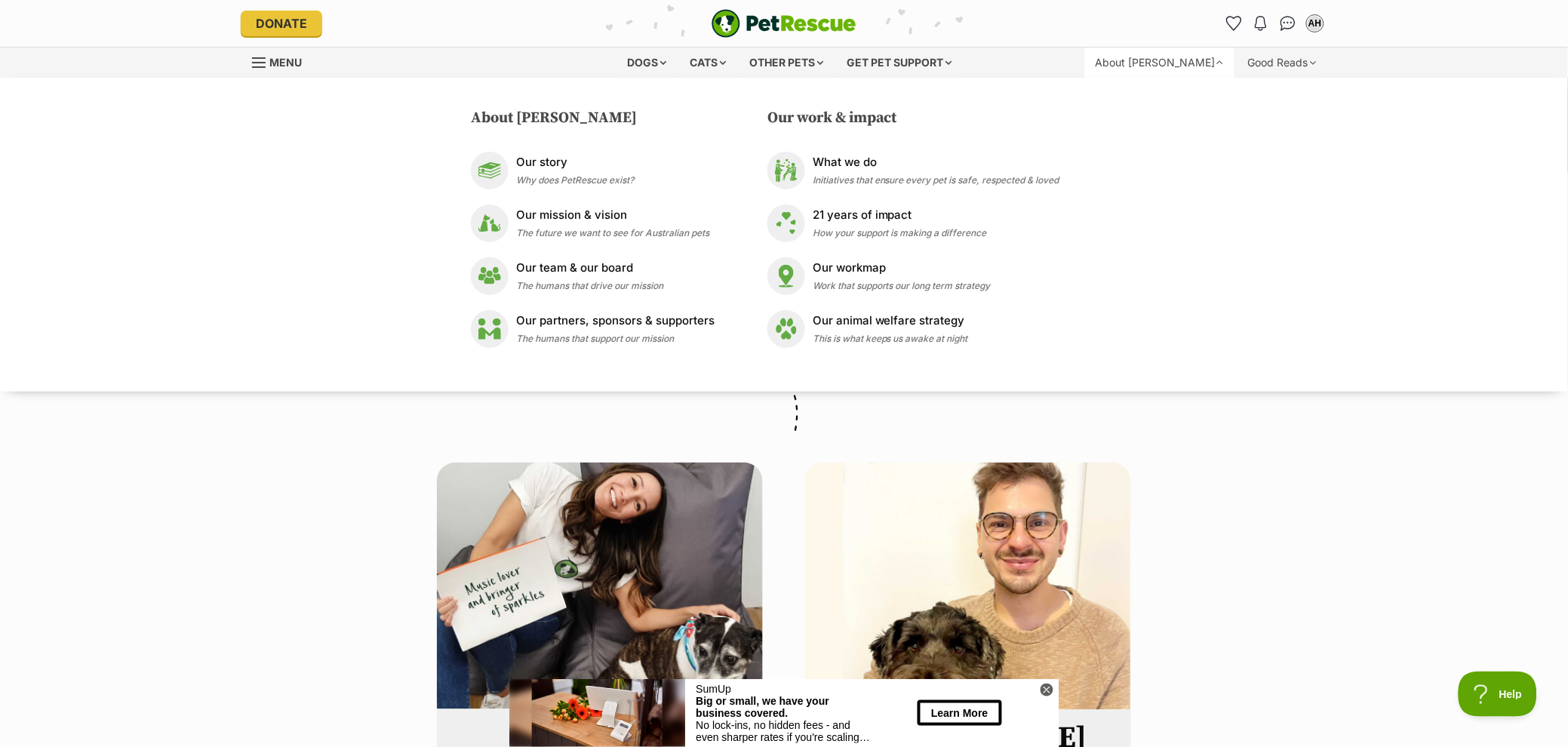
click at [730, 30] on img "PetRescue" at bounding box center [784, 24] width 145 height 29
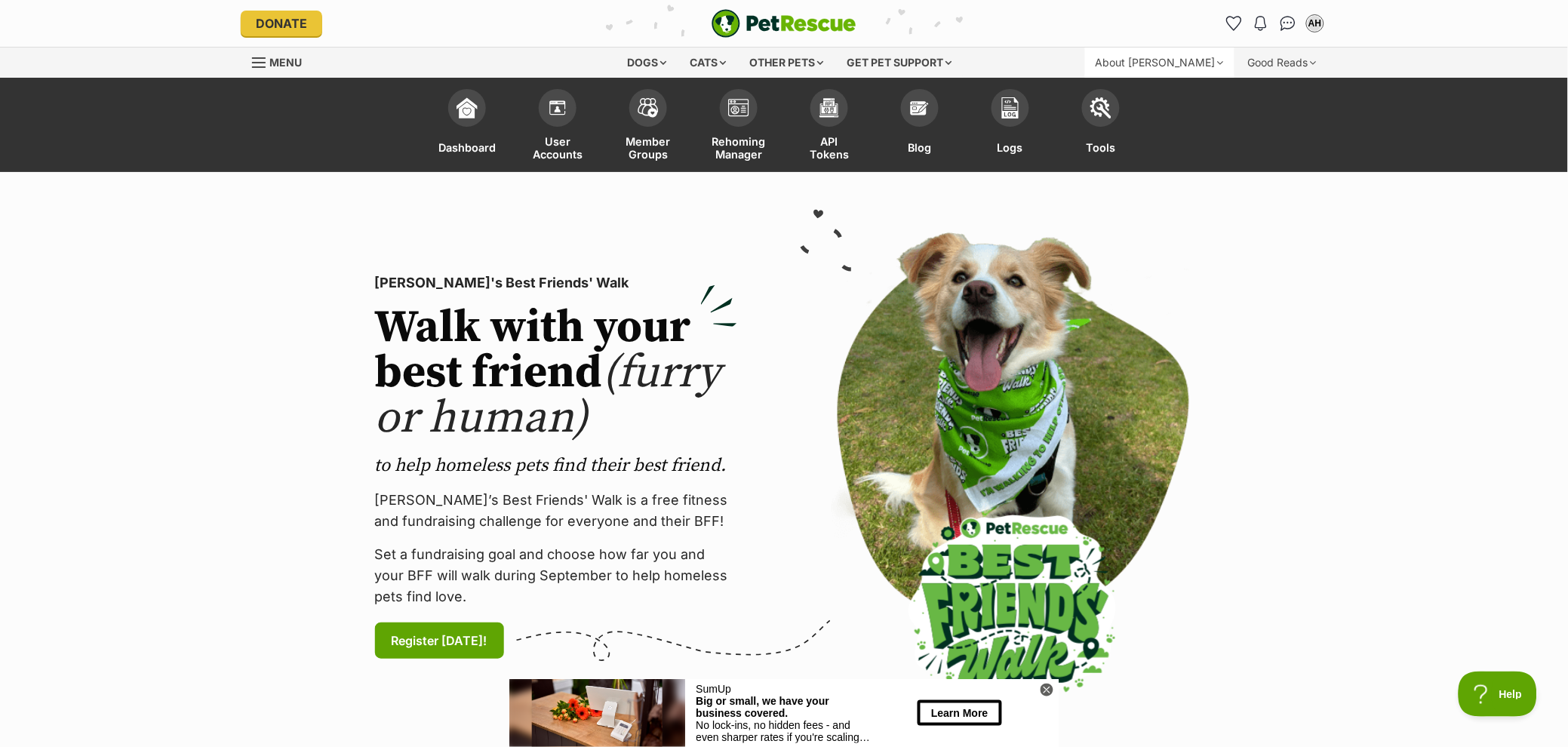
click at [1183, 62] on div "About [PERSON_NAME]" at bounding box center [1160, 62] width 149 height 30
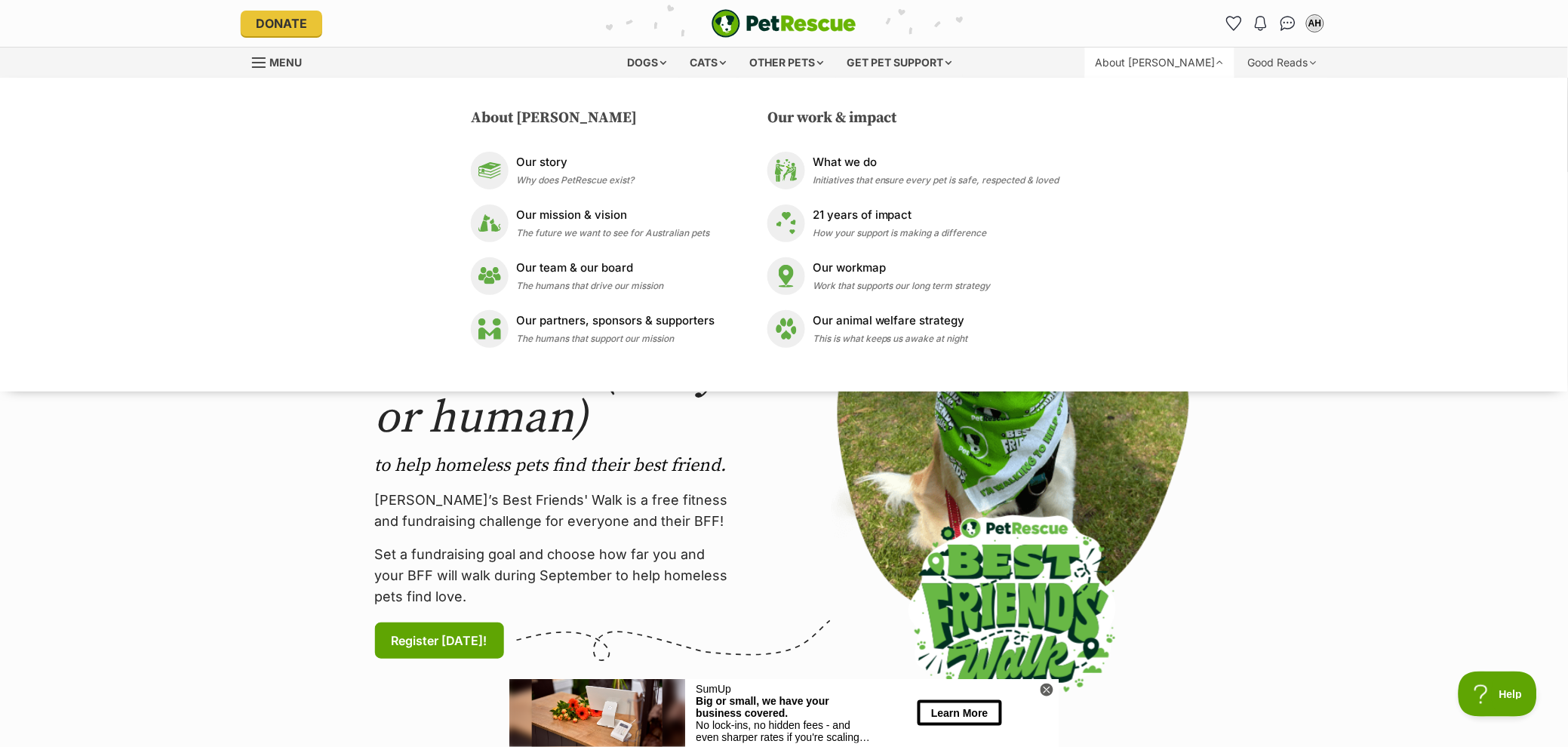
click at [1437, 515] on section "PetRescue's Best Friends' Walk Walk with your best friend (furry or human) to h…" at bounding box center [784, 467] width 1568 height 590
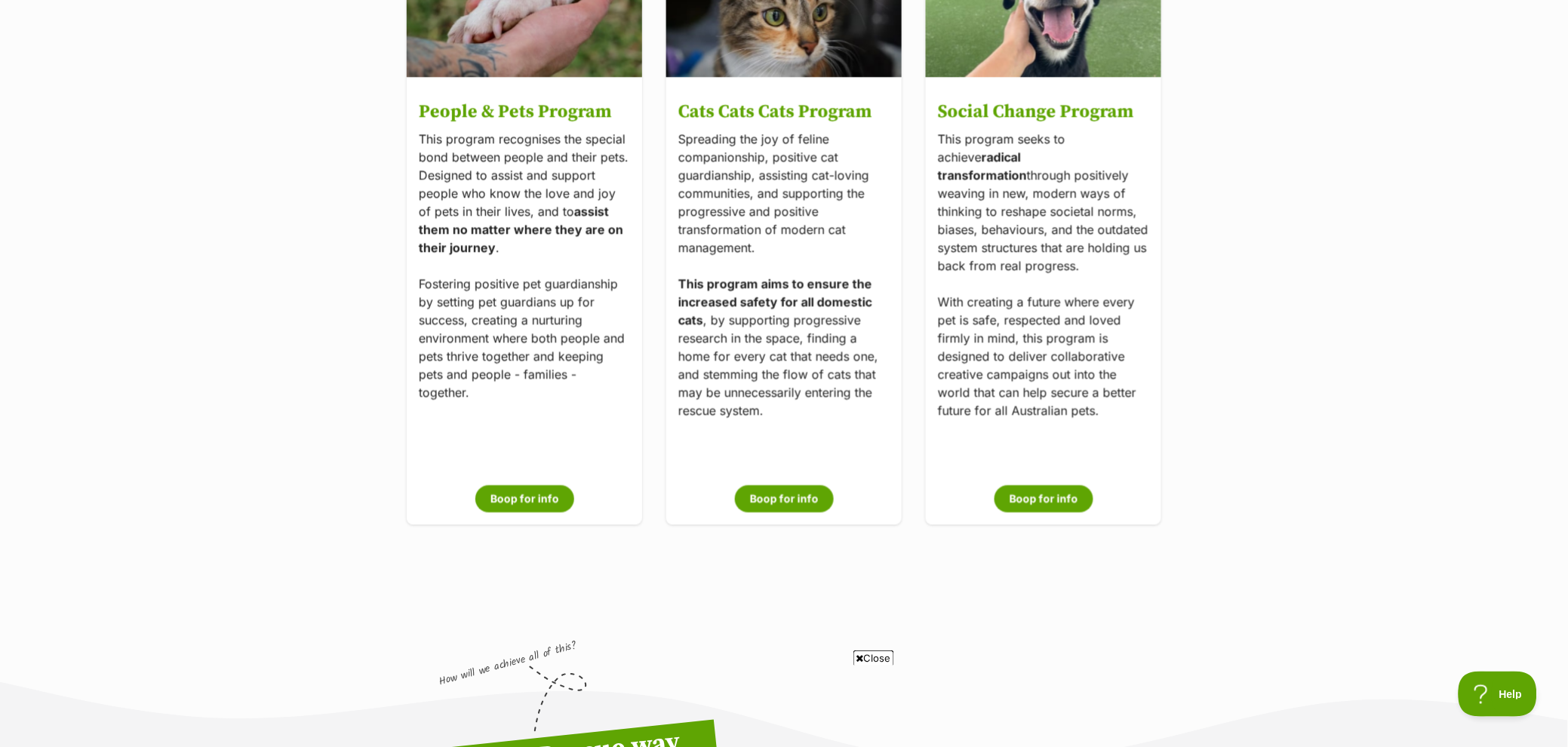
scroll to position [3072, 0]
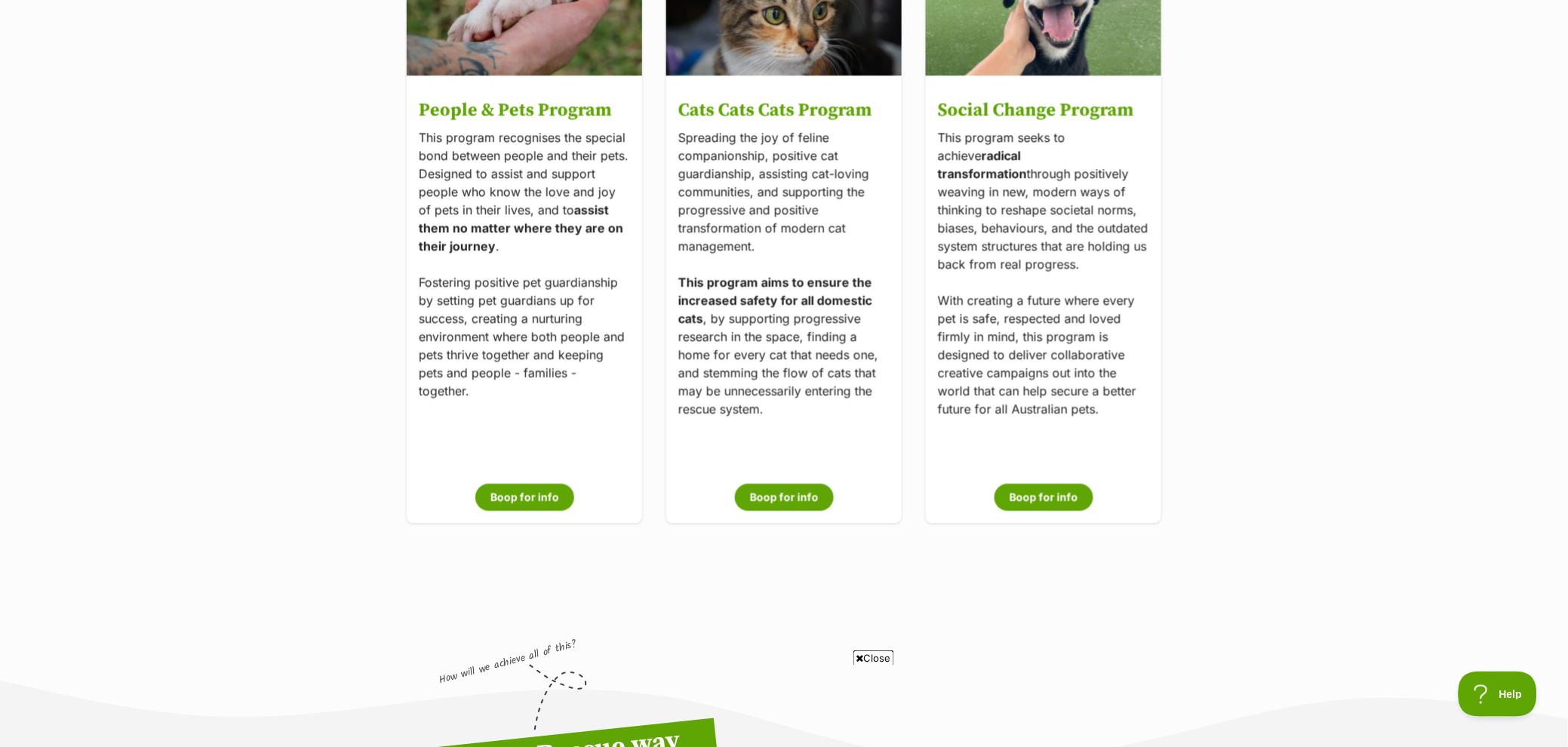
click at [859, 661] on icon at bounding box center [860, 658] width 8 height 10
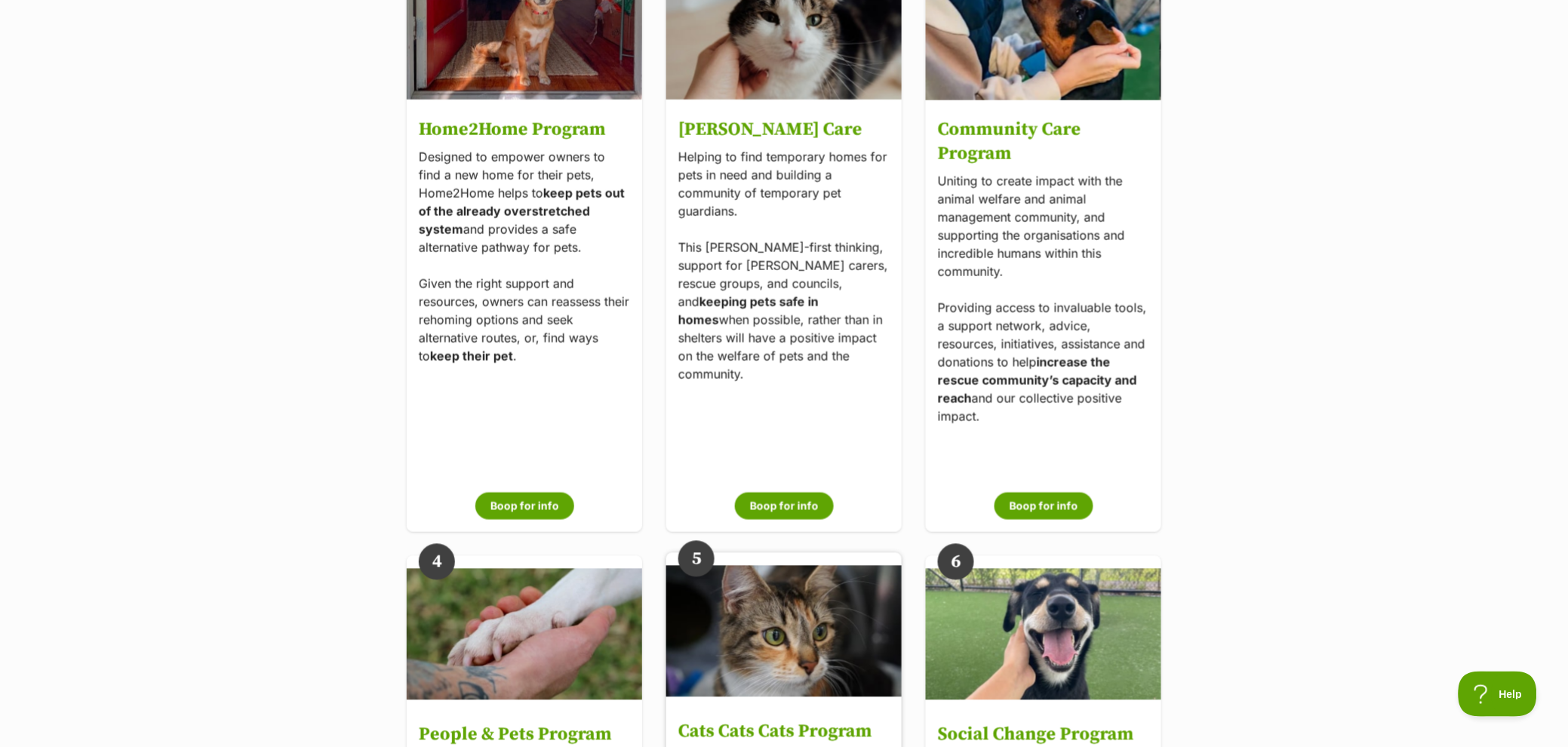
scroll to position [2476, 0]
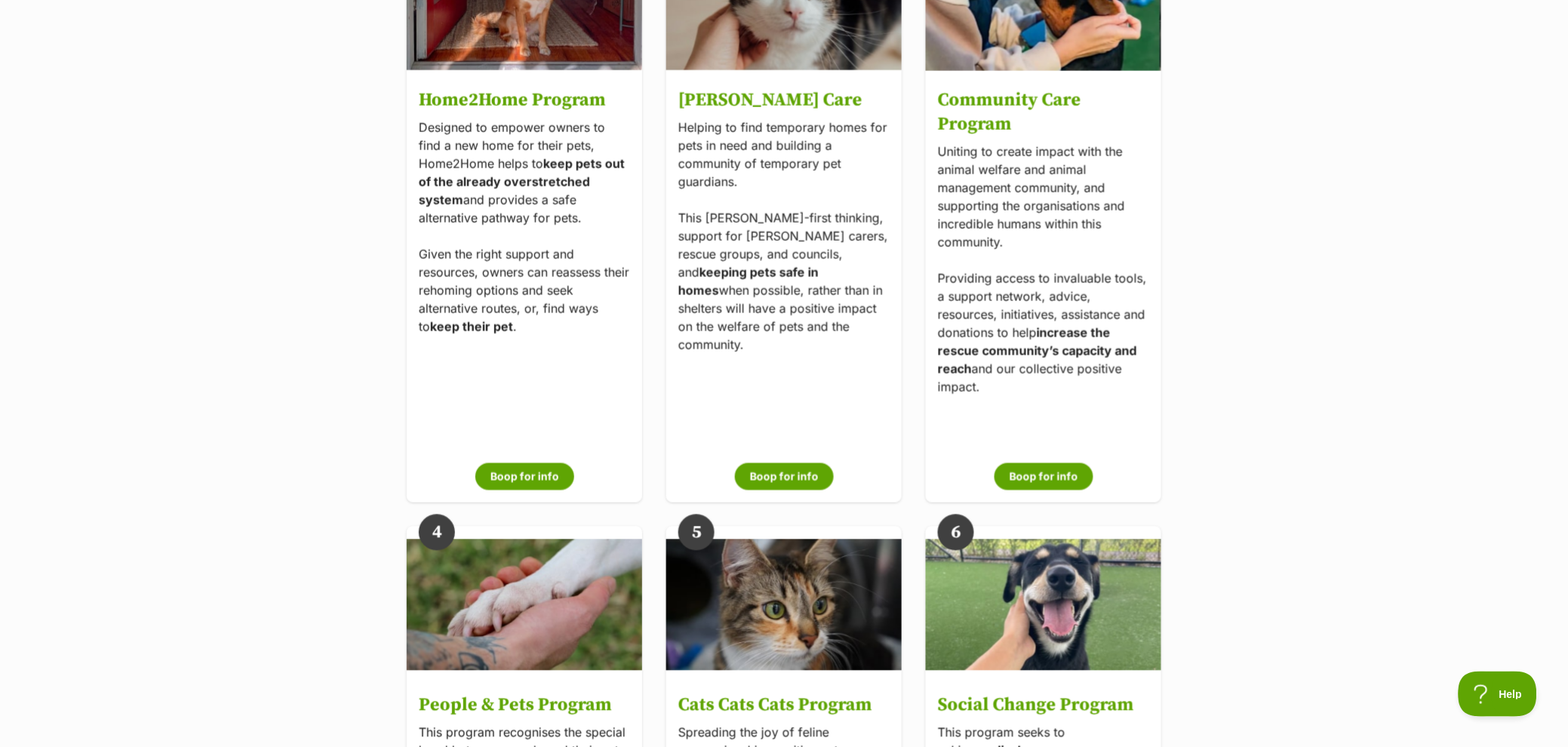
click at [1236, 272] on main "PetRescue is working towards one big, hairy & audacious vision. This is our lon…" at bounding box center [784, 652] width 1568 height 5913
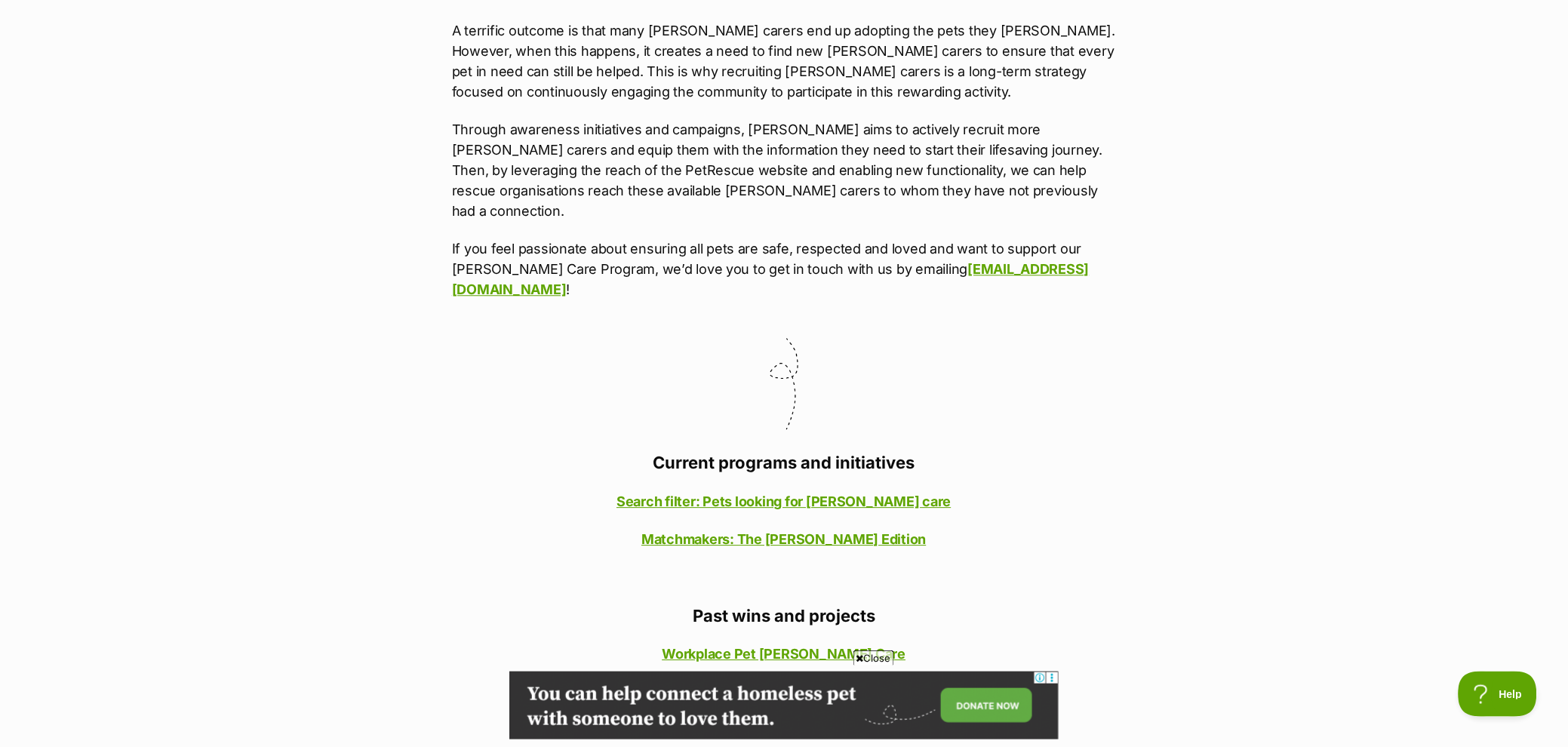
scroll to position [1030, 0]
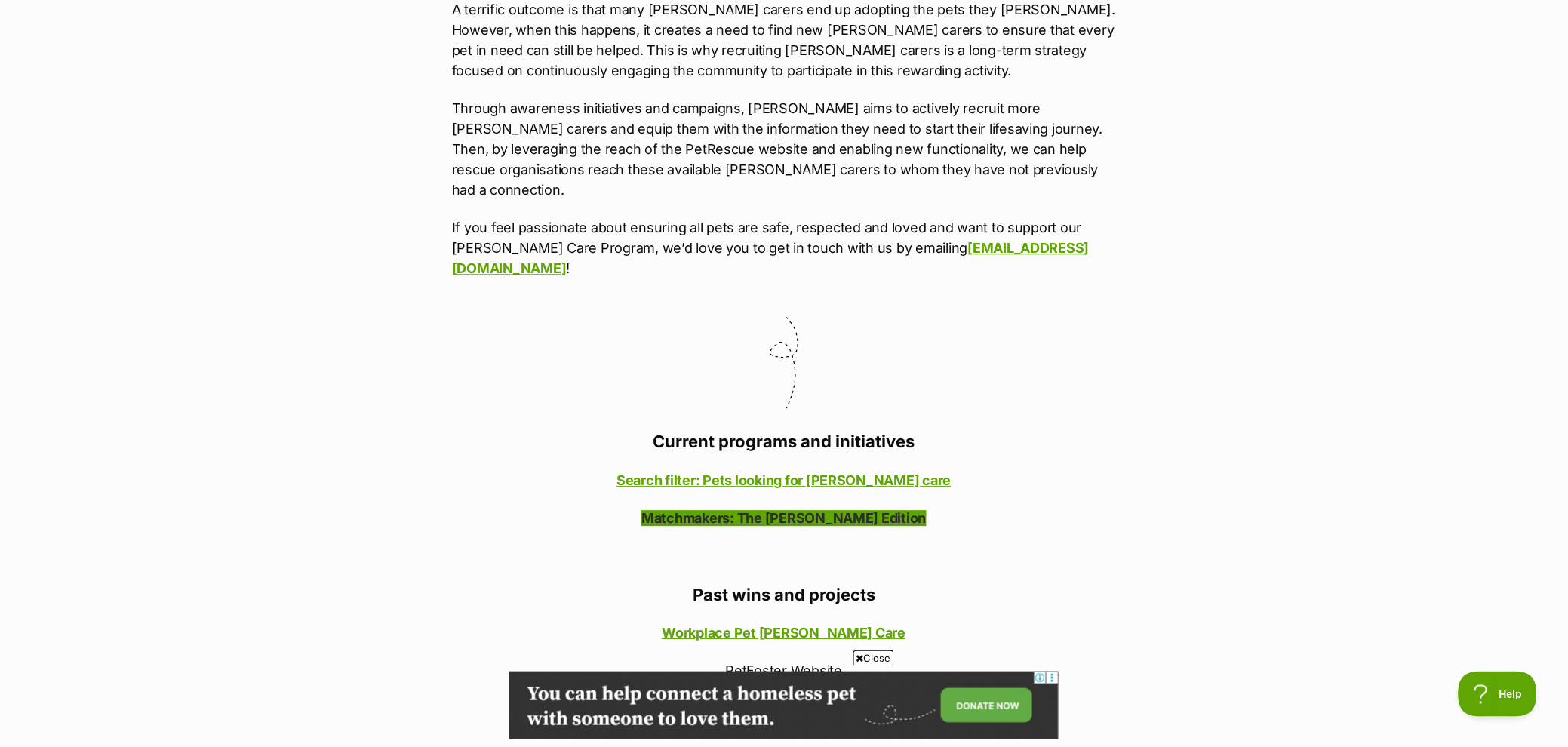
click at [859, 510] on link "Matchmakers: The [PERSON_NAME] Edition" at bounding box center [783, 517] width 284 height 16
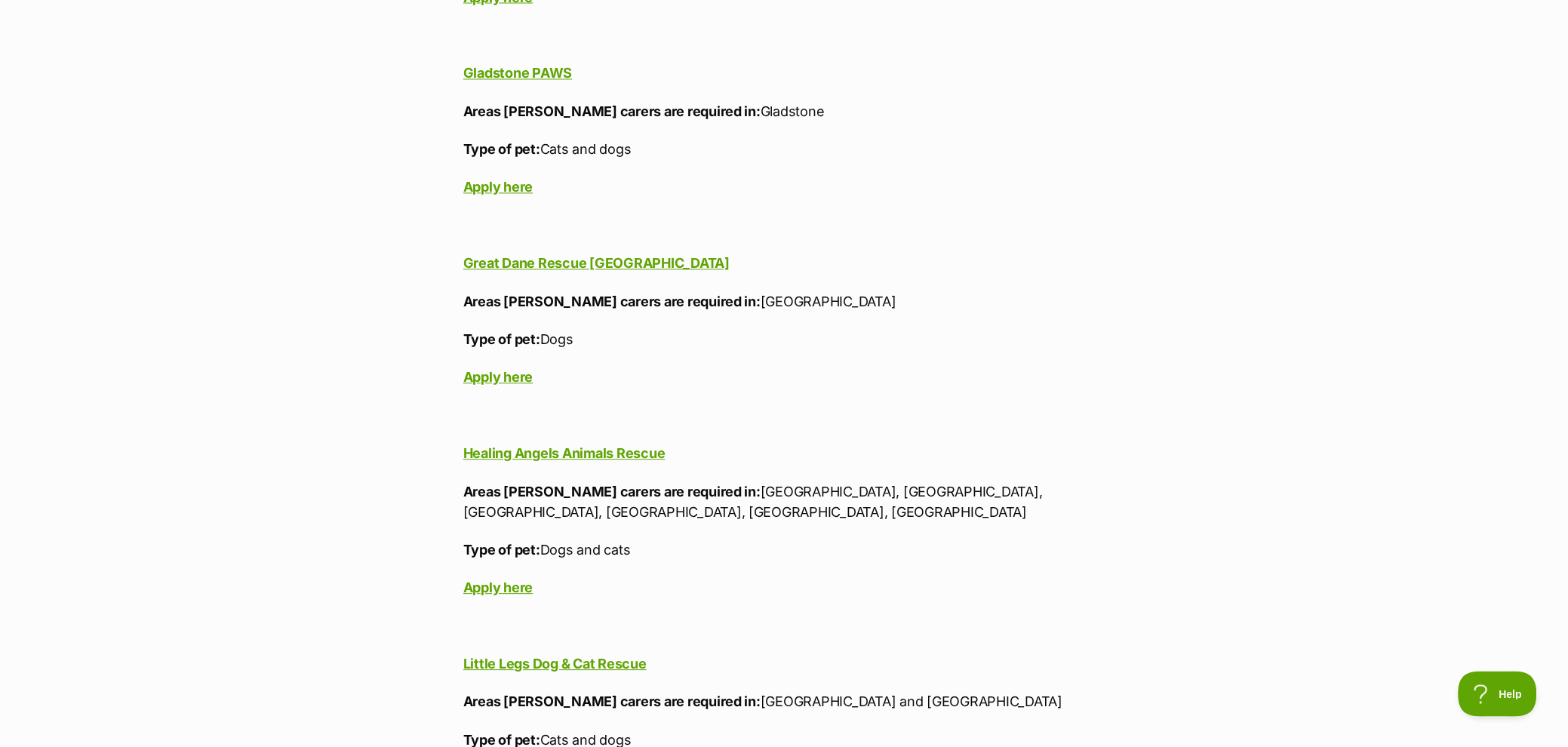
scroll to position [9059, 0]
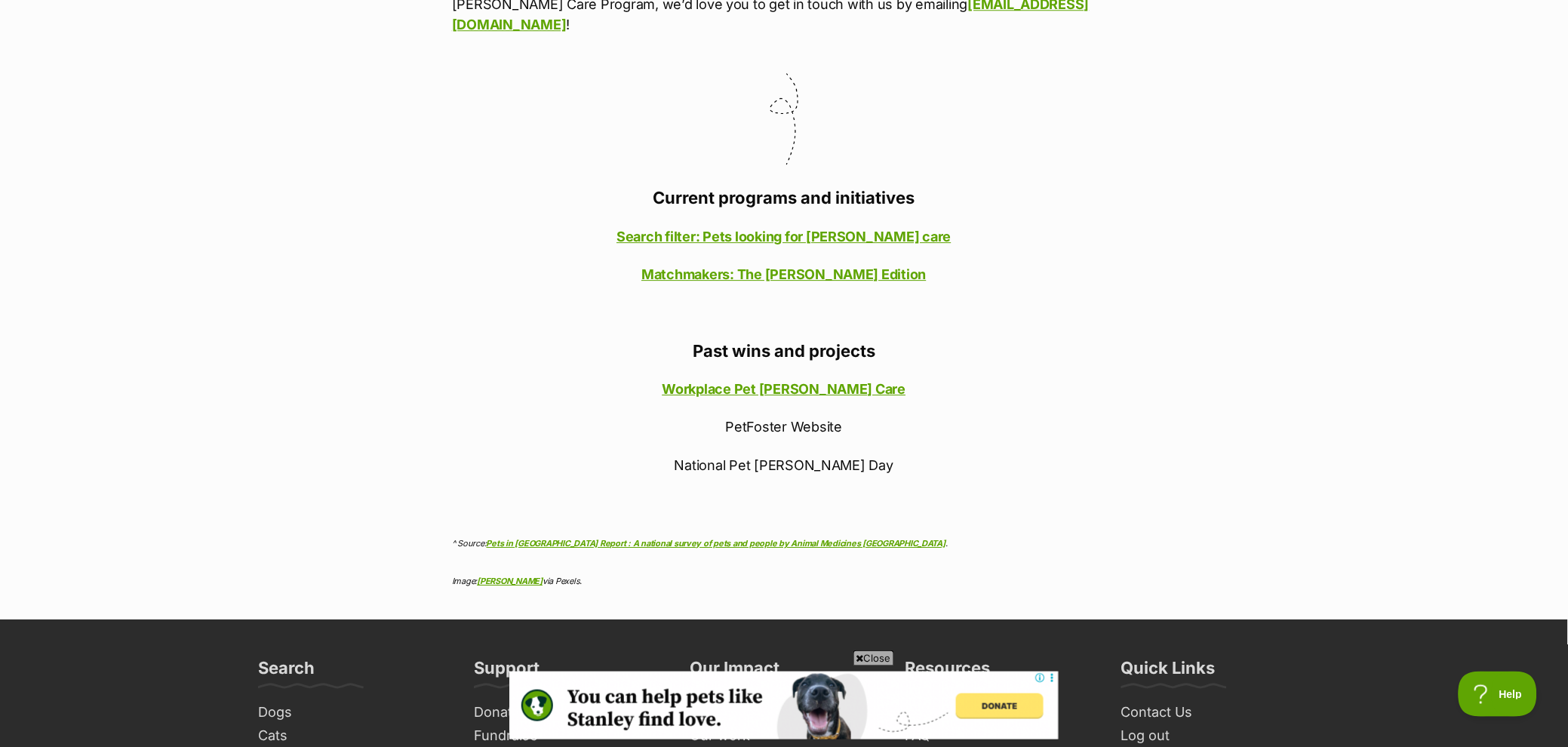
scroll to position [1279, 0]
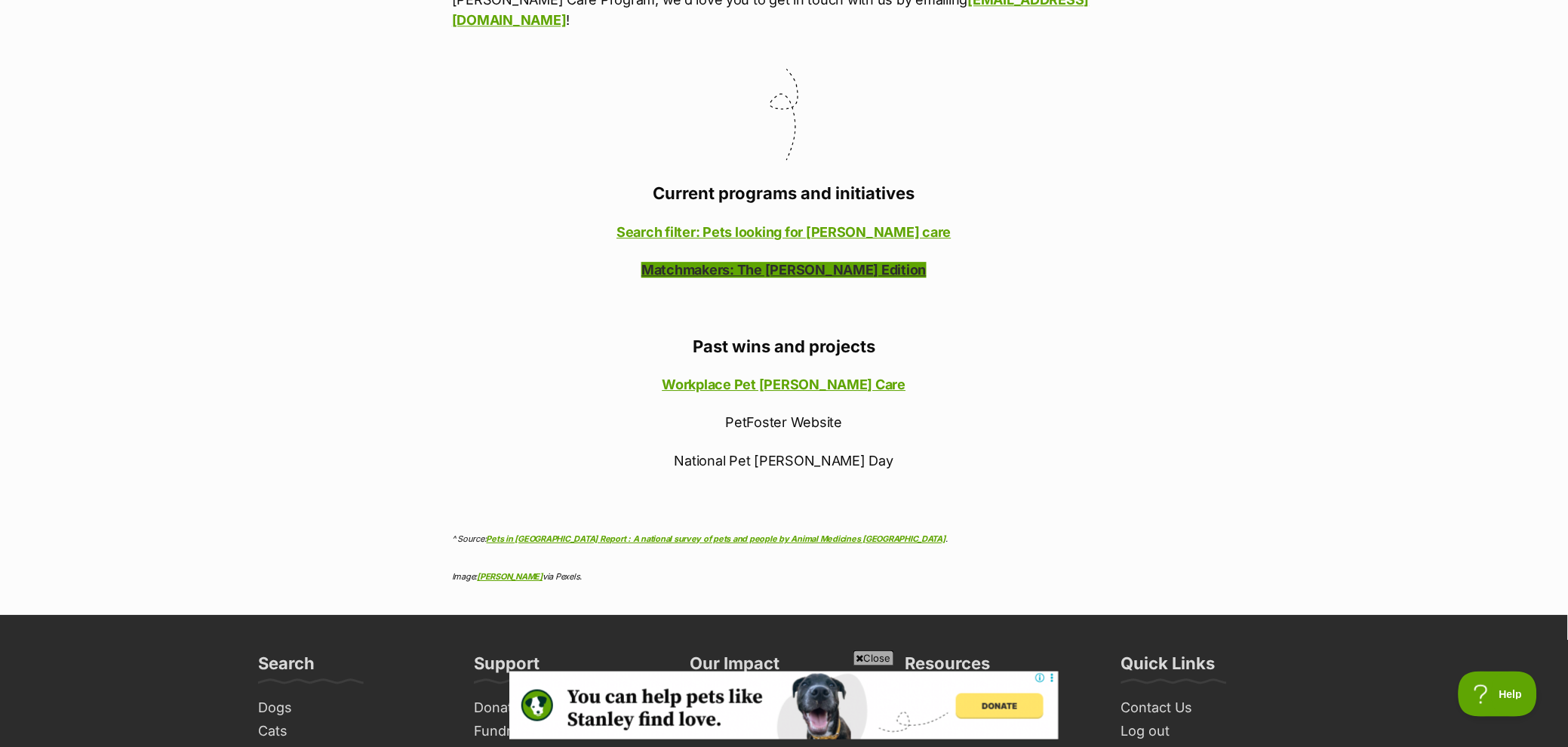
click at [819, 262] on link "Matchmakers: The Foster Edition" at bounding box center [783, 269] width 284 height 16
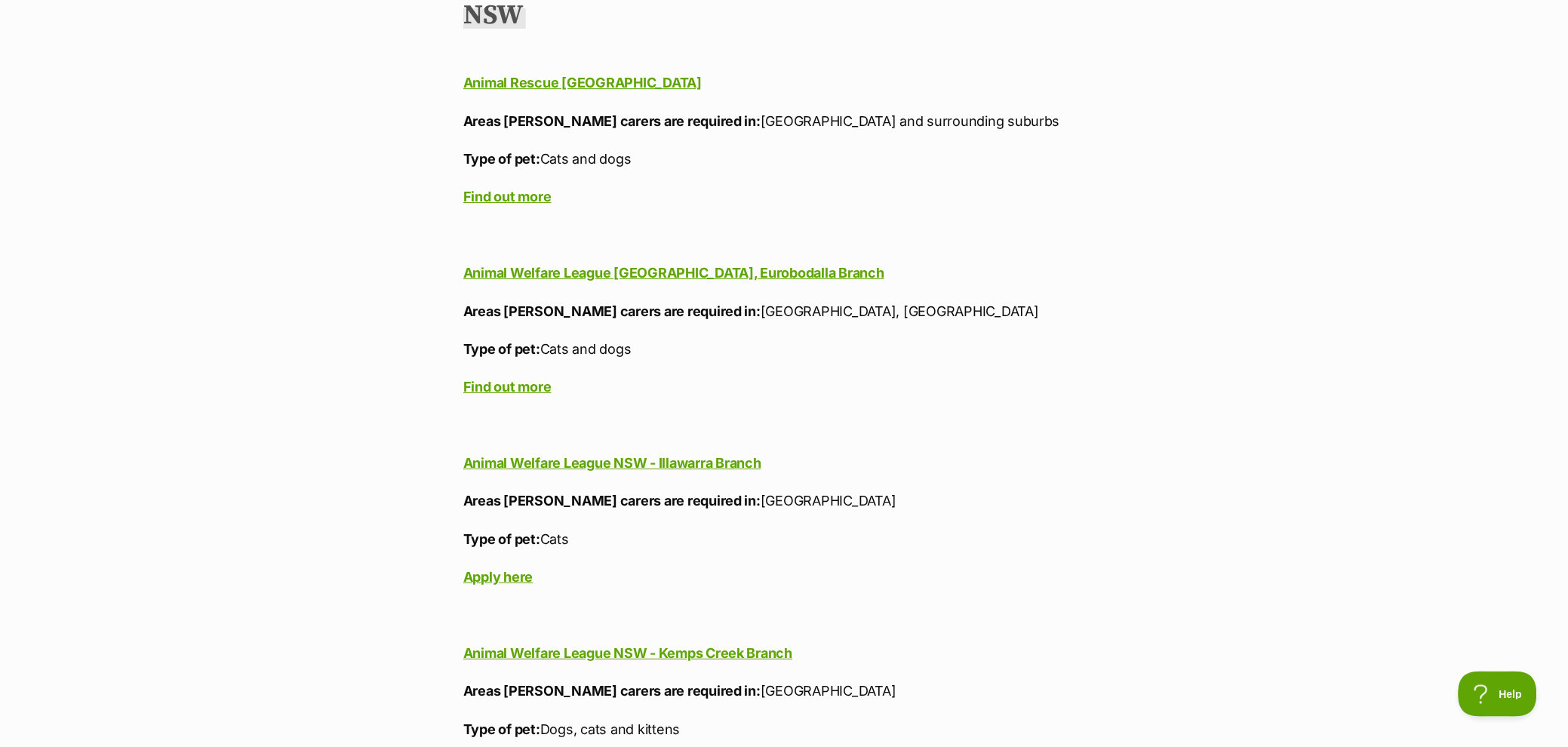
scroll to position [1122, 0]
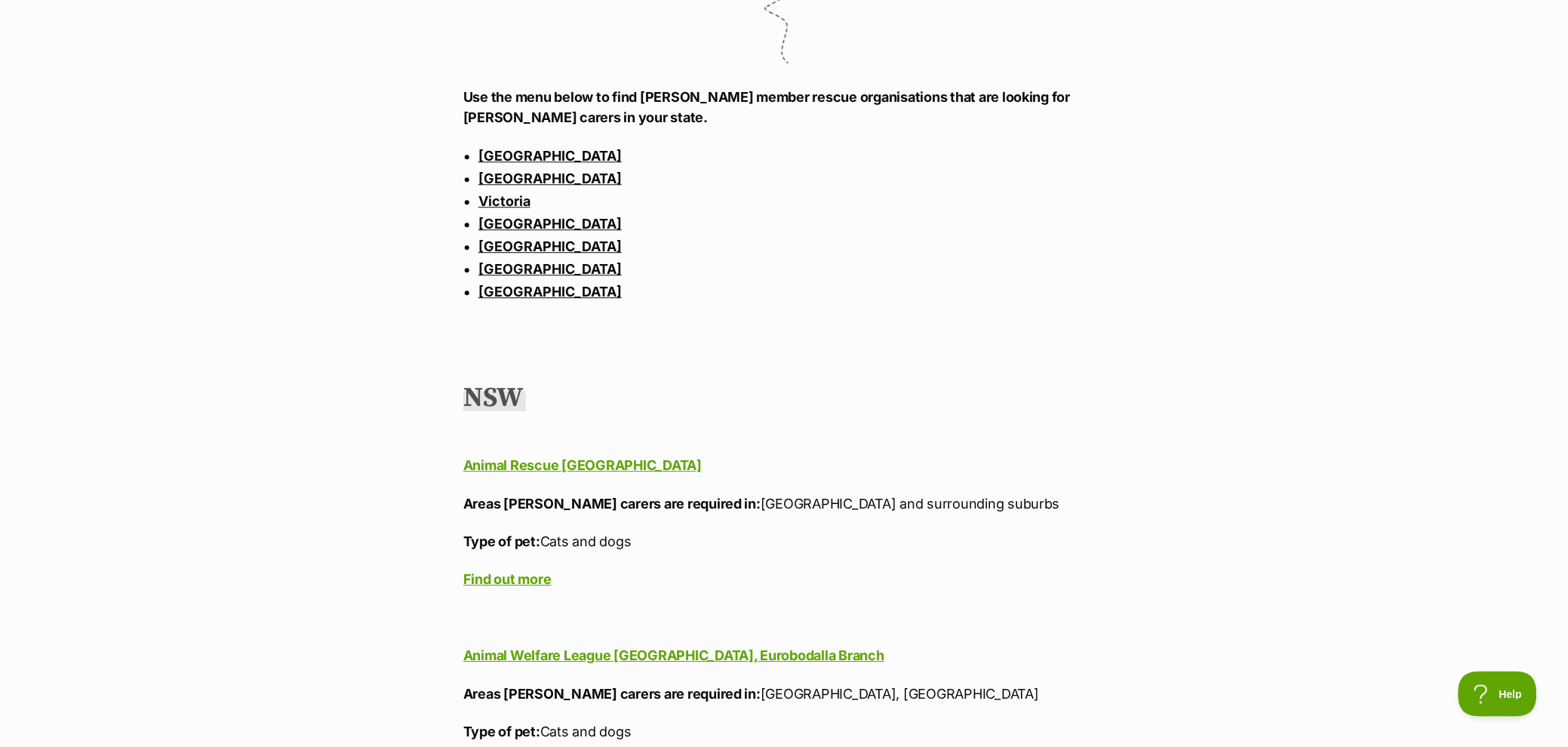
click at [542, 181] on link "Queensland" at bounding box center [550, 178] width 143 height 16
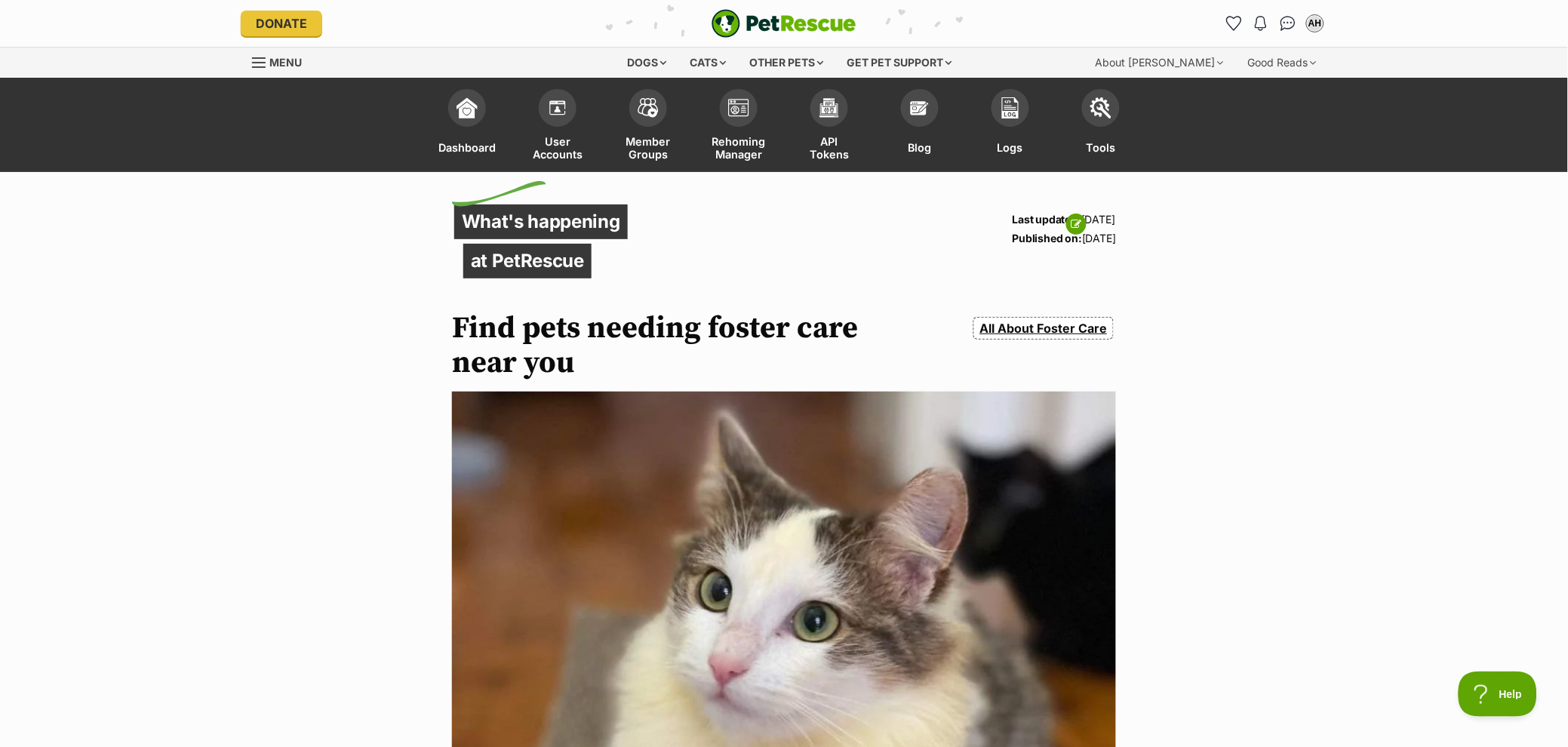
click at [1065, 327] on link "All About Foster Care" at bounding box center [1043, 328] width 140 height 23
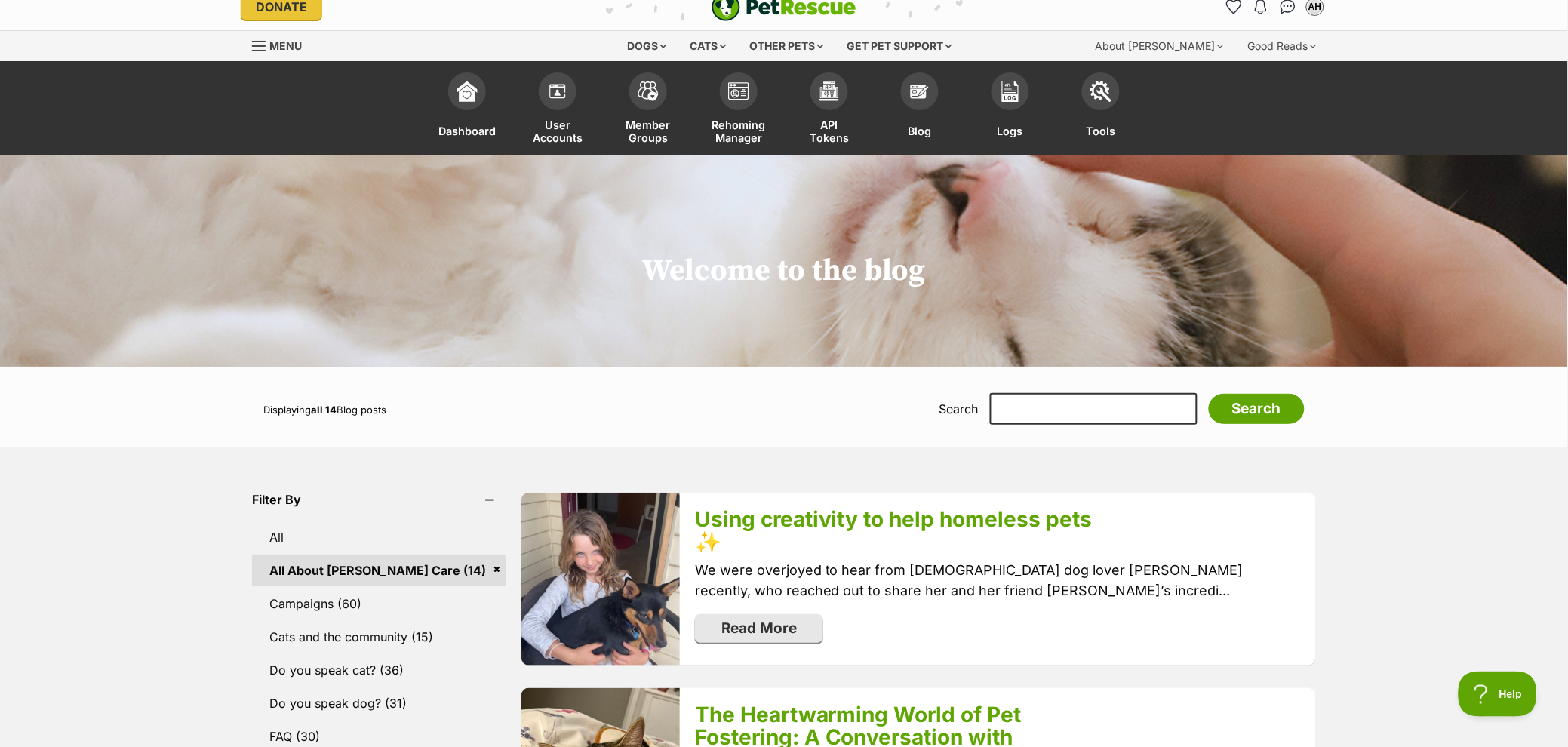
scroll to position [153, 0]
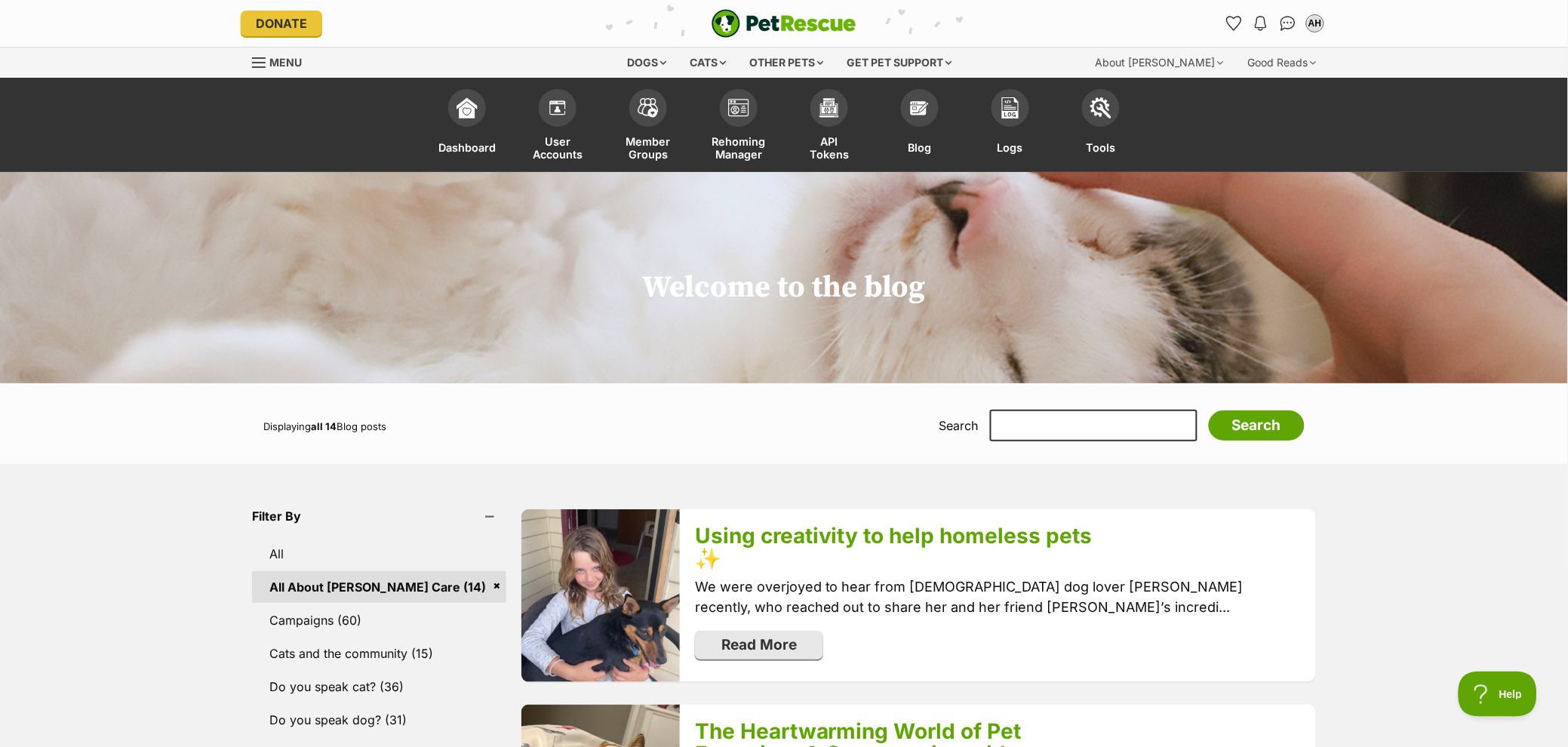
scroll to position [0, 0]
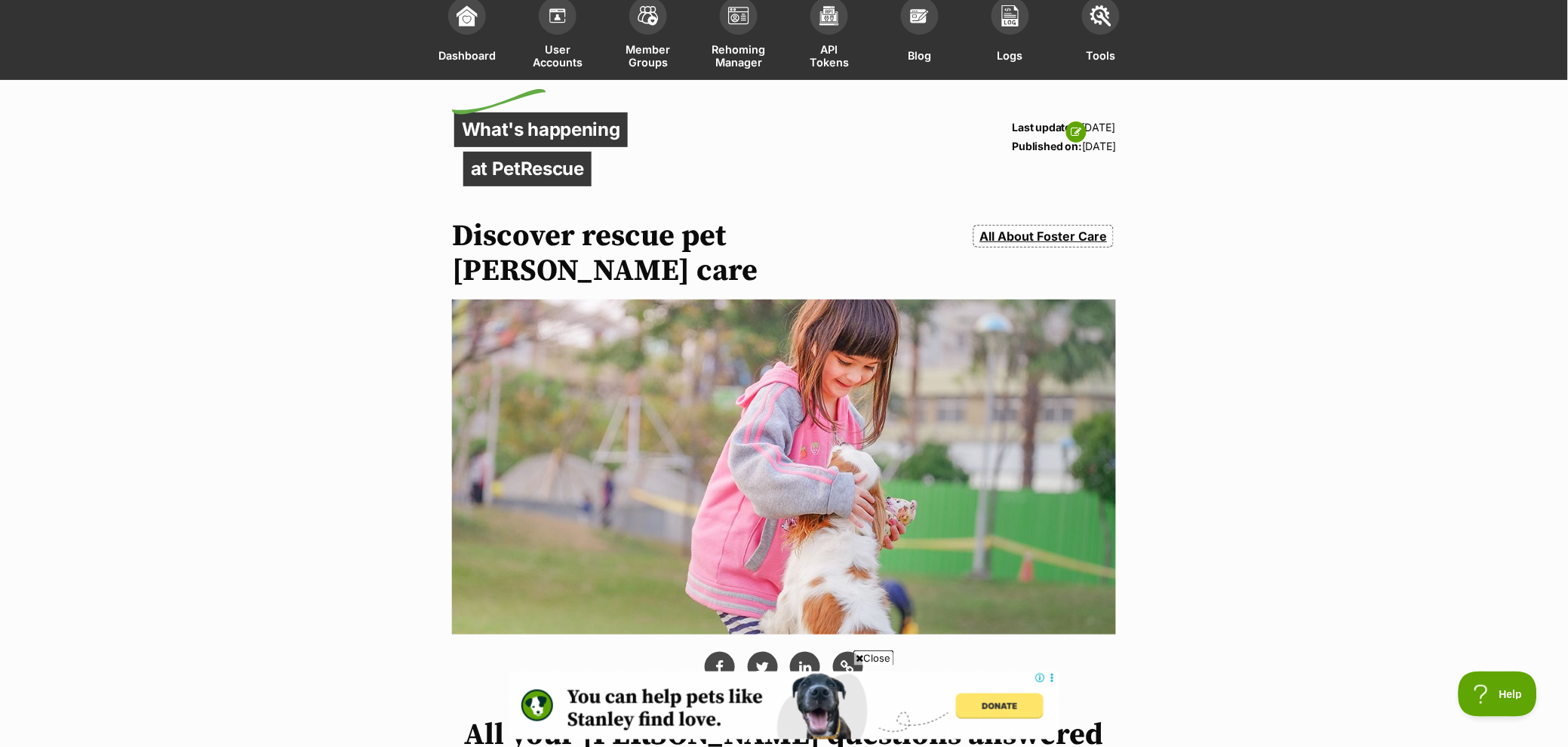
scroll to position [71, 0]
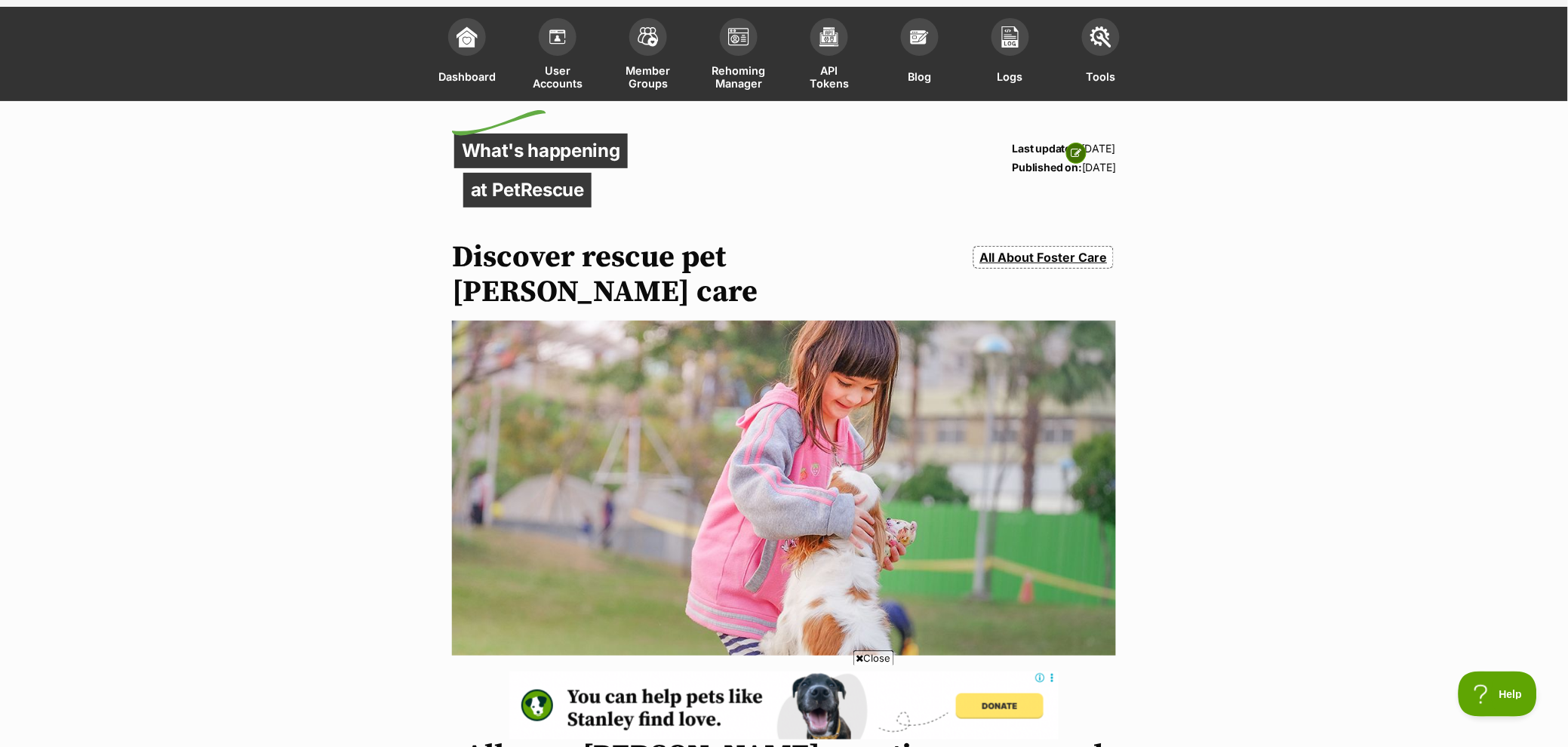
click at [1082, 153] on link at bounding box center [1076, 153] width 20 height 21
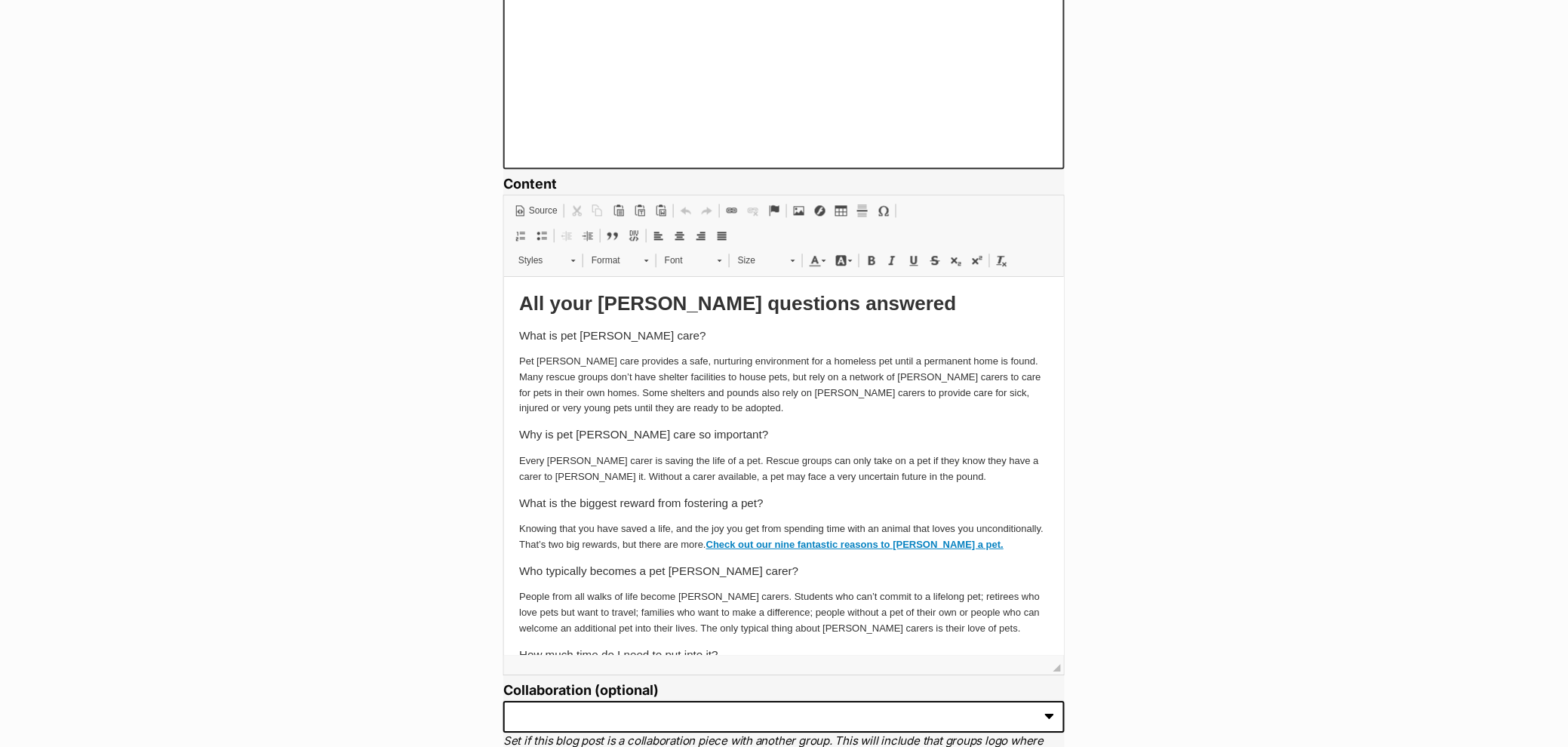
scroll to position [966, 0]
click at [899, 468] on p "Every foster carer is saving the life of a pet. Rescue groups can only take on …" at bounding box center [783, 468] width 530 height 32
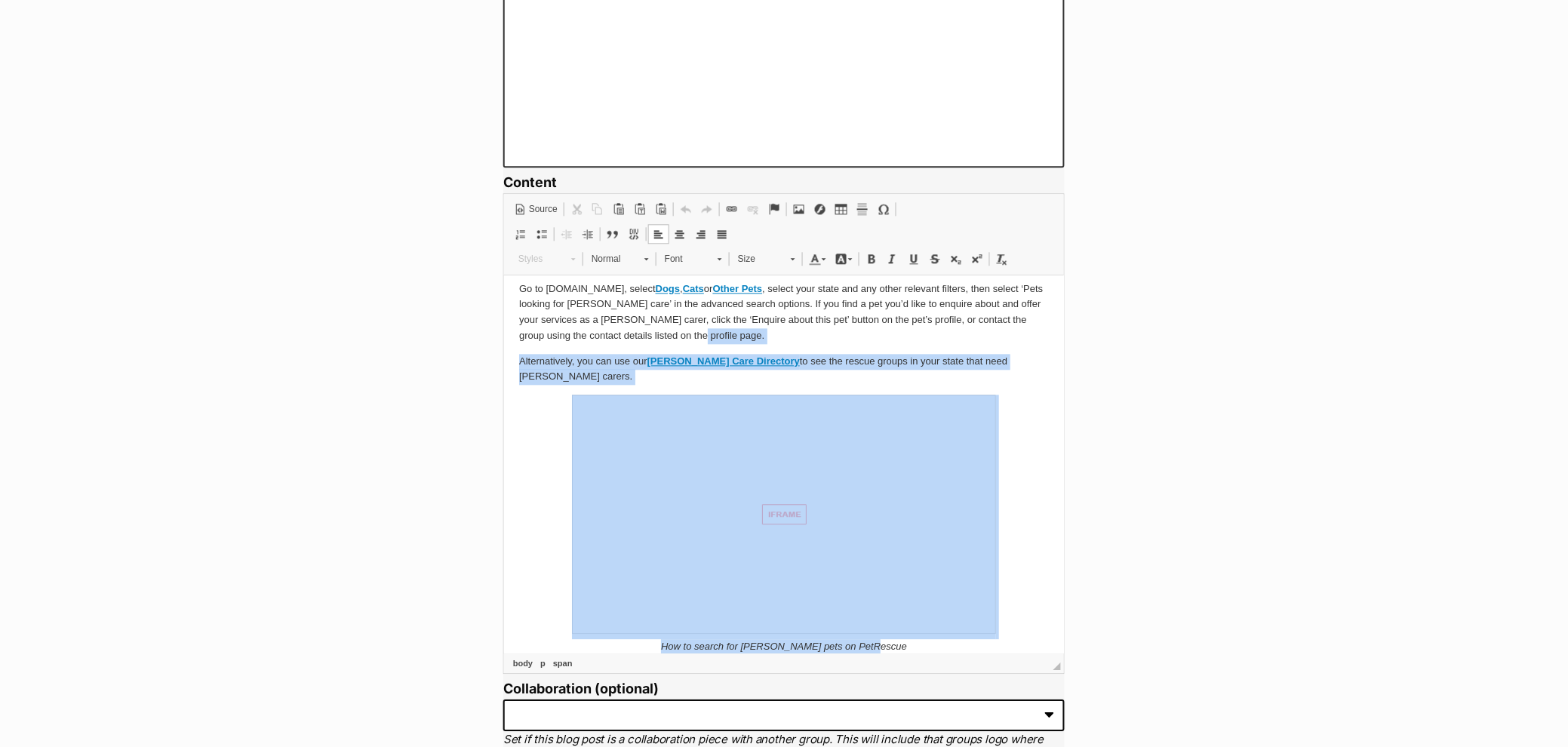
drag, startPoint x: 721, startPoint y: 322, endPoint x: 995, endPoint y: 618, distance: 403.4
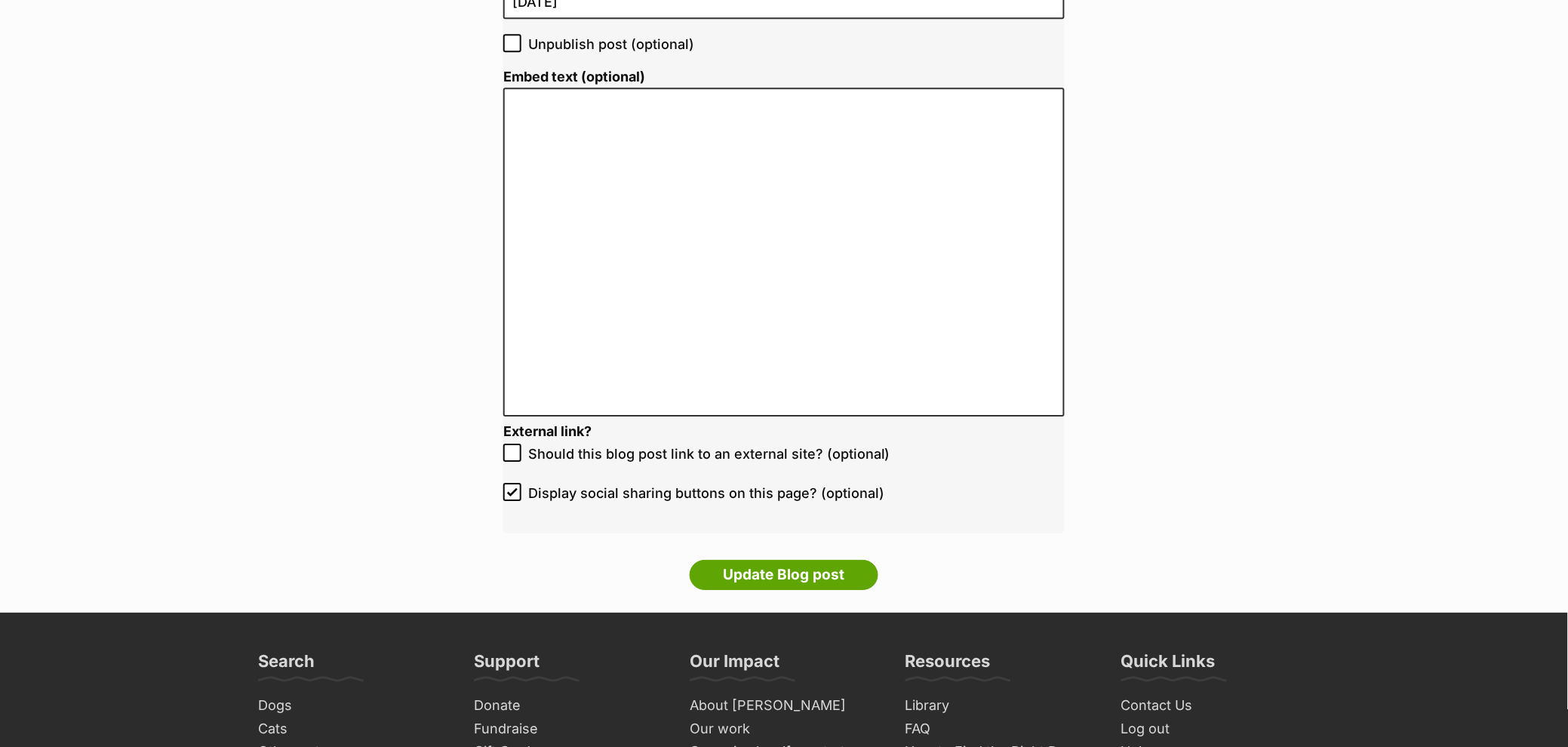
scroll to position [3232, 0]
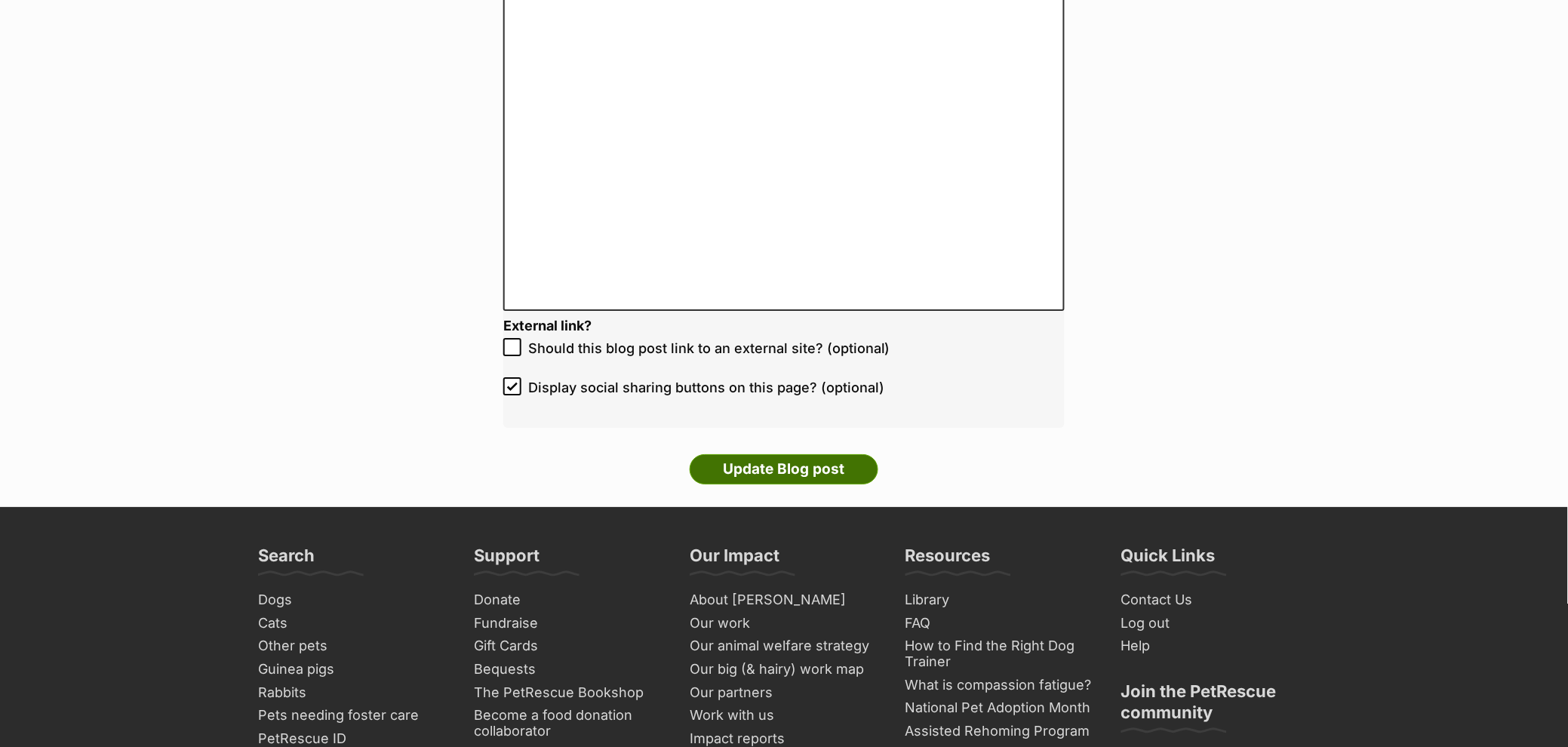
click at [798, 468] on input "Update Blog post" at bounding box center [784, 469] width 189 height 30
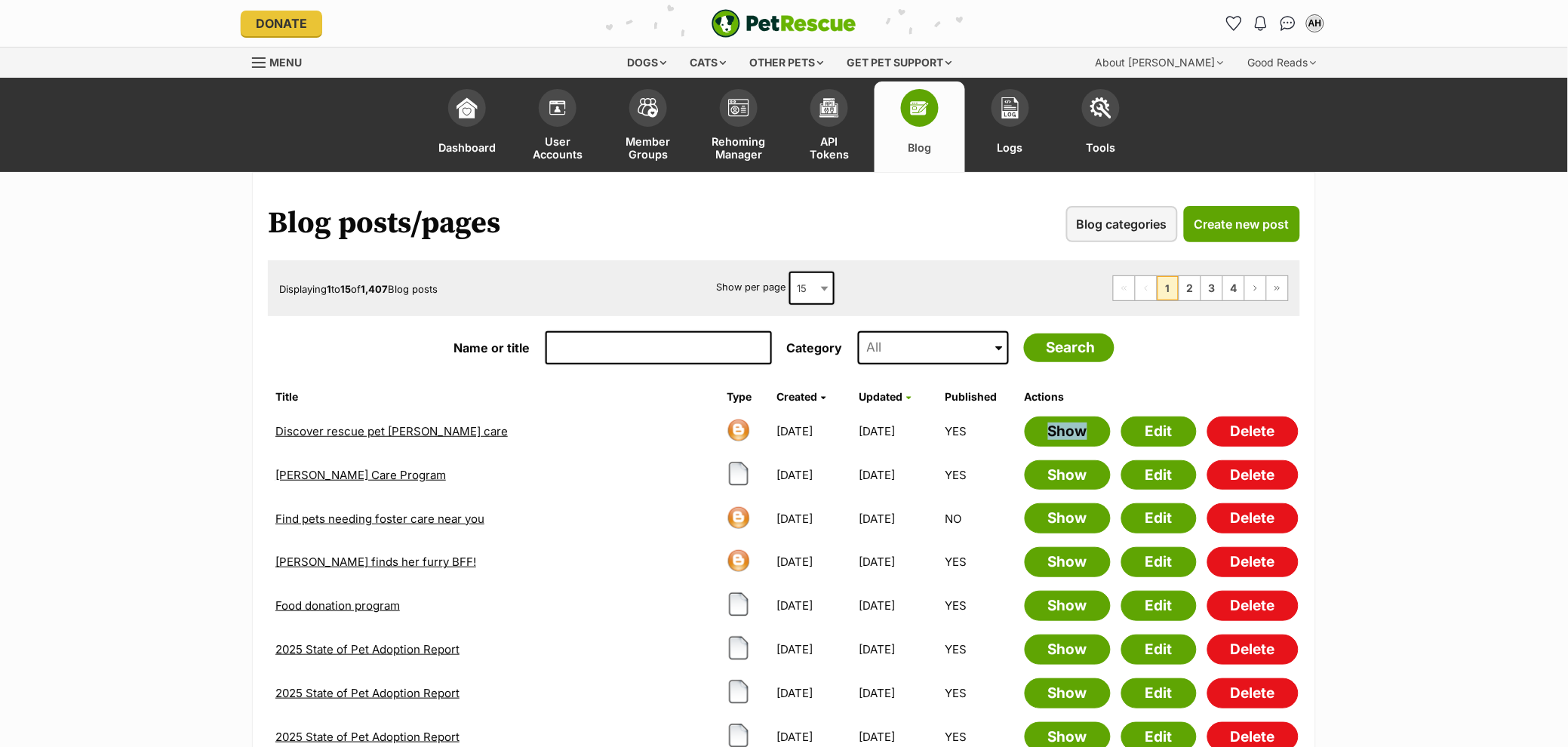
click at [268, 67] on link "Menu" at bounding box center [283, 61] width 61 height 27
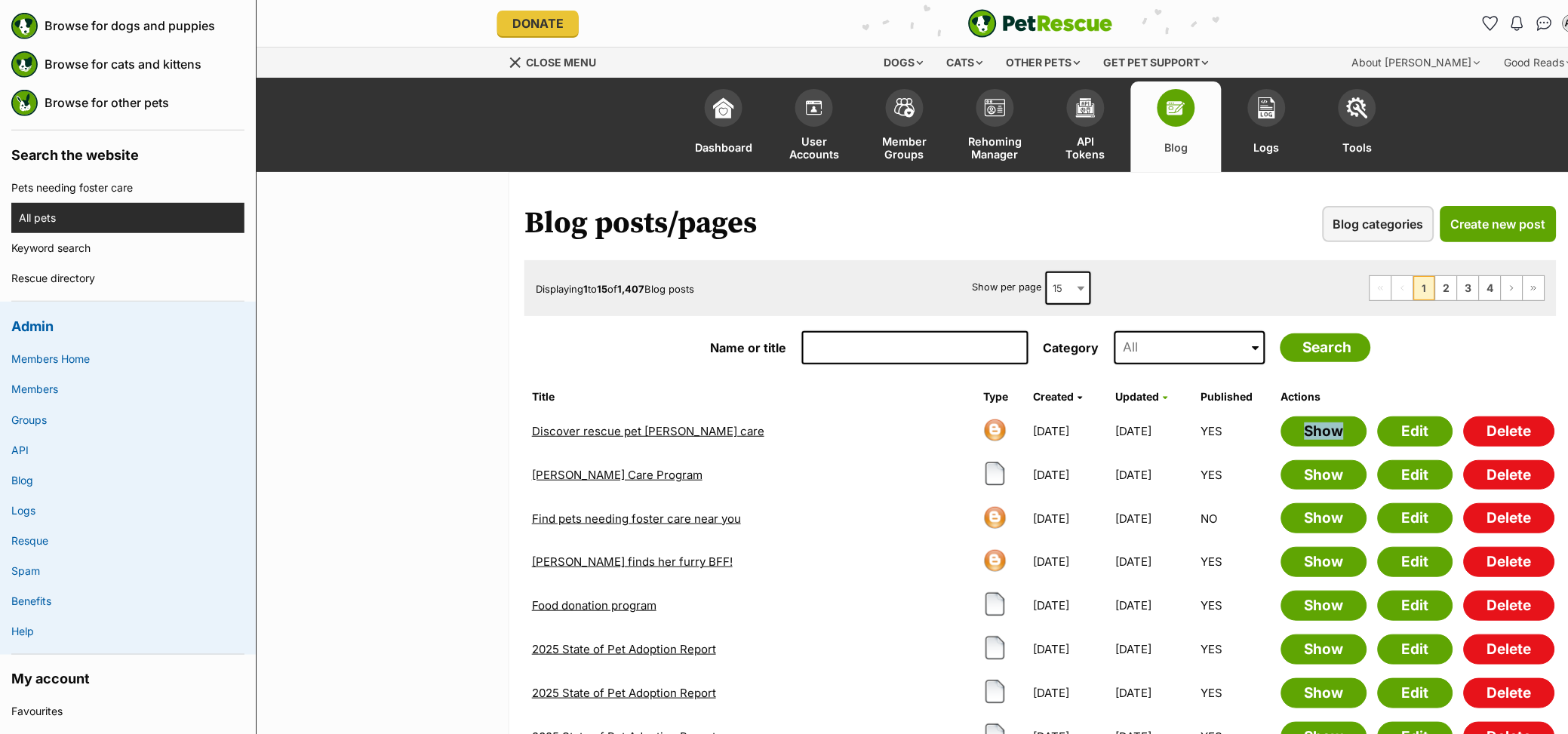
scroll to position [198, 0]
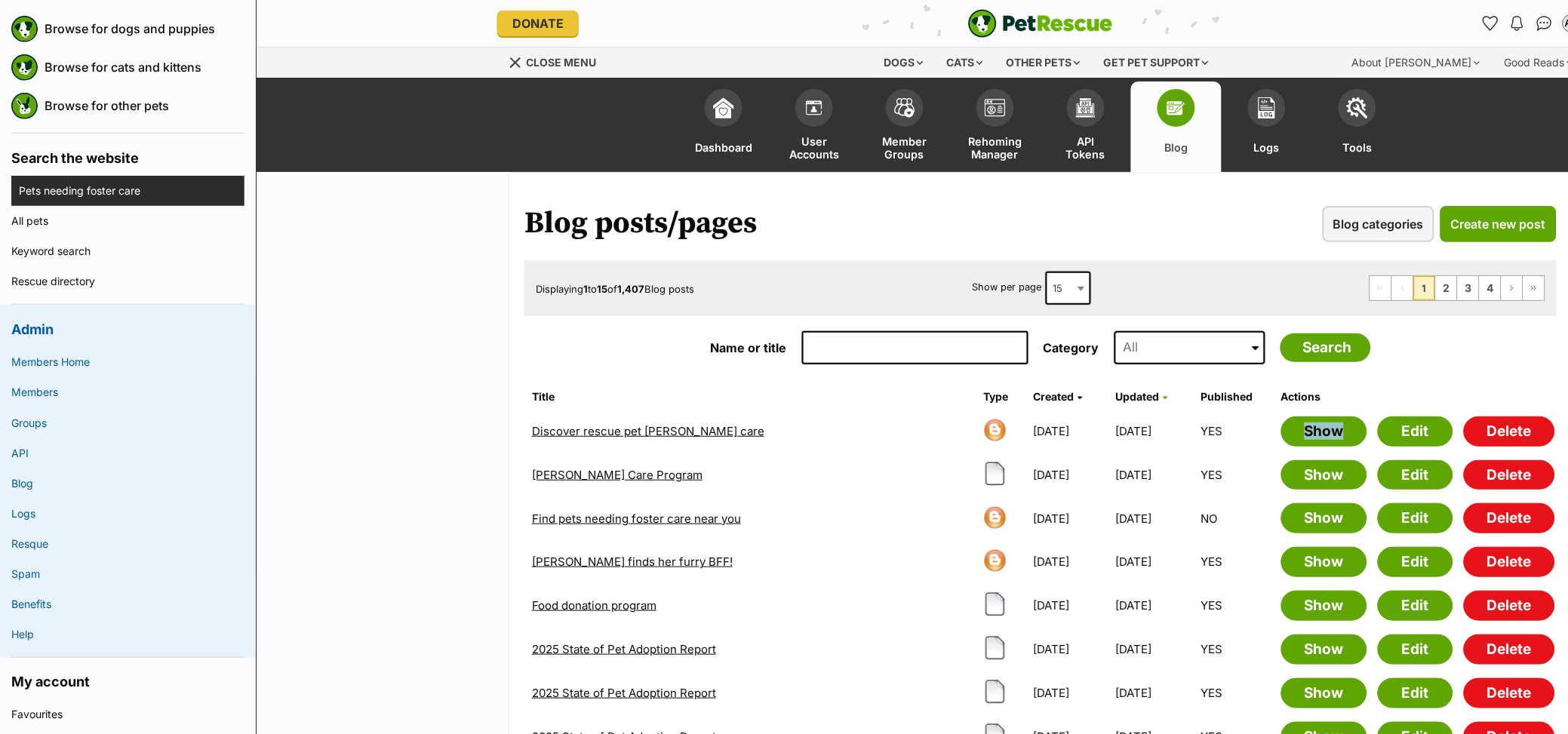
click at [79, 190] on link "Pets needing foster care" at bounding box center [131, 191] width 225 height 30
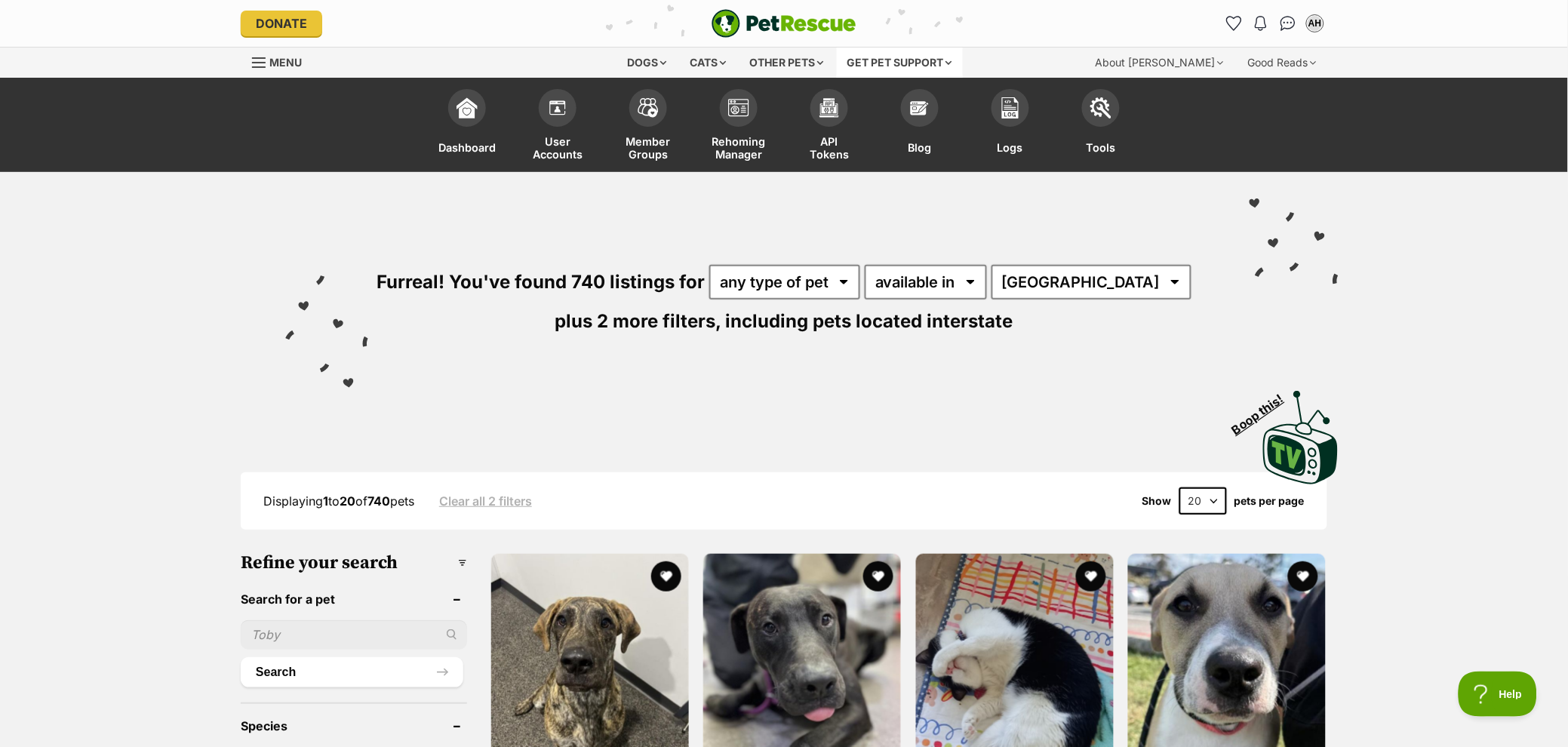
click at [922, 67] on div "Get pet support" at bounding box center [900, 62] width 126 height 30
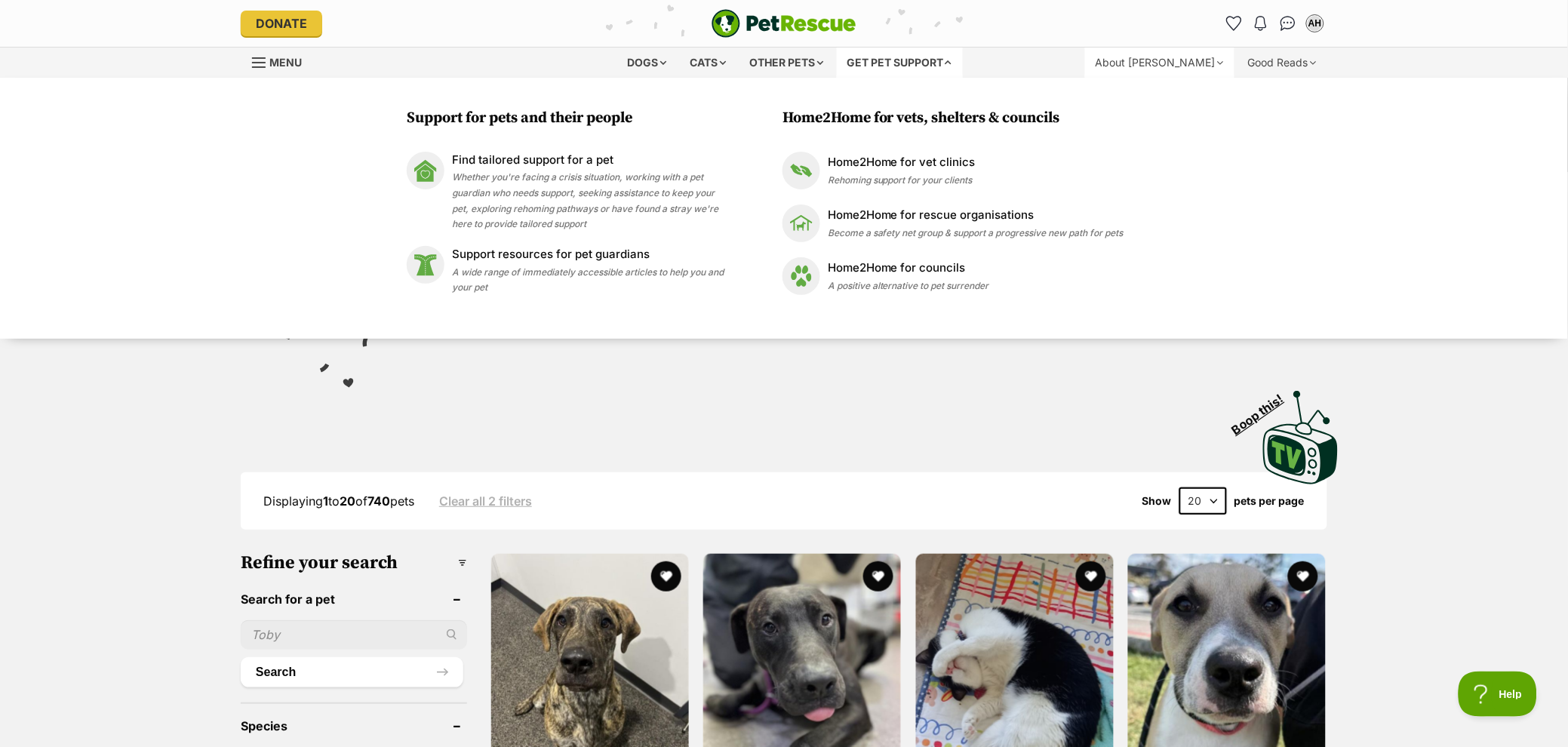
click at [1154, 64] on div "About [PERSON_NAME]" at bounding box center [1160, 62] width 149 height 30
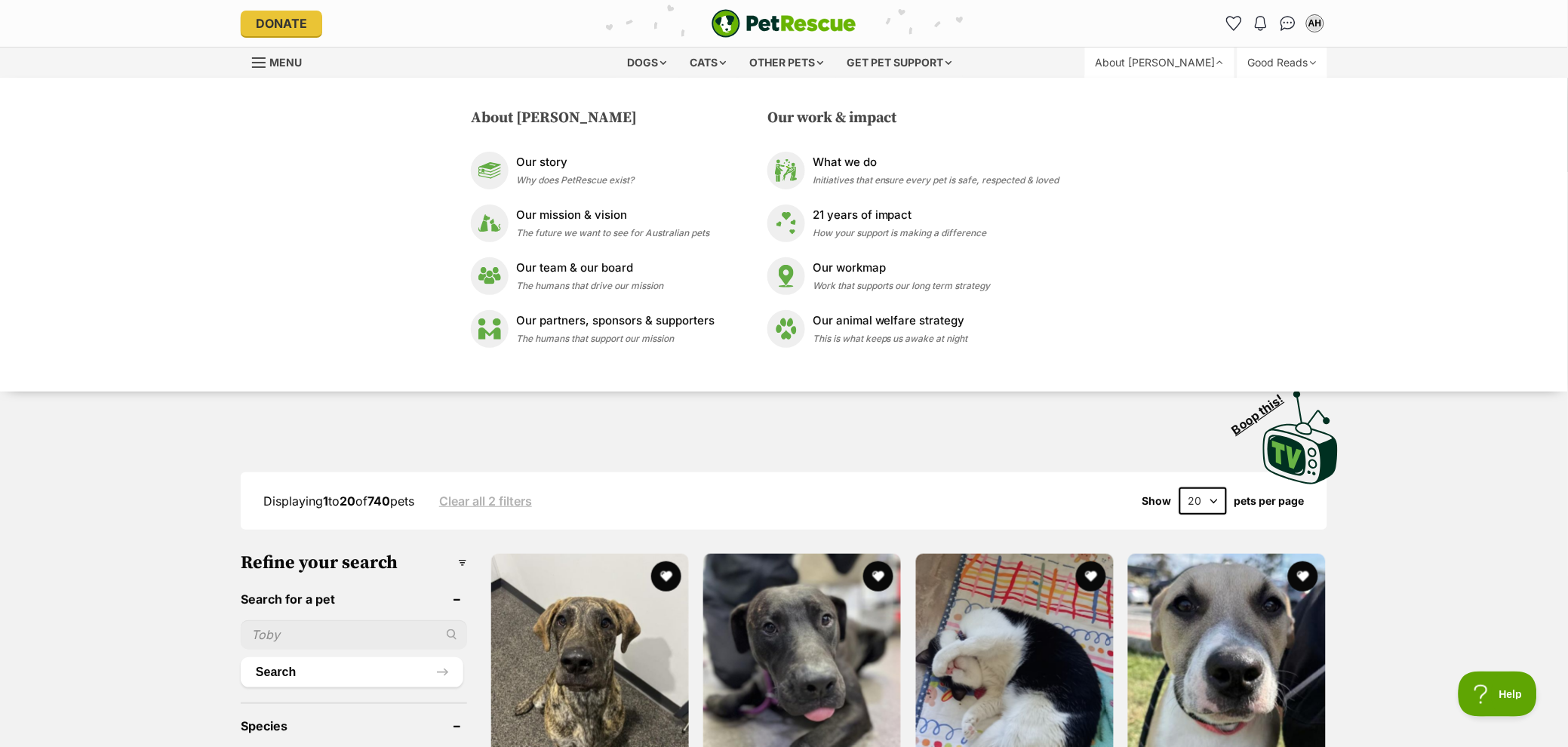
click at [1260, 59] on div "Good Reads" at bounding box center [1282, 62] width 89 height 30
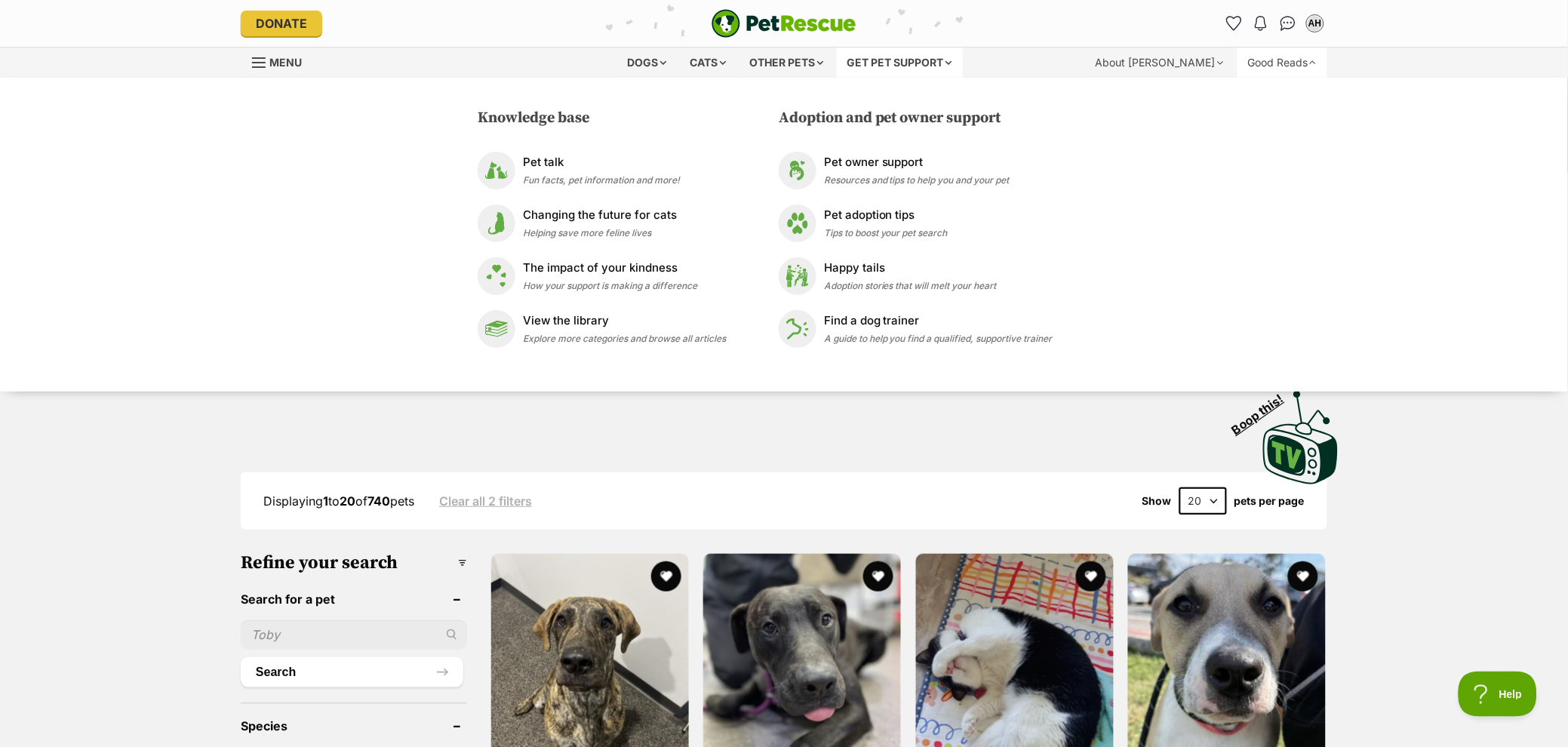
click at [920, 66] on div "Get pet support" at bounding box center [900, 62] width 126 height 30
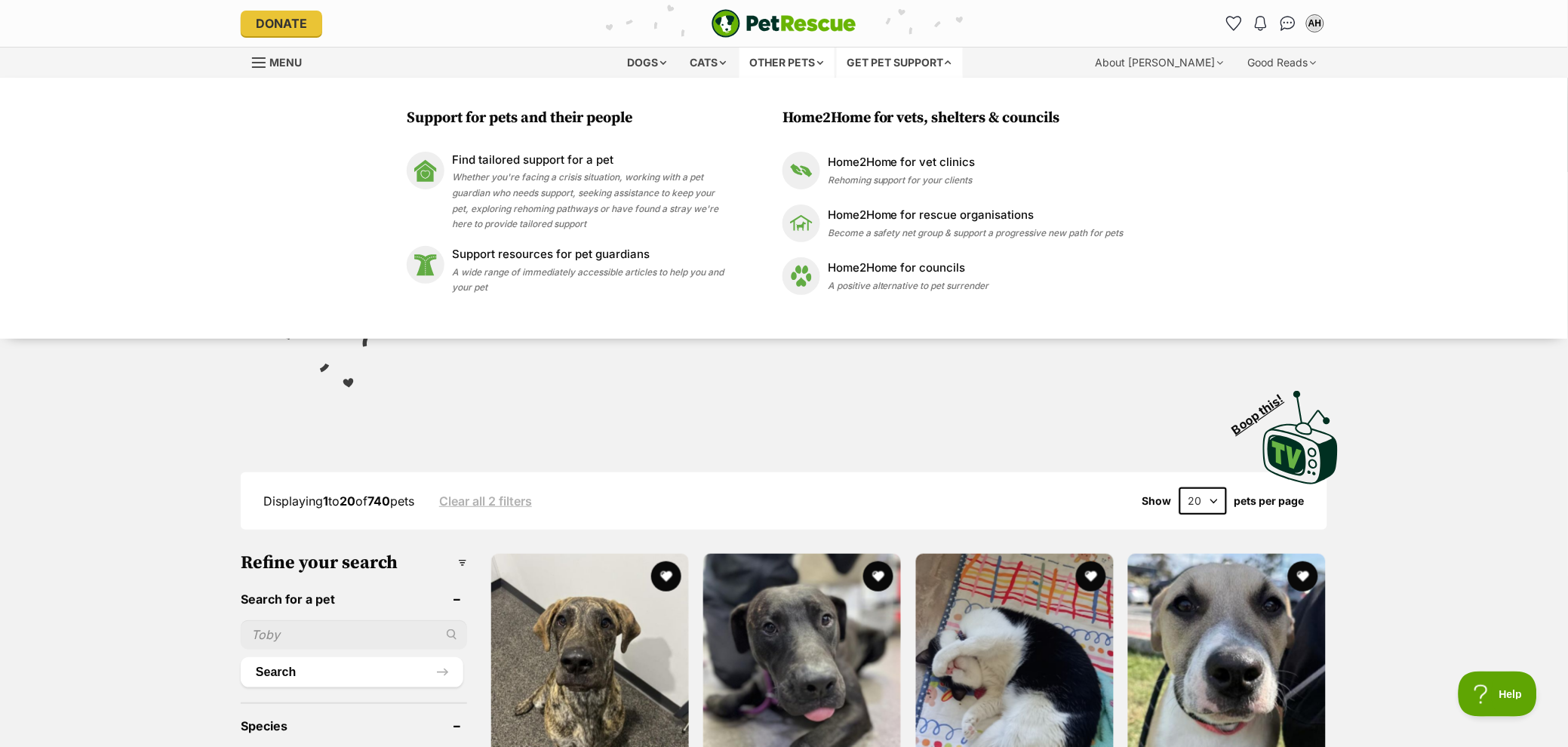
click at [778, 69] on div "Other pets" at bounding box center [787, 62] width 95 height 30
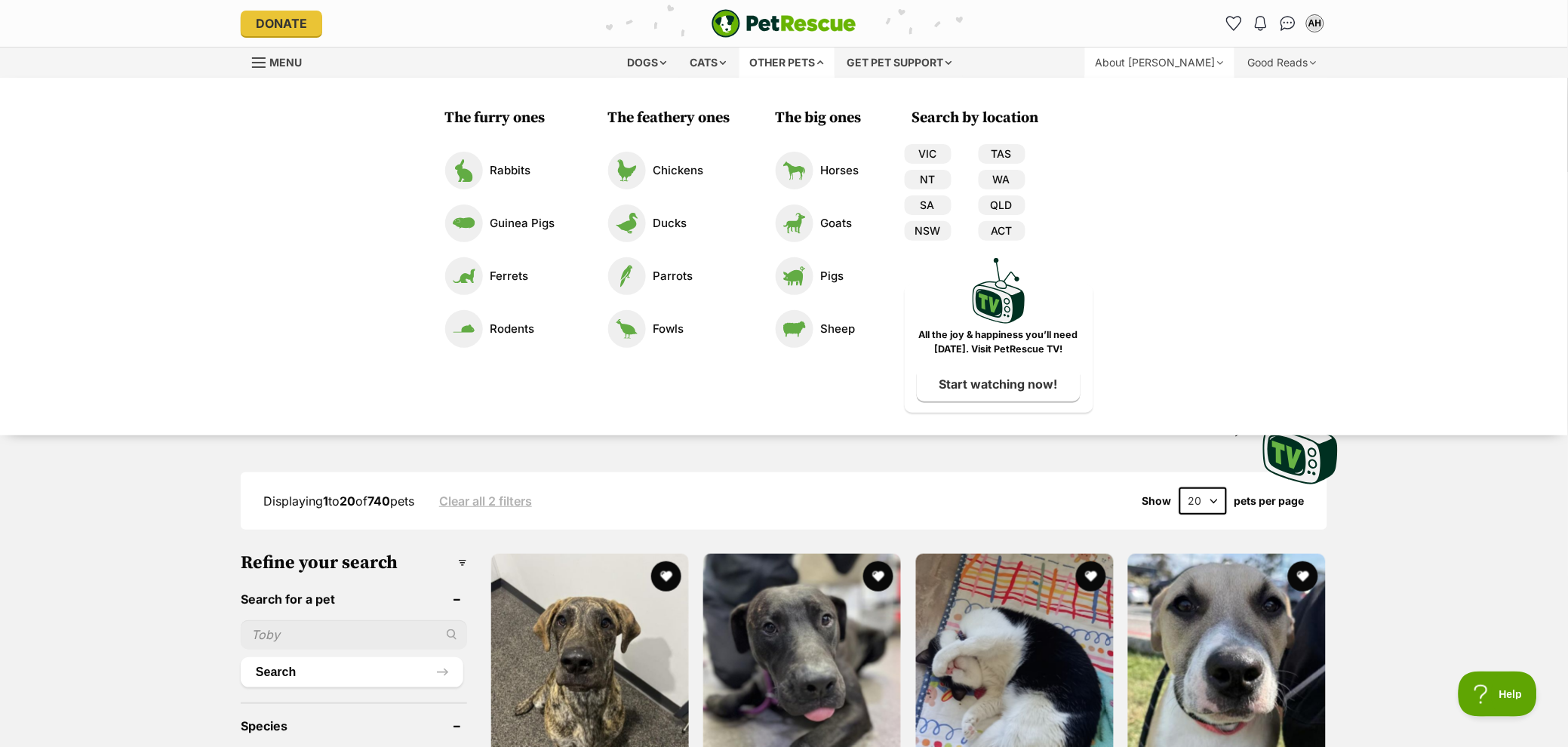
click at [1186, 70] on div "About [PERSON_NAME]" at bounding box center [1160, 62] width 149 height 30
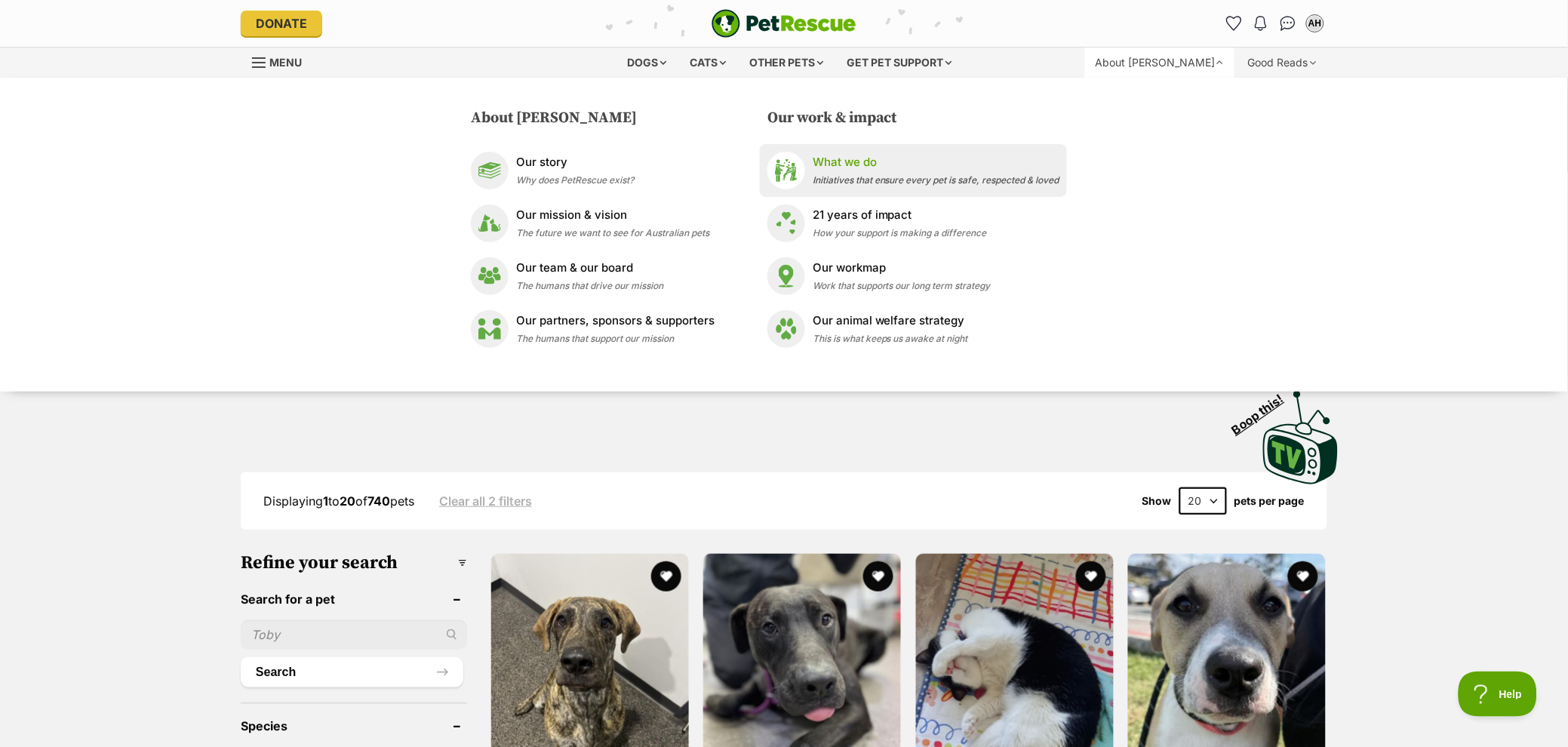
click at [849, 171] on div "What we do Initiatives that ensure every pet is safe, respected & loved" at bounding box center [936, 170] width 246 height 32
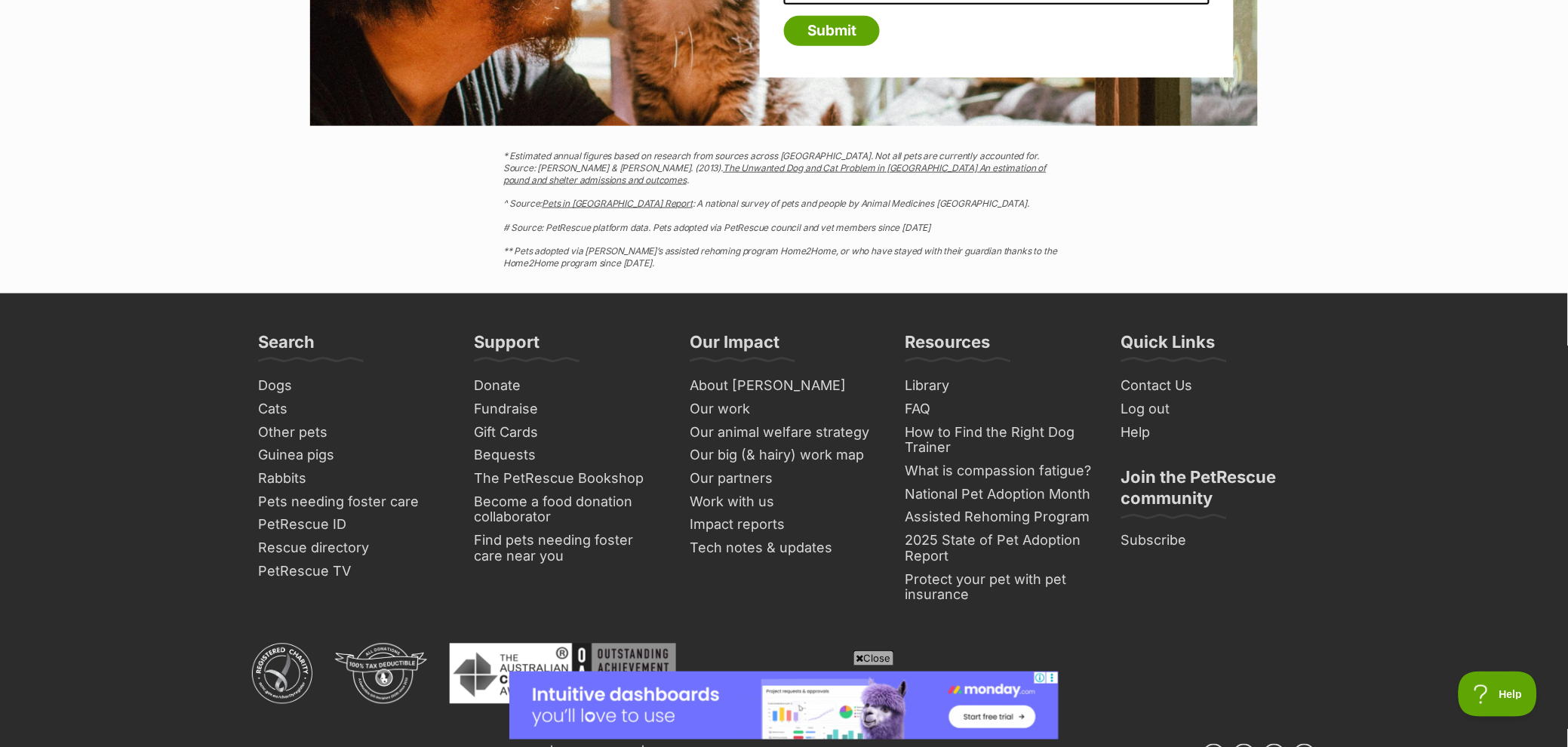
click at [864, 658] on span "Close" at bounding box center [873, 658] width 41 height 15
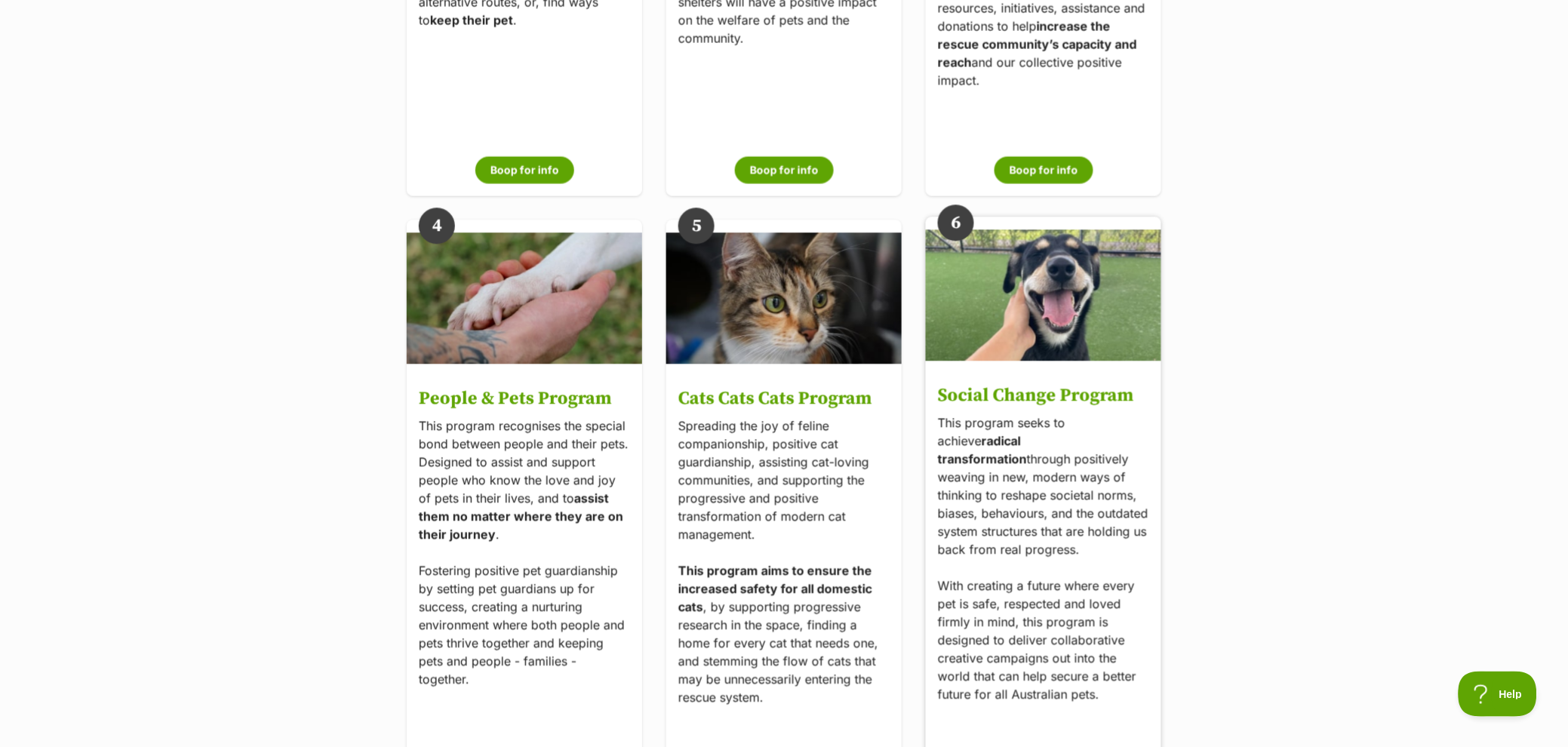
scroll to position [2785, 0]
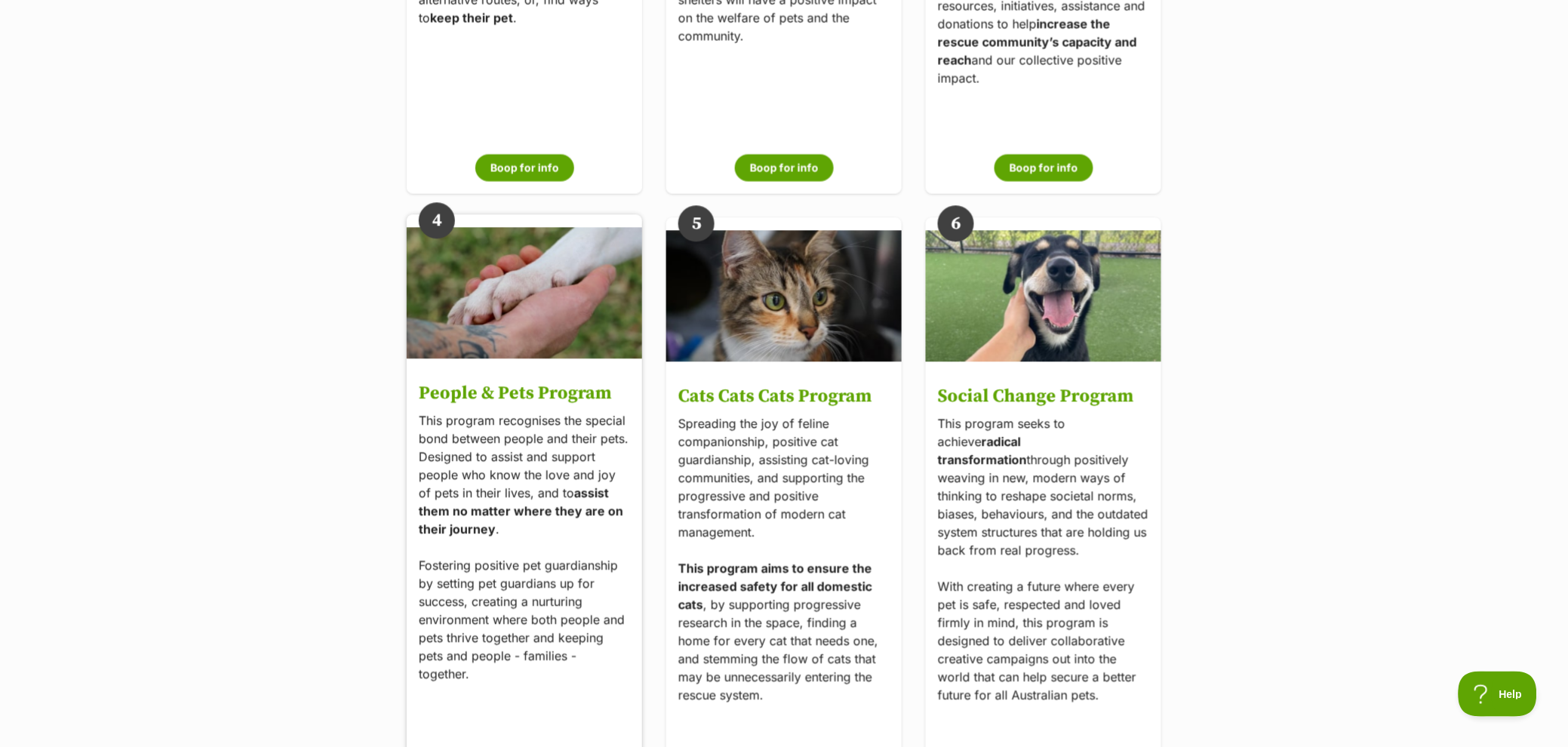
click at [515, 529] on p "This program recognises the special bond between people and their pets. Designe…" at bounding box center [524, 547] width 211 height 272
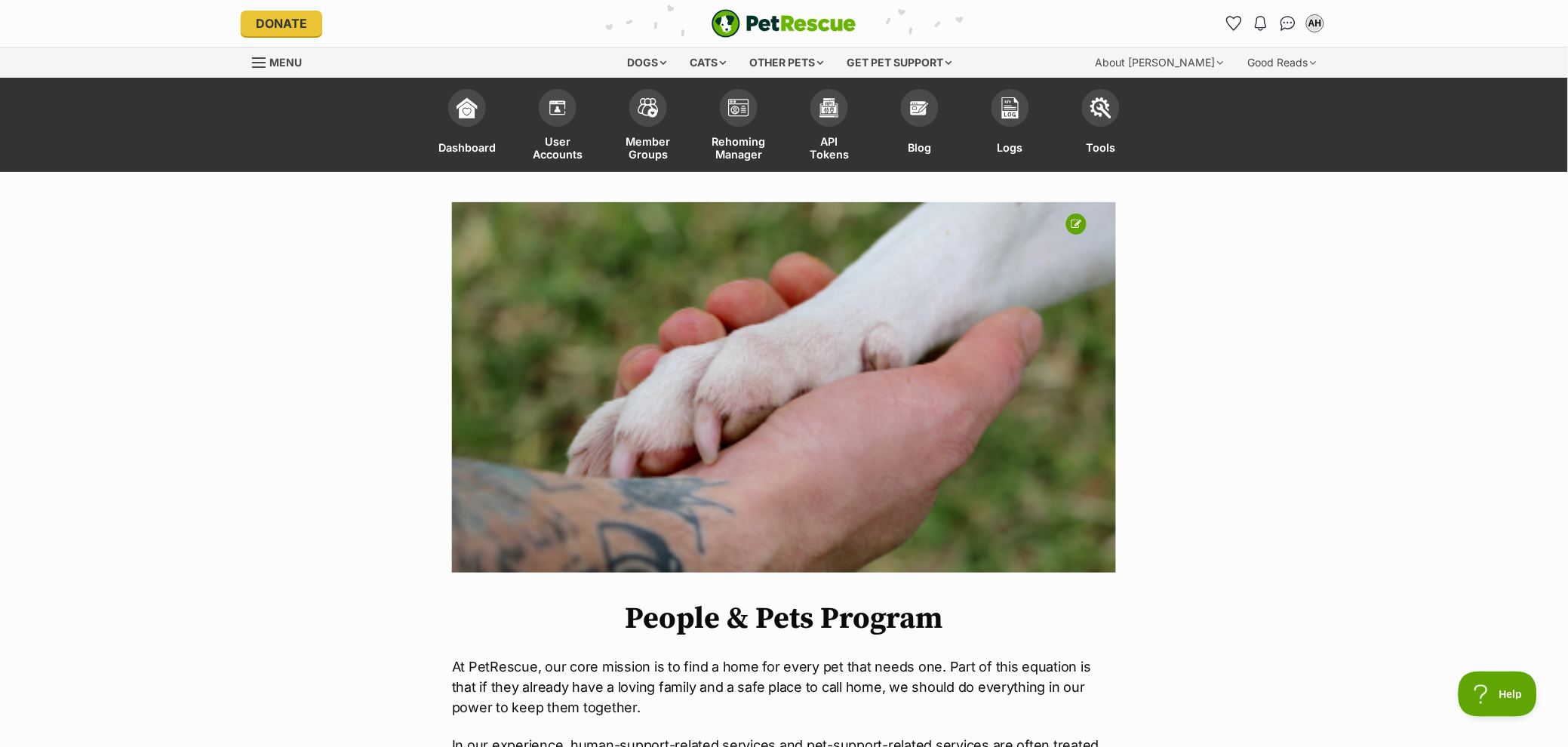
click at [749, 14] on img "PetRescue" at bounding box center [784, 24] width 145 height 29
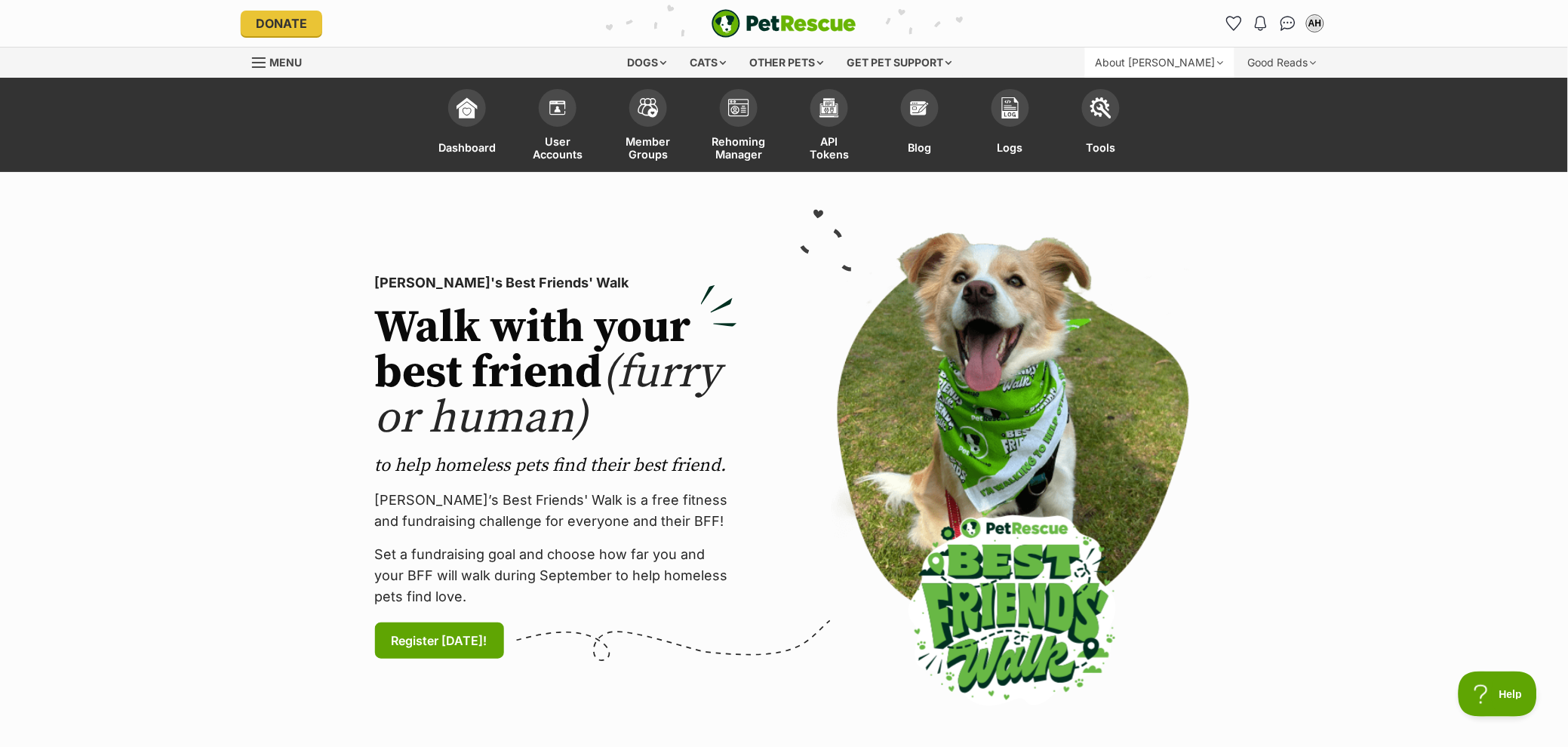
click at [1157, 75] on div "About [PERSON_NAME]" at bounding box center [1160, 62] width 149 height 30
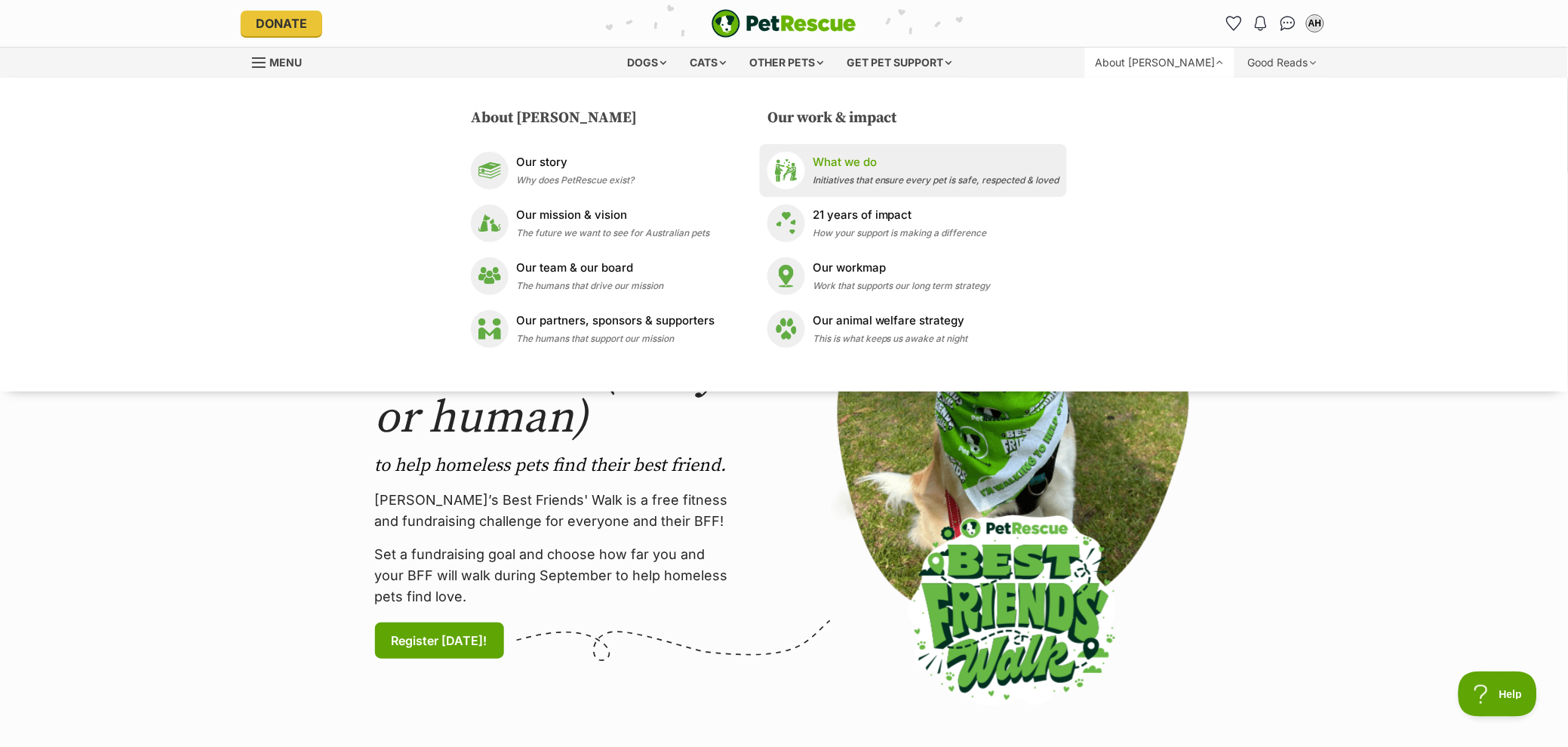
click at [907, 175] on span "Initiatives that ensure every pet is safe, respected & loved" at bounding box center [936, 180] width 246 height 11
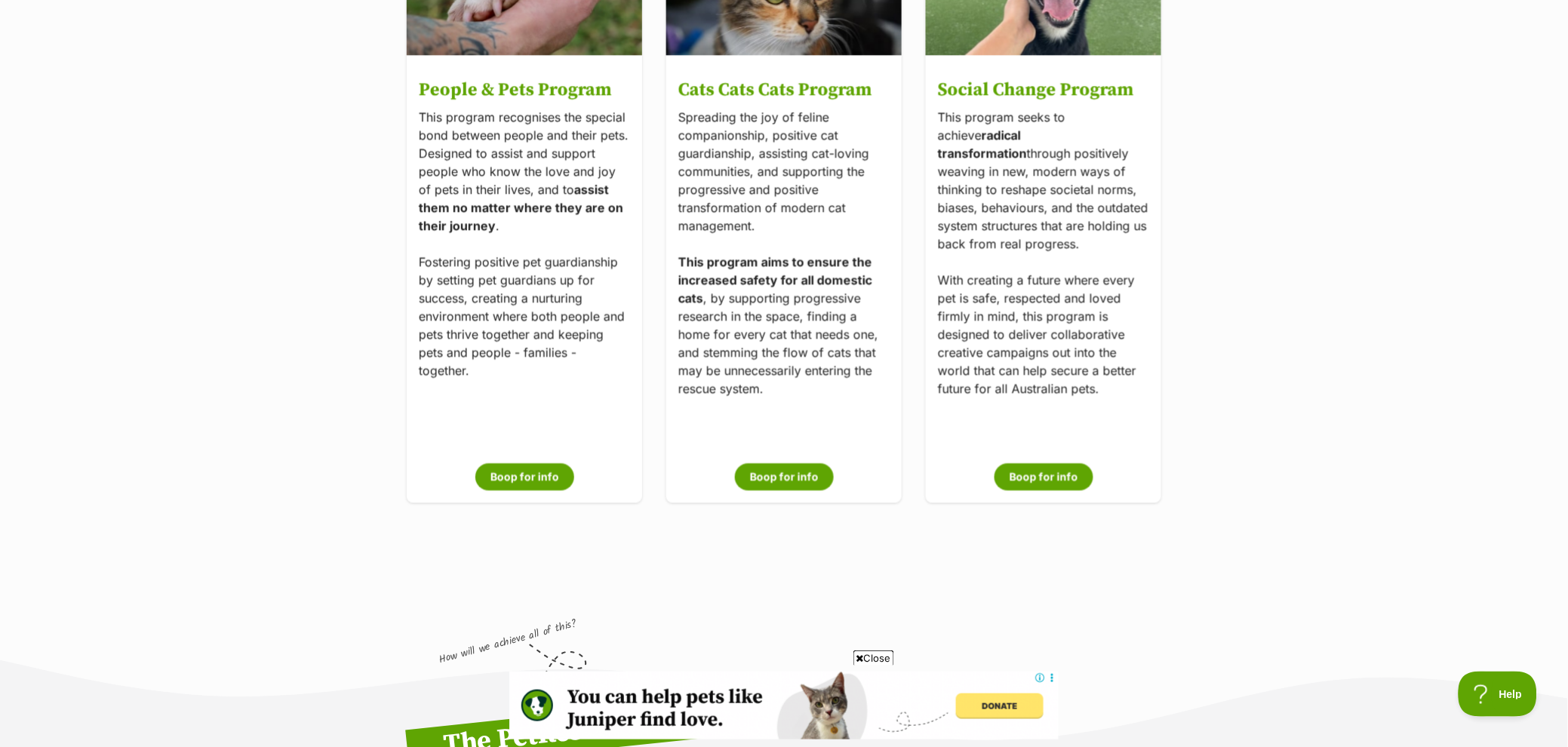
scroll to position [3093, 0]
click at [857, 656] on icon at bounding box center [860, 658] width 8 height 10
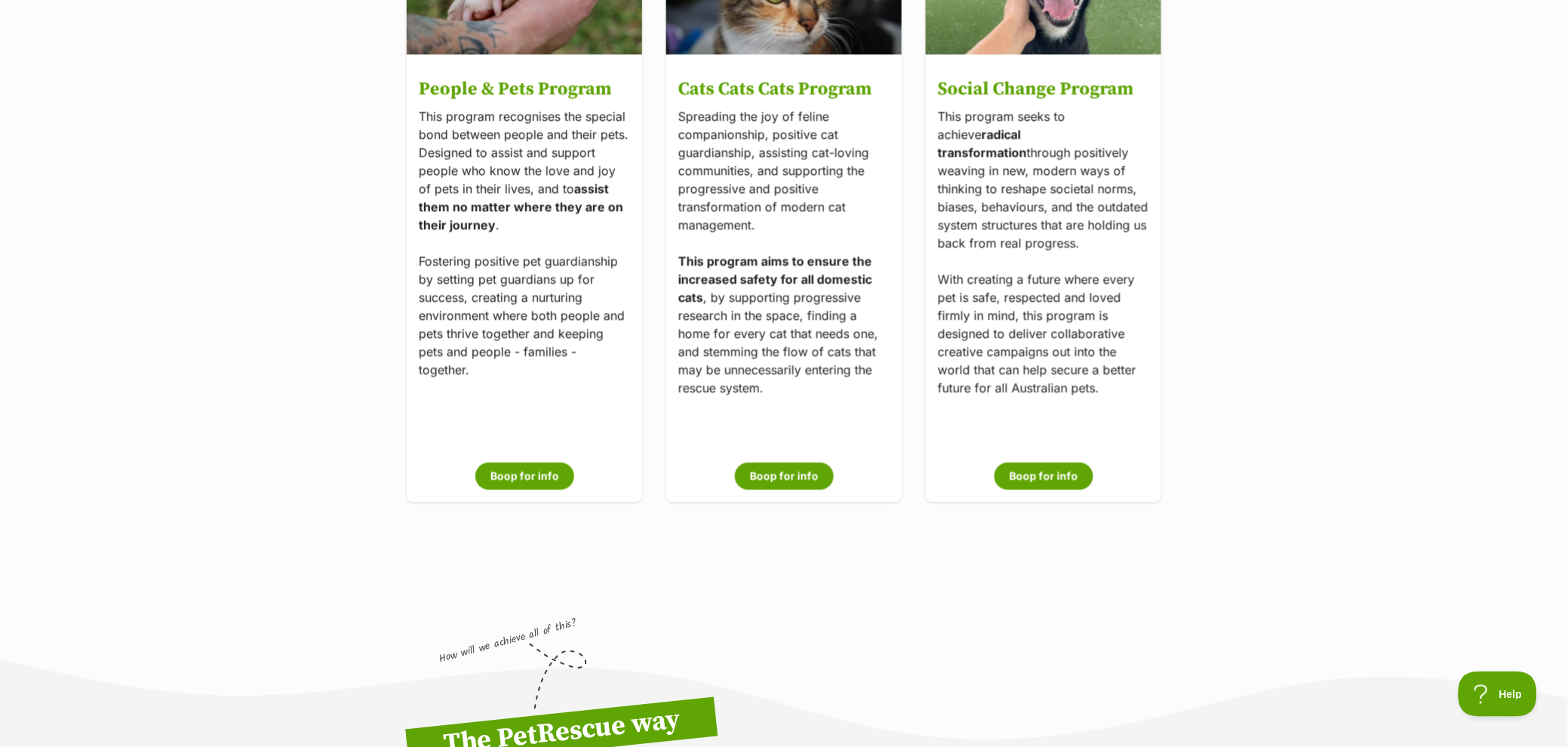
click at [1309, 587] on main "PetRescue is working towards one big, hairy & audacious vision. This is our lon…" at bounding box center [784, 35] width 1568 height 5913
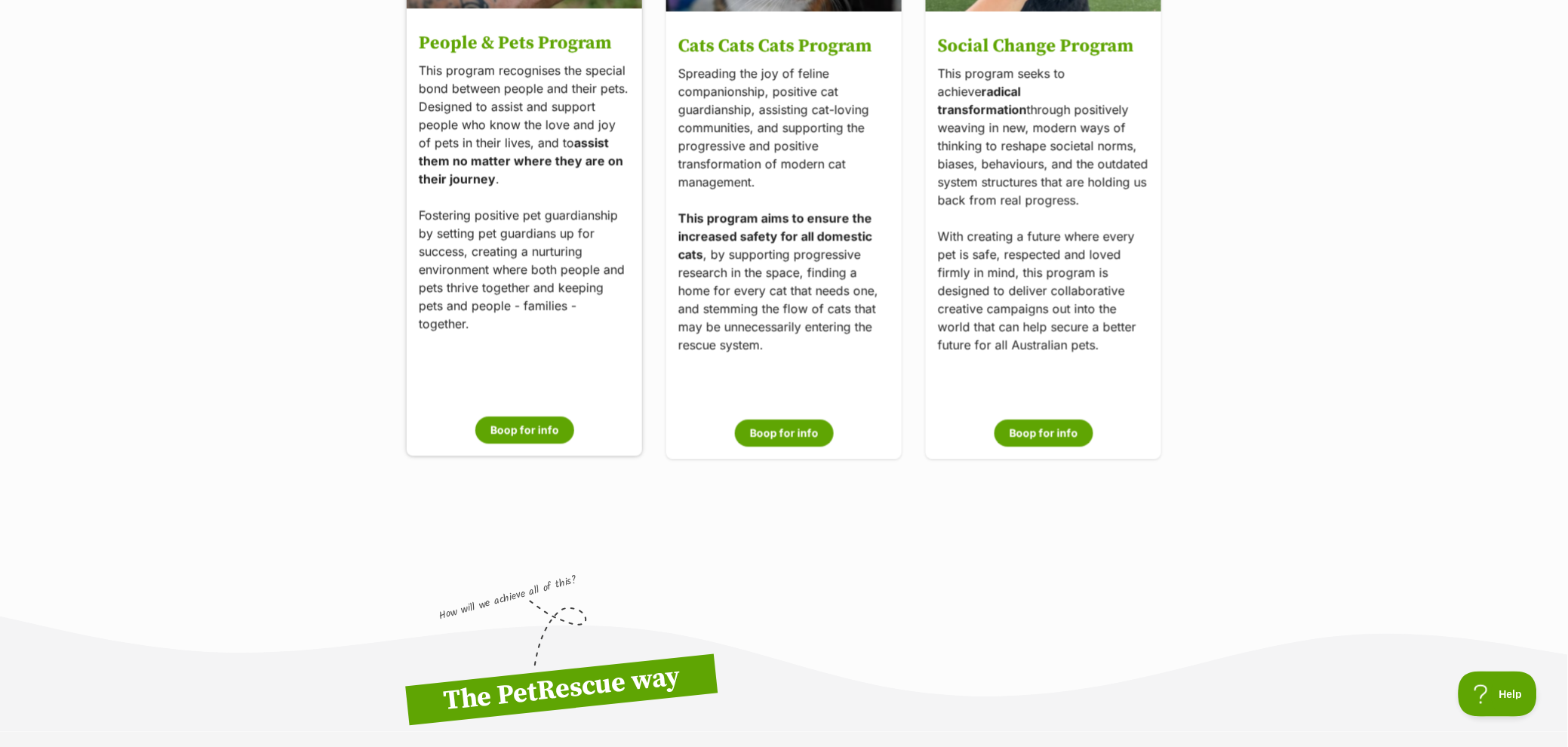
scroll to position [3113, 0]
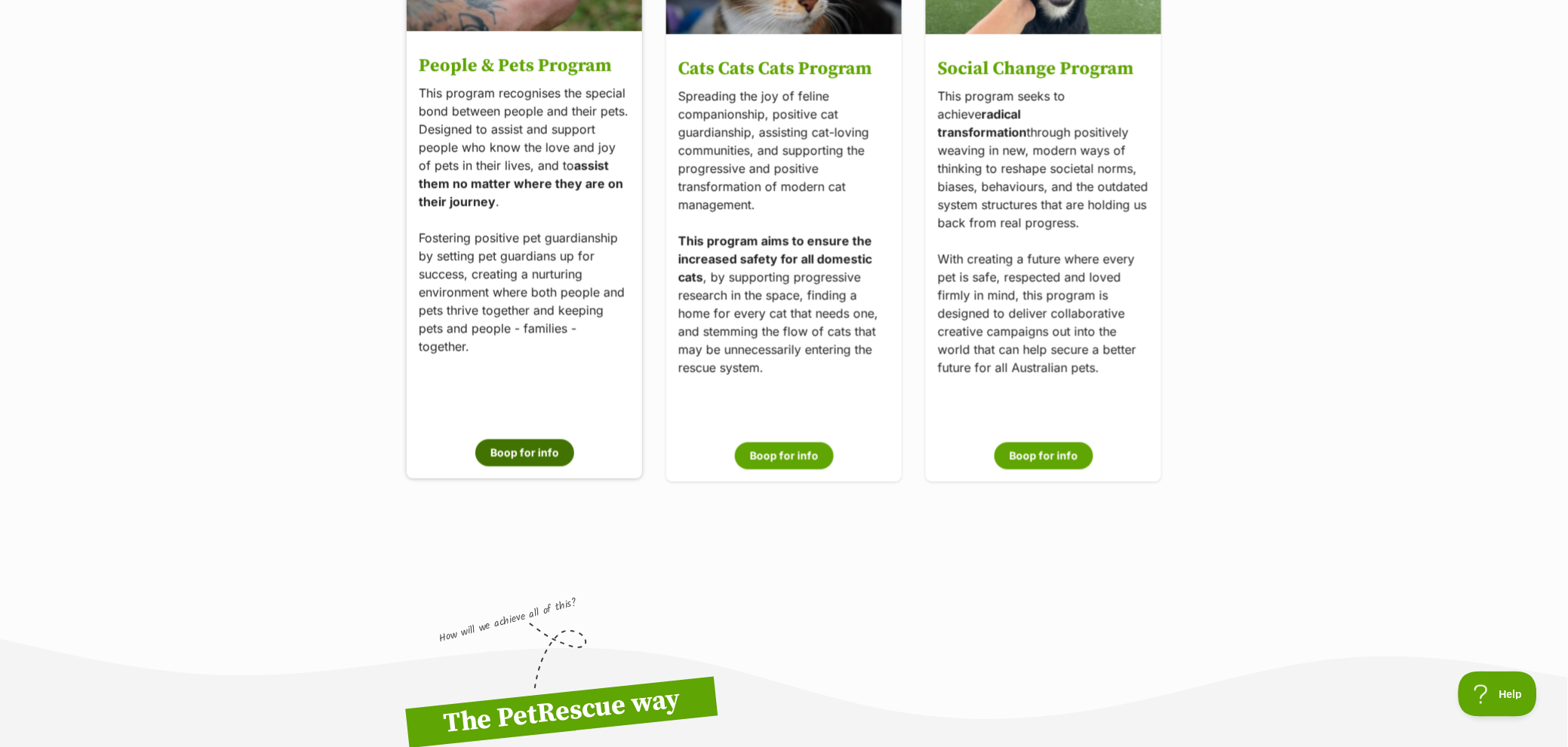
click at [533, 457] on button "Boop for info" at bounding box center [524, 452] width 99 height 27
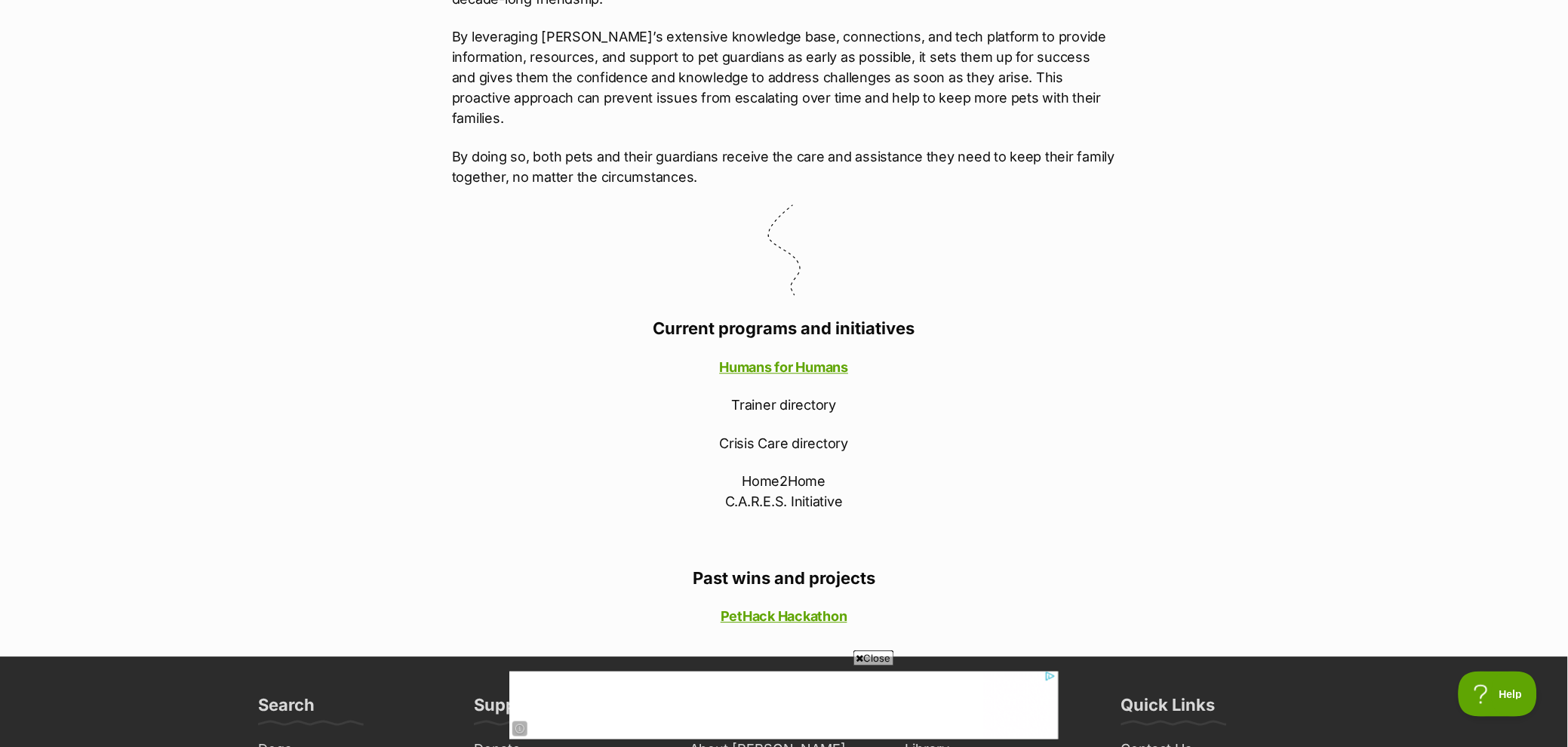
scroll to position [906, 0]
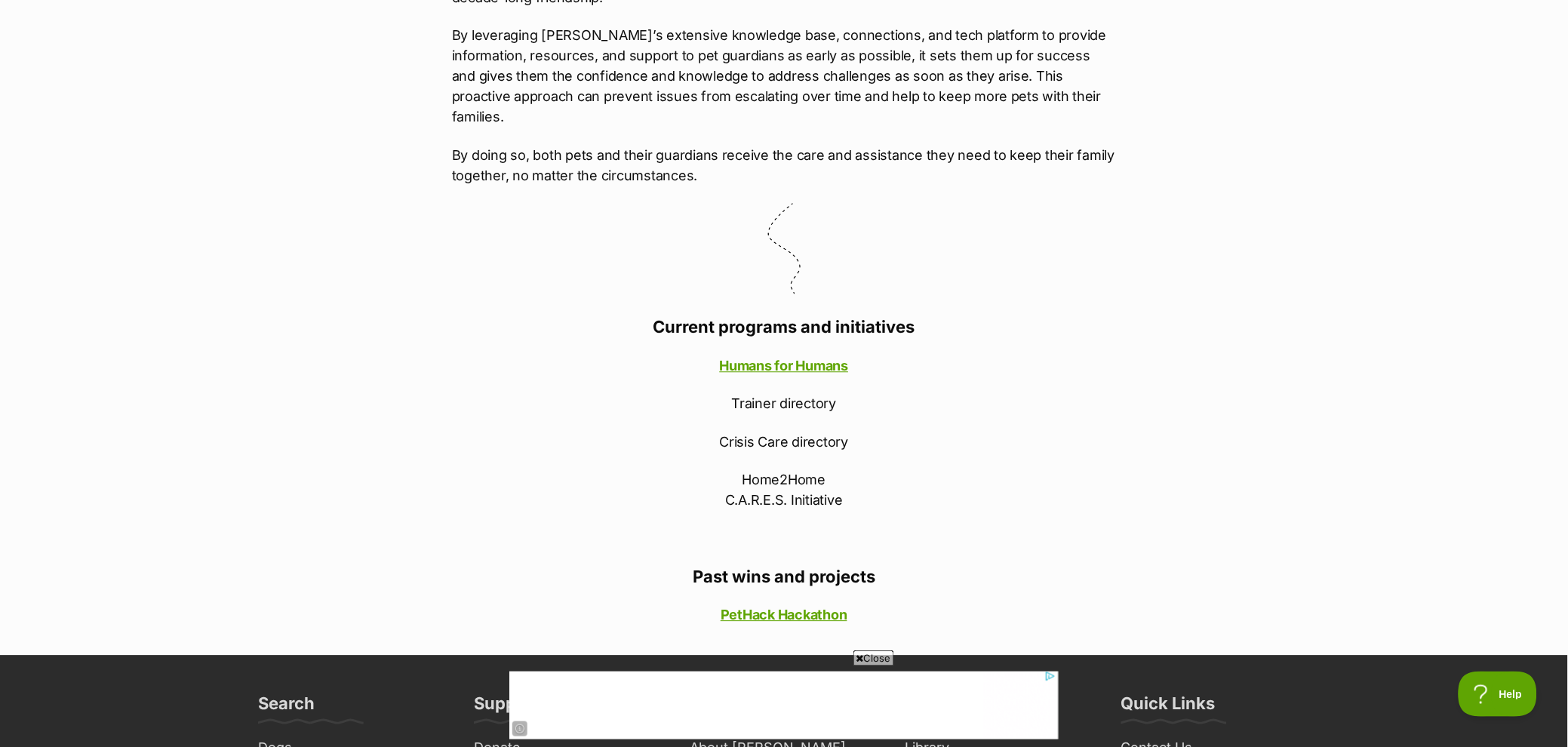
click at [908, 474] on p "Home2Home C.A.R.E.S. Initiative" at bounding box center [784, 490] width 664 height 41
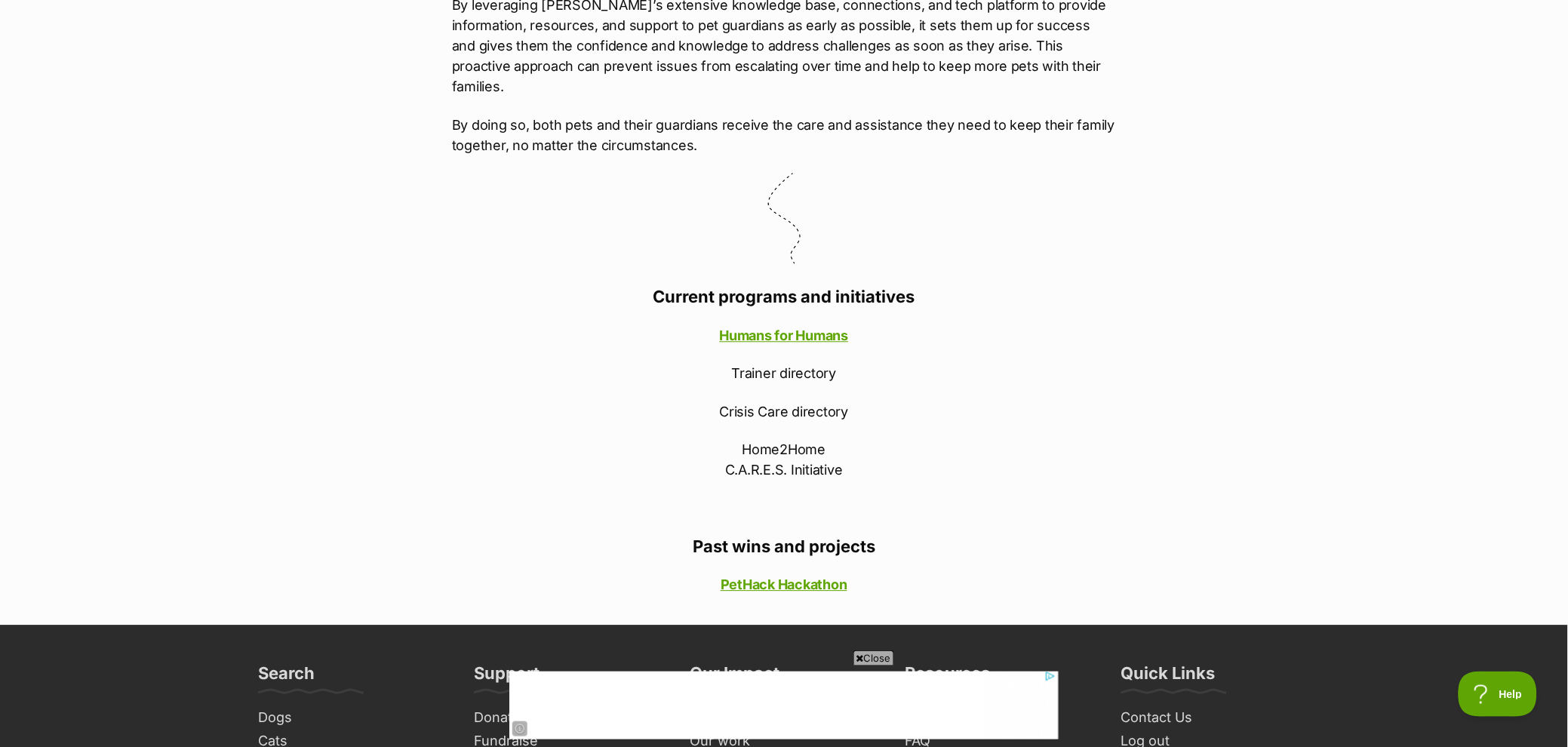
scroll to position [937, 0]
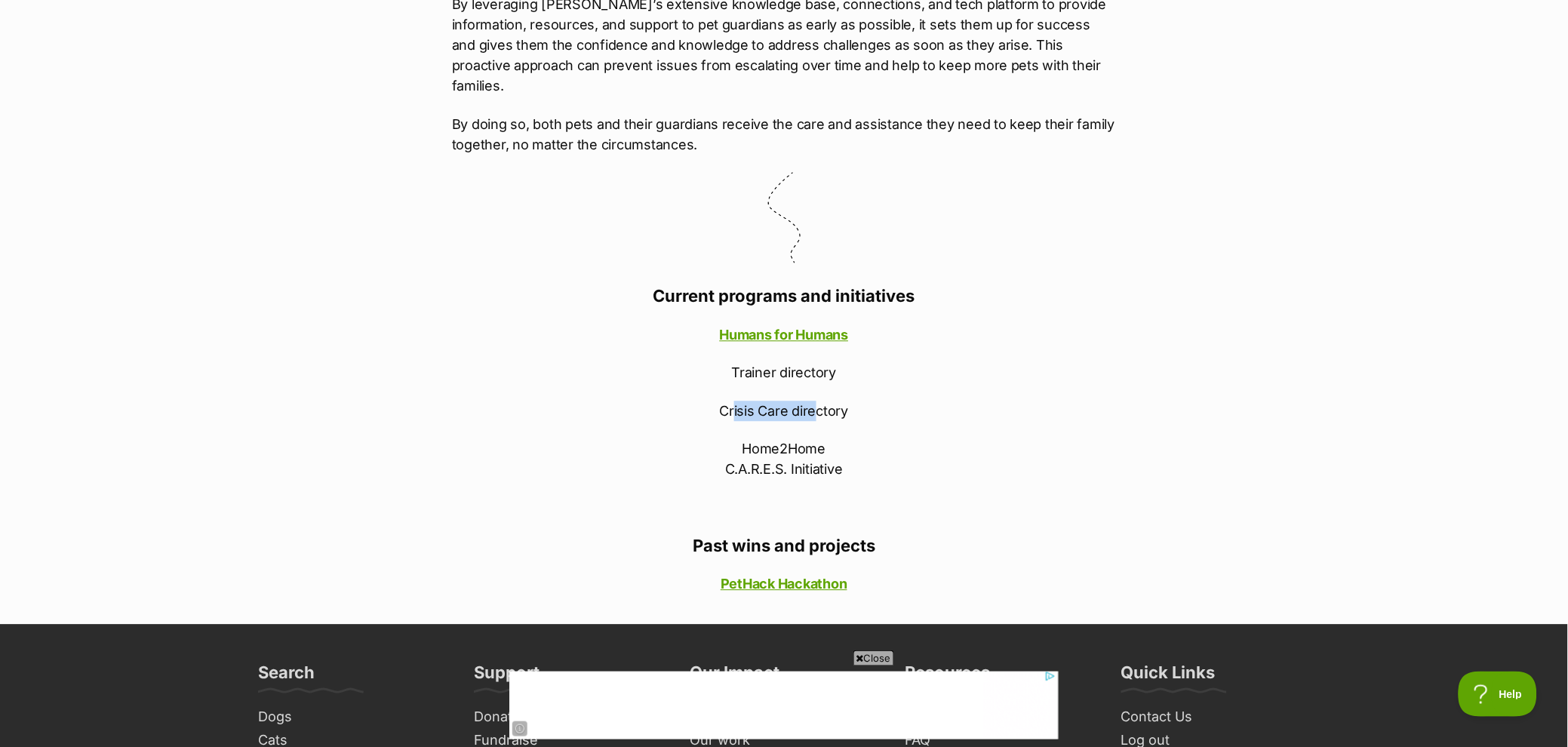
drag, startPoint x: 819, startPoint y: 394, endPoint x: 733, endPoint y: 393, distance: 86.0
click at [732, 401] on p "Crisis Care directory" at bounding box center [784, 411] width 664 height 20
click at [820, 401] on p "Crisis Care directory" at bounding box center [784, 411] width 664 height 20
click at [879, 401] on p "Crisis Care directory" at bounding box center [784, 411] width 664 height 20
drag, startPoint x: 867, startPoint y: 365, endPoint x: 710, endPoint y: 355, distance: 157.3
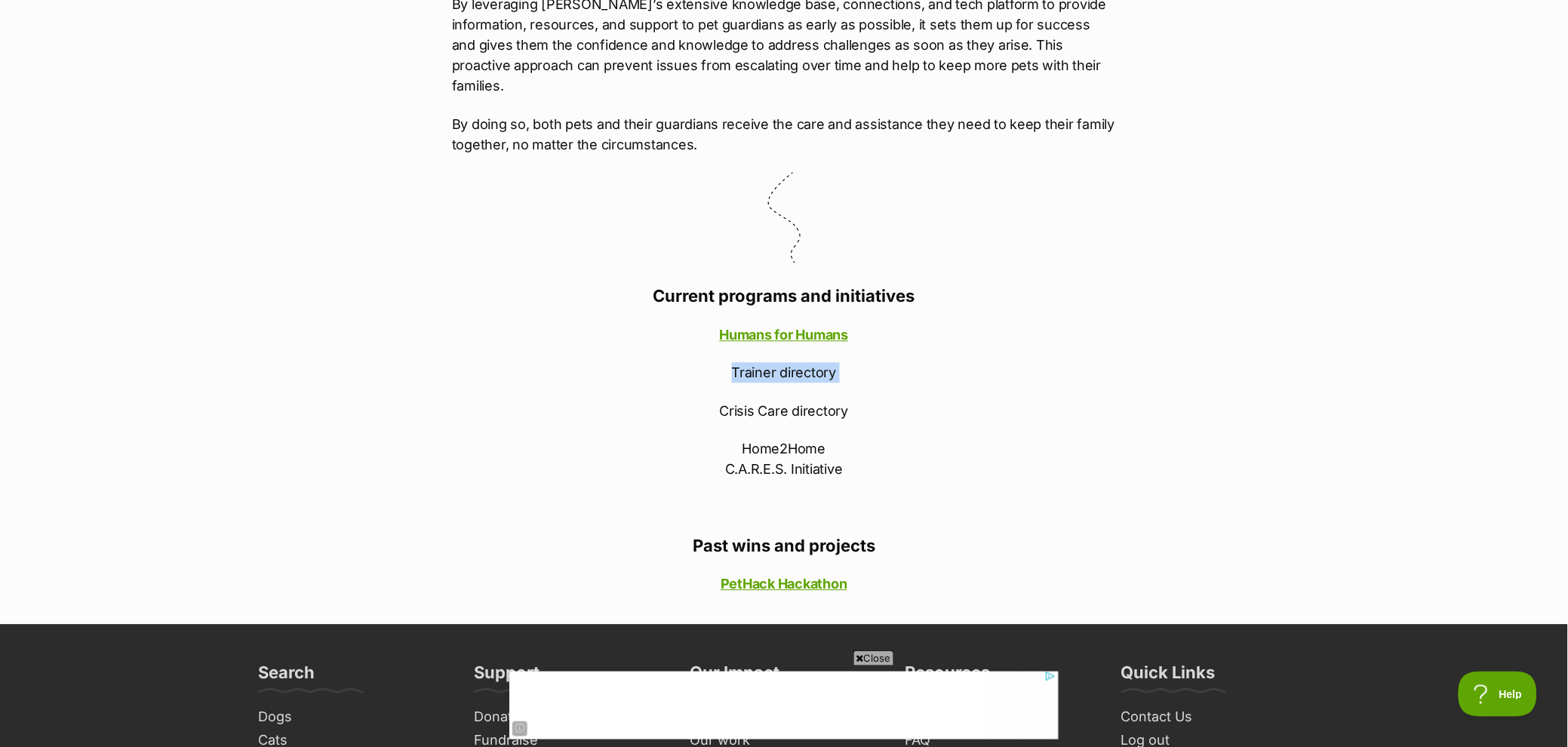
drag, startPoint x: 869, startPoint y: 376, endPoint x: 865, endPoint y: 386, distance: 10.8
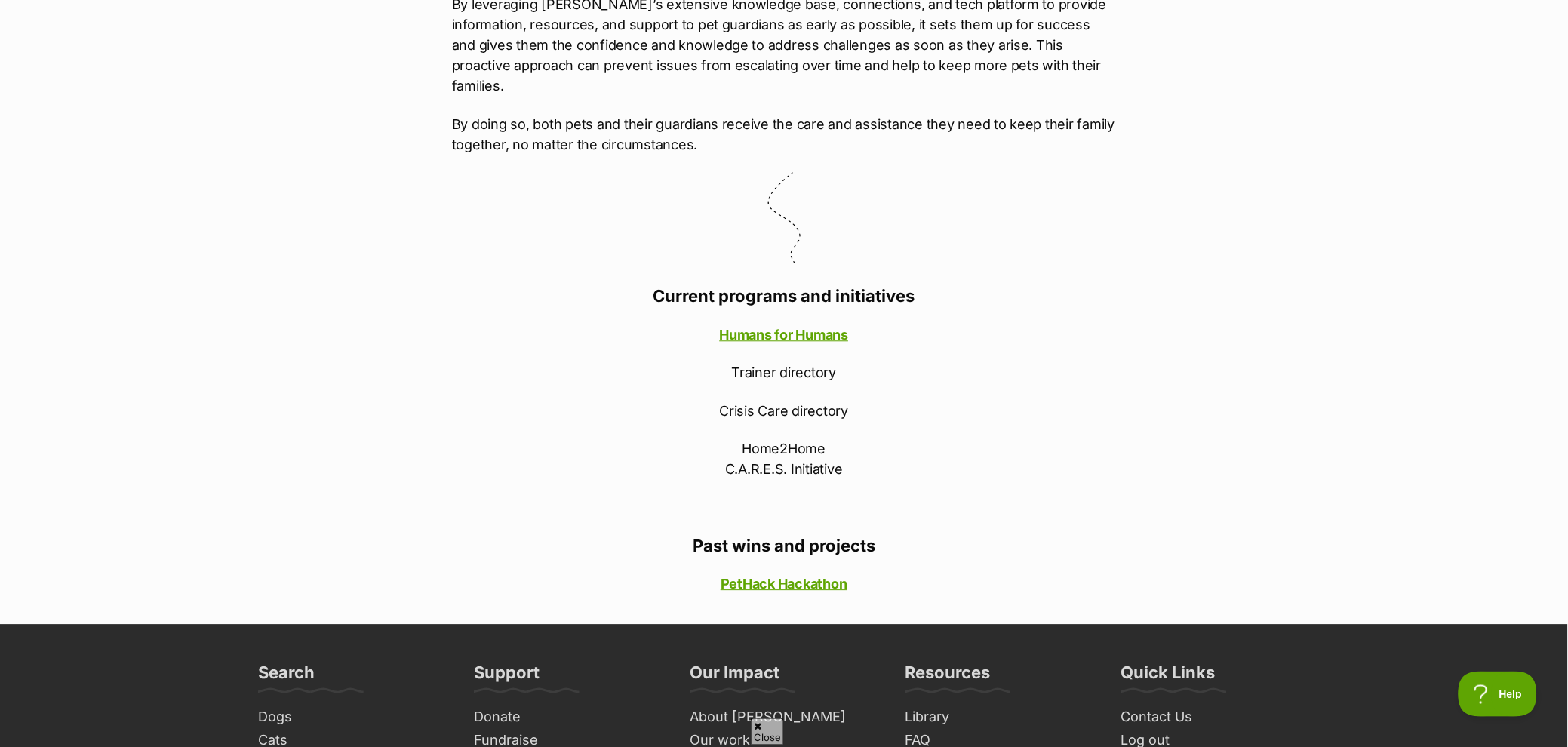
drag, startPoint x: 801, startPoint y: 427, endPoint x: 854, endPoint y: 422, distance: 53.2
click at [802, 438] on p "Home2Home C.A.R.E.S. Initiative" at bounding box center [784, 458] width 664 height 41
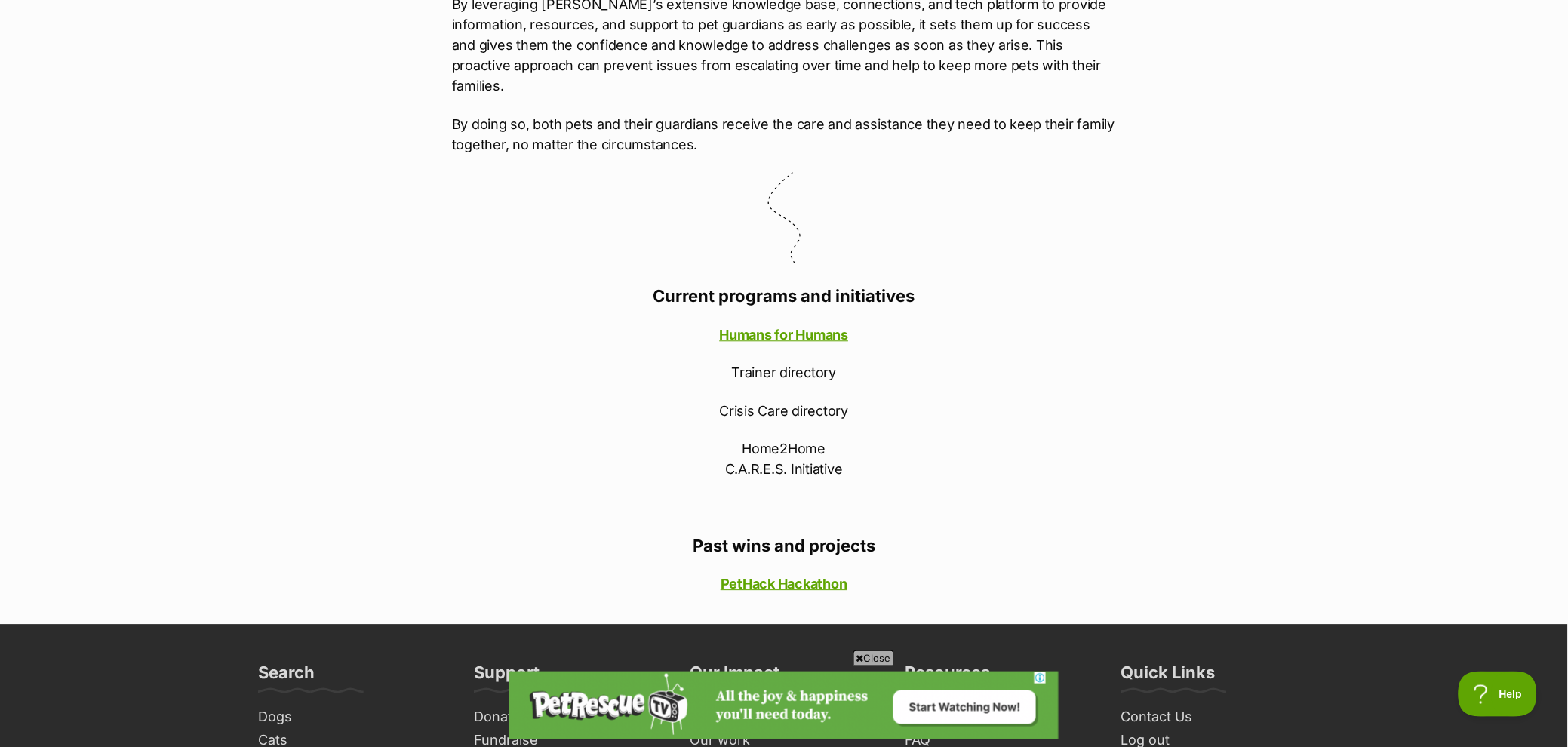
scroll to position [0, 0]
drag, startPoint x: 854, startPoint y: 422, endPoint x: 744, endPoint y: 420, distance: 110.0
click at [744, 438] on p "Home2Home C.A.R.E.S. Initiative" at bounding box center [784, 458] width 664 height 41
